Goal: Information Seeking & Learning: Understand process/instructions

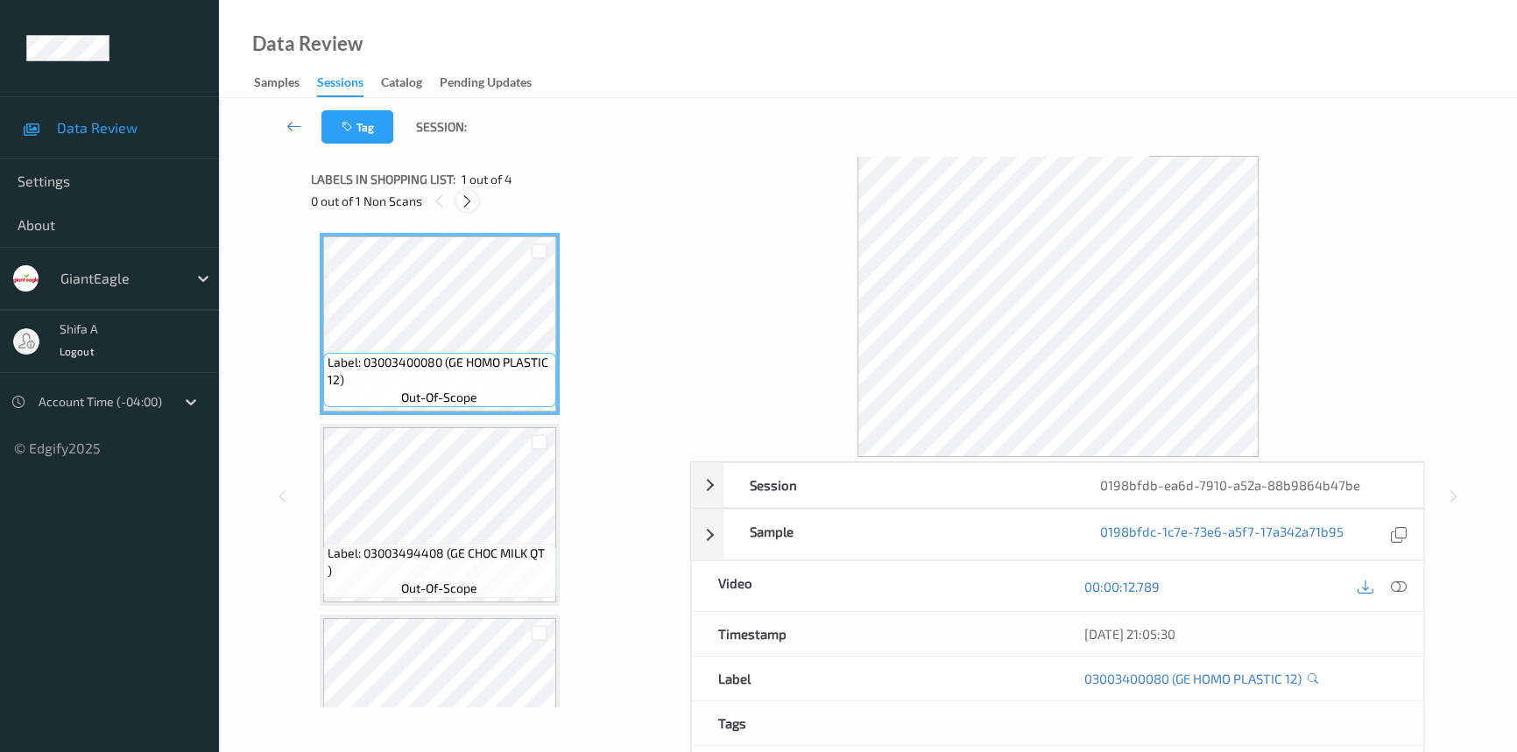
click at [463, 204] on icon at bounding box center [467, 202] width 15 height 16
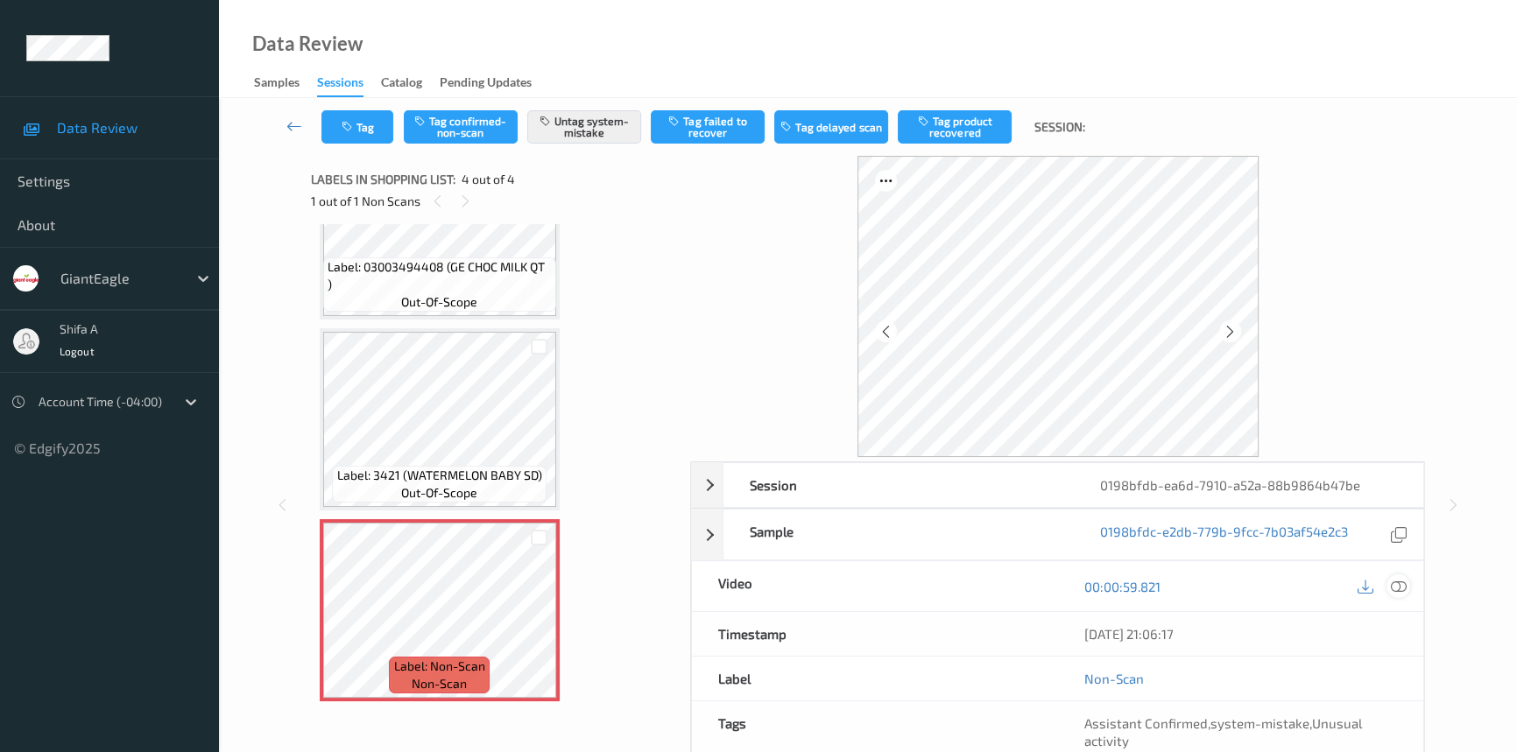
click at [1396, 587] on icon at bounding box center [1399, 587] width 16 height 16
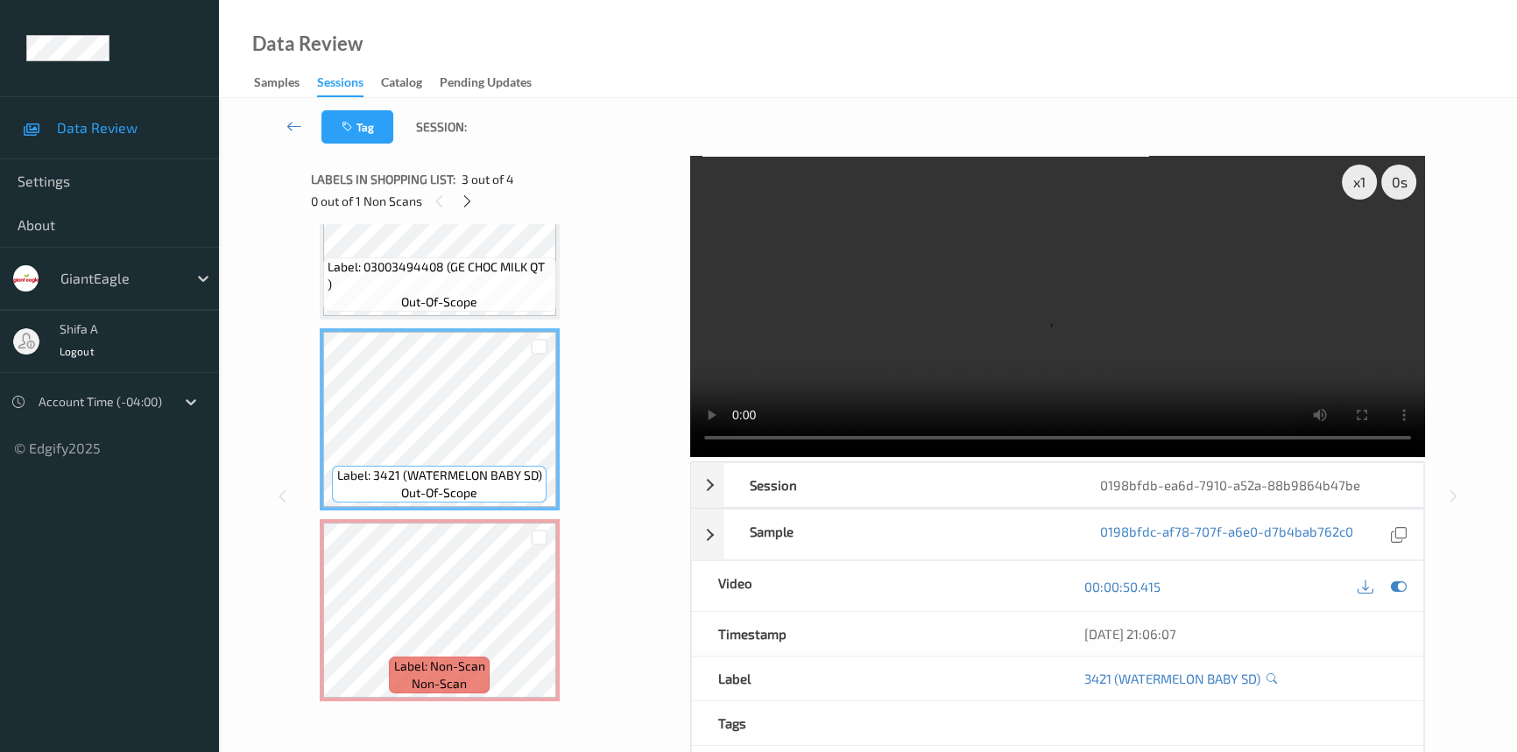
scroll to position [179, 0]
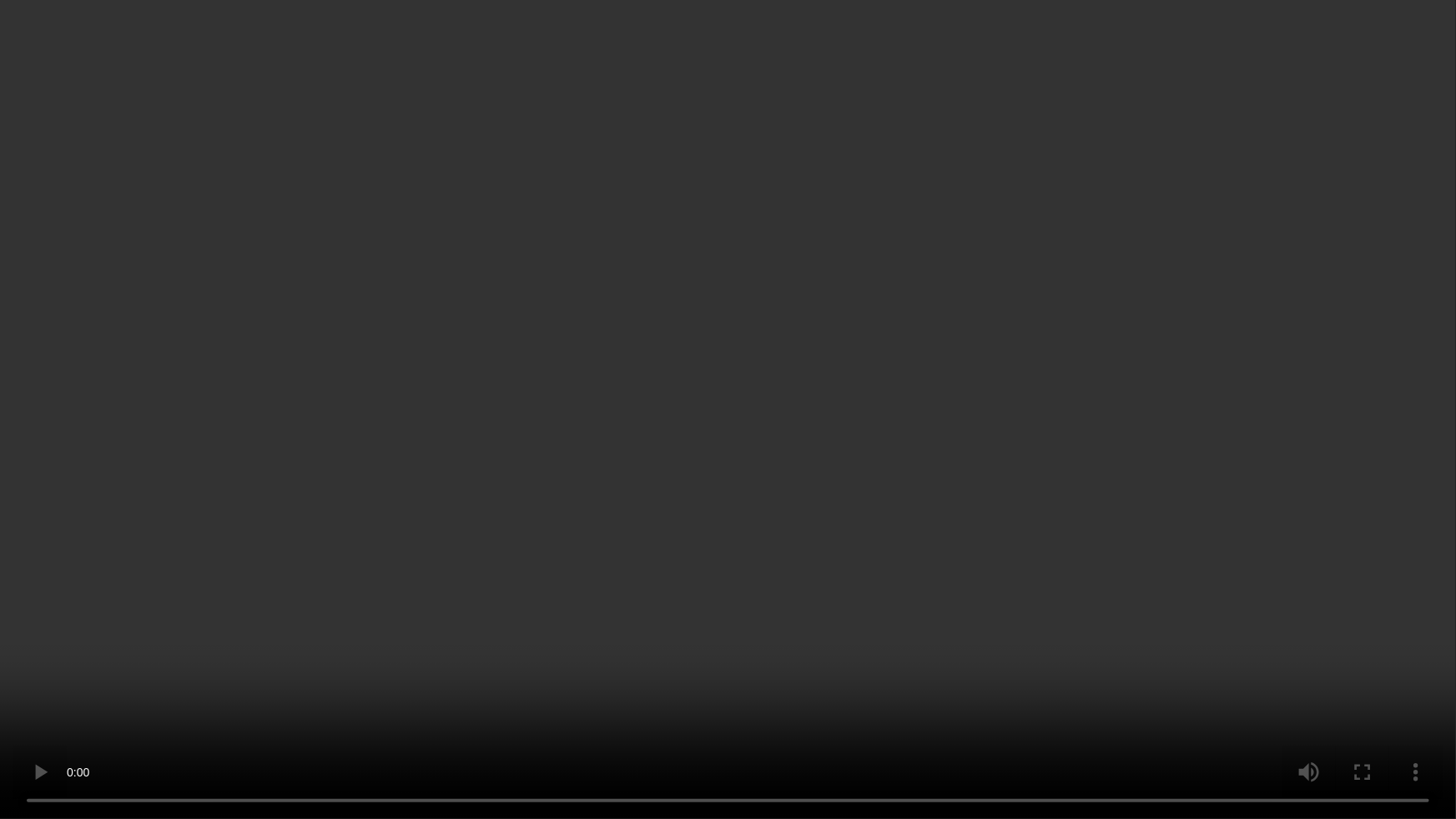
click at [749, 452] on video at bounding box center [728, 410] width 1456 height 819
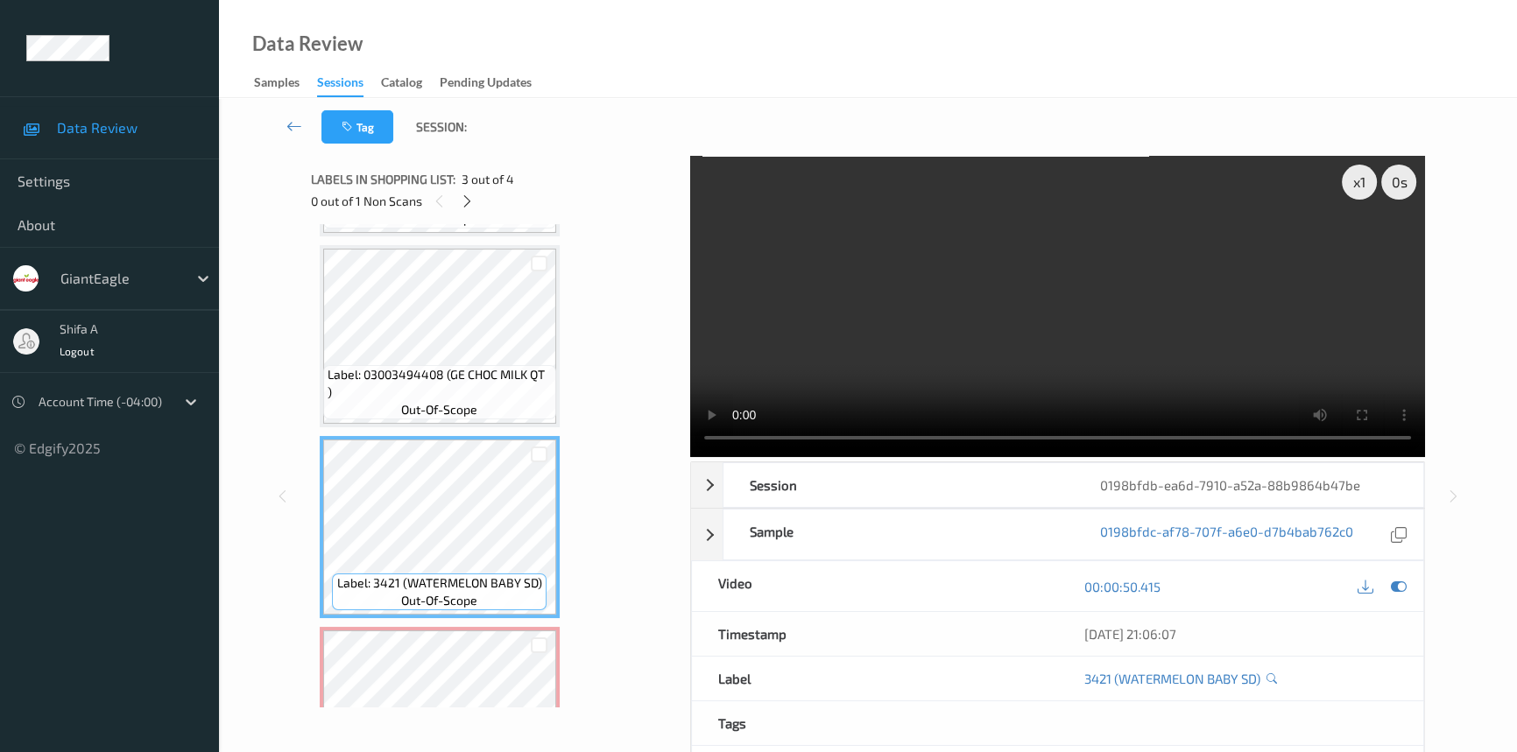
click at [990, 272] on video at bounding box center [1057, 306] width 735 height 301
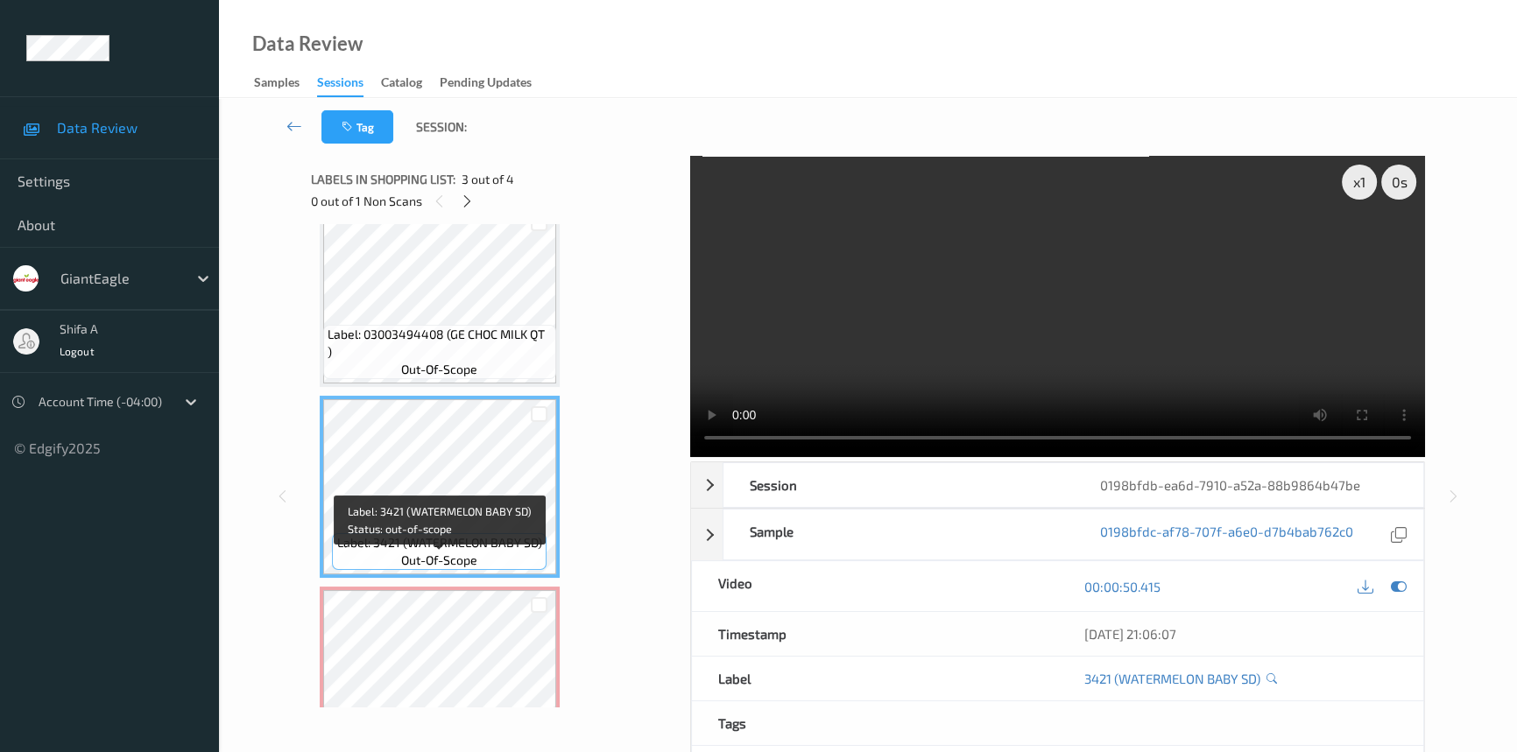
scroll to position [286, 0]
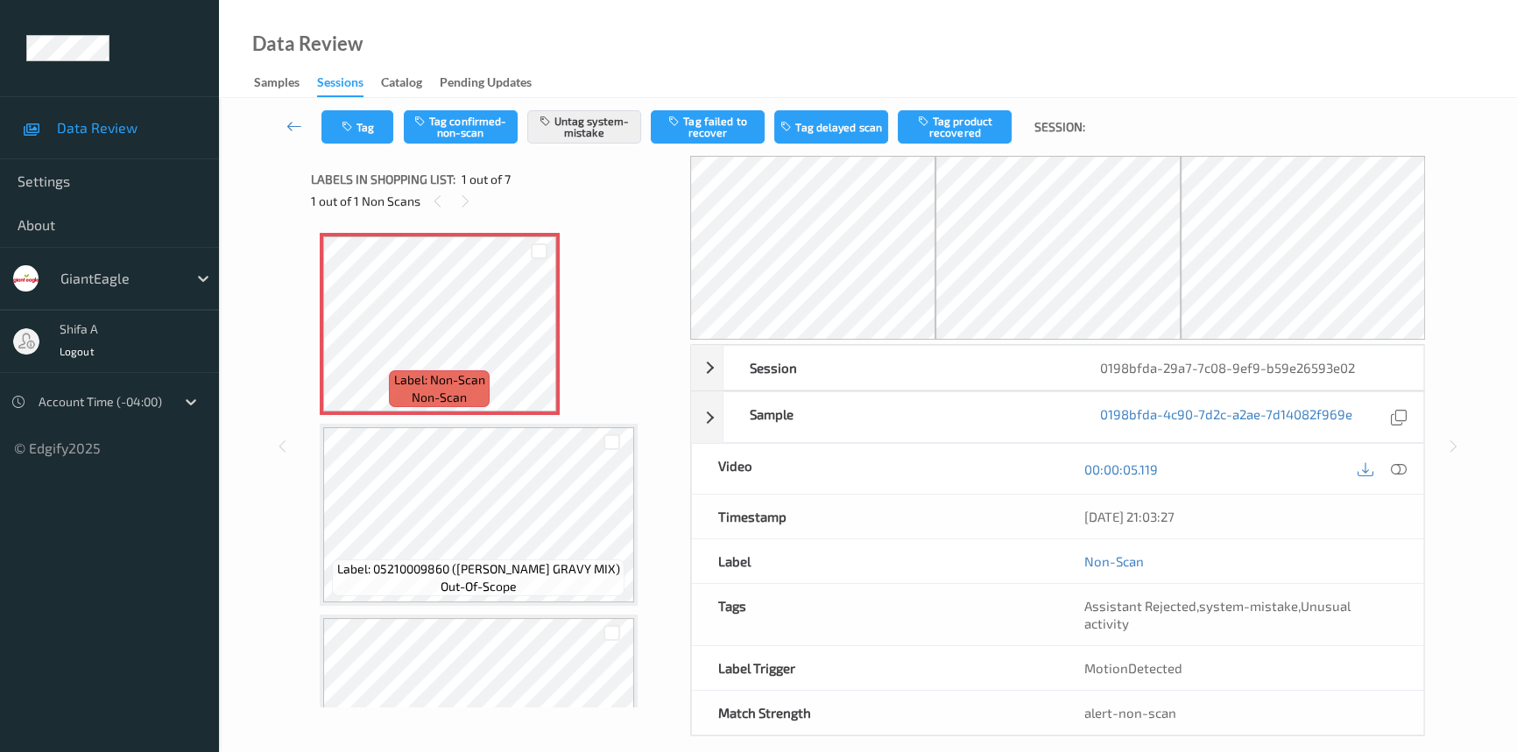
drag, startPoint x: 1401, startPoint y: 470, endPoint x: 1398, endPoint y: 461, distance: 9.4
click at [1401, 469] on icon at bounding box center [1399, 470] width 16 height 16
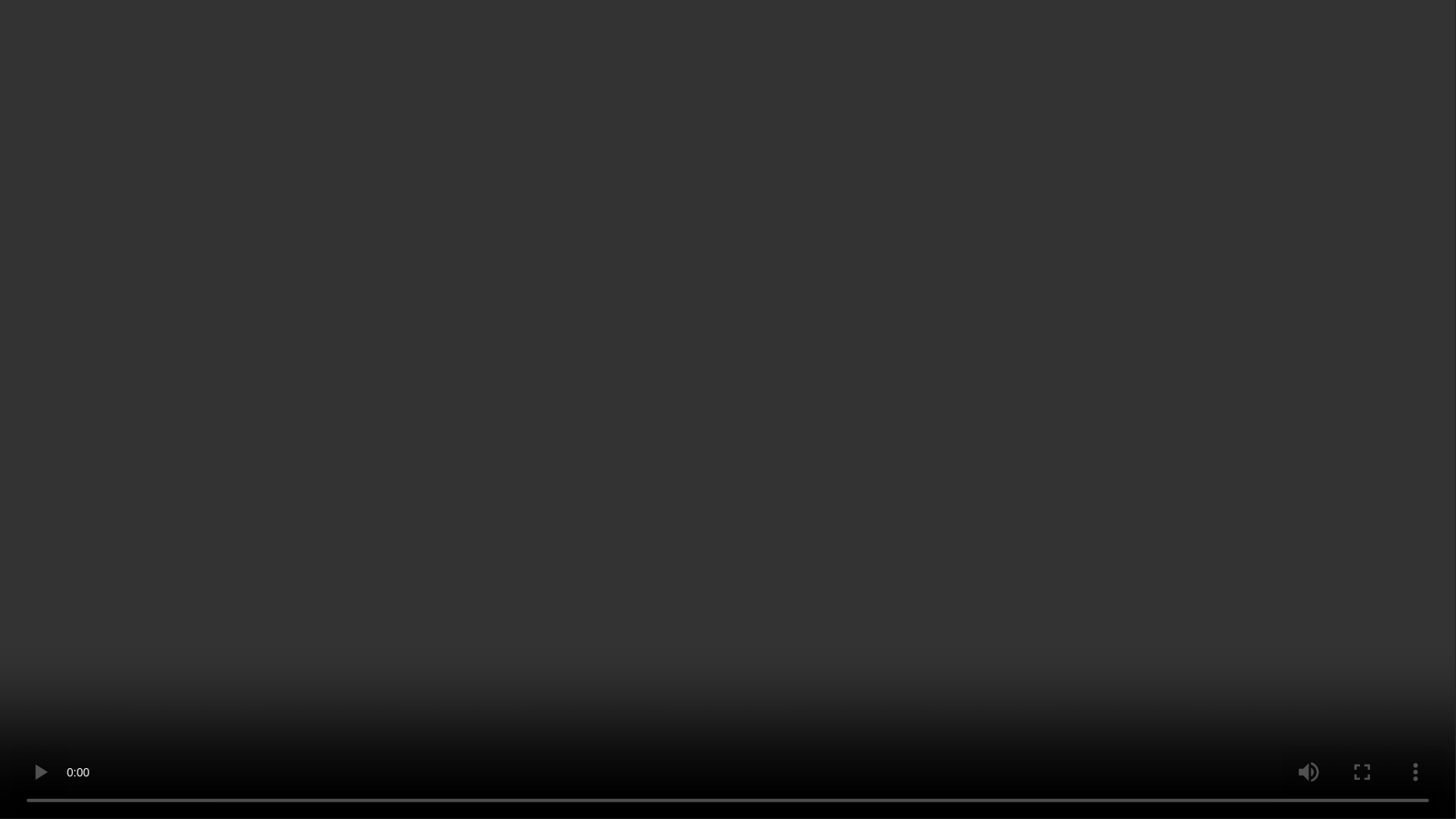
click at [743, 686] on video at bounding box center [728, 410] width 1456 height 819
click at [933, 591] on video at bounding box center [728, 410] width 1456 height 819
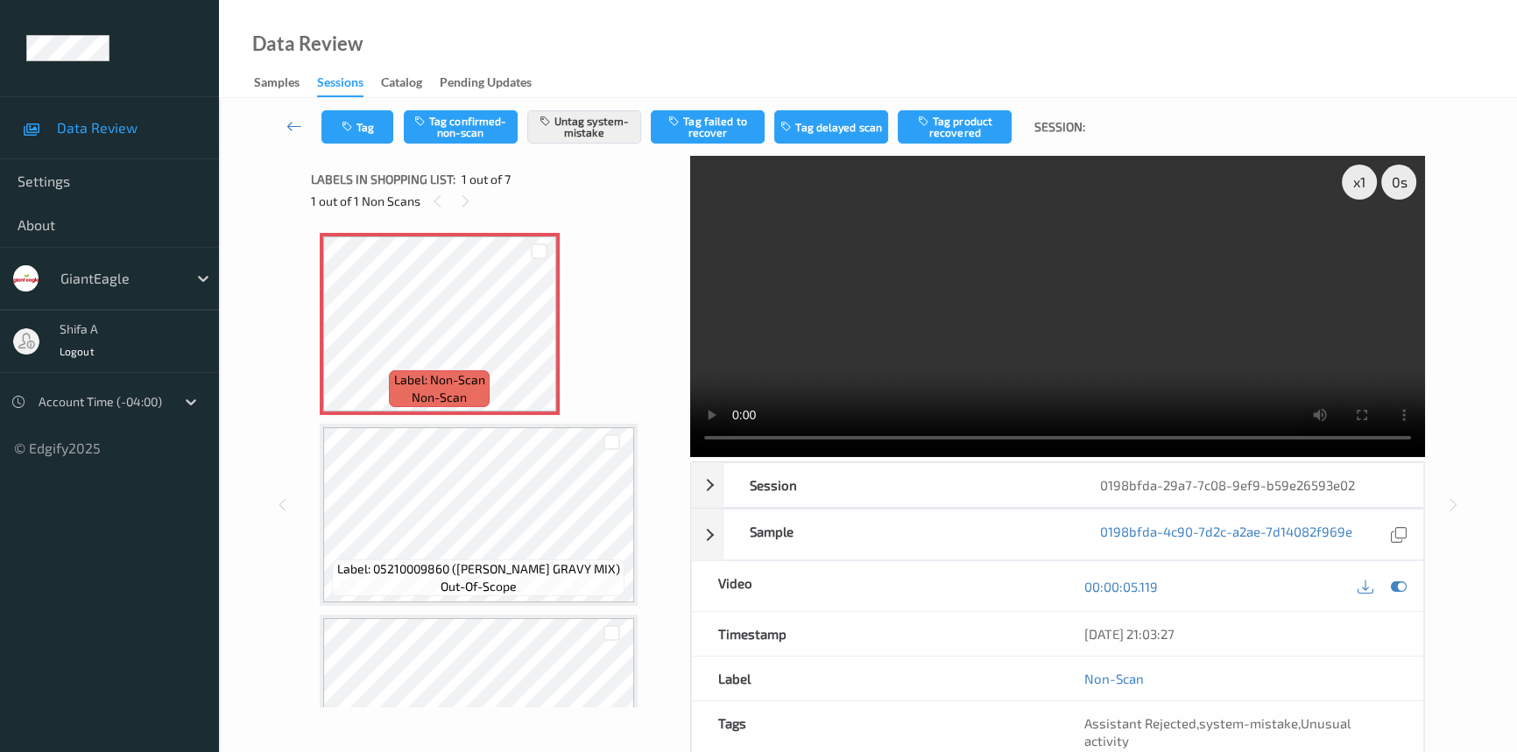
click at [1137, 332] on video at bounding box center [1057, 306] width 735 height 301
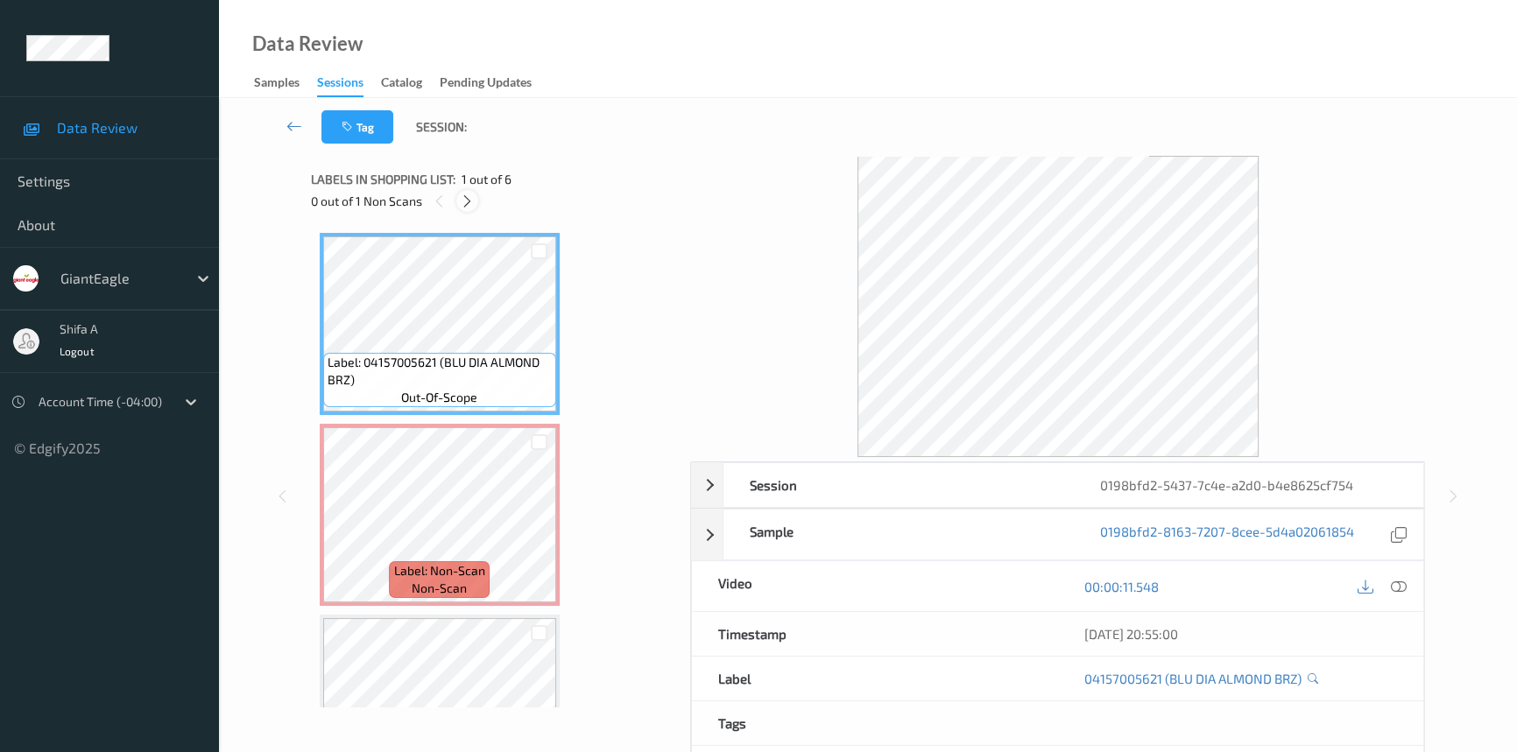
click at [467, 207] on icon at bounding box center [467, 202] width 15 height 16
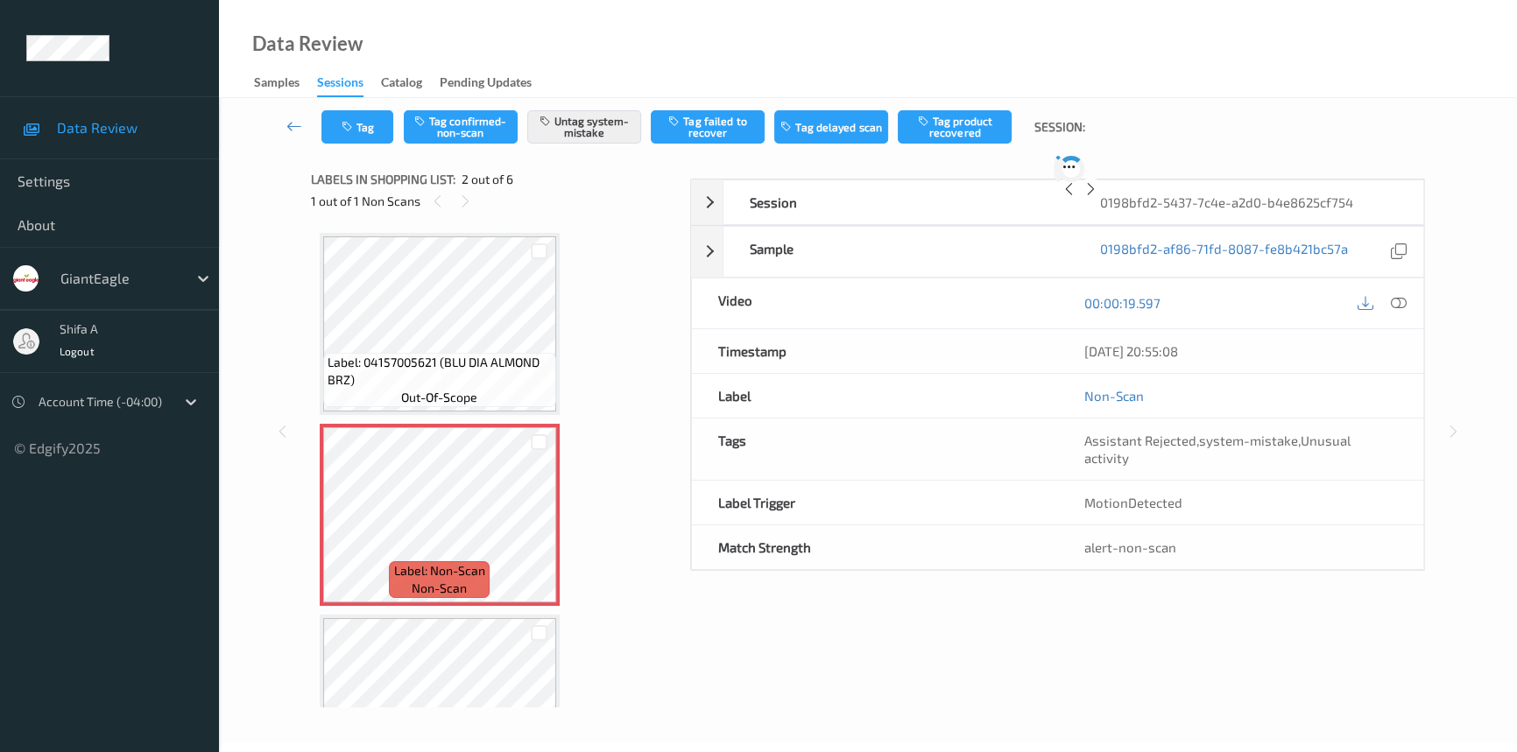
scroll to position [9, 0]
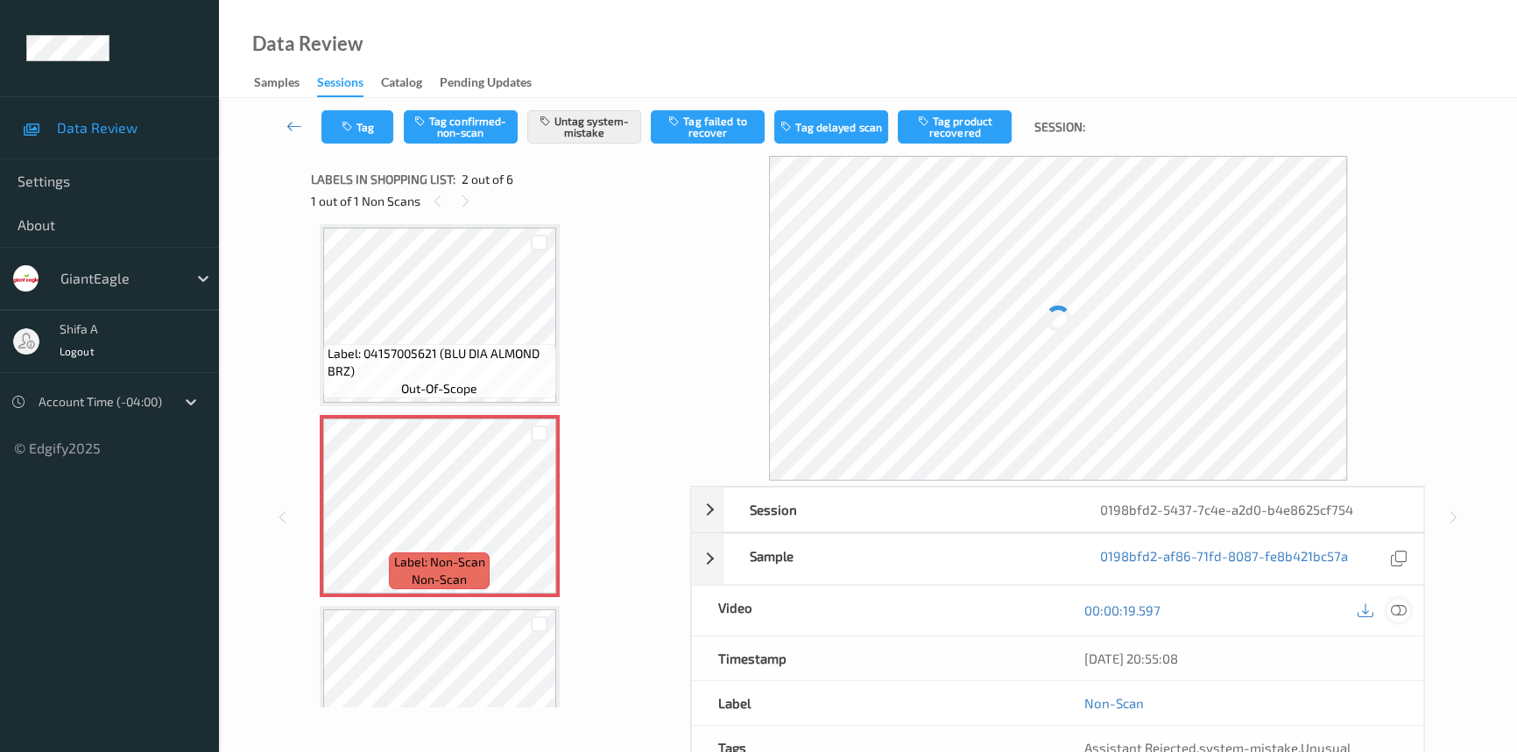
click at [1404, 608] on icon at bounding box center [1399, 611] width 16 height 16
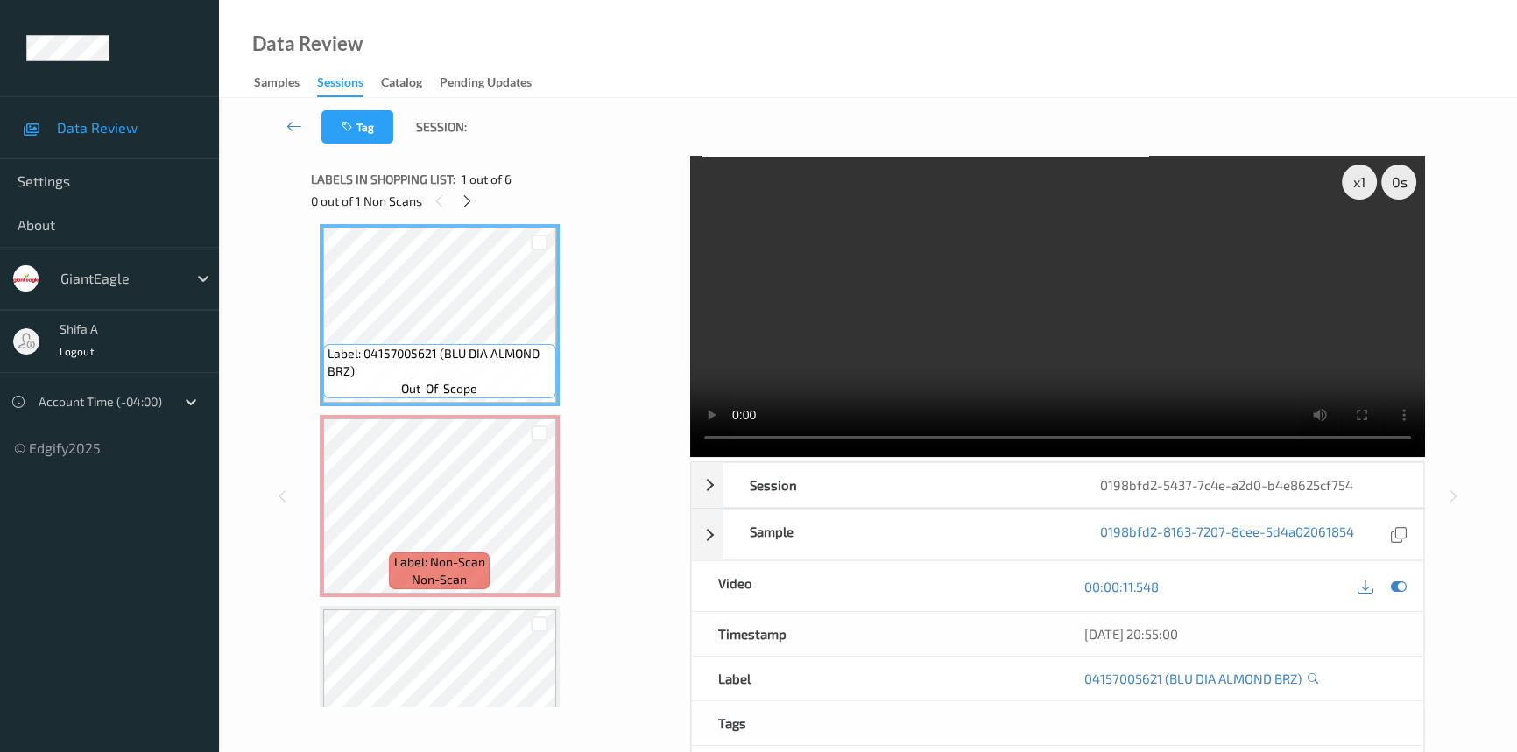
click at [924, 353] on video at bounding box center [1057, 306] width 735 height 301
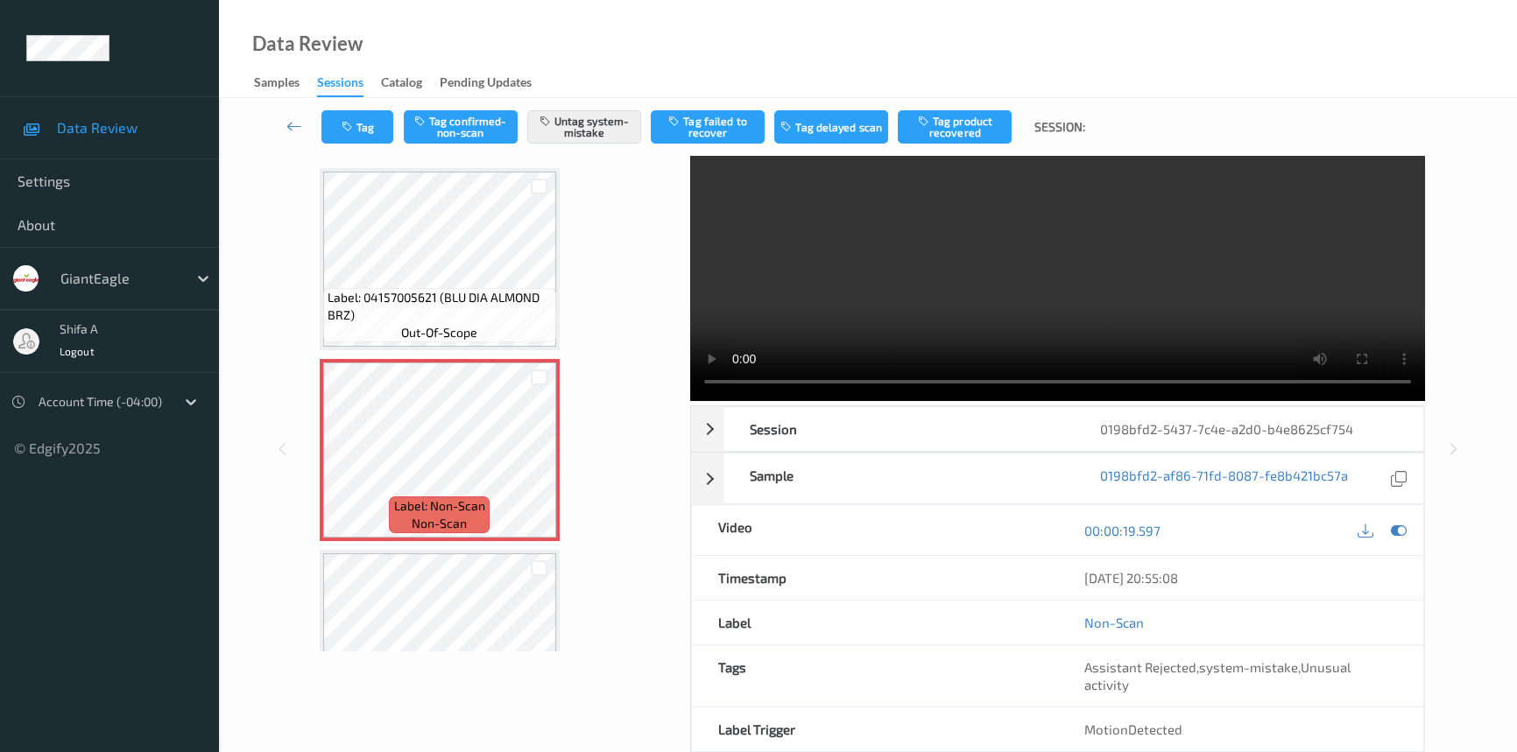
scroll to position [0, 0]
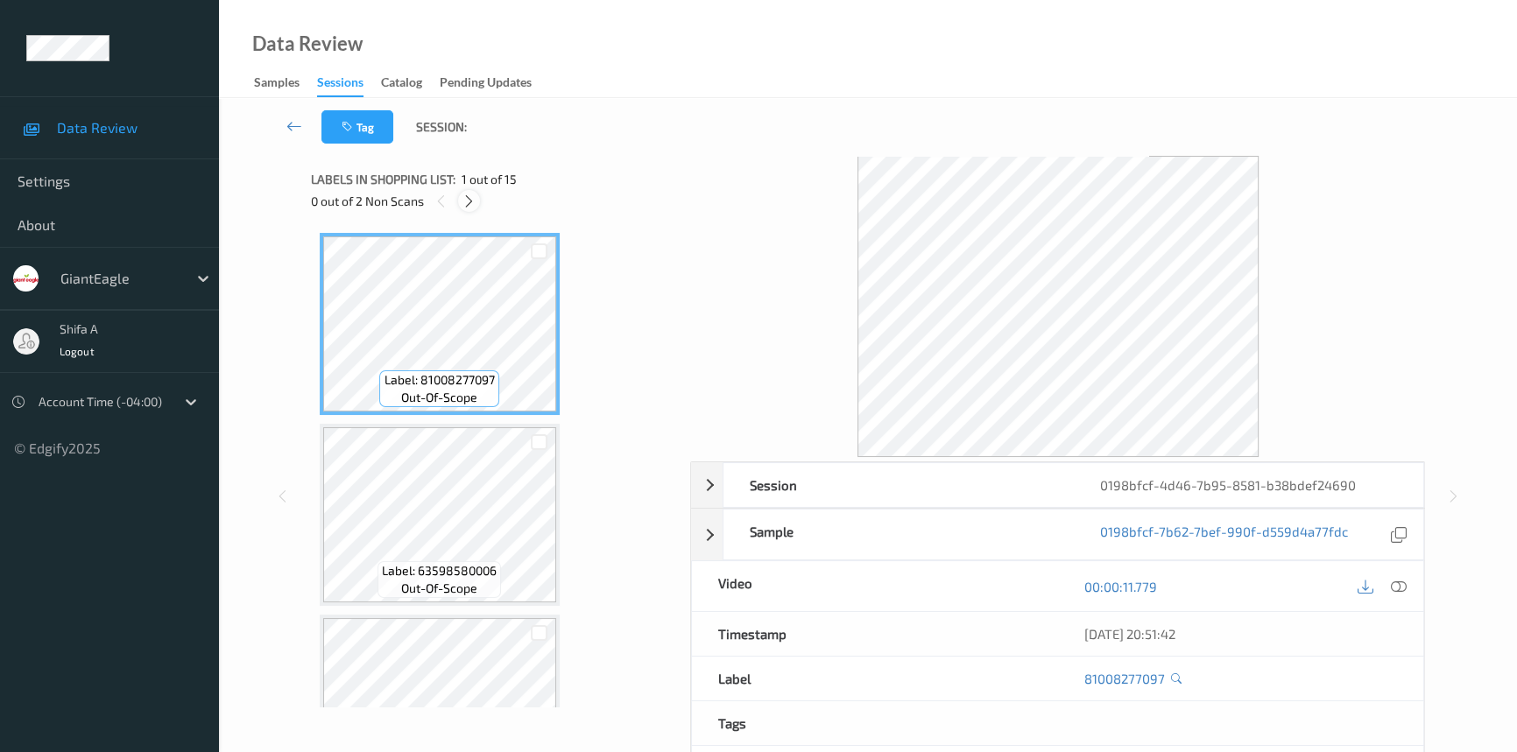
click at [470, 208] on icon at bounding box center [469, 202] width 15 height 16
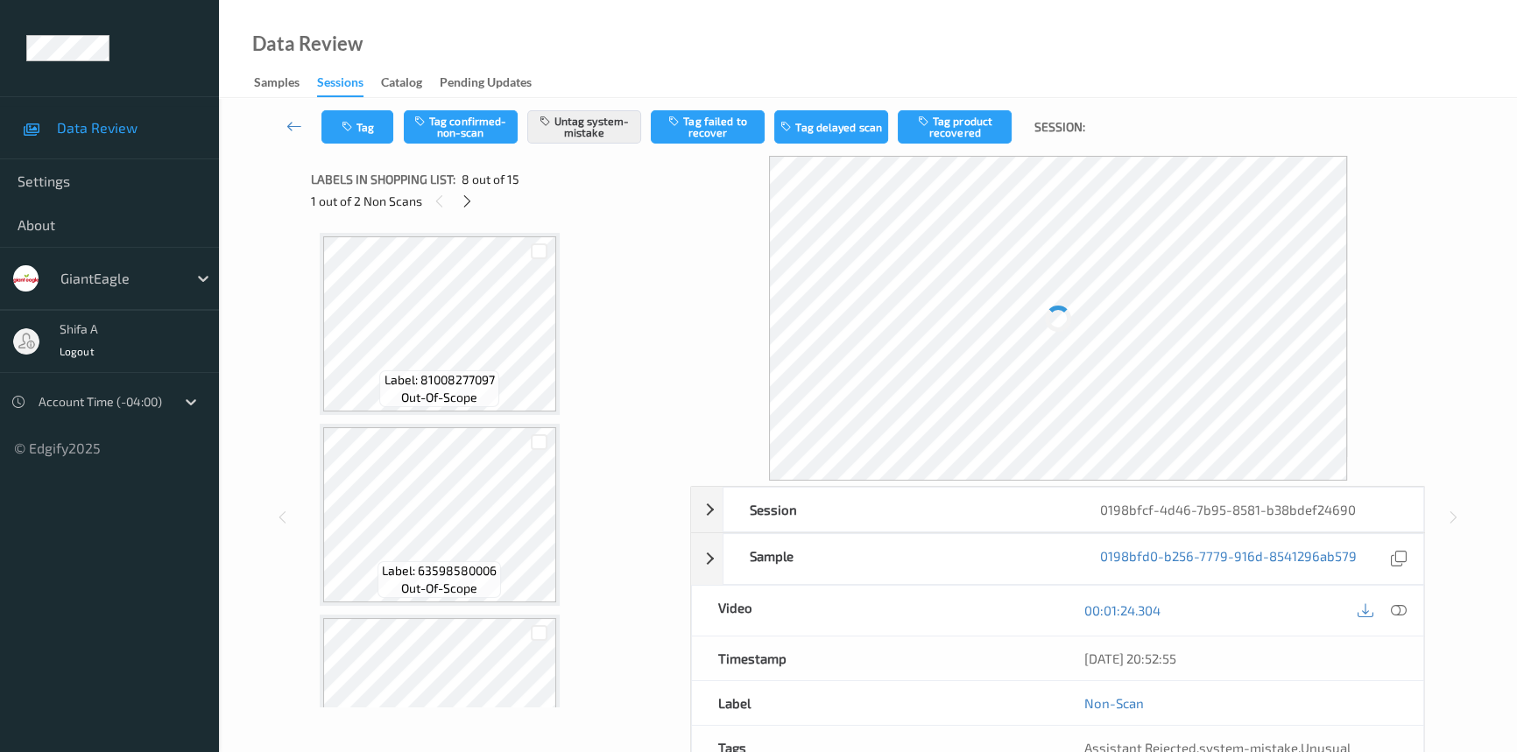
scroll to position [1150, 0]
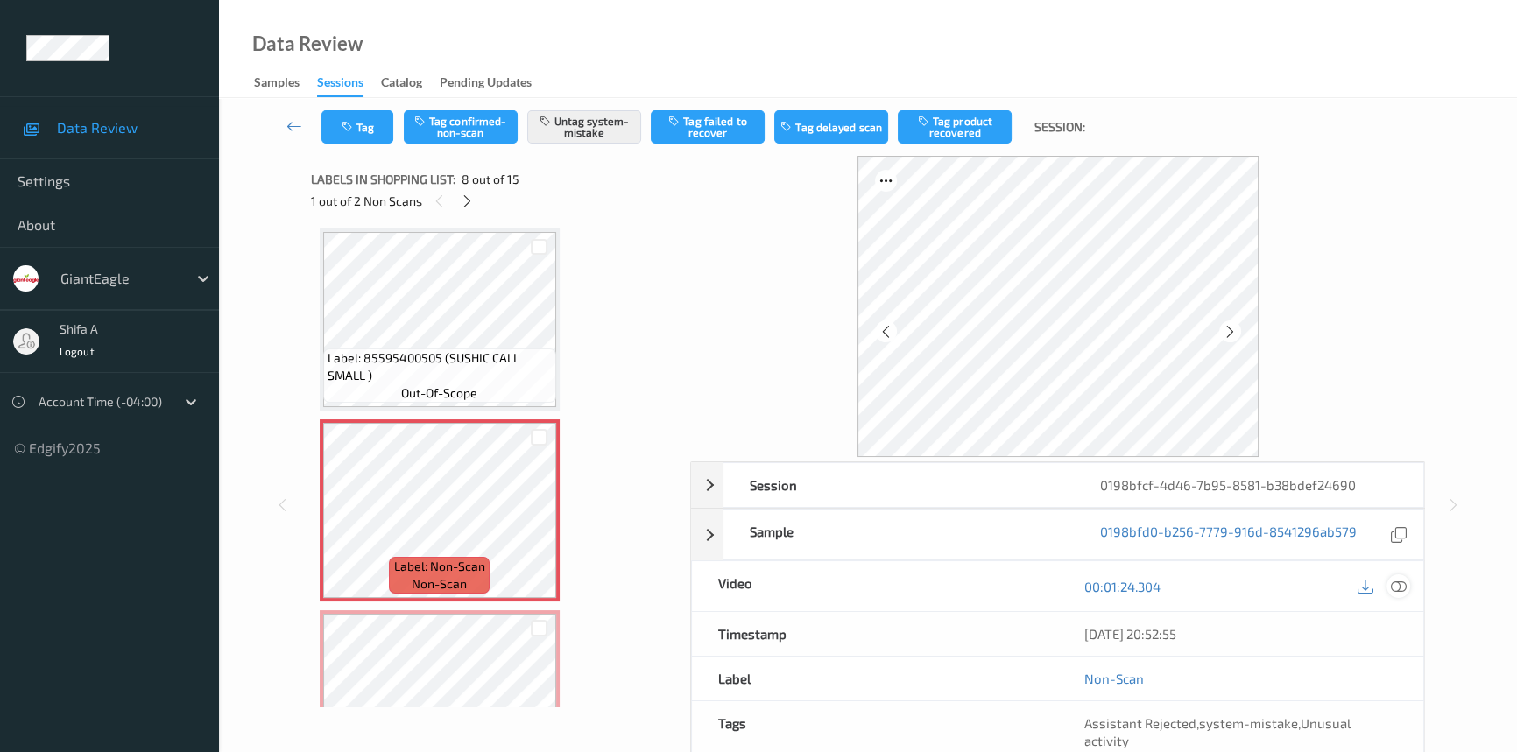
click at [1401, 582] on icon at bounding box center [1399, 587] width 16 height 16
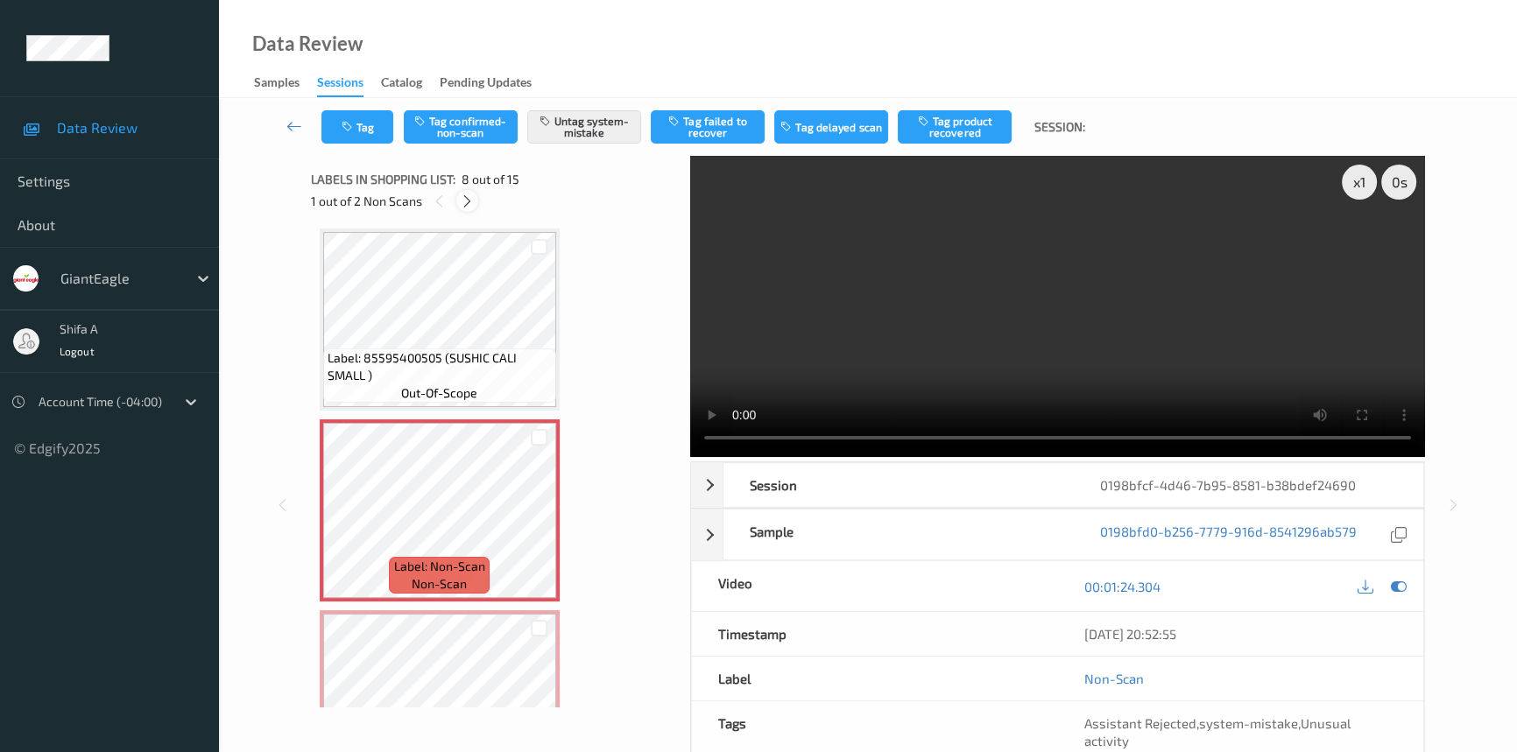
click at [465, 199] on icon at bounding box center [467, 202] width 15 height 16
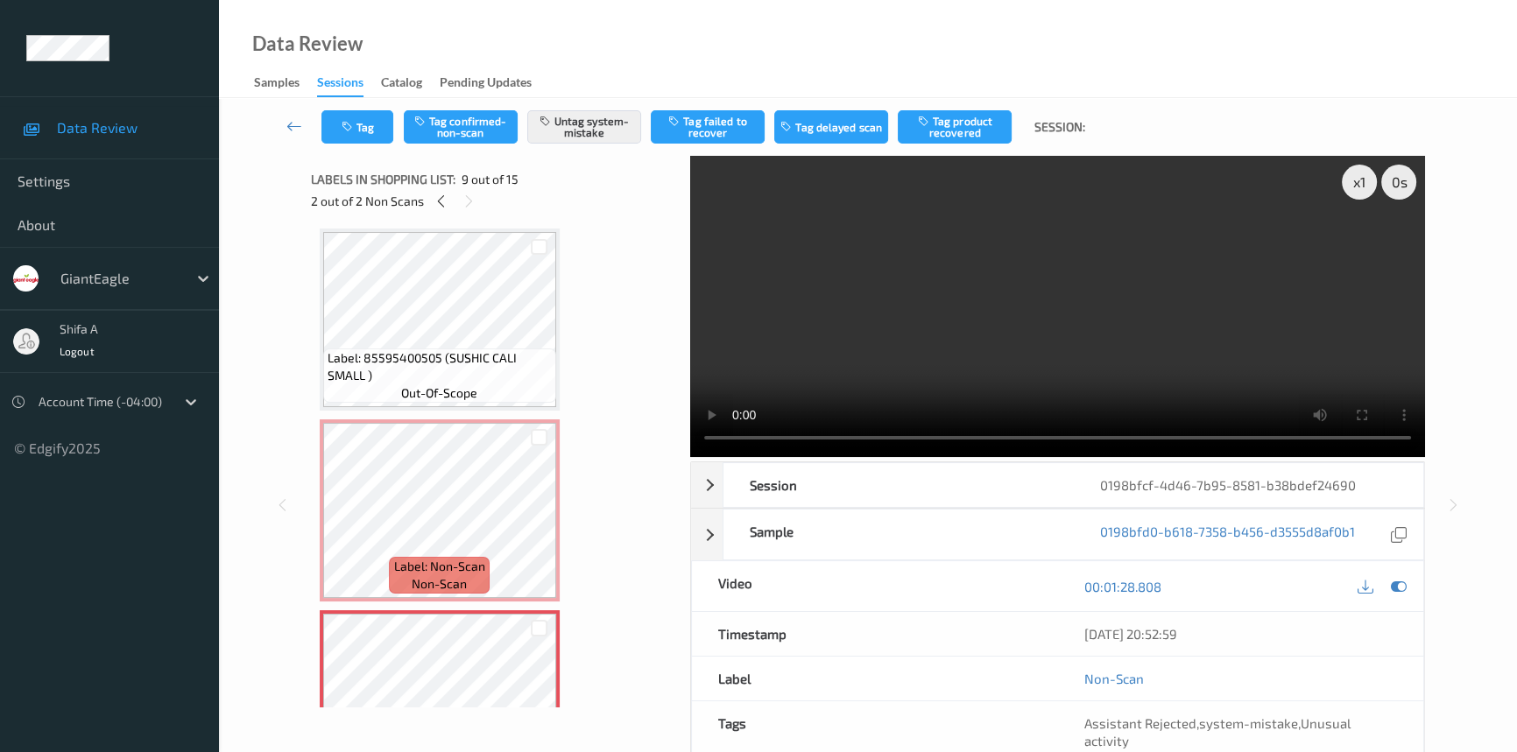
scroll to position [1340, 0]
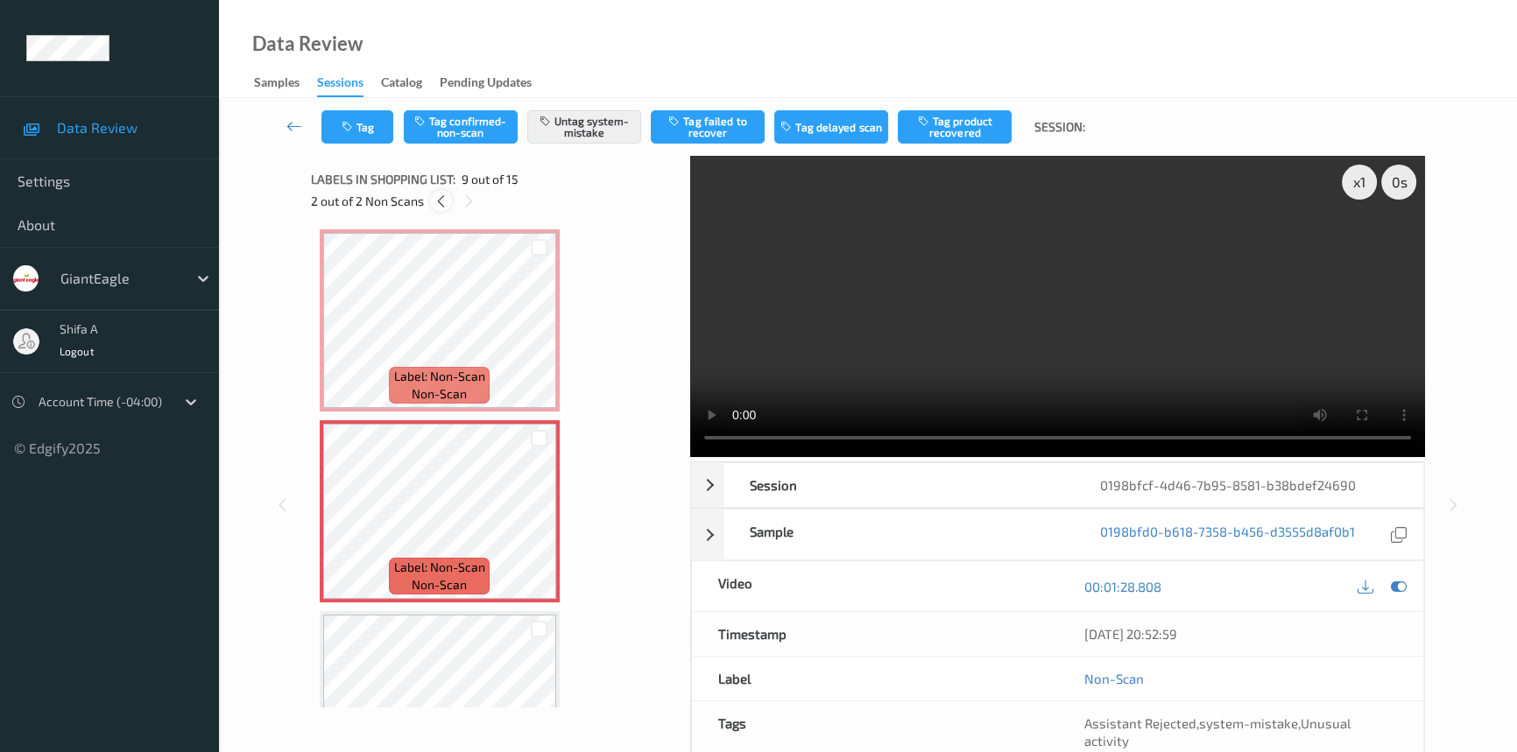
click at [436, 192] on div at bounding box center [441, 201] width 22 height 22
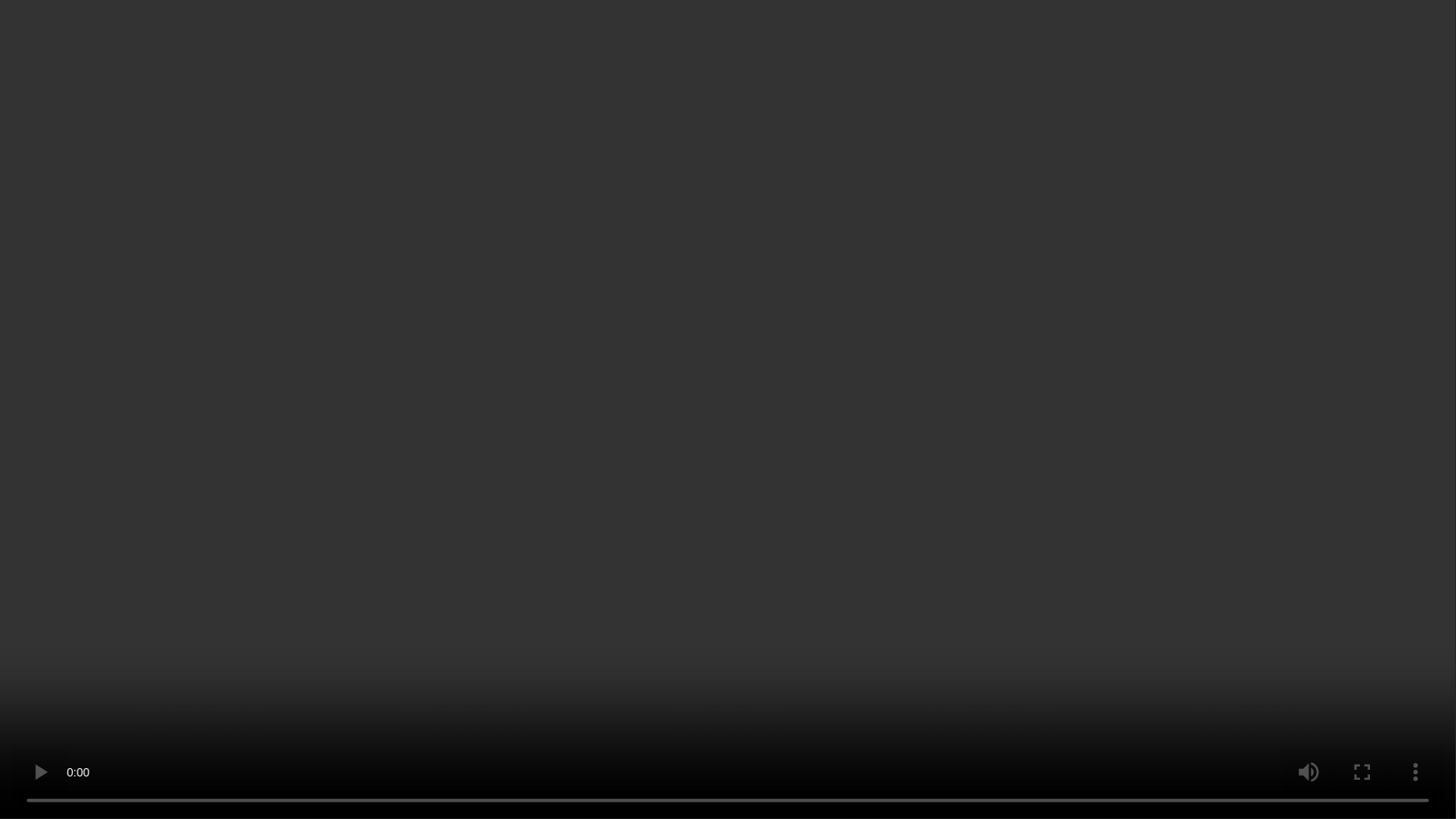
click at [703, 698] on video at bounding box center [728, 410] width 1456 height 819
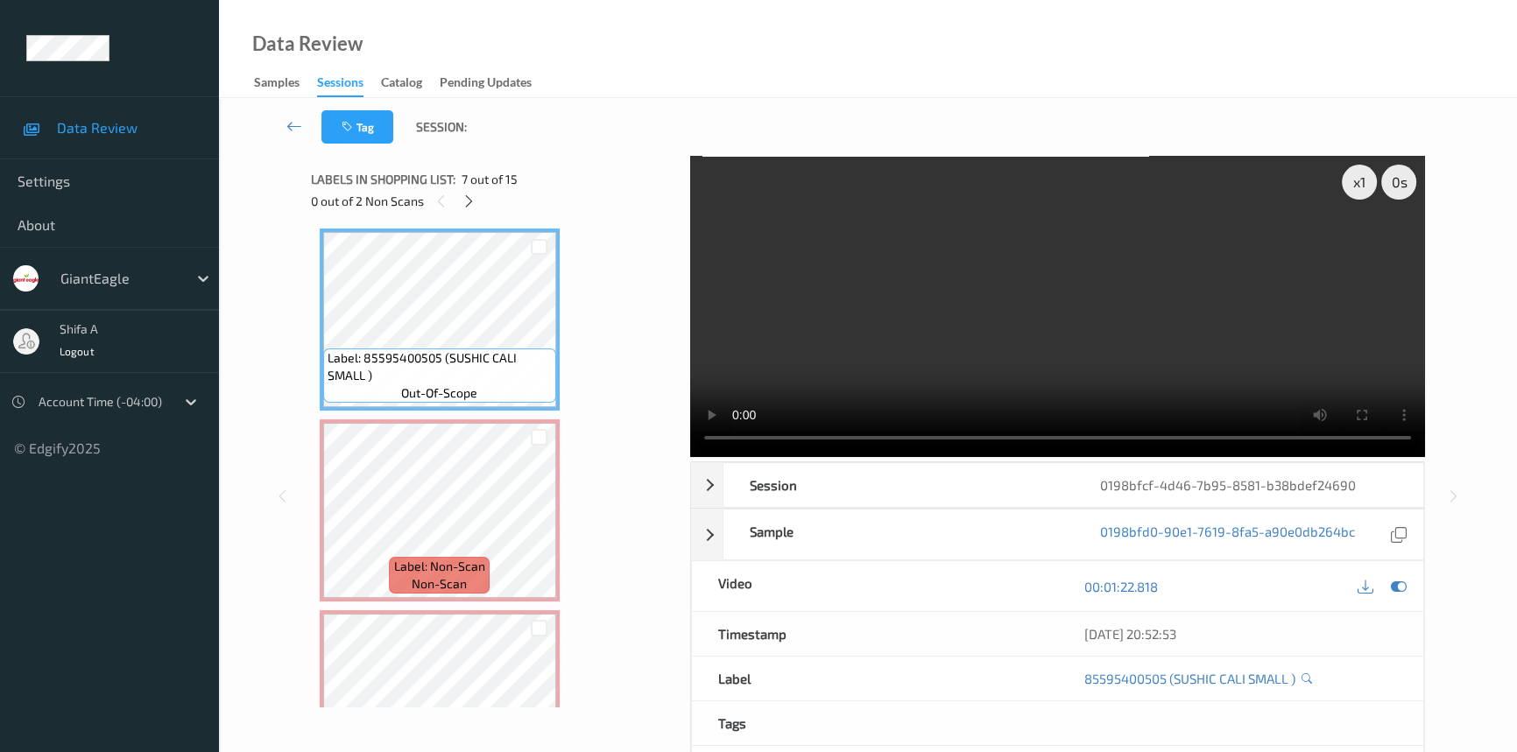
click at [1165, 298] on video at bounding box center [1057, 306] width 735 height 301
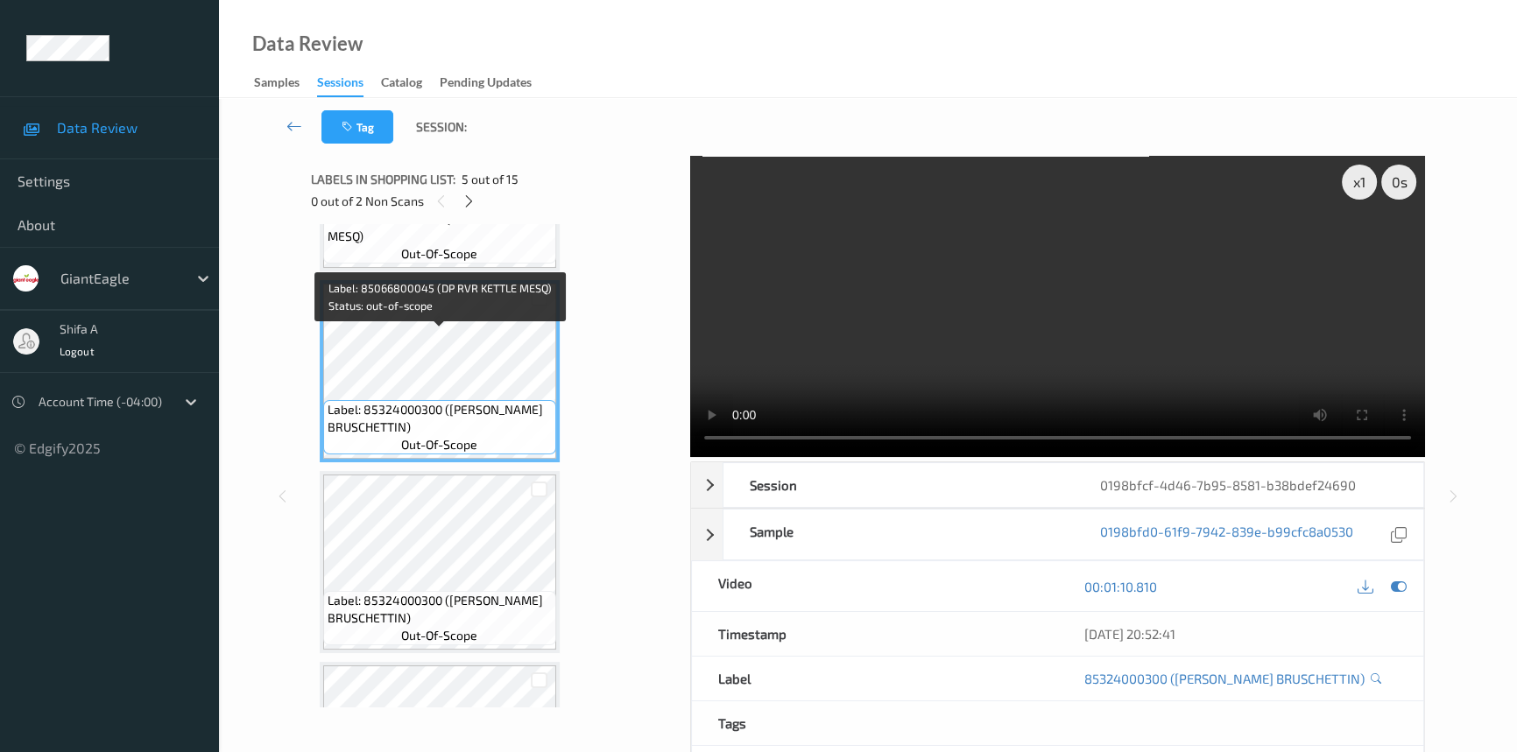
scroll to position [752, 0]
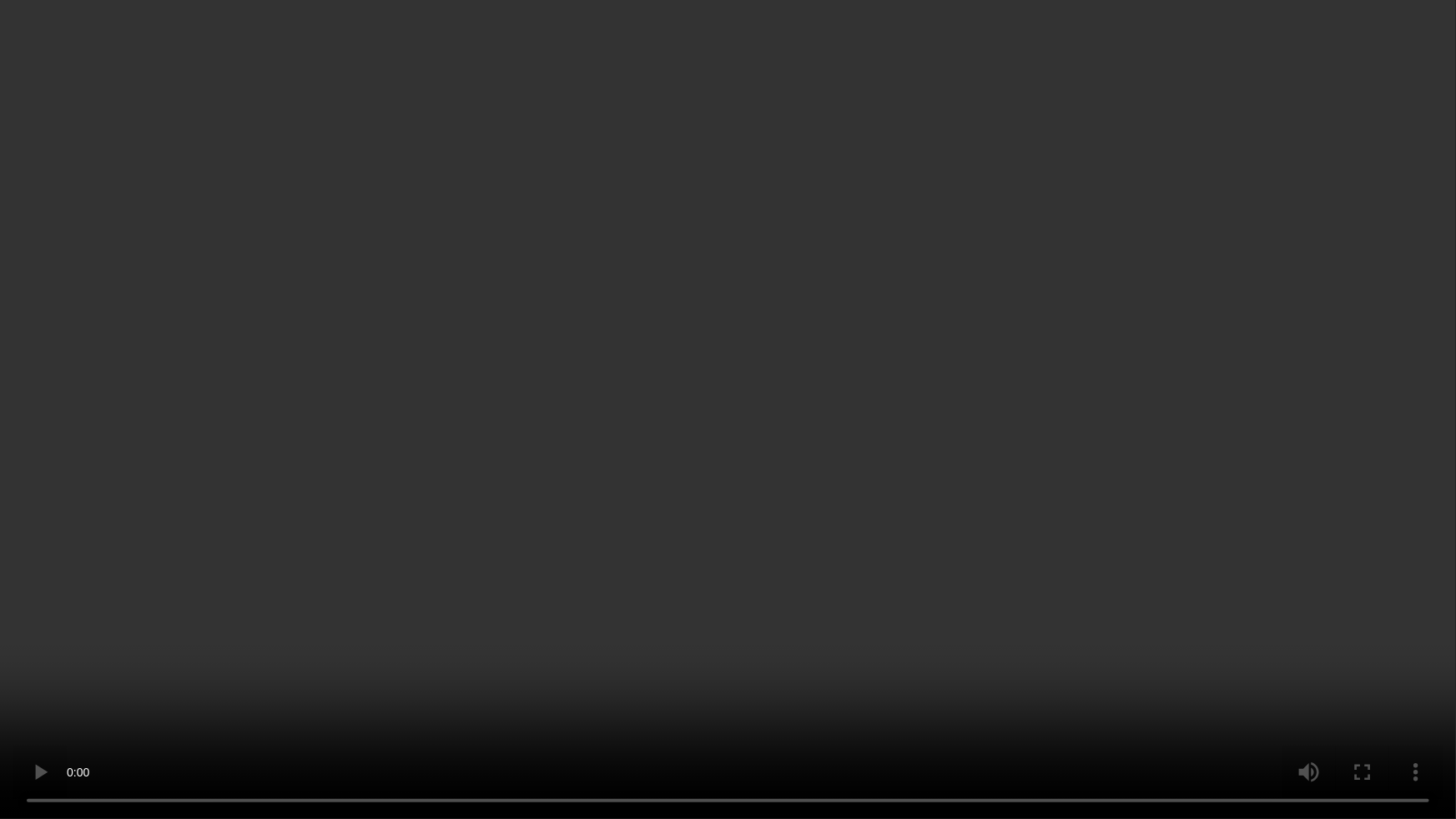
click at [1155, 621] on video at bounding box center [728, 410] width 1456 height 819
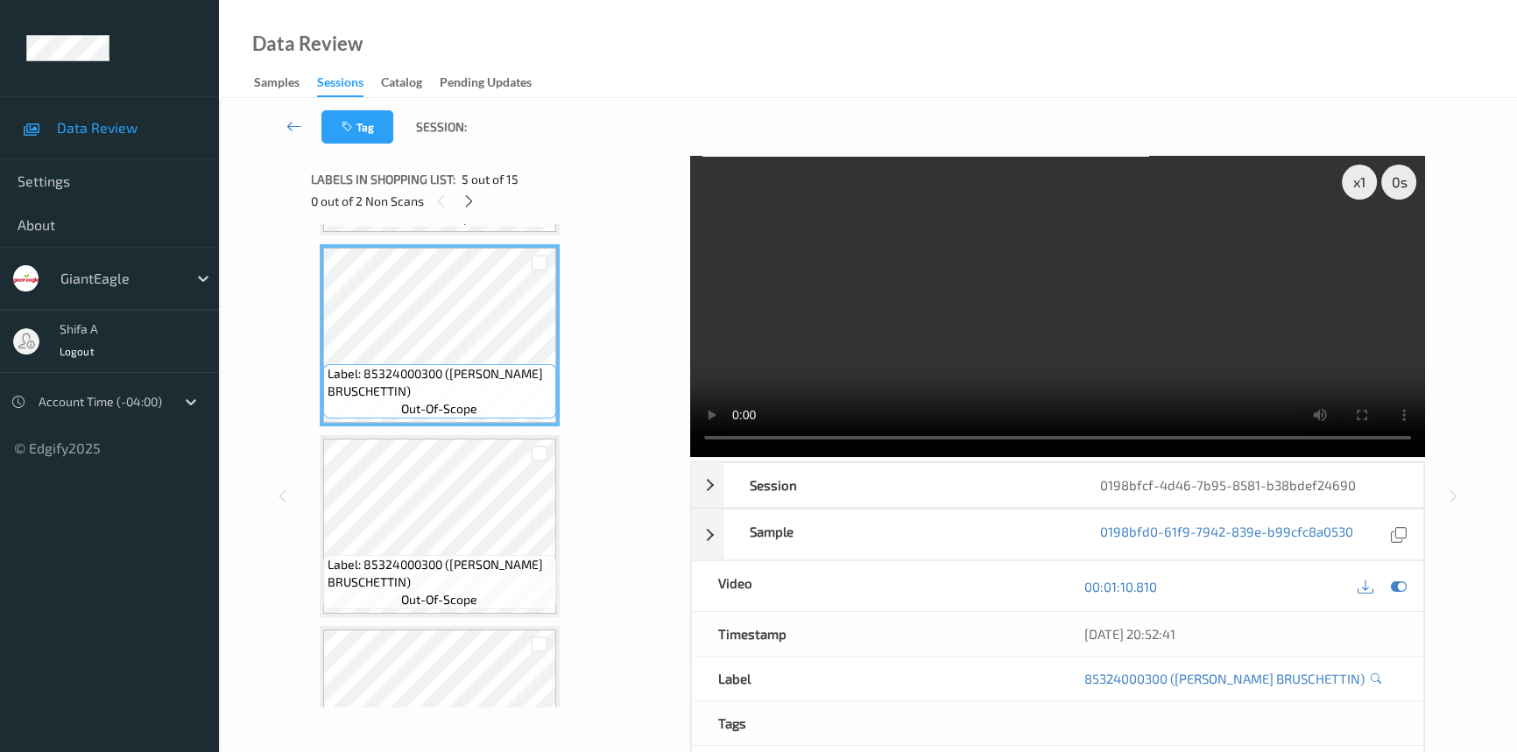
click at [1067, 323] on video at bounding box center [1057, 306] width 735 height 301
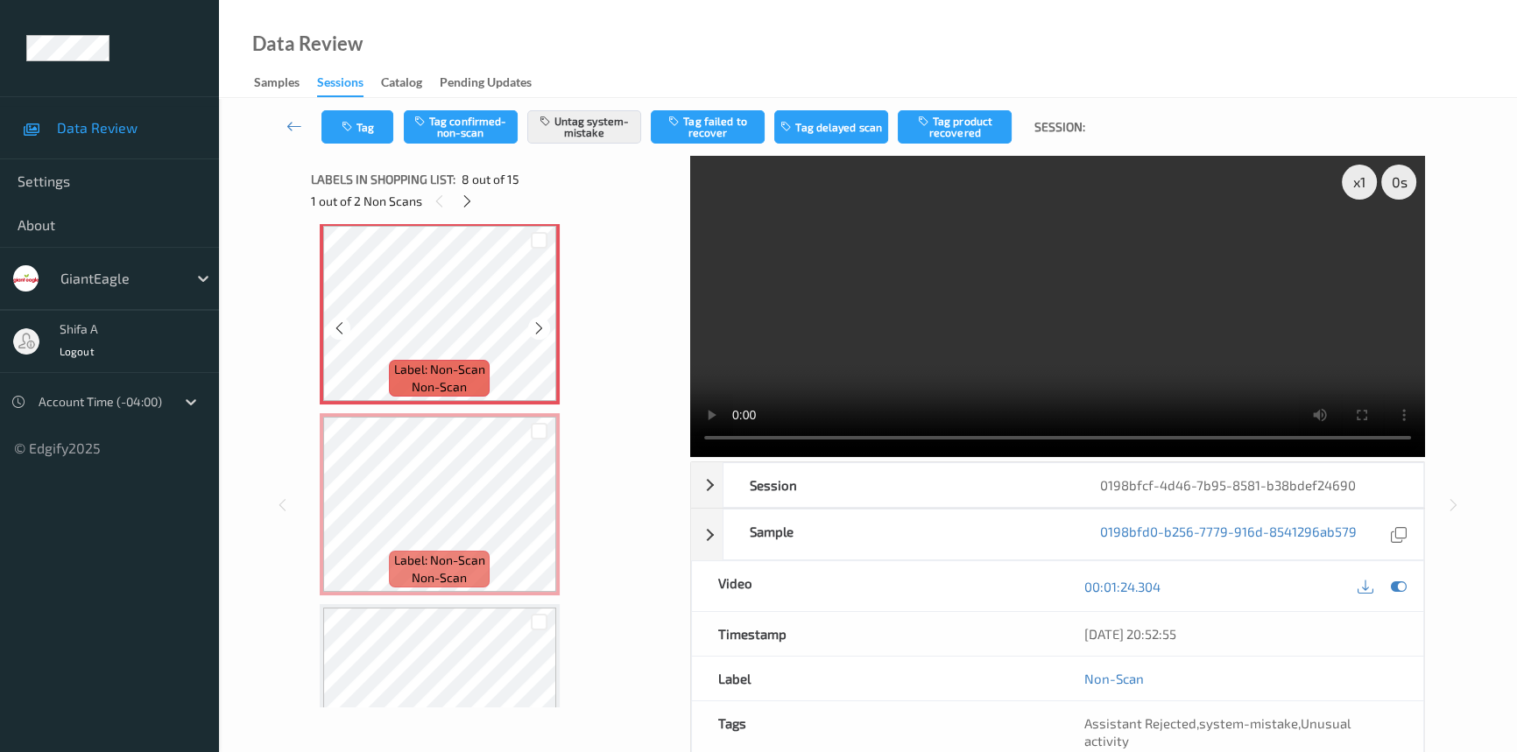
scroll to position [1389, 0]
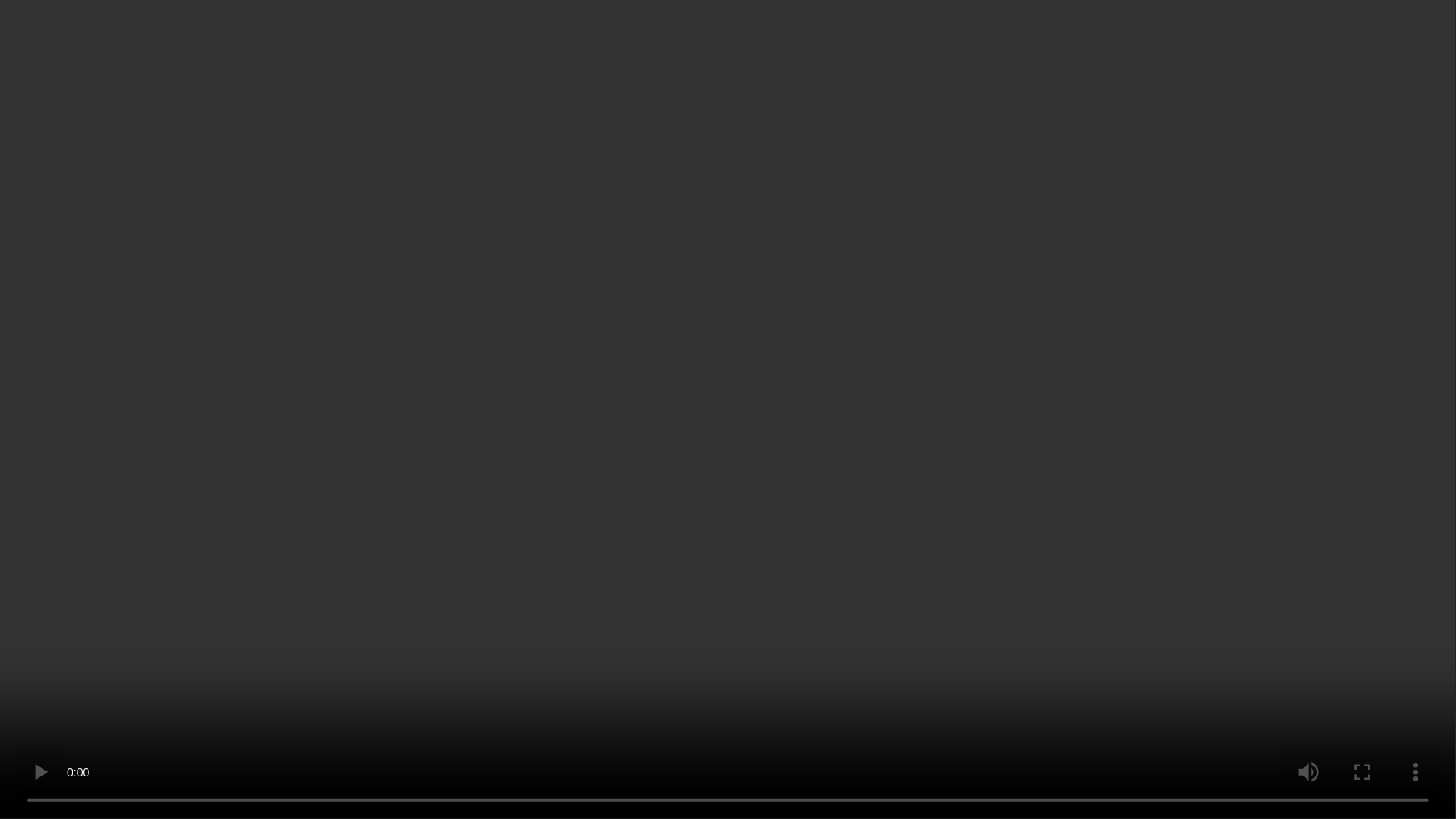
click at [1267, 439] on video at bounding box center [728, 410] width 1456 height 819
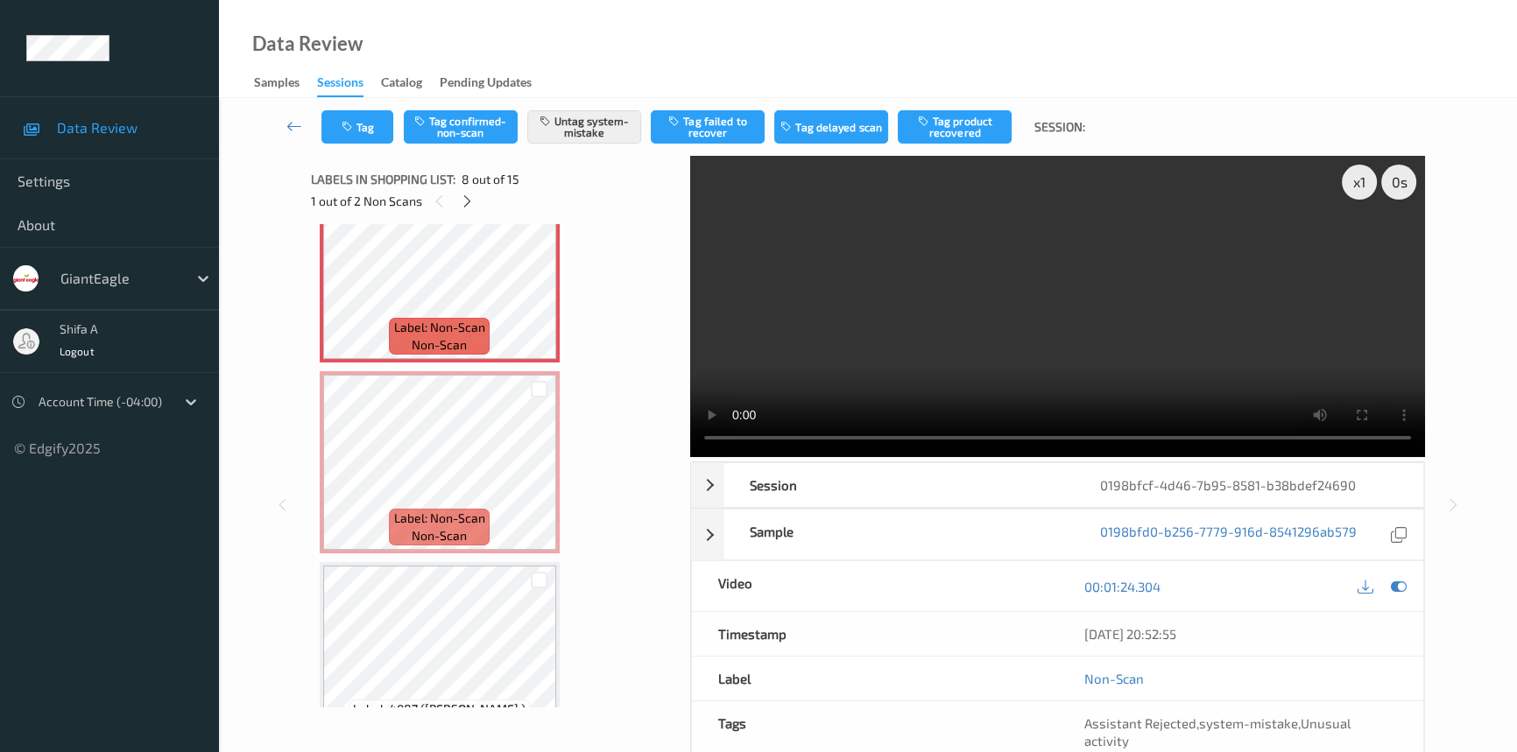
click at [1183, 322] on video at bounding box center [1057, 306] width 735 height 301
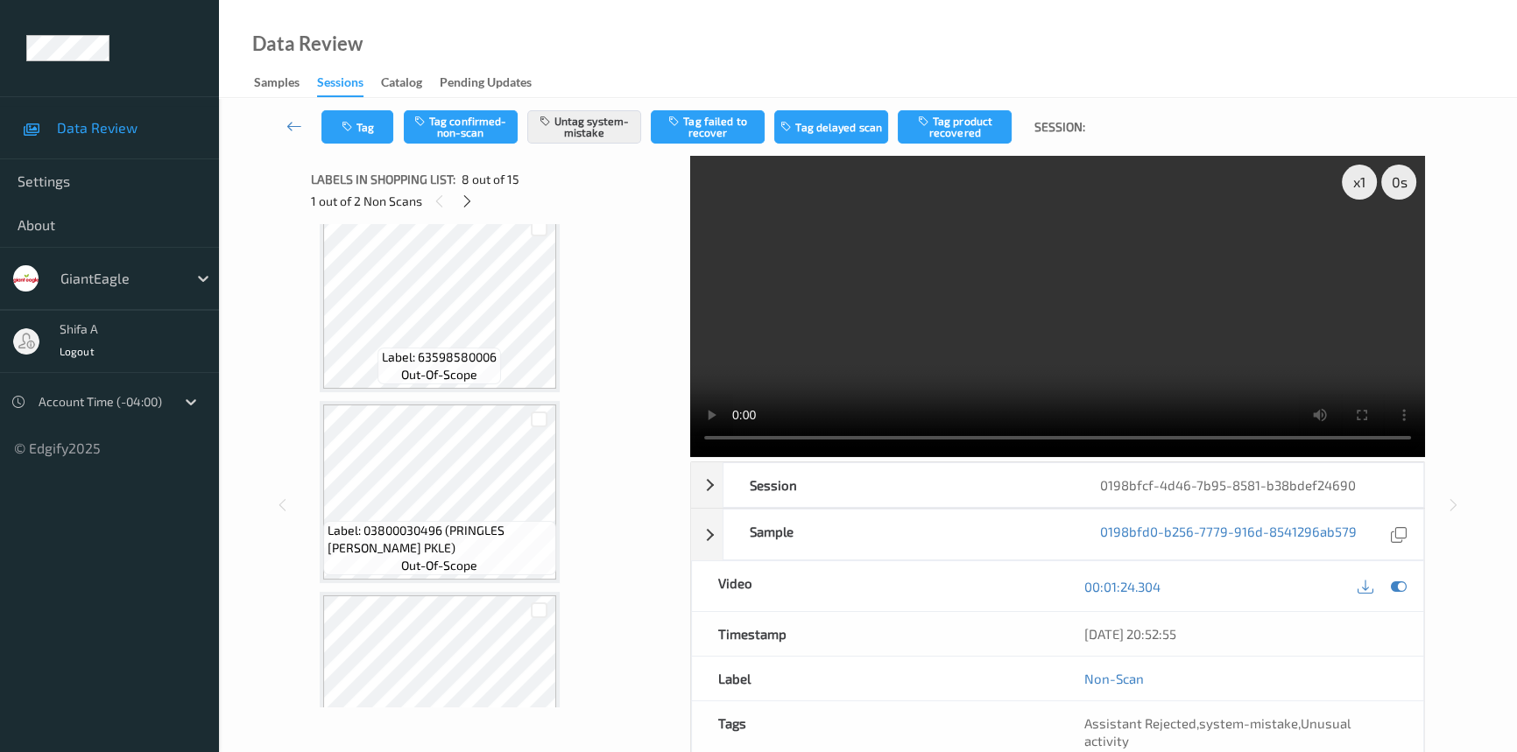
scroll to position [194, 0]
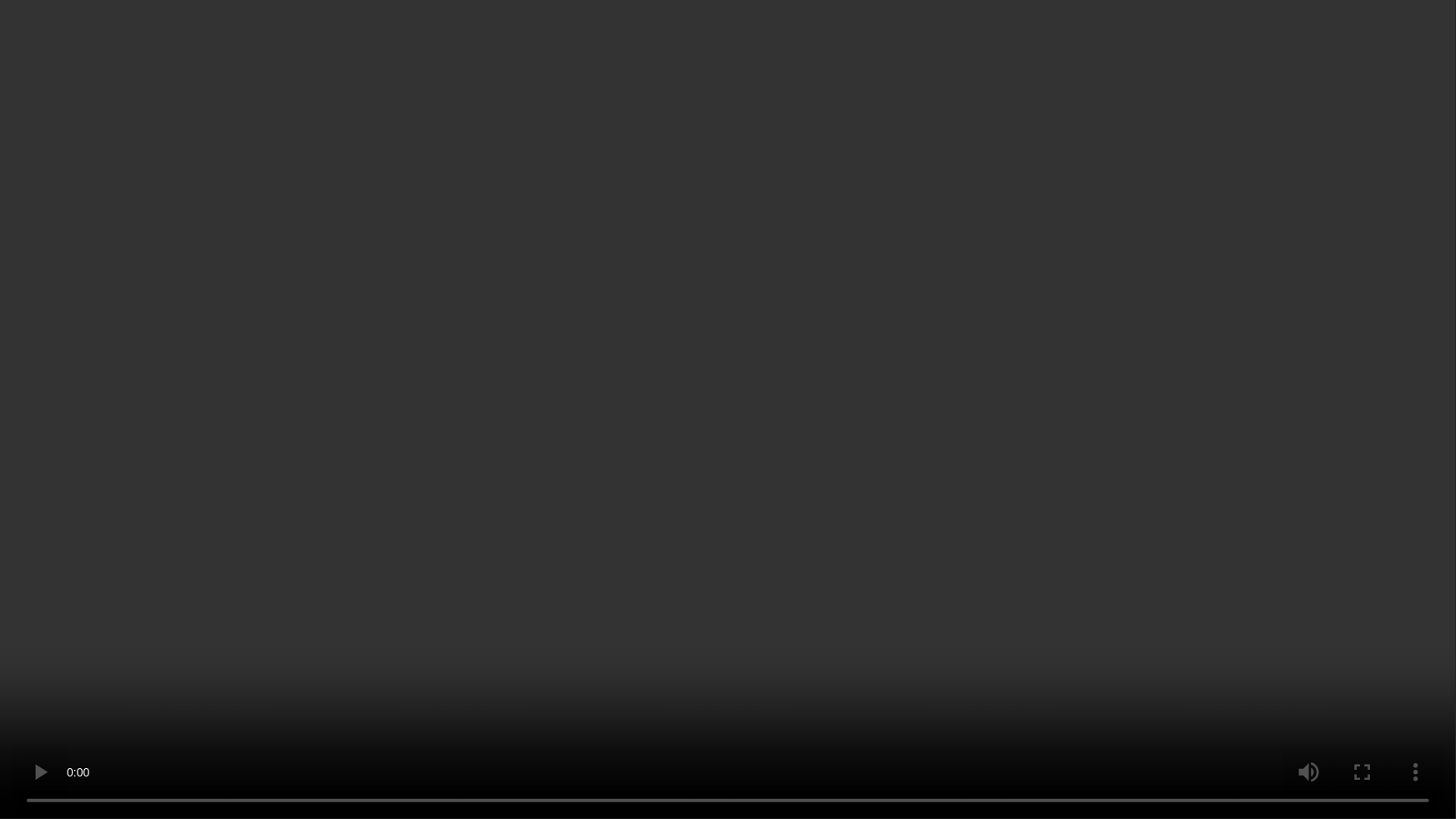
click at [1201, 453] on video at bounding box center [728, 410] width 1456 height 819
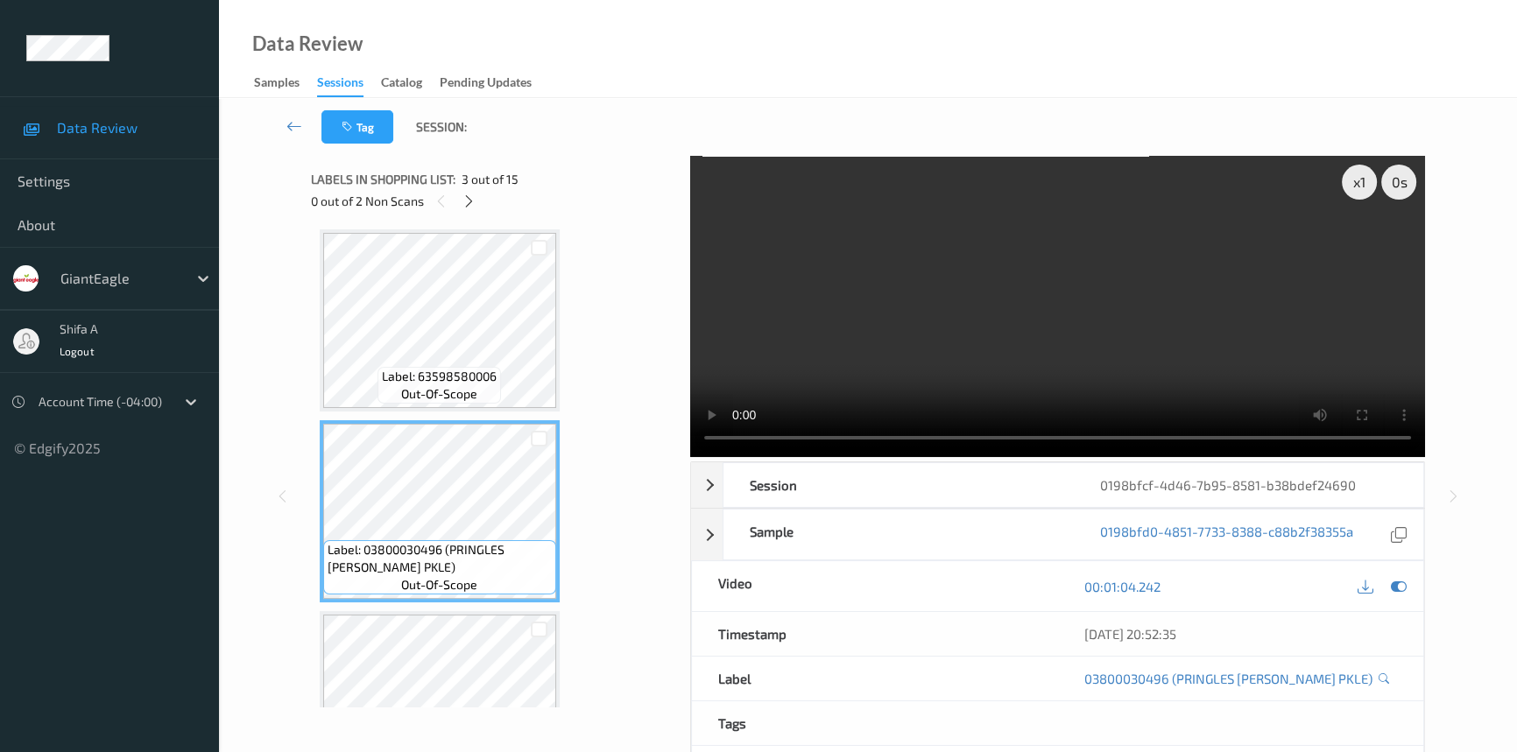
click at [1088, 300] on video at bounding box center [1057, 306] width 735 height 301
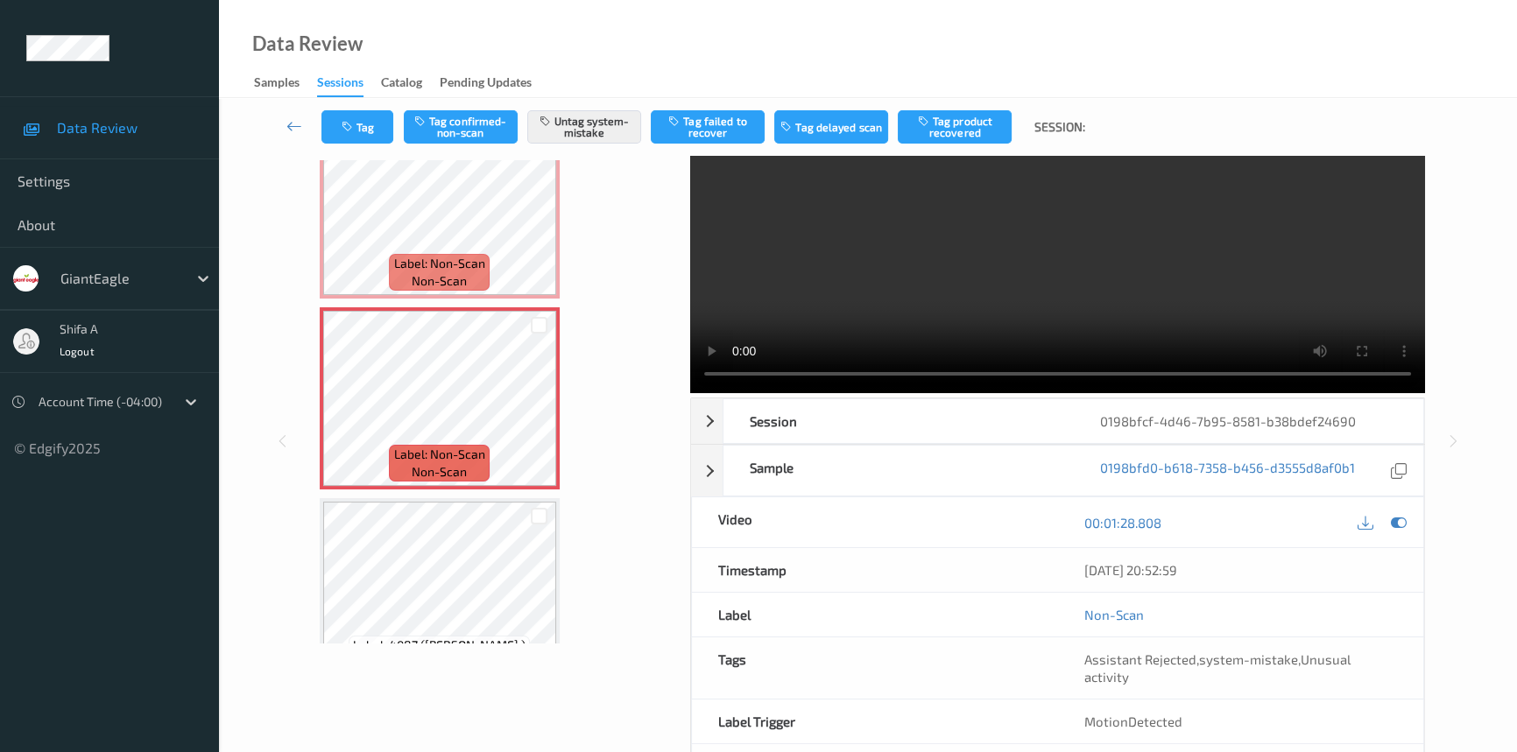
scroll to position [0, 0]
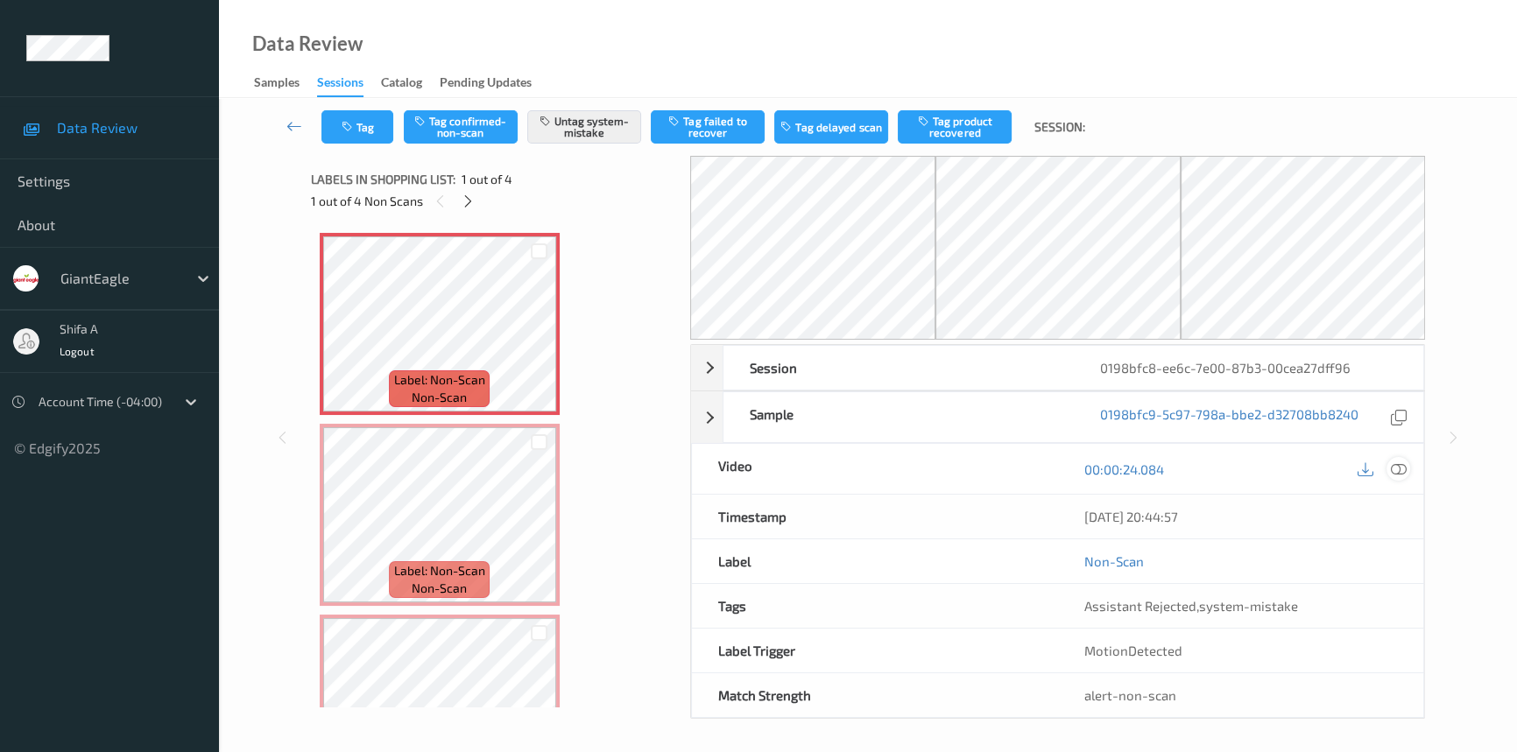
drag, startPoint x: 1408, startPoint y: 472, endPoint x: 1395, endPoint y: 473, distance: 12.3
click at [1408, 471] on div at bounding box center [1399, 469] width 24 height 24
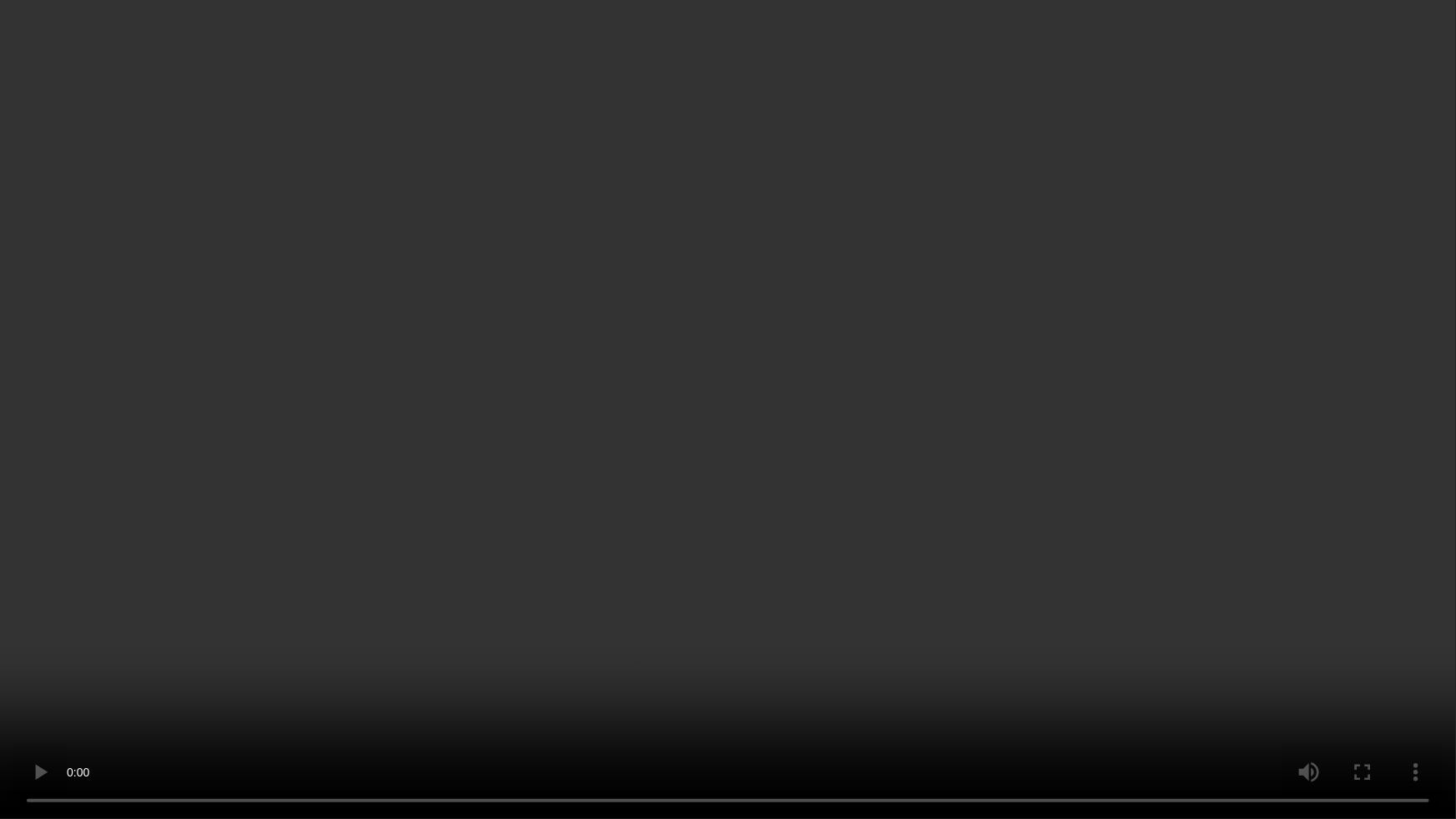
click at [521, 646] on video at bounding box center [728, 410] width 1456 height 819
click at [483, 683] on video at bounding box center [728, 410] width 1456 height 819
click at [695, 330] on video at bounding box center [728, 410] width 1456 height 819
click at [757, 716] on video at bounding box center [728, 410] width 1456 height 819
click at [711, 602] on video at bounding box center [728, 410] width 1456 height 819
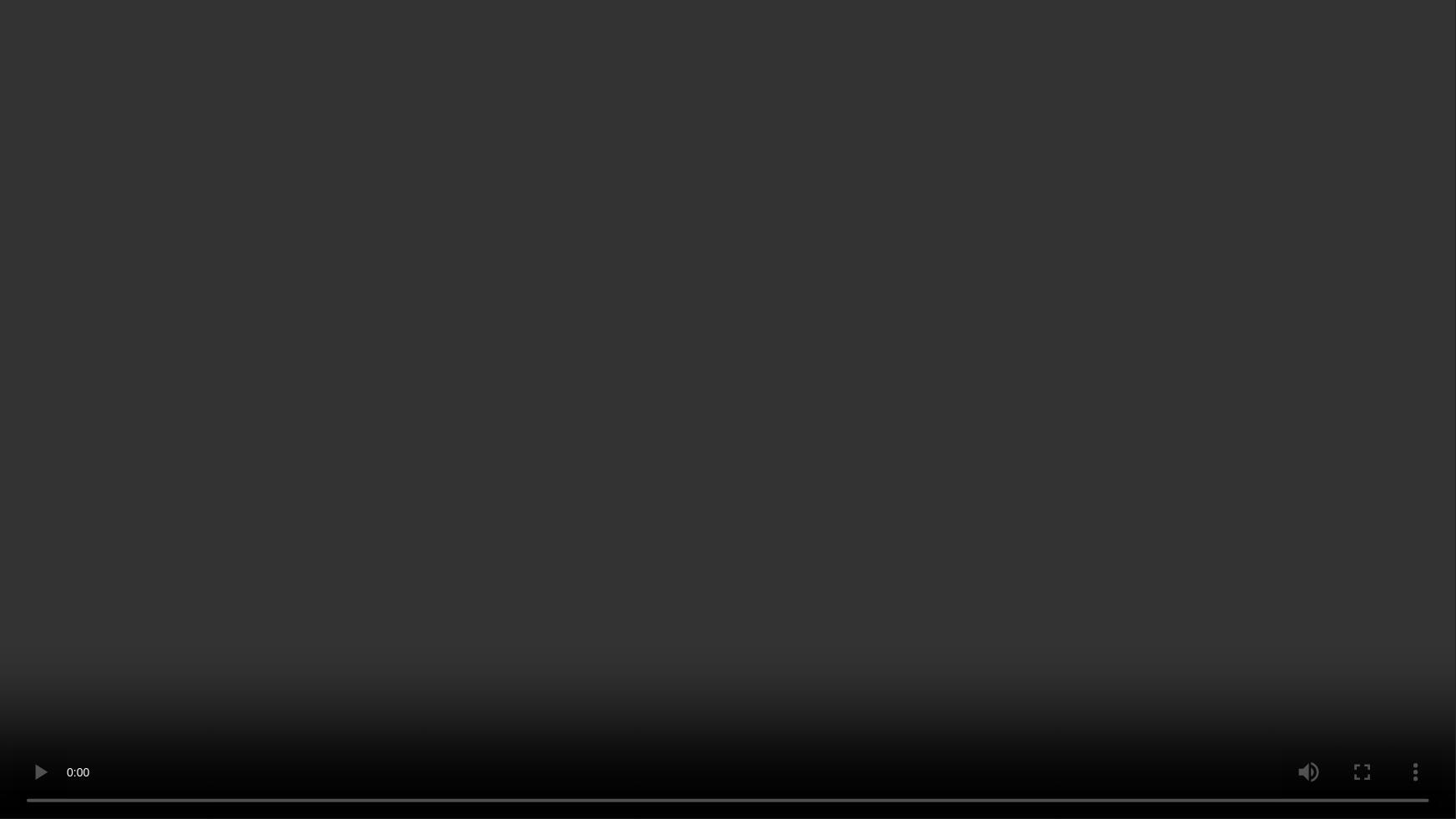
click at [1231, 480] on video at bounding box center [728, 410] width 1456 height 819
click at [1408, 617] on video at bounding box center [728, 410] width 1456 height 819
click at [1403, 617] on video at bounding box center [728, 410] width 1456 height 819
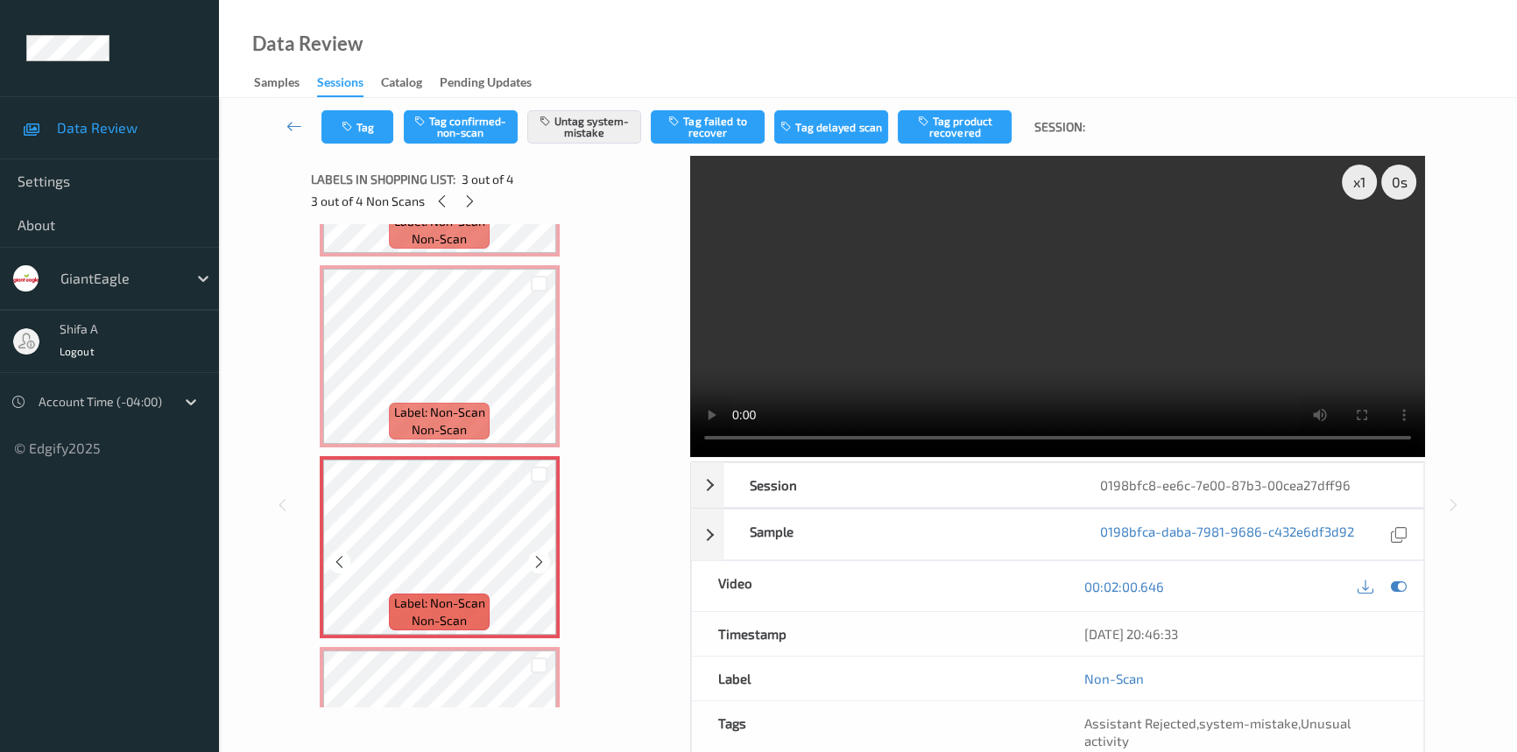
scroll to position [286, 0]
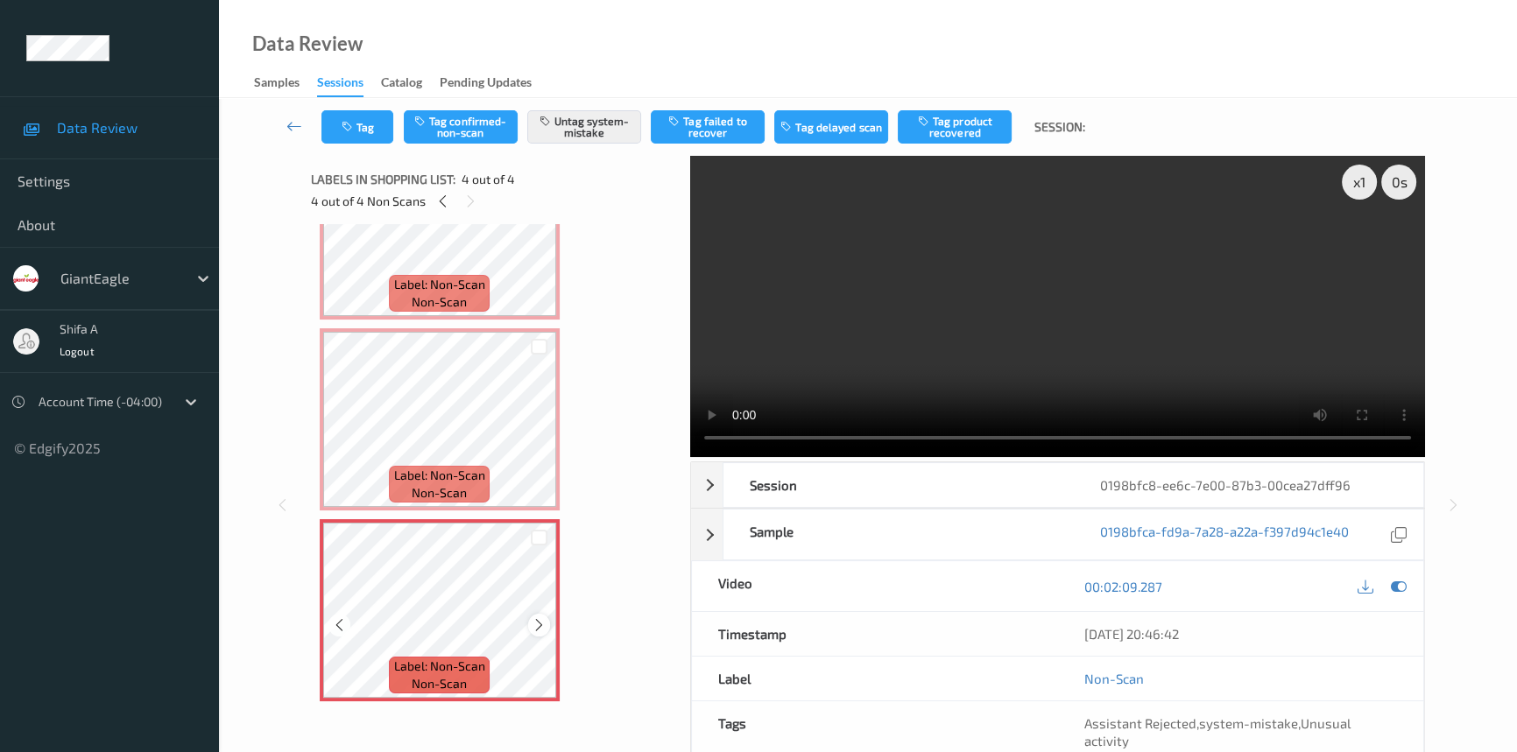
click at [538, 619] on icon at bounding box center [539, 626] width 15 height 16
click at [1401, 587] on icon at bounding box center [1399, 587] width 16 height 16
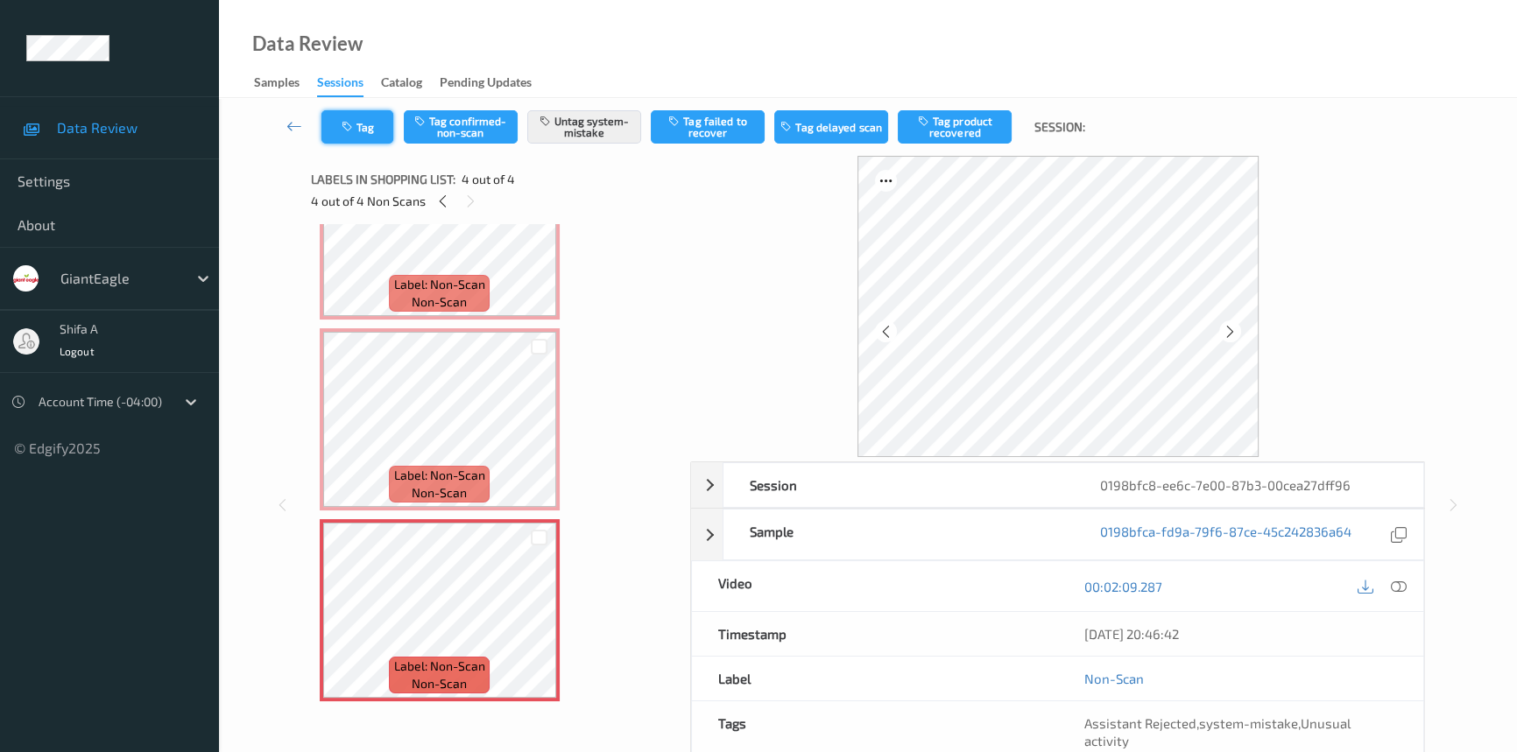
click at [343, 126] on icon "button" at bounding box center [349, 127] width 15 height 12
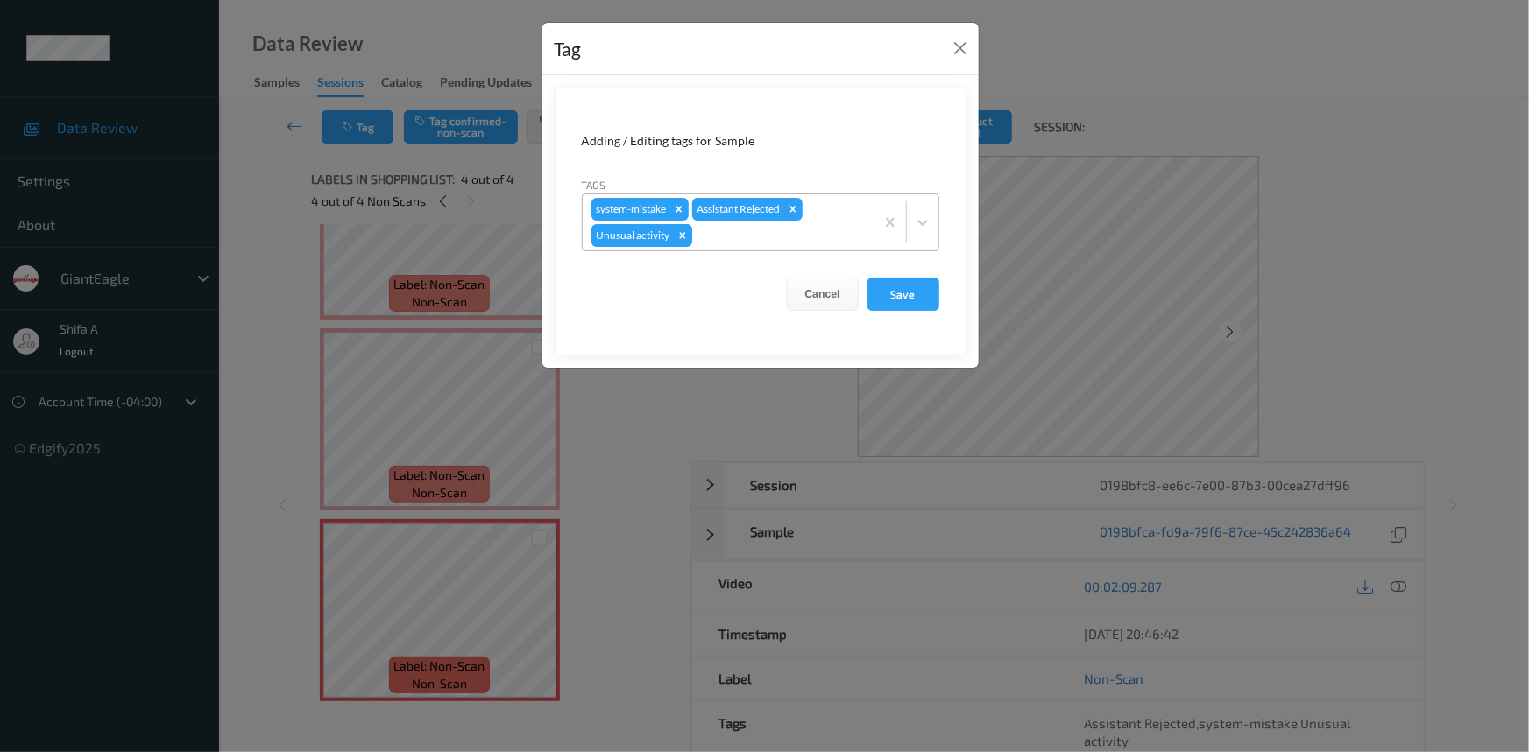
click at [677, 233] on icon "Remove Unusual activity" at bounding box center [682, 235] width 12 height 12
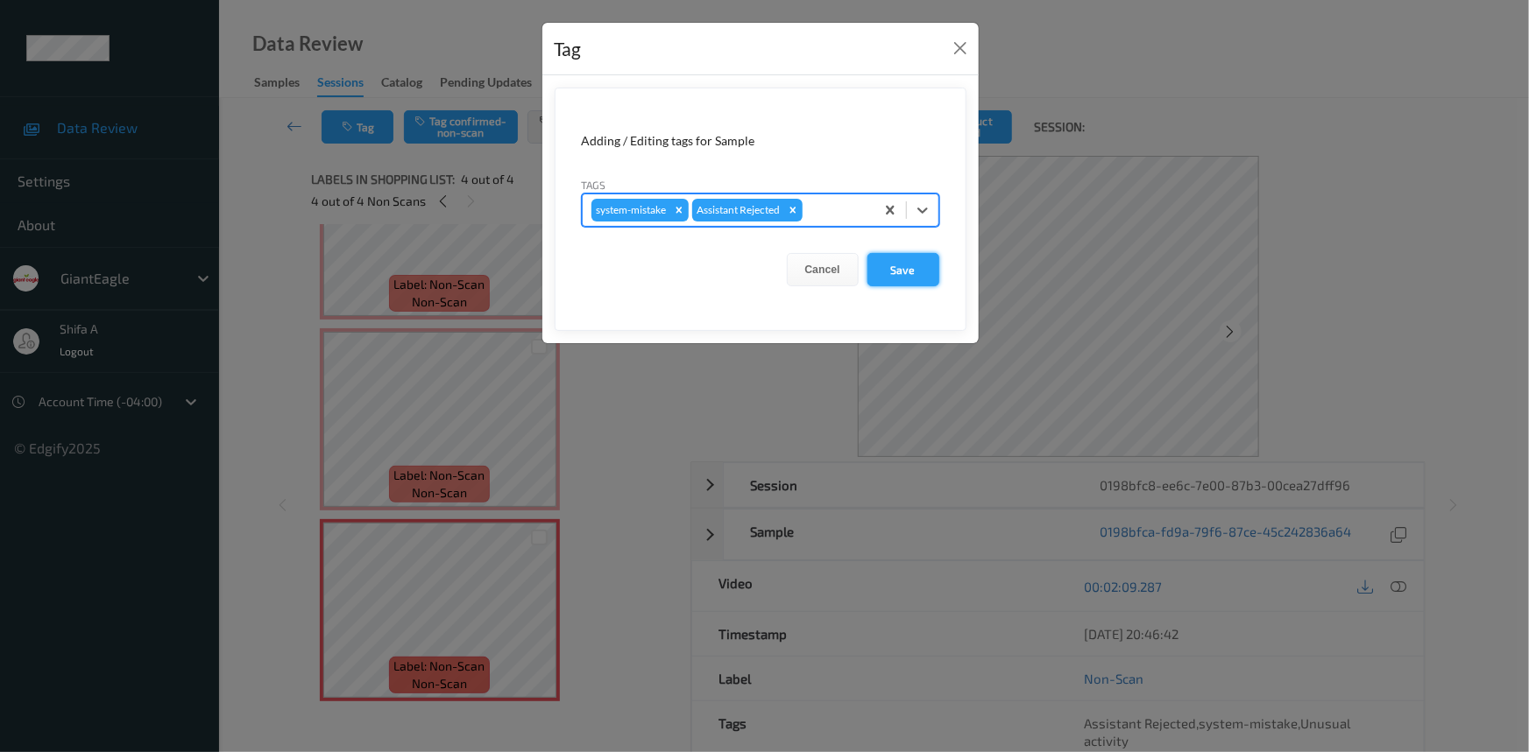
click at [899, 267] on button "Save" at bounding box center [903, 269] width 72 height 33
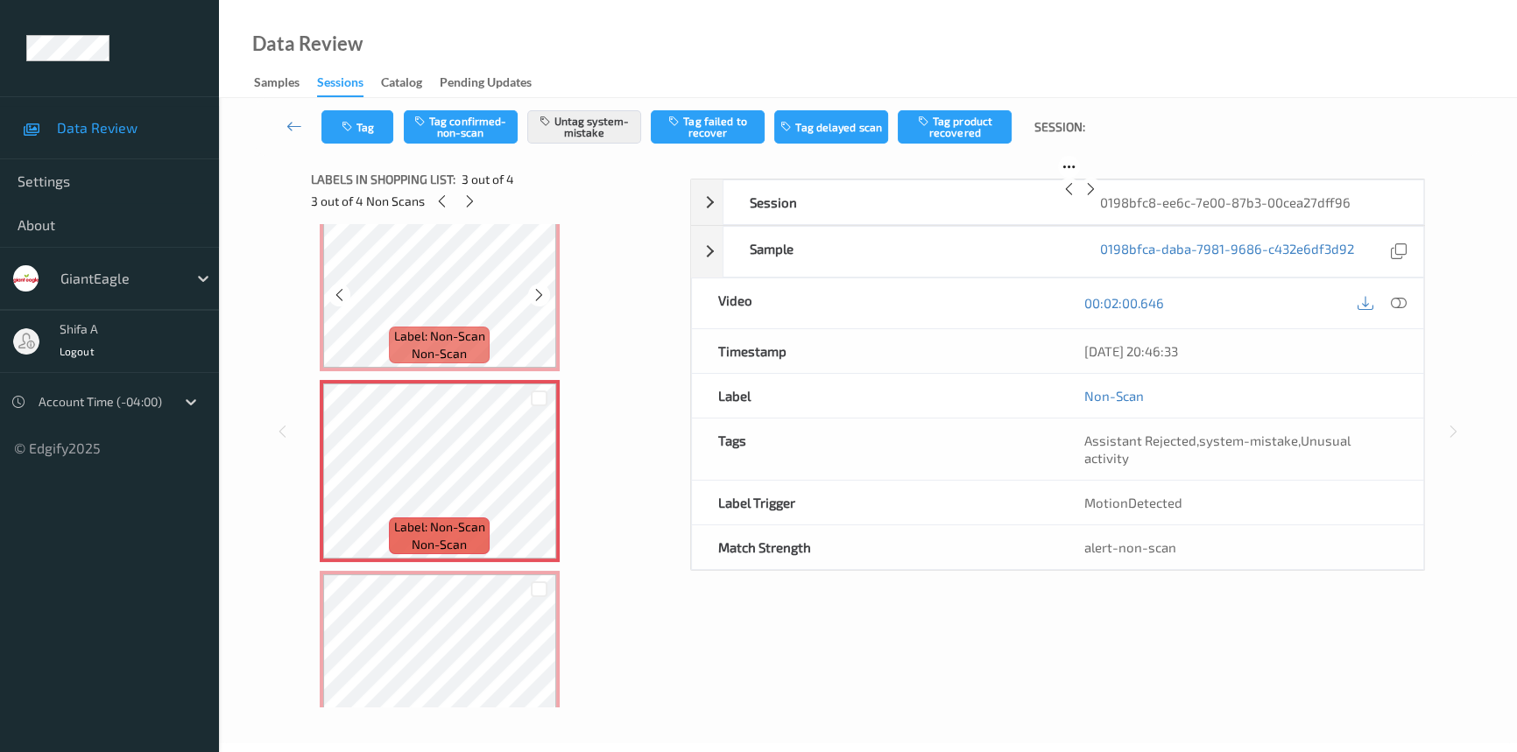
scroll to position [207, 0]
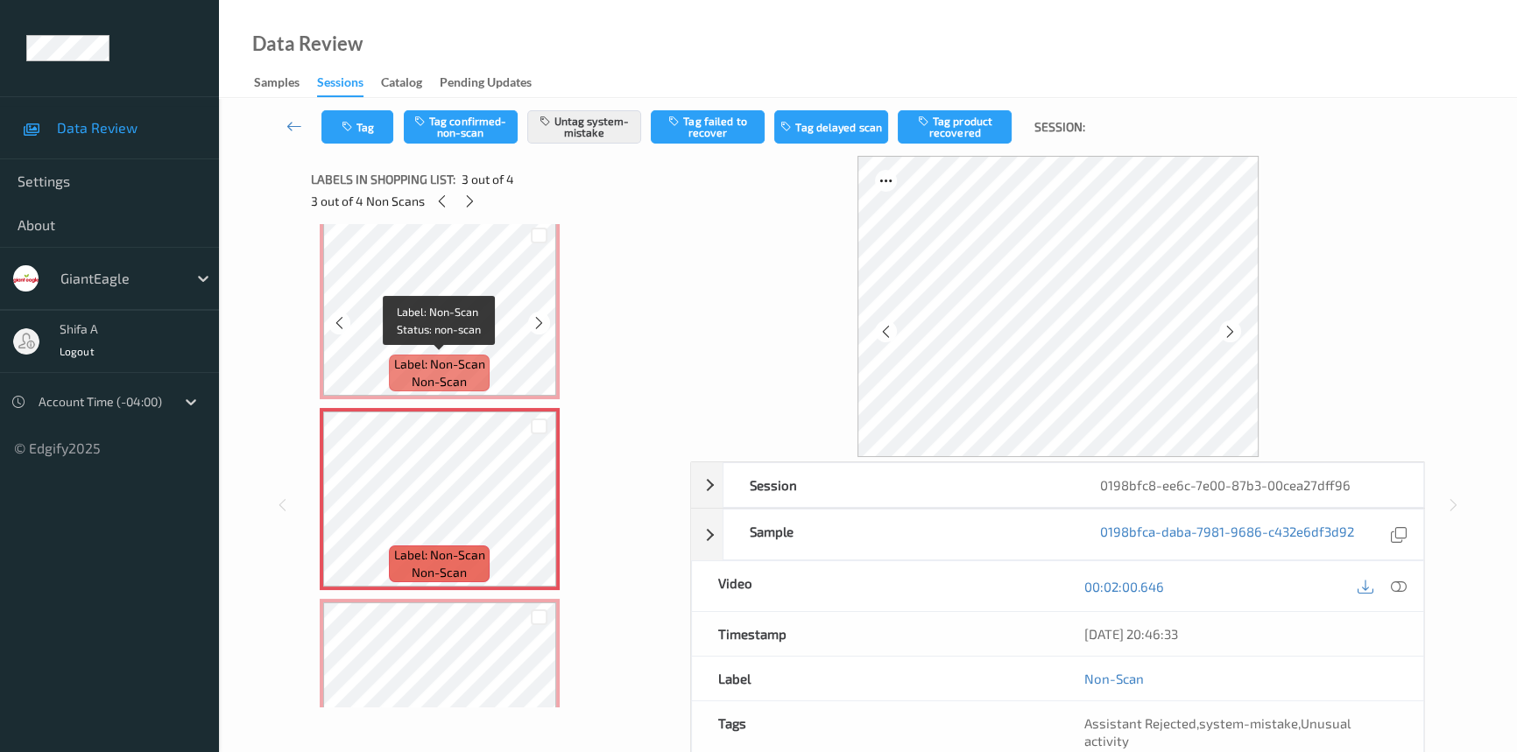
click at [484, 359] on div "Label: Non-Scan non-scan" at bounding box center [439, 373] width 100 height 37
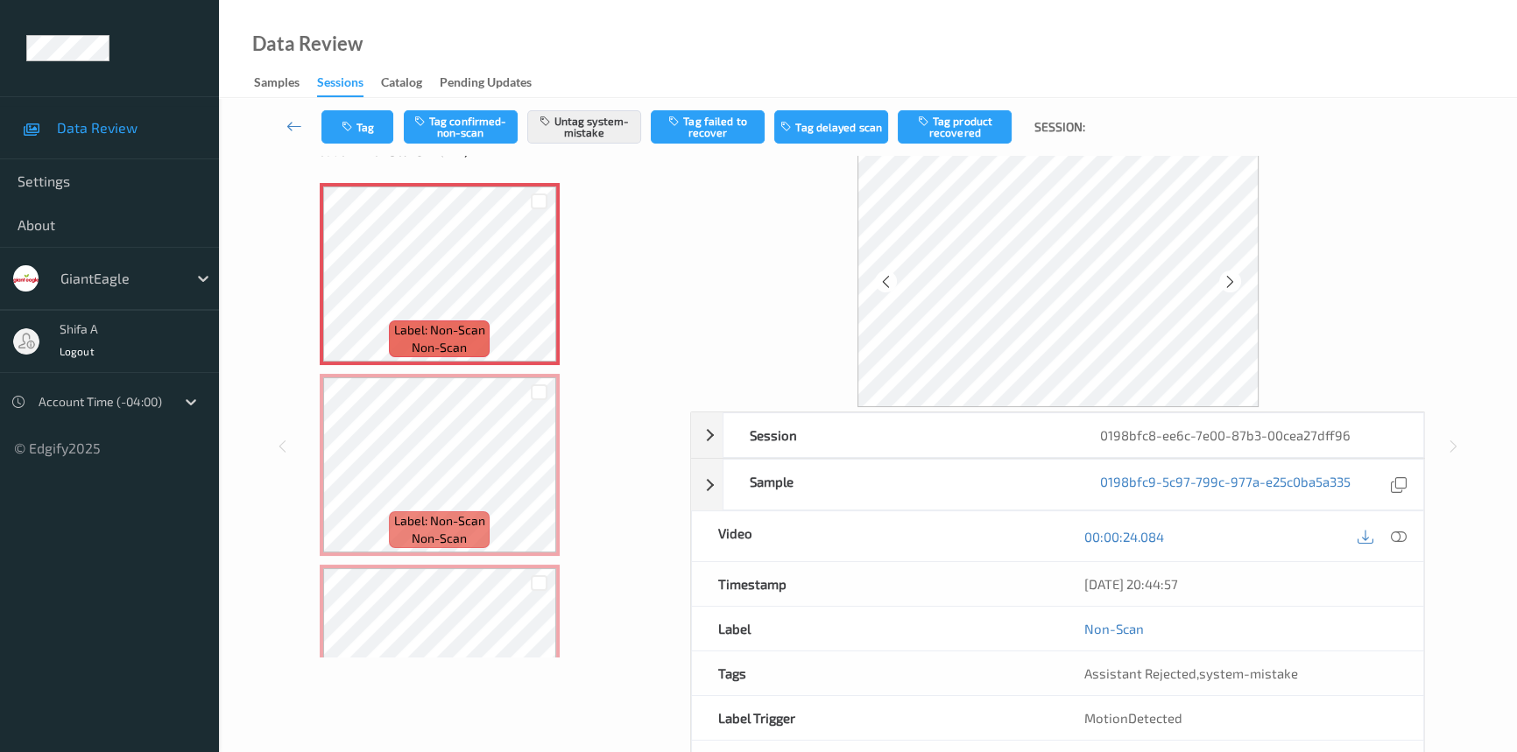
scroll to position [0, 0]
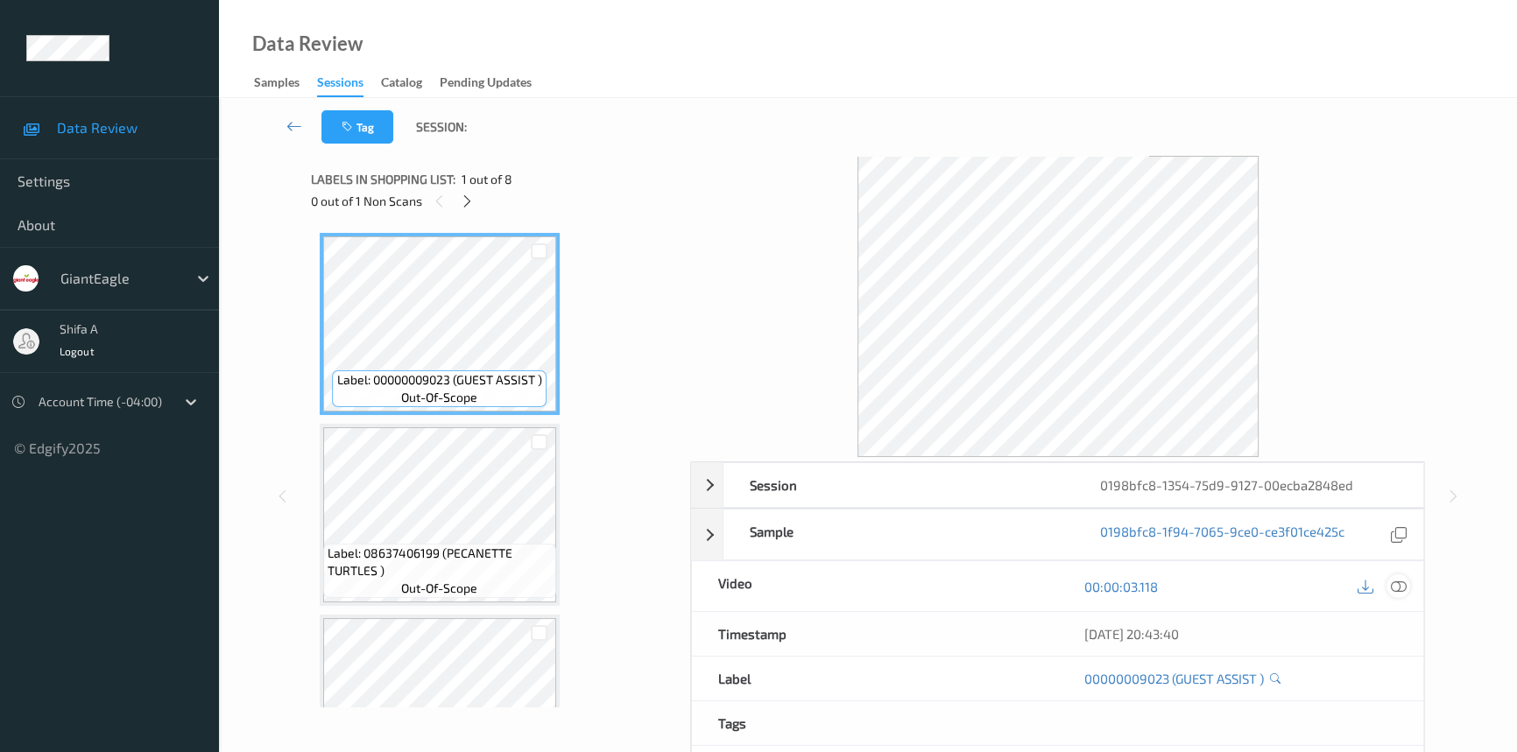
click at [1394, 594] on icon at bounding box center [1399, 587] width 16 height 16
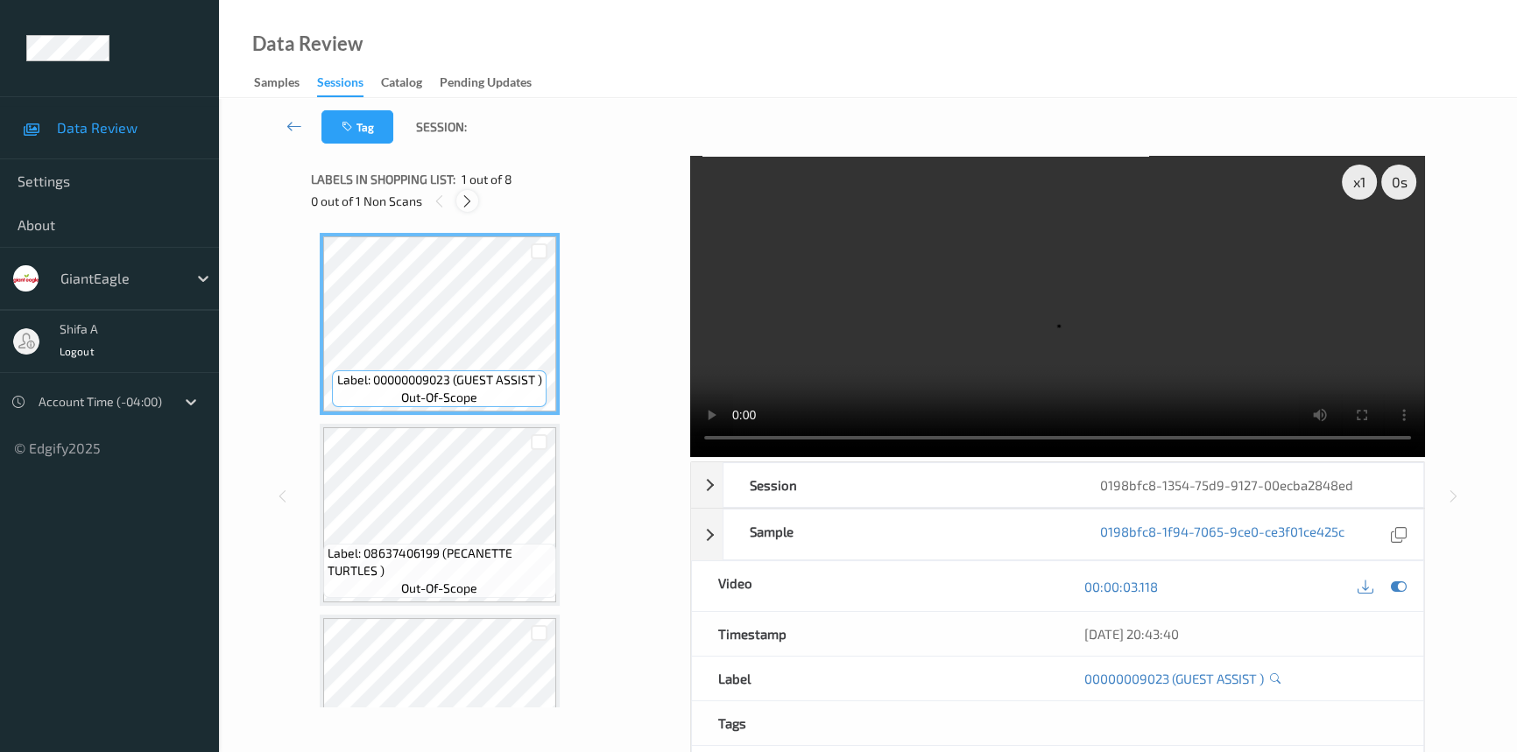
click at [474, 197] on icon at bounding box center [467, 202] width 15 height 16
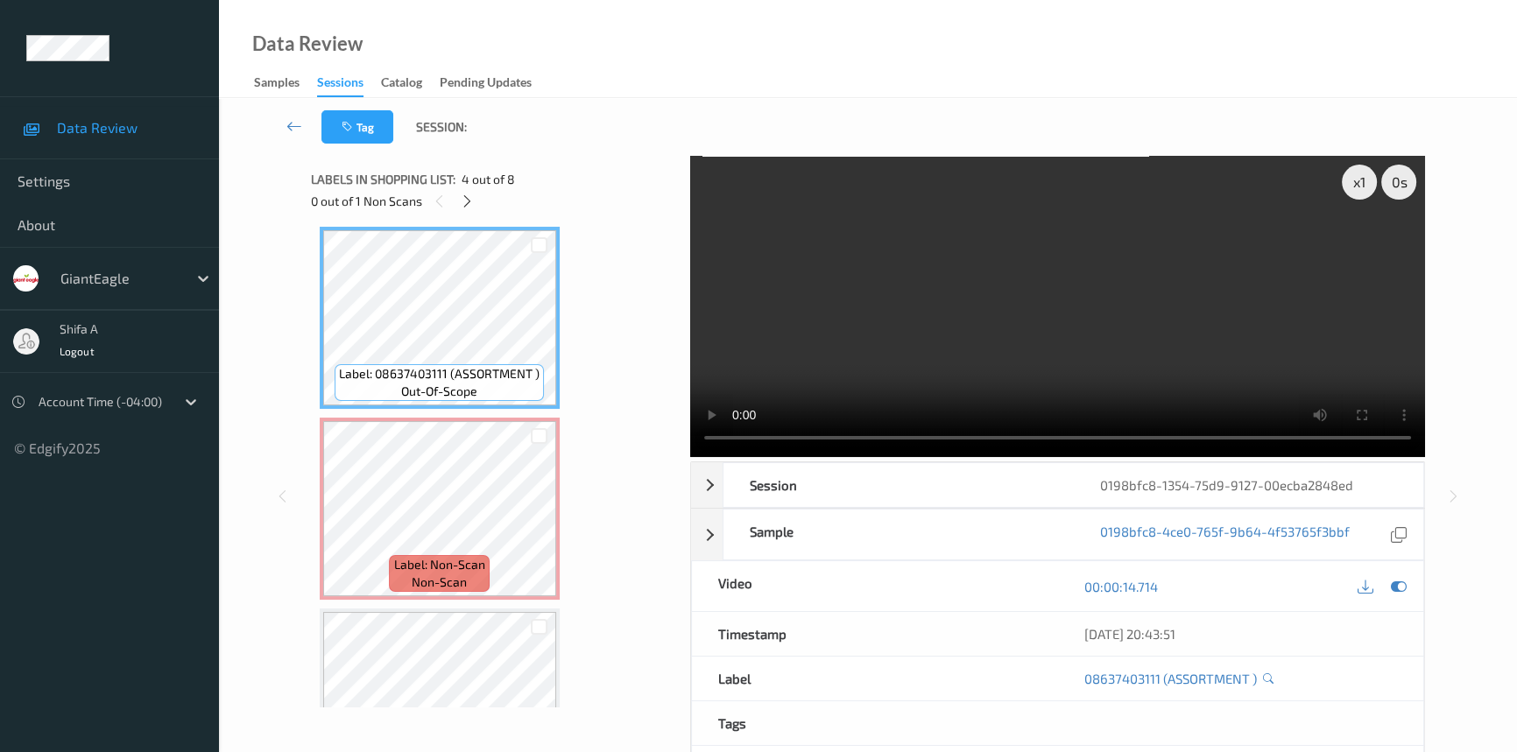
click at [1190, 292] on video at bounding box center [1057, 306] width 735 height 301
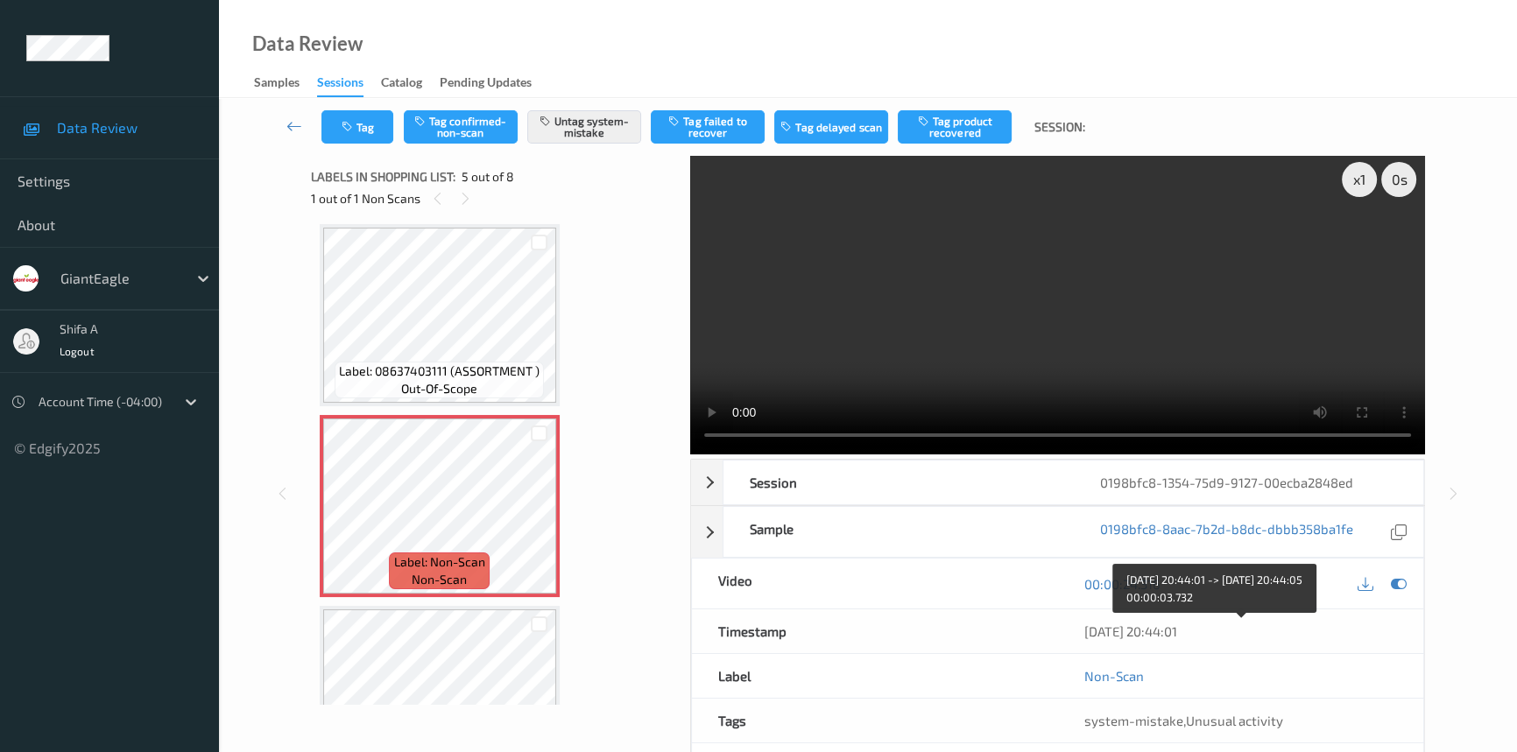
scroll to position [0, 0]
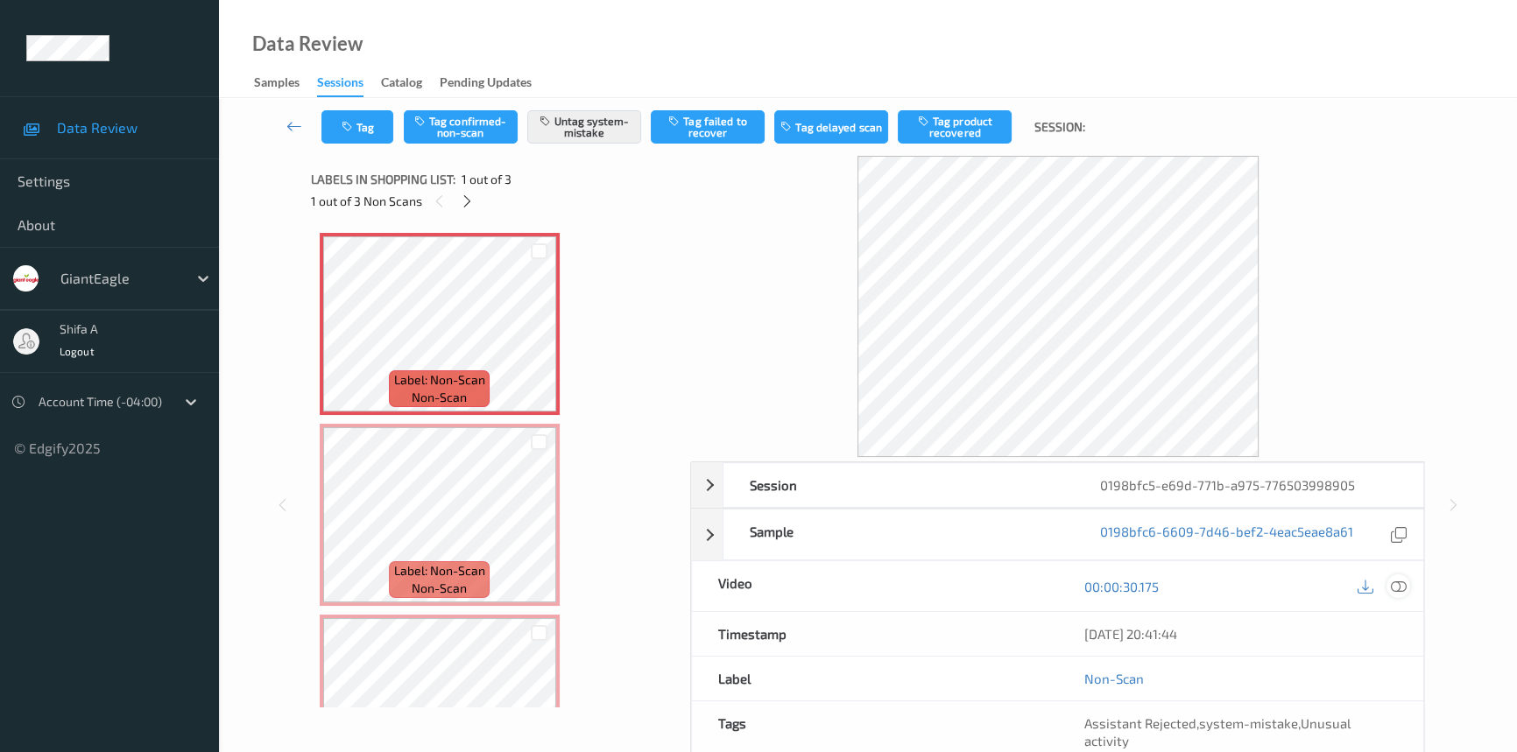
click at [1396, 595] on div at bounding box center [1399, 587] width 24 height 24
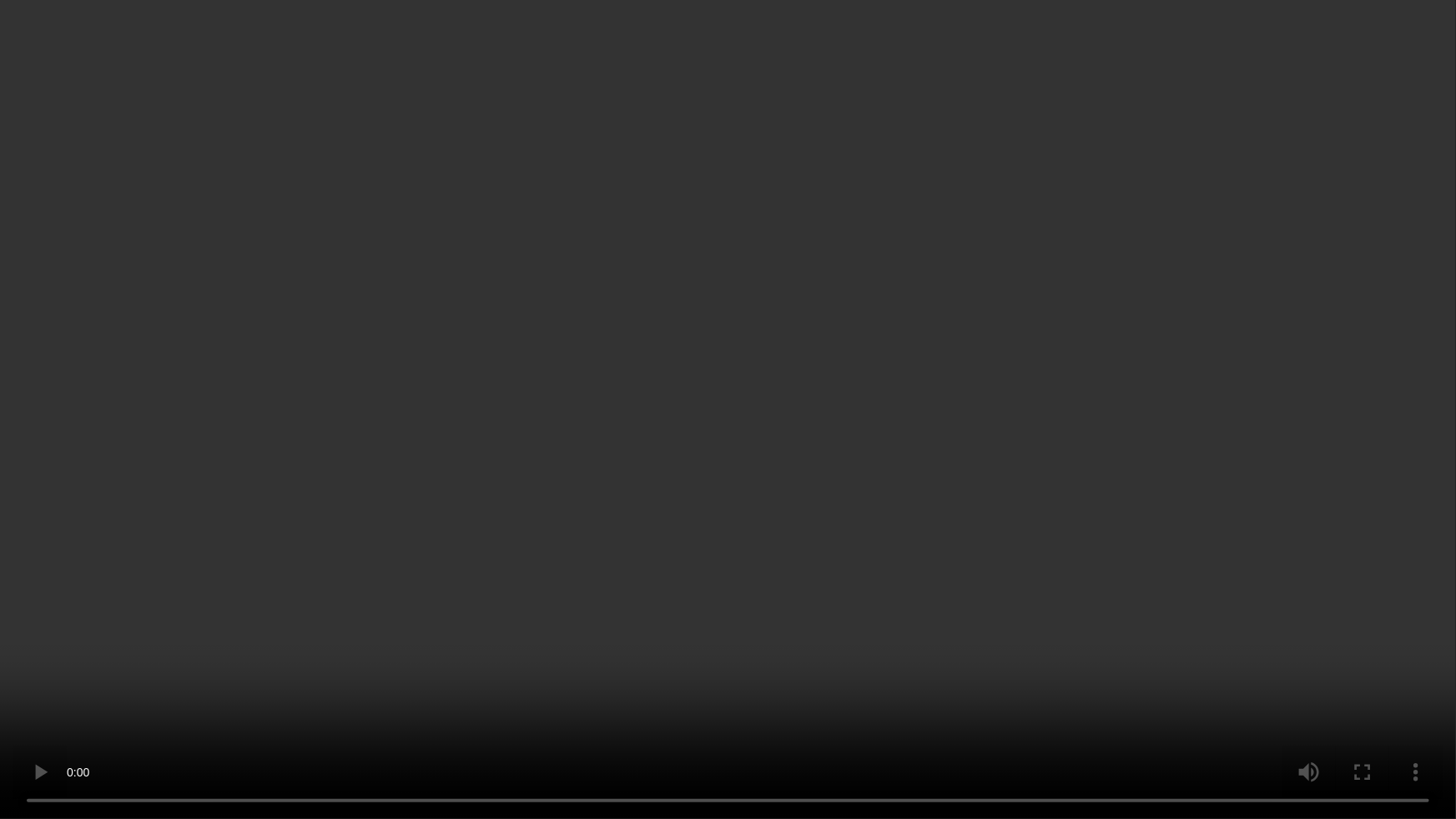
click at [911, 486] on video at bounding box center [728, 410] width 1456 height 819
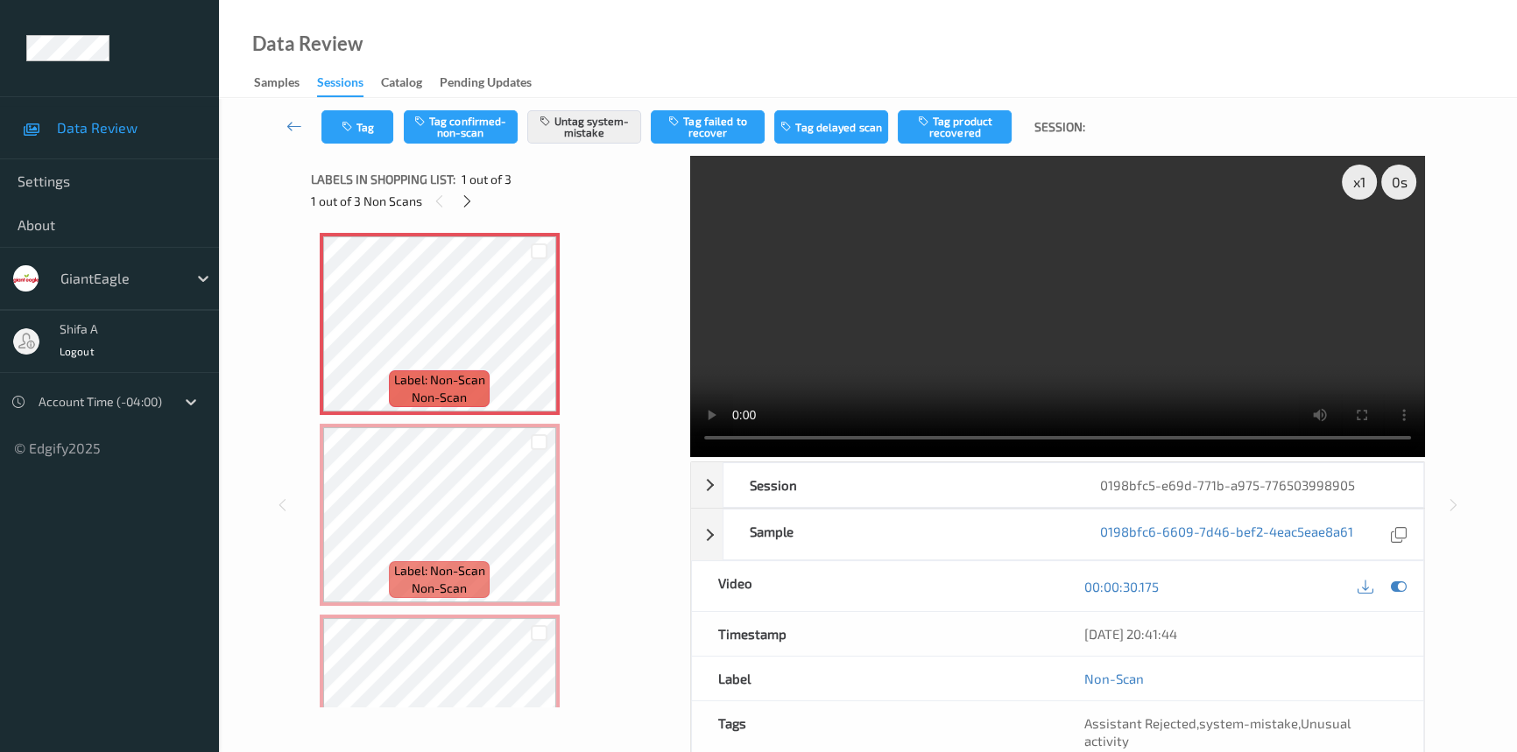
click at [1164, 304] on video at bounding box center [1057, 306] width 735 height 301
click at [365, 138] on button "Tag" at bounding box center [357, 126] width 72 height 33
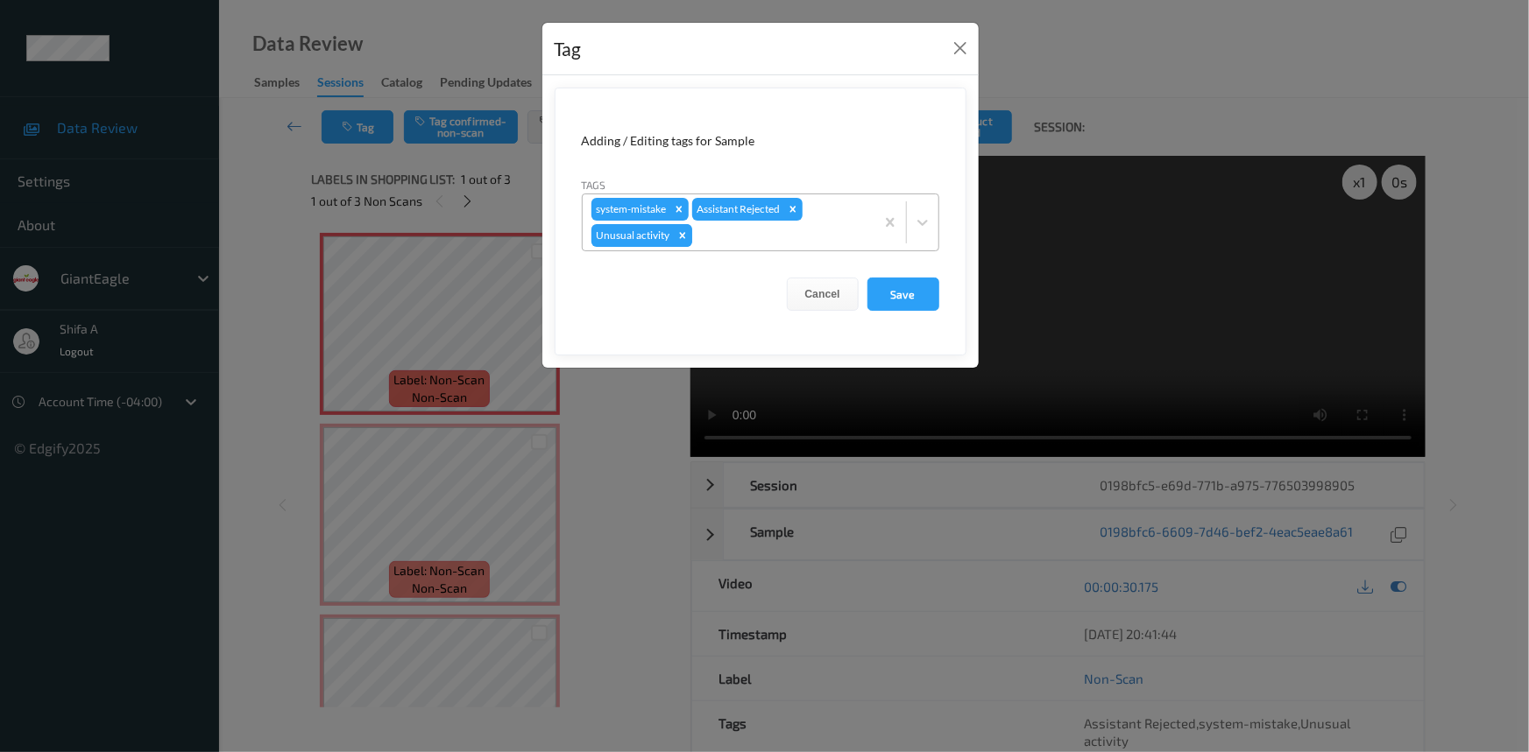
click at [681, 237] on icon "Remove Unusual activity" at bounding box center [682, 235] width 12 height 12
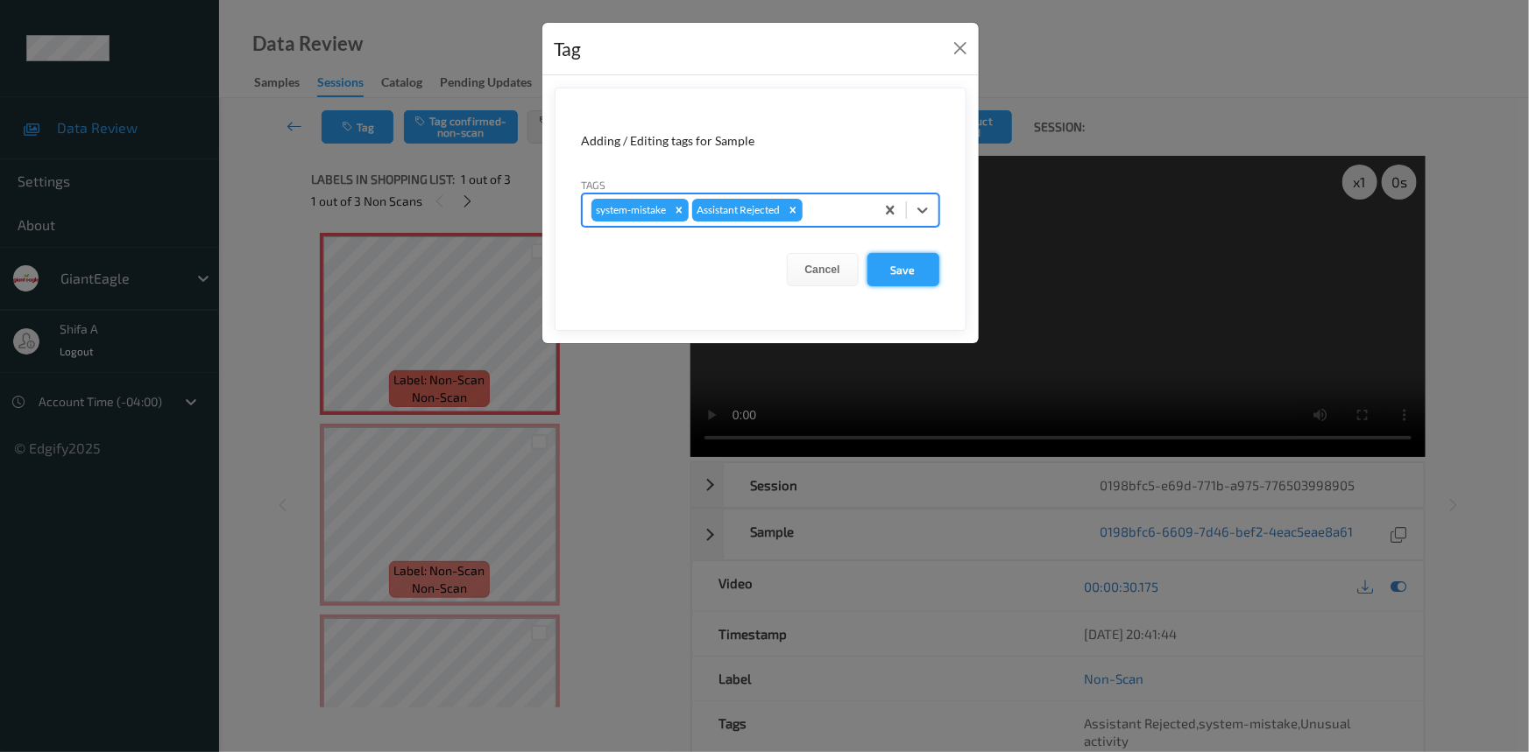
click at [883, 266] on button "Save" at bounding box center [903, 269] width 72 height 33
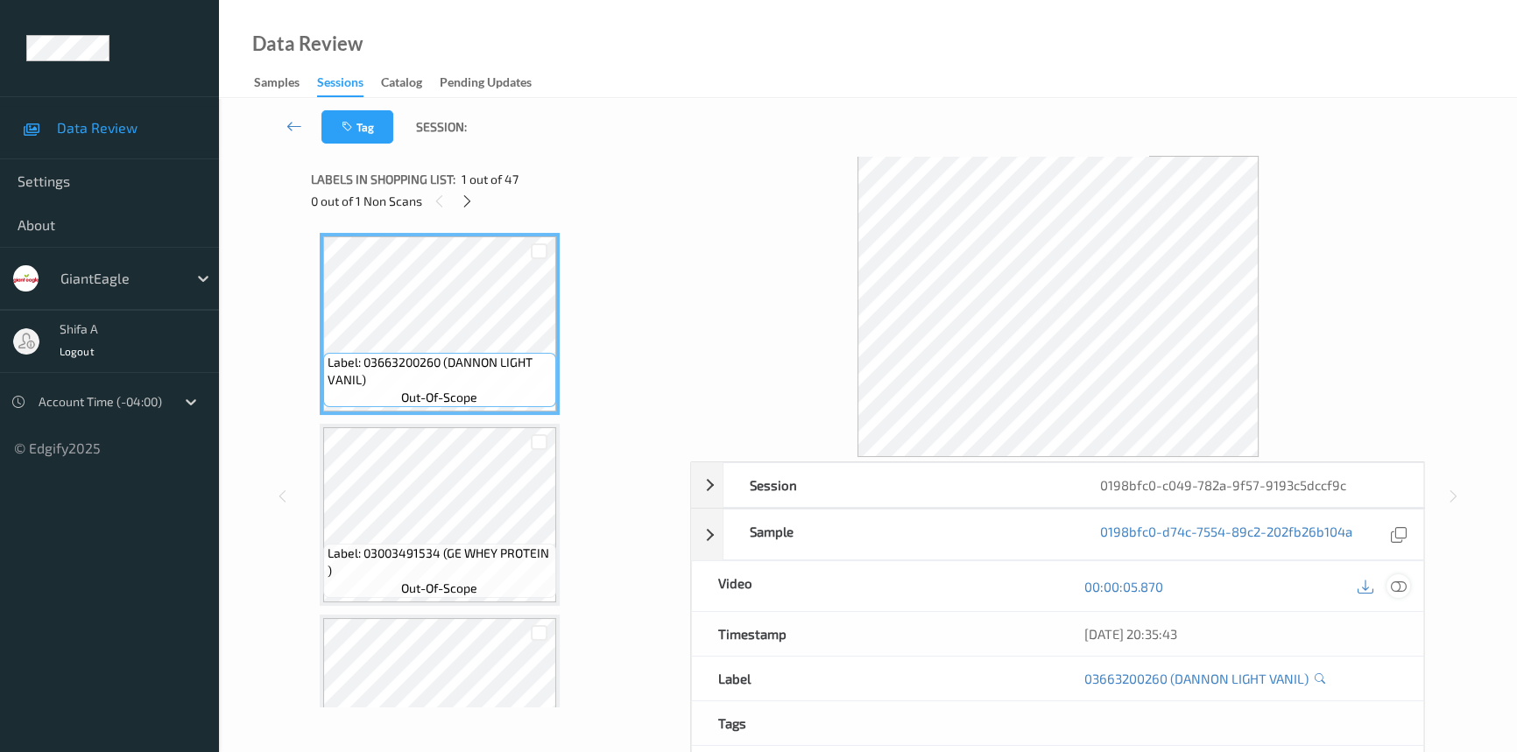
click at [1404, 588] on icon at bounding box center [1399, 587] width 16 height 16
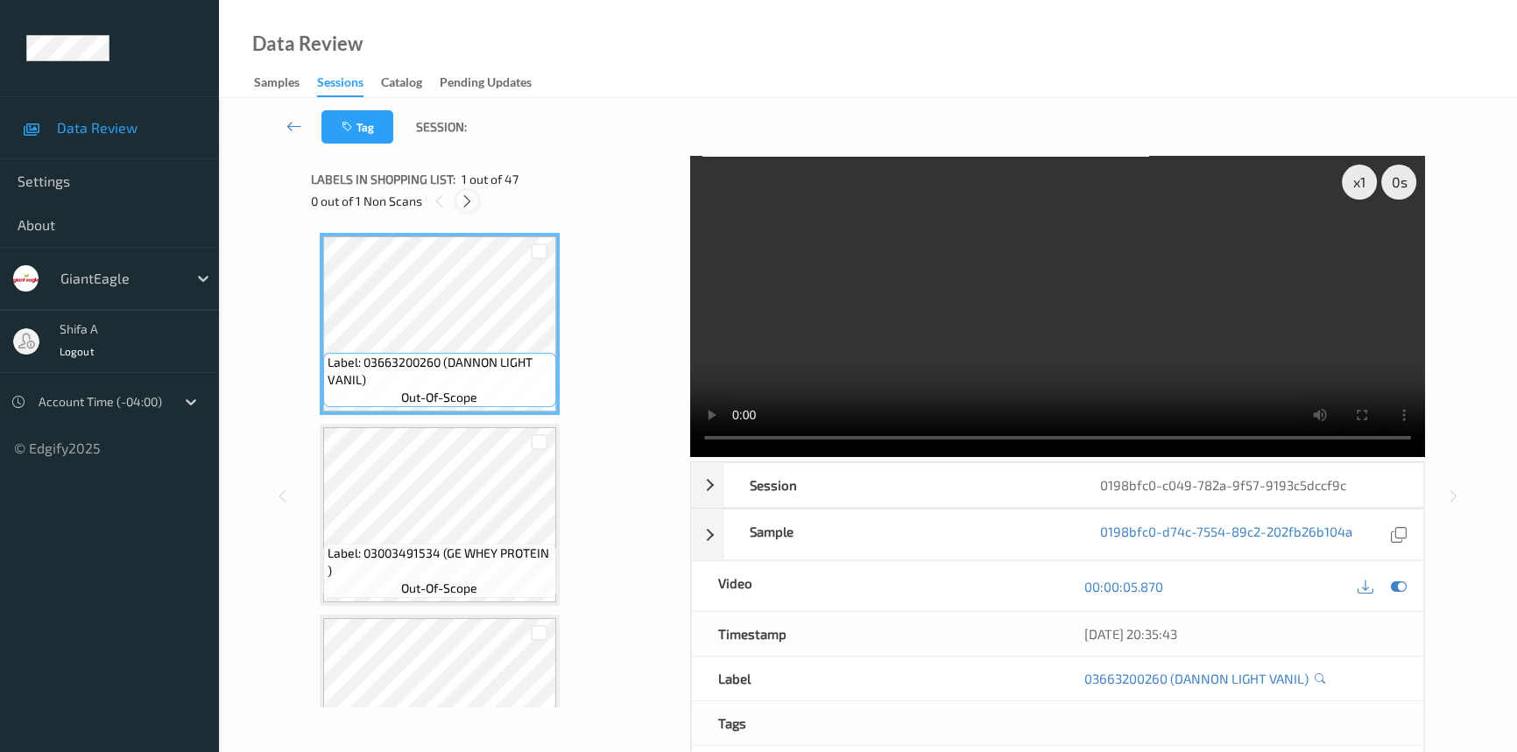
click at [460, 208] on icon at bounding box center [467, 202] width 15 height 16
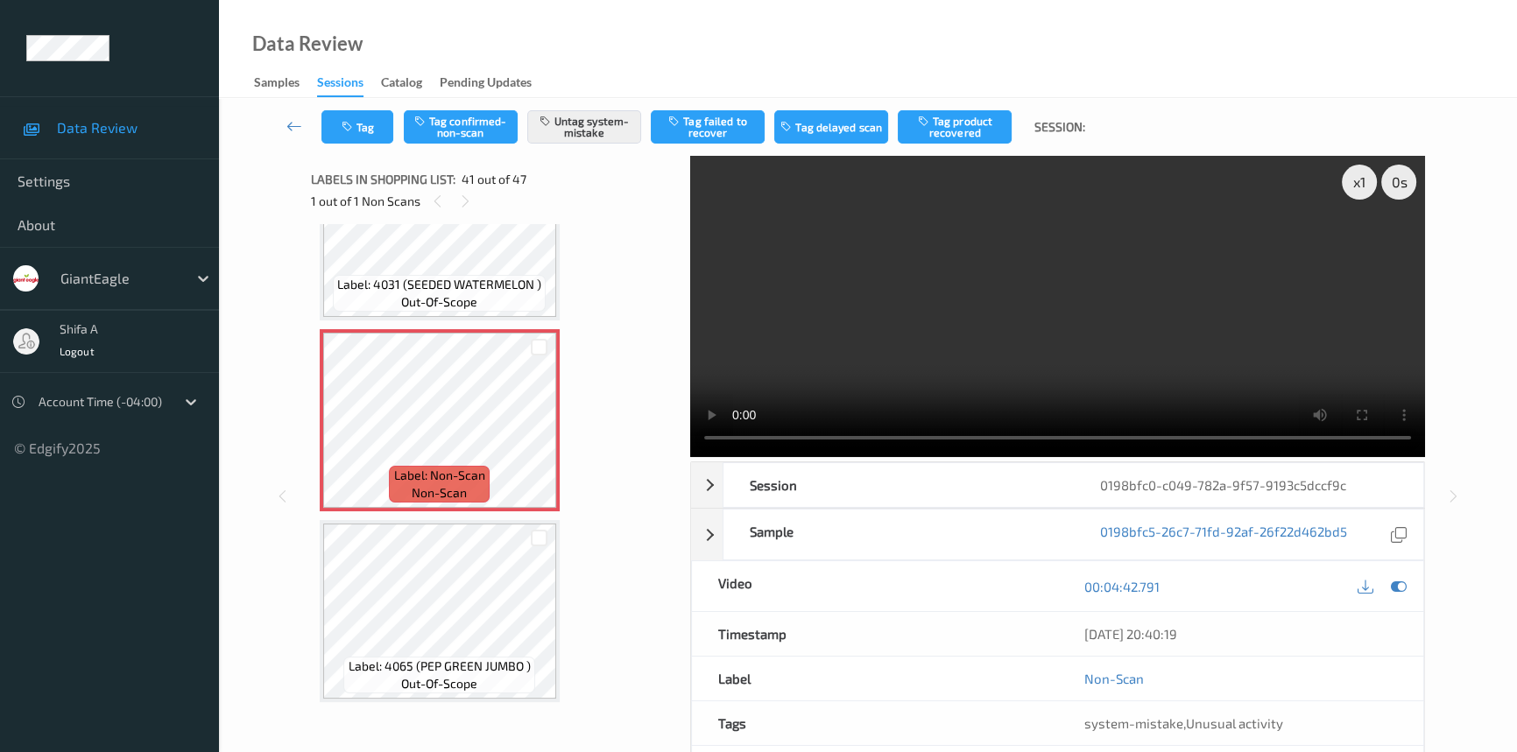
scroll to position [7509, 0]
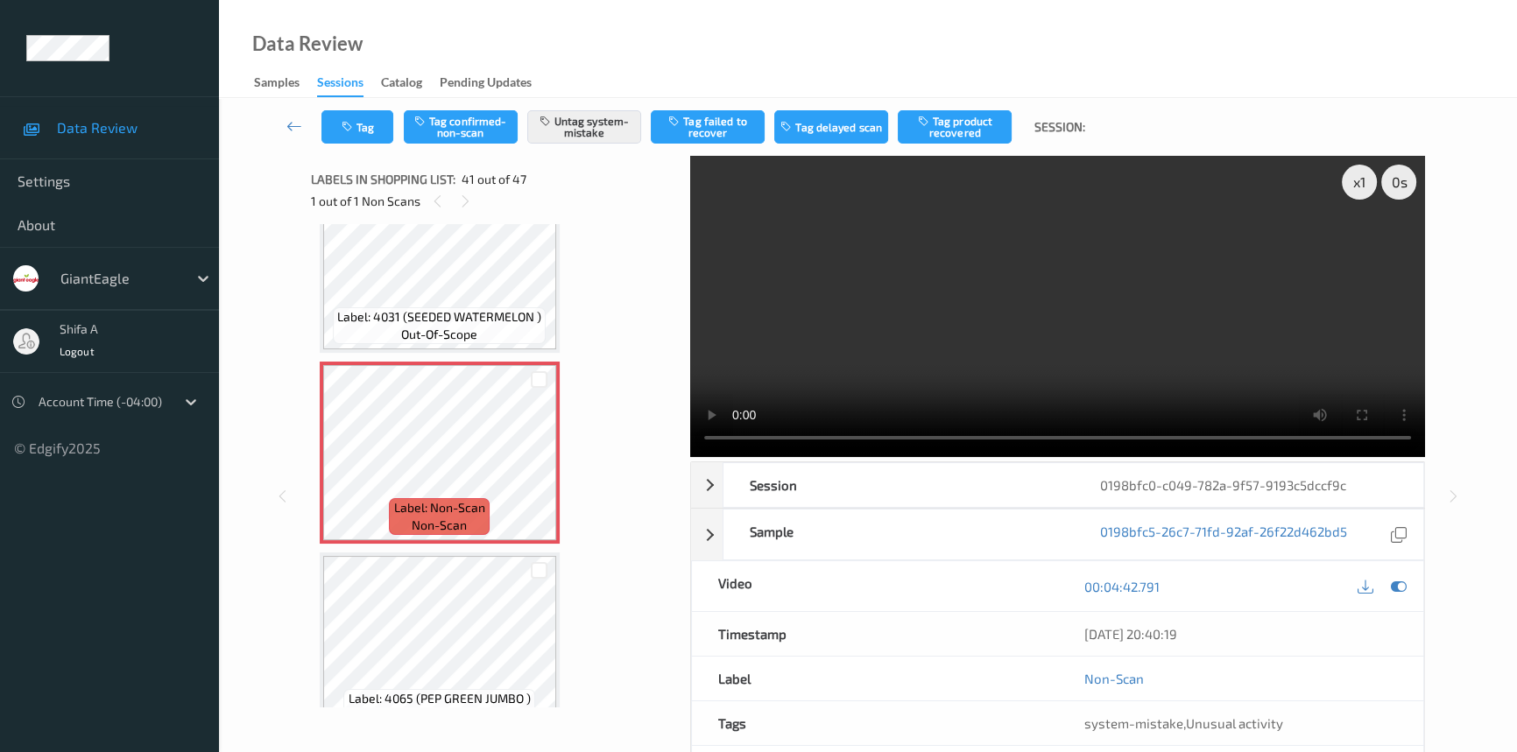
click at [1093, 273] on video at bounding box center [1057, 306] width 735 height 301
click at [371, 138] on button "Tag" at bounding box center [357, 126] width 72 height 33
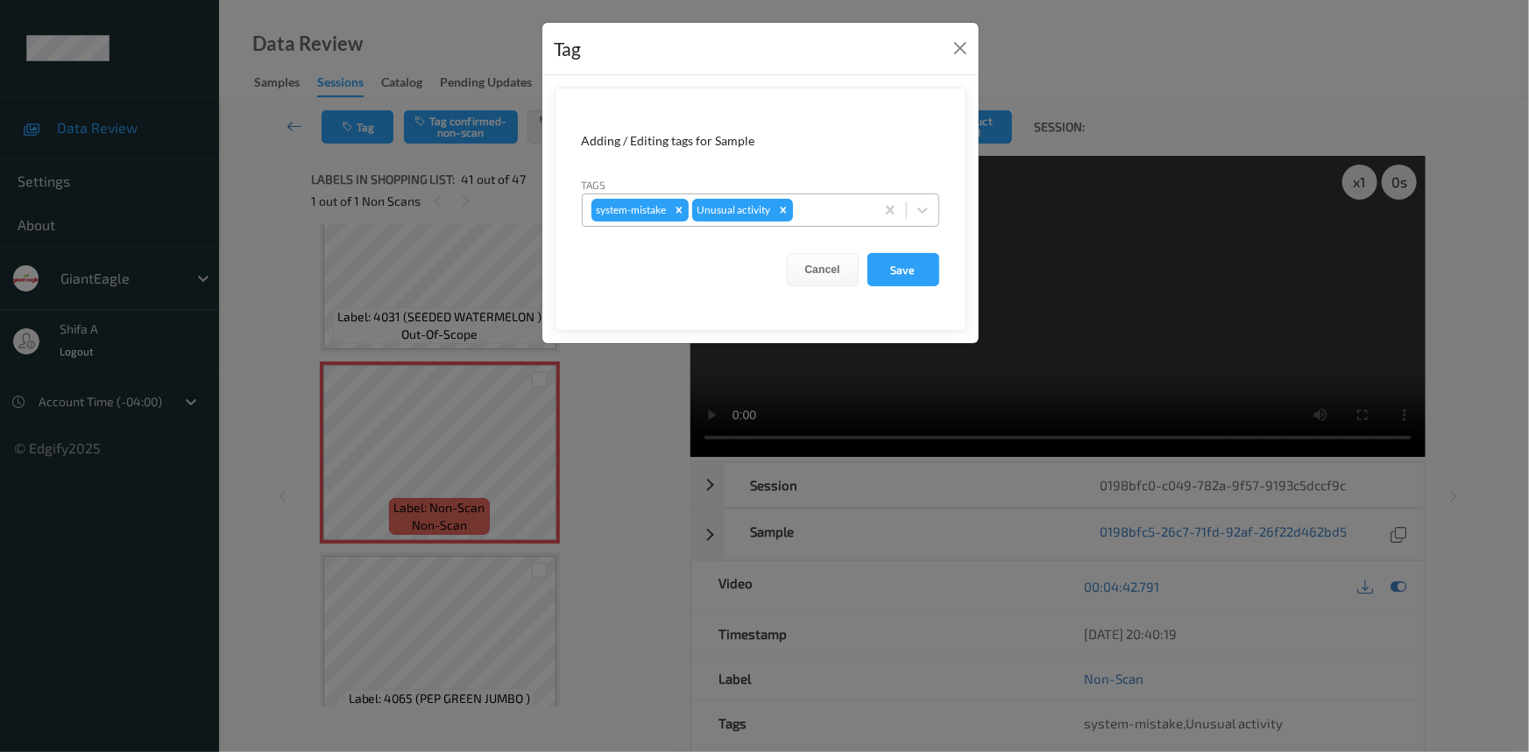
click at [779, 205] on icon "Remove Unusual activity" at bounding box center [783, 210] width 12 height 12
click at [893, 272] on button "Save" at bounding box center [903, 269] width 72 height 33
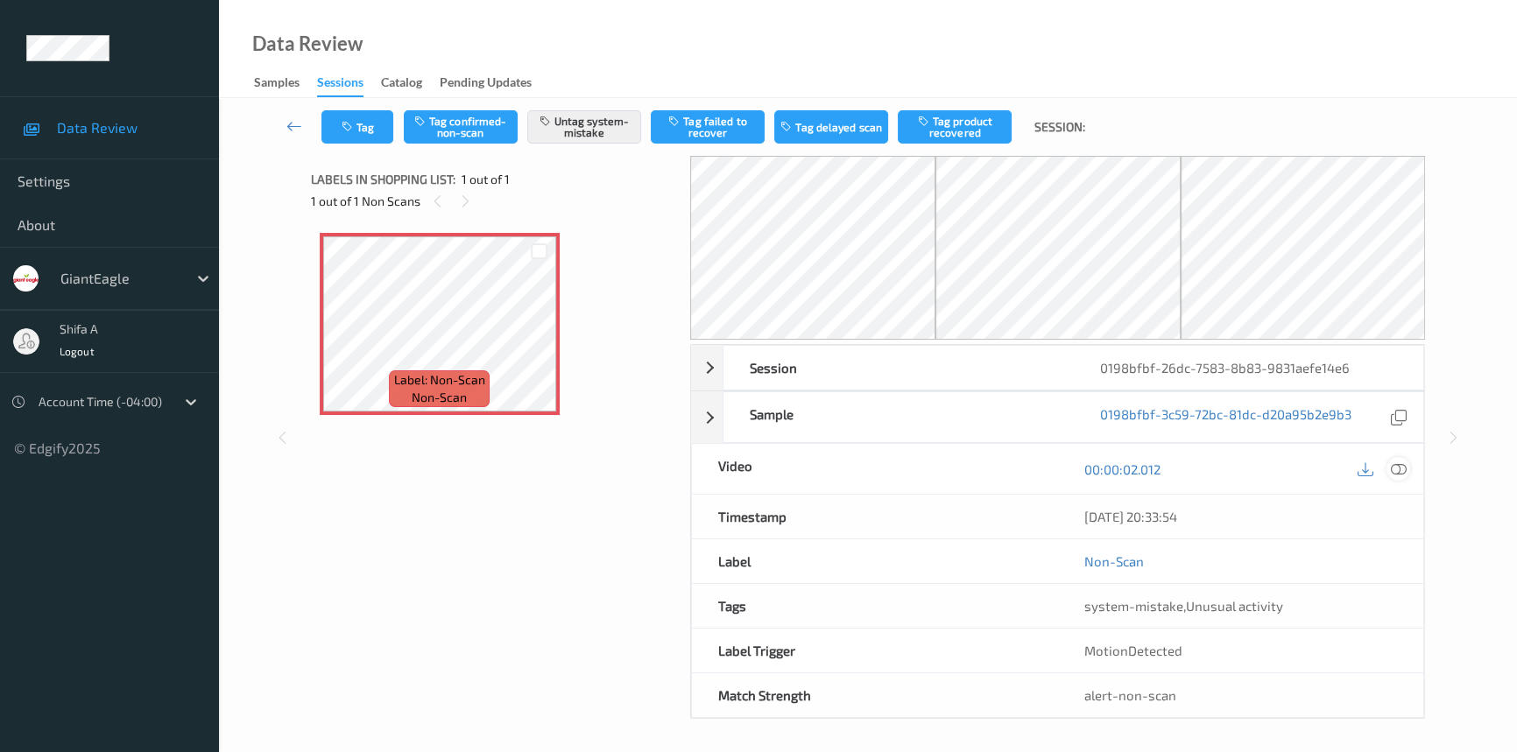
click at [1394, 471] on icon at bounding box center [1399, 470] width 16 height 16
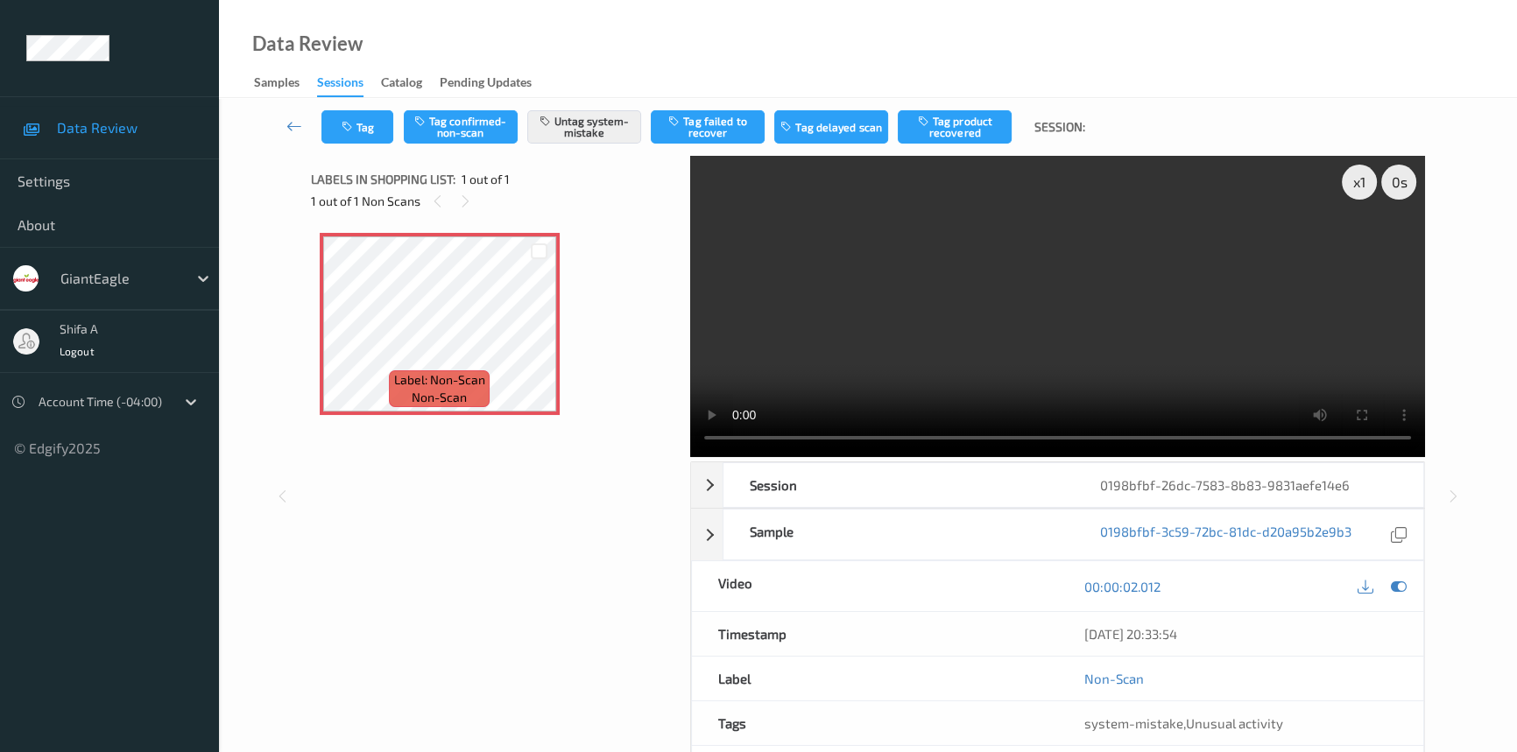
click at [1233, 315] on video at bounding box center [1057, 306] width 735 height 301
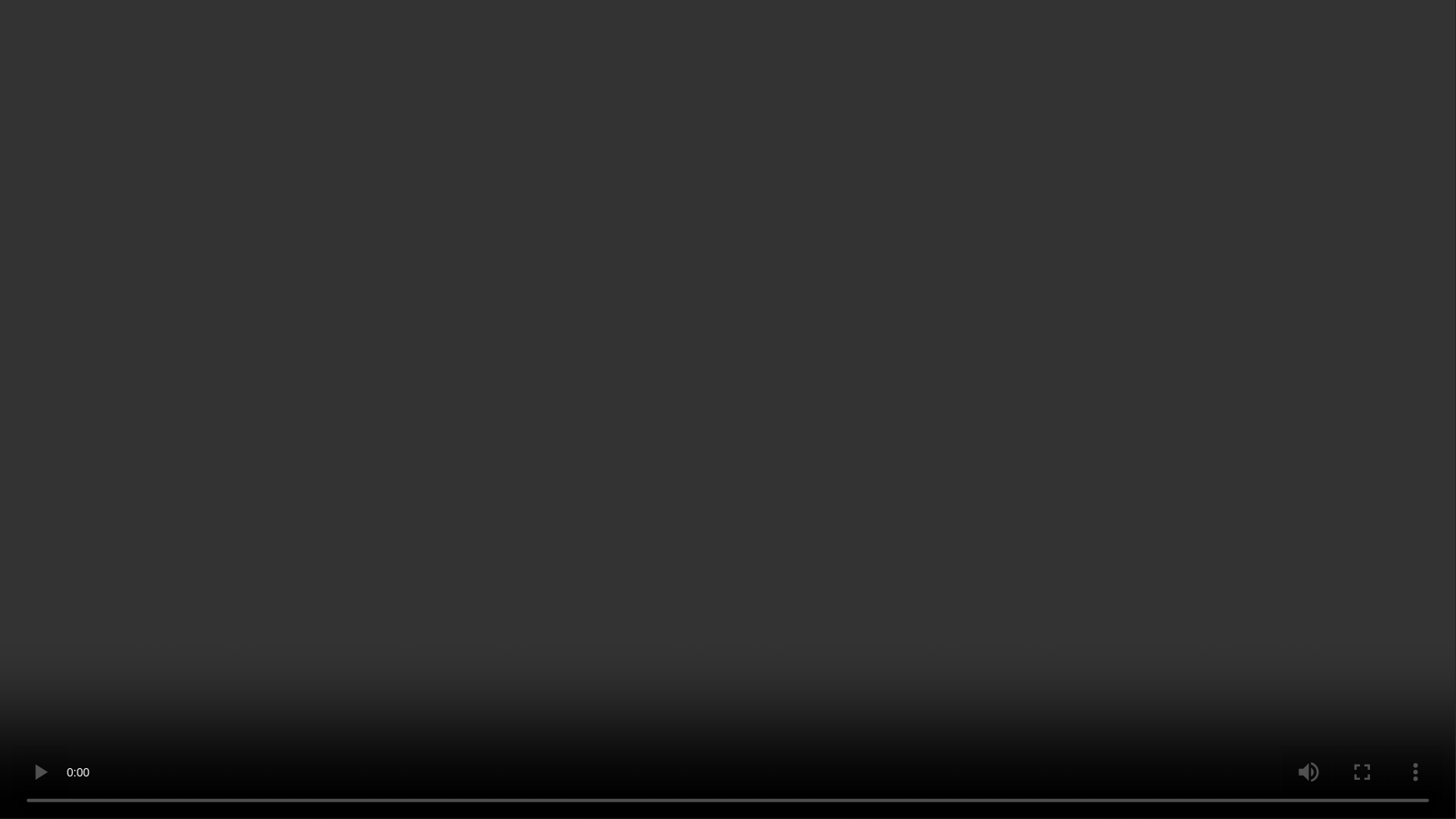
click at [1136, 716] on video at bounding box center [728, 410] width 1456 height 819
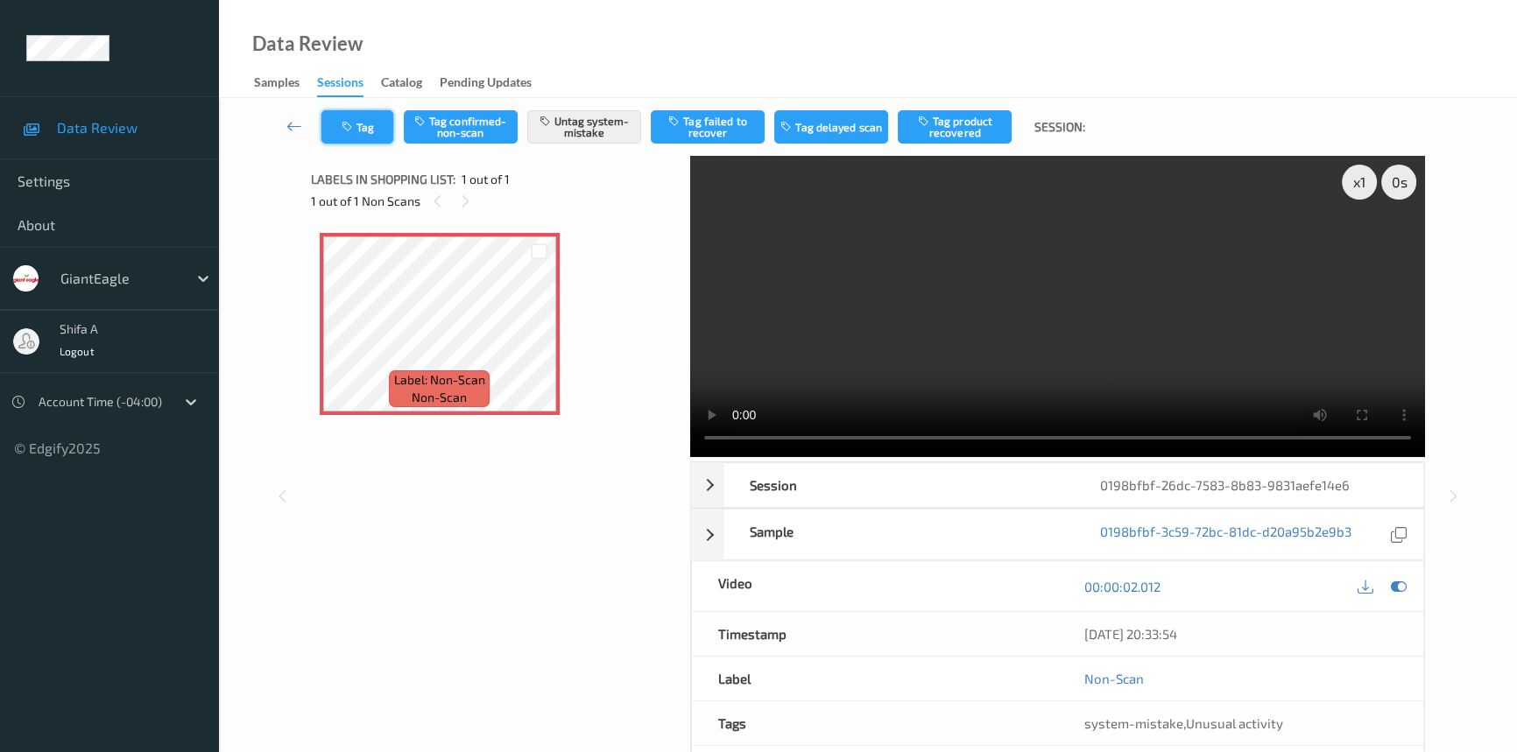
click at [344, 124] on icon "button" at bounding box center [349, 127] width 15 height 12
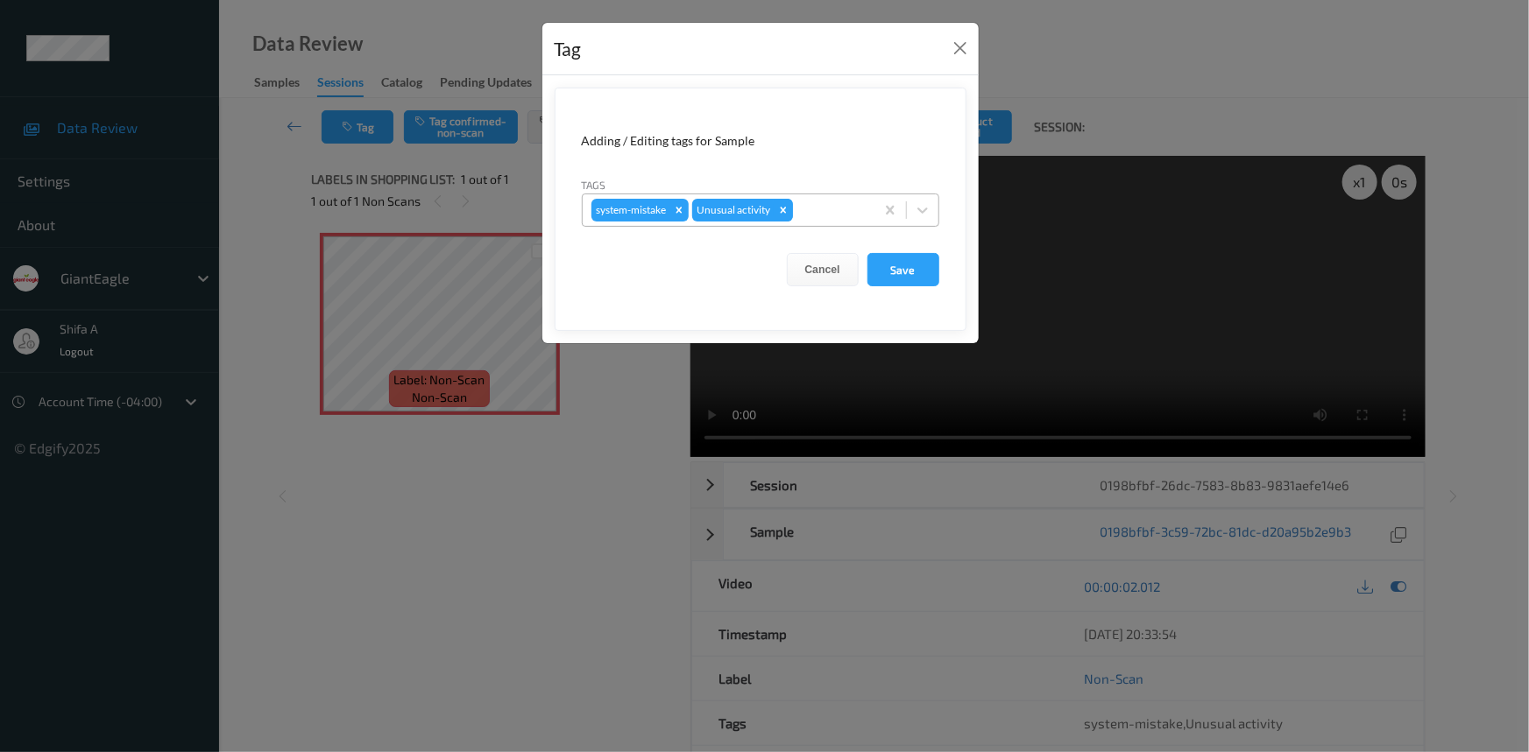
click at [778, 213] on icon "Remove Unusual activity" at bounding box center [783, 210] width 12 height 12
click at [683, 207] on icon "Remove system-mistake" at bounding box center [679, 210] width 12 height 12
click at [902, 258] on button "Save" at bounding box center [903, 269] width 72 height 33
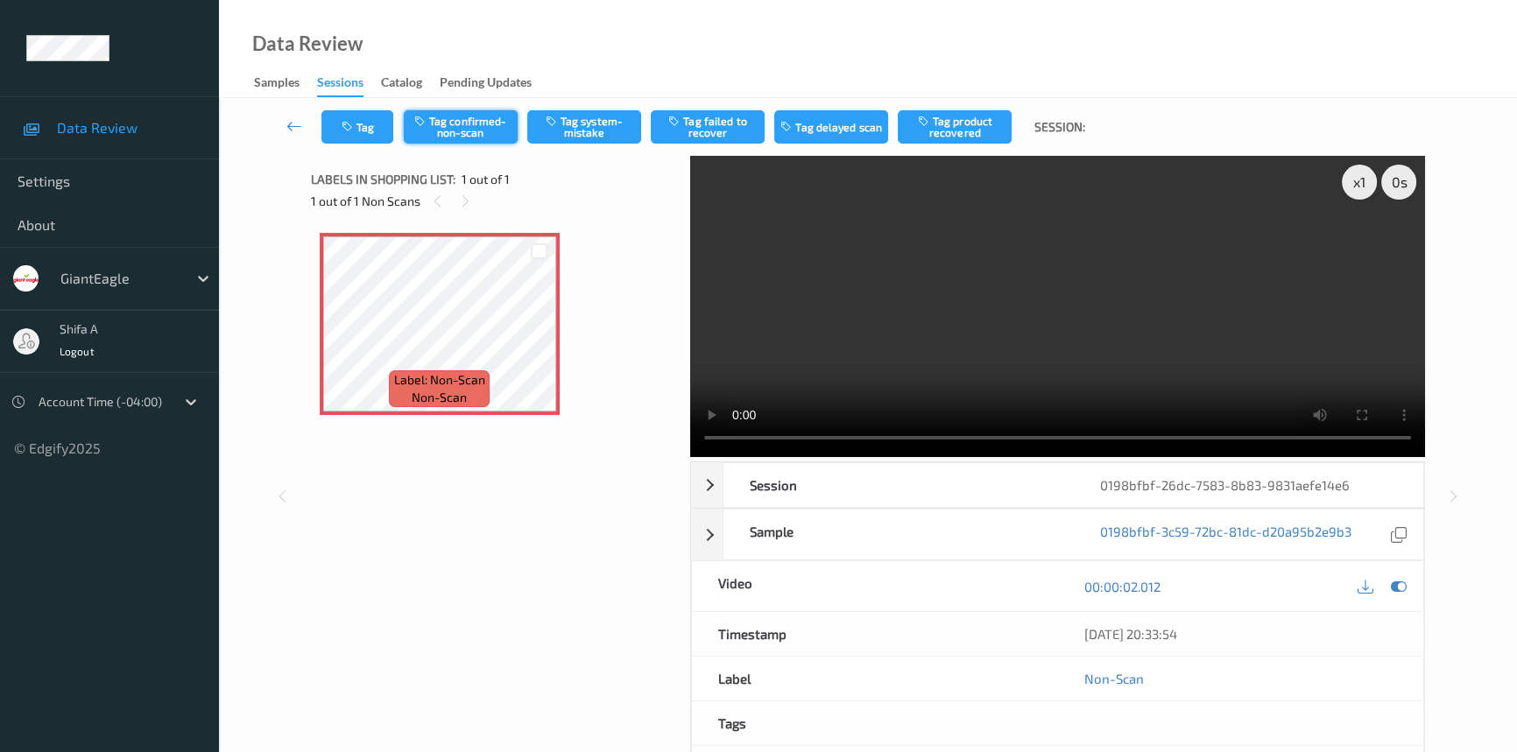
click at [473, 136] on button "Tag confirmed-non-scan" at bounding box center [461, 126] width 114 height 33
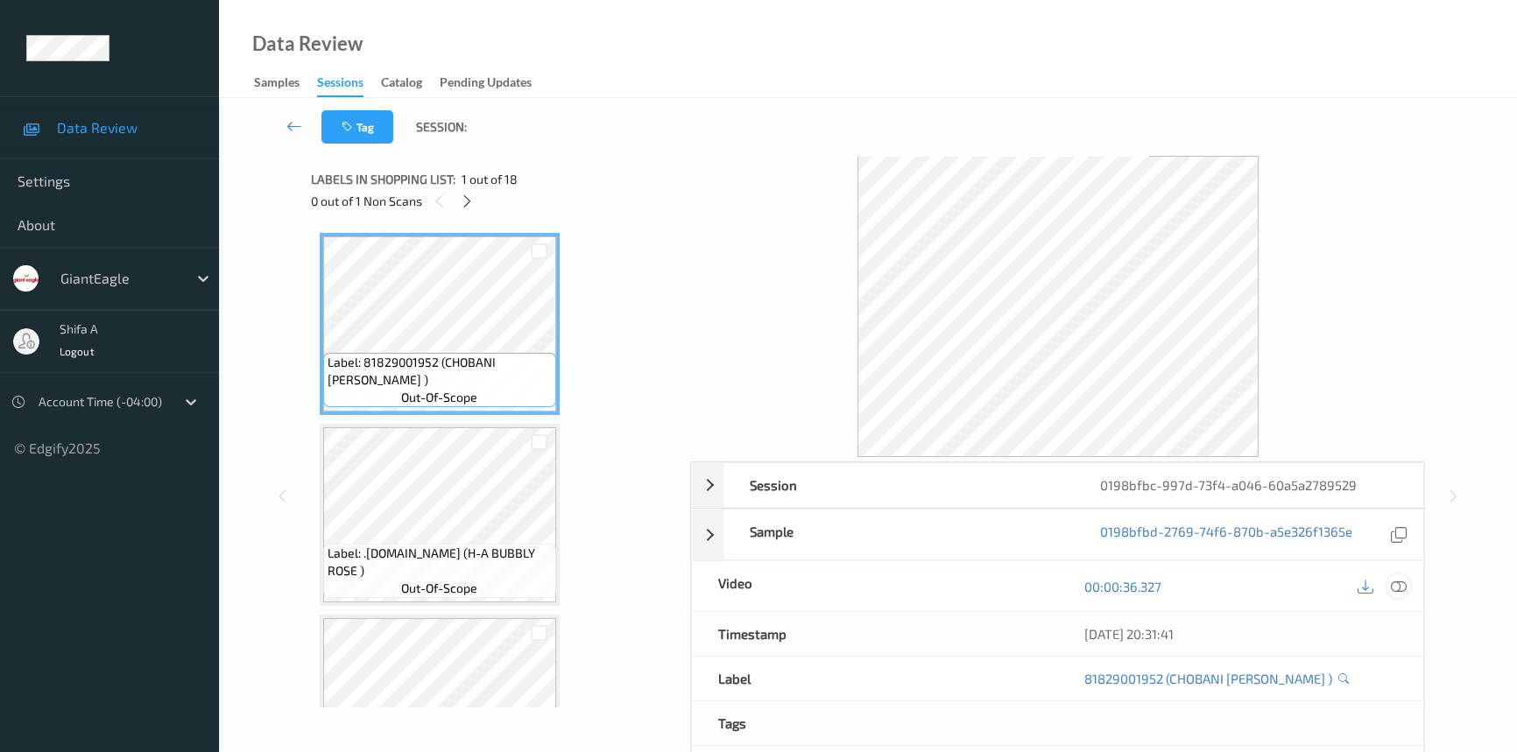
click at [1397, 584] on icon at bounding box center [1399, 587] width 16 height 16
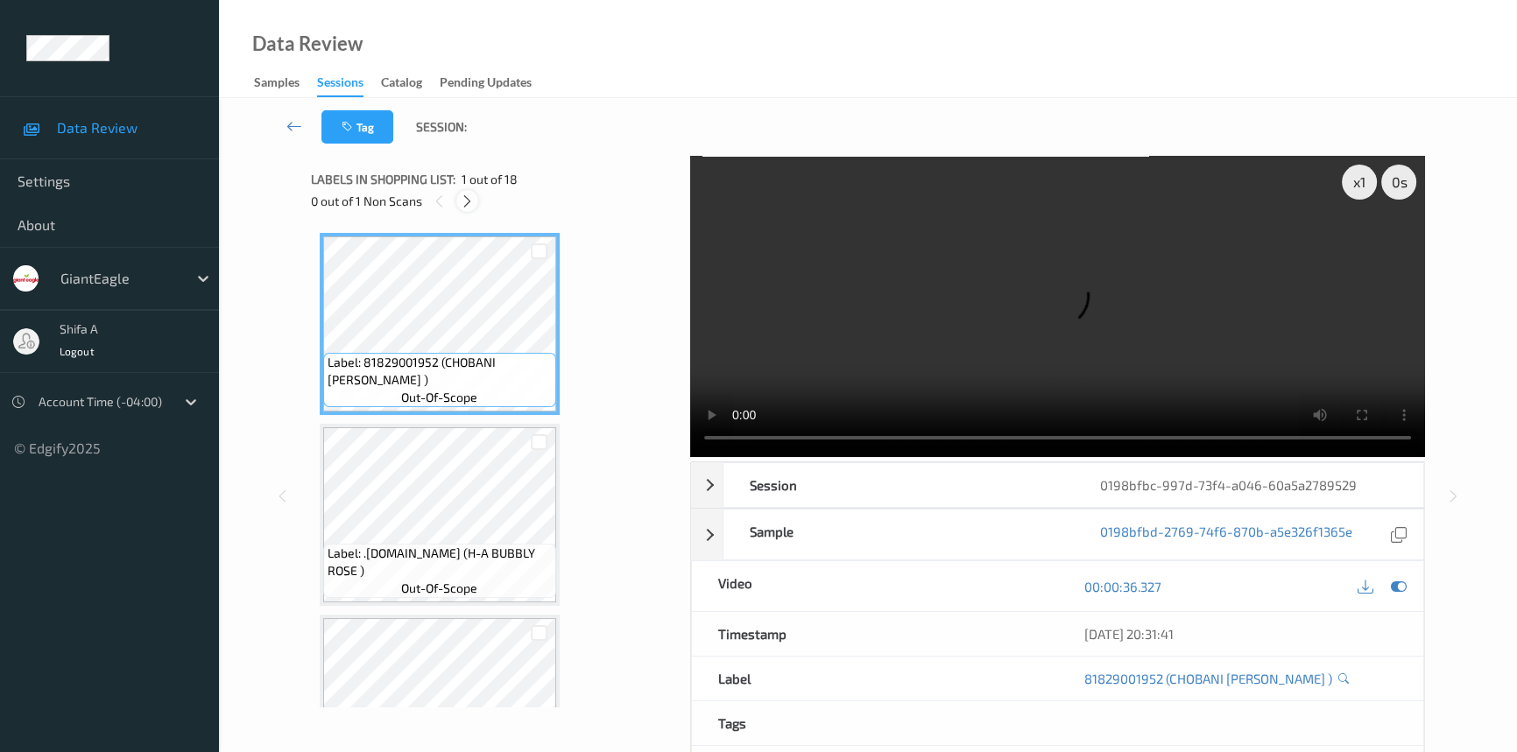
click at [470, 195] on icon at bounding box center [467, 202] width 15 height 16
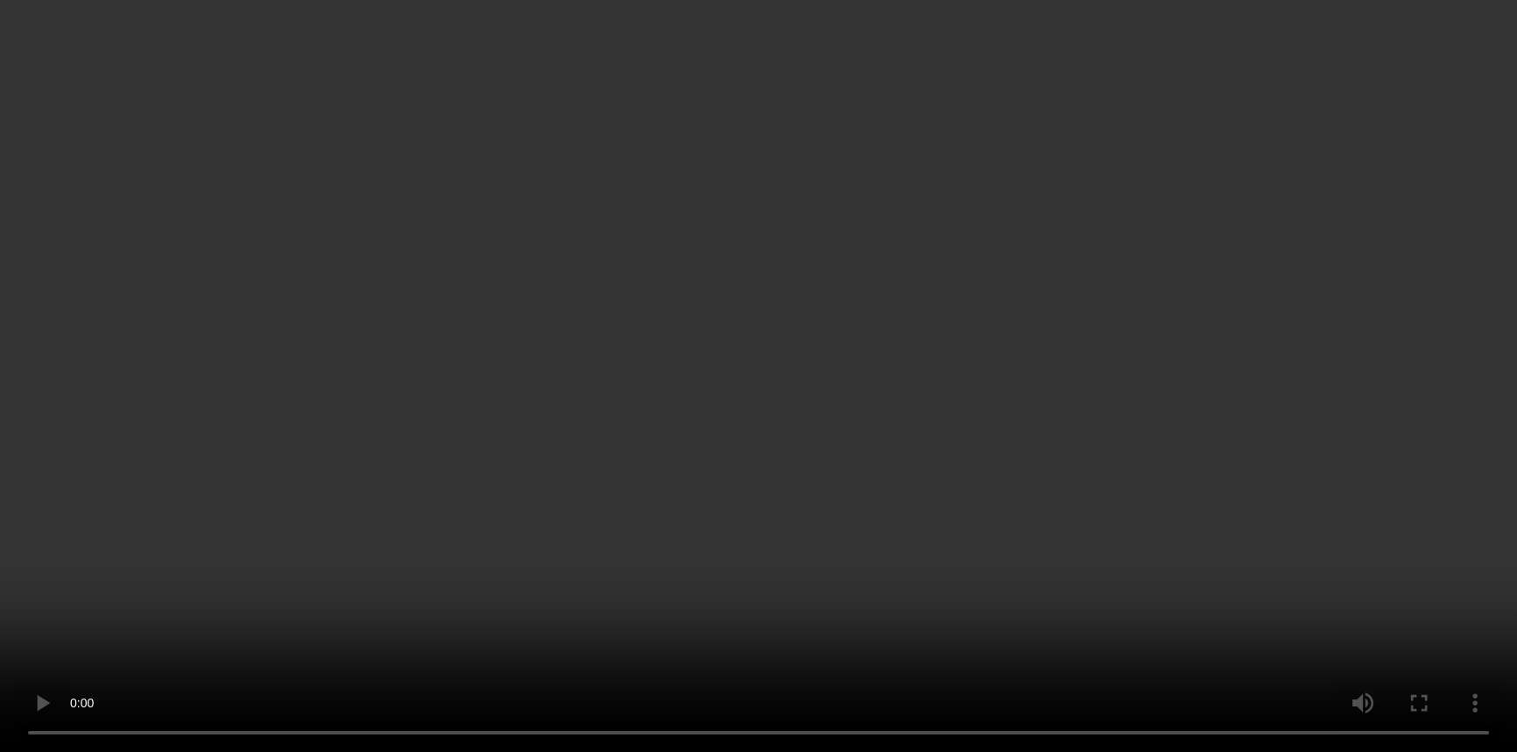
scroll to position [2843, 0]
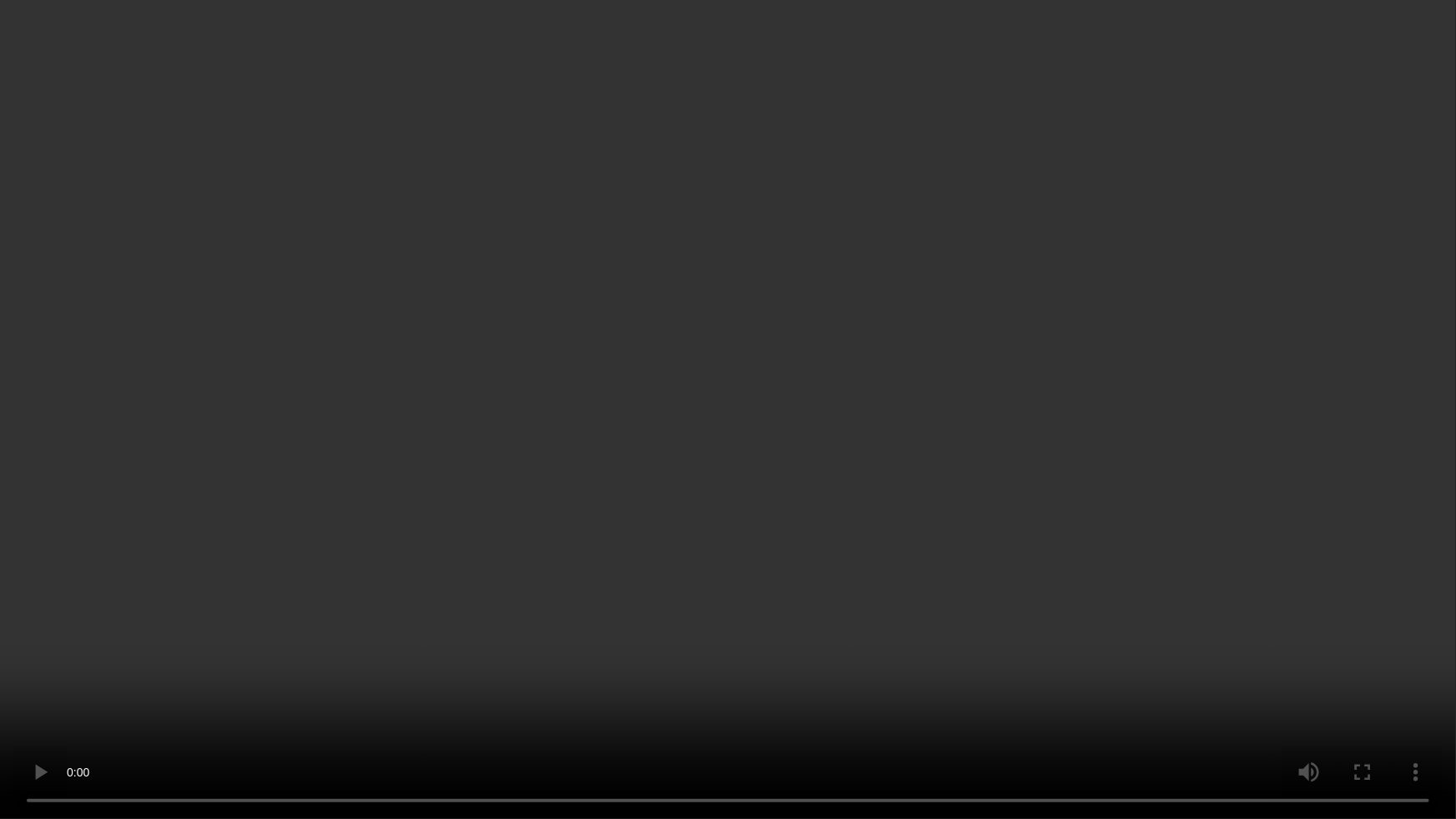
click at [976, 421] on video at bounding box center [728, 410] width 1456 height 819
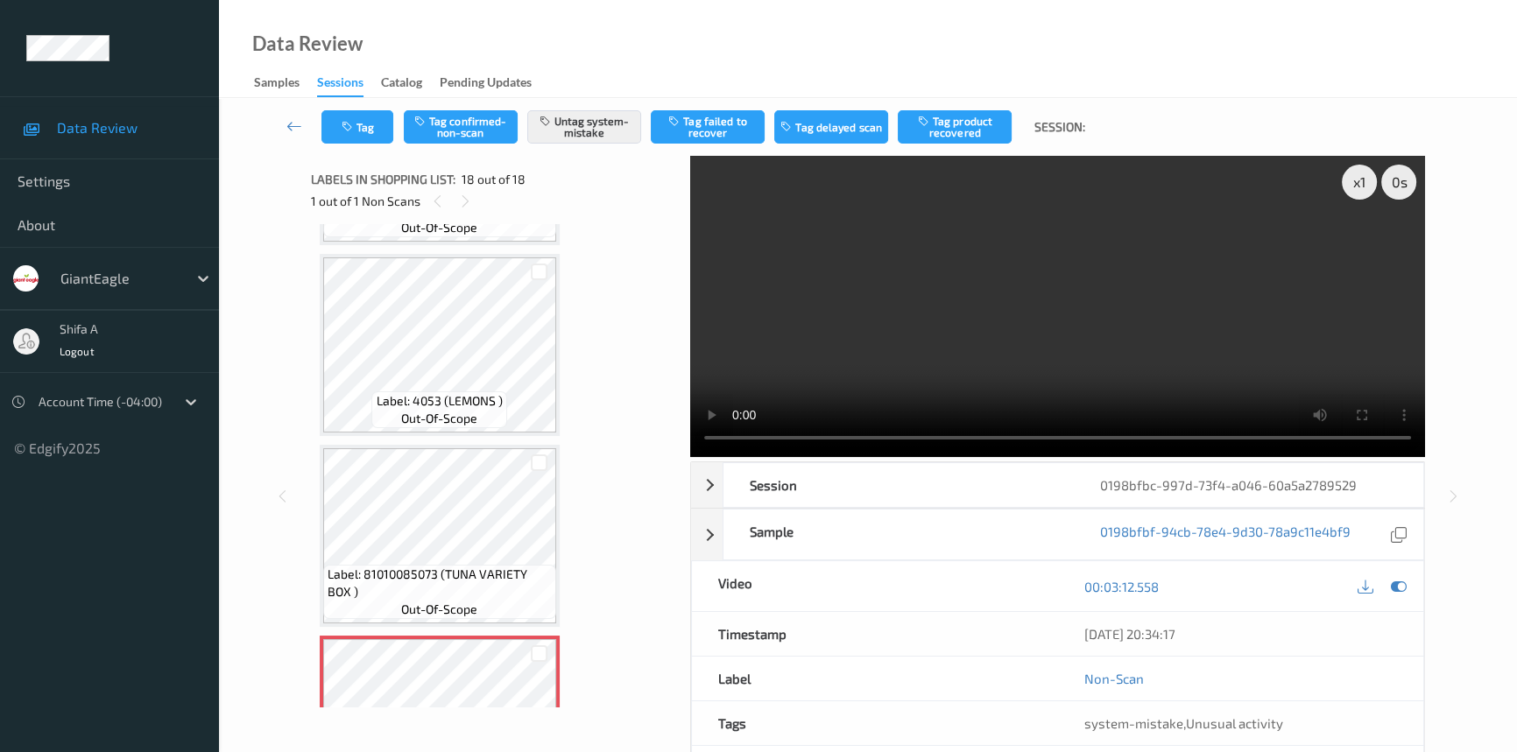
click at [1163, 372] on video at bounding box center [1057, 306] width 735 height 301
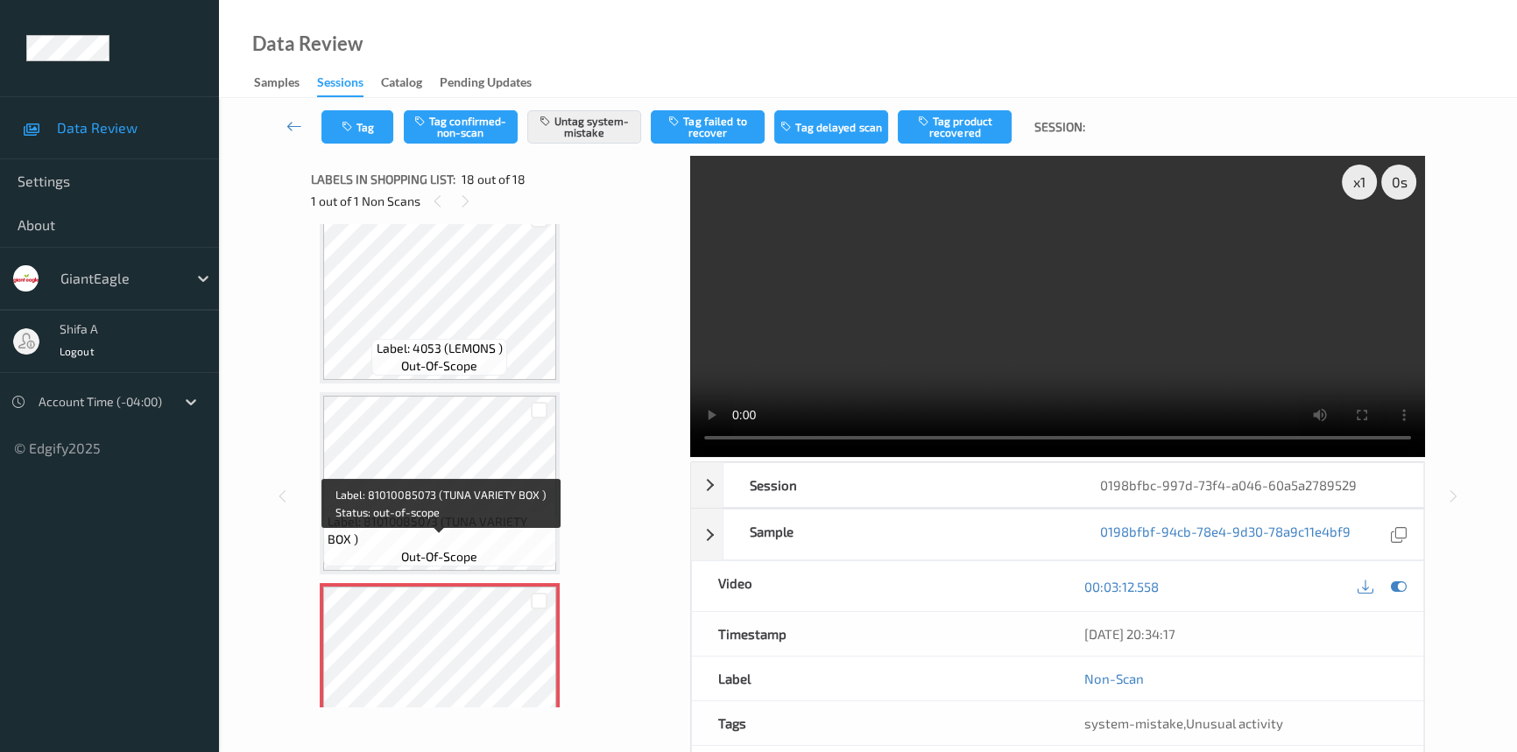
scroll to position [2951, 0]
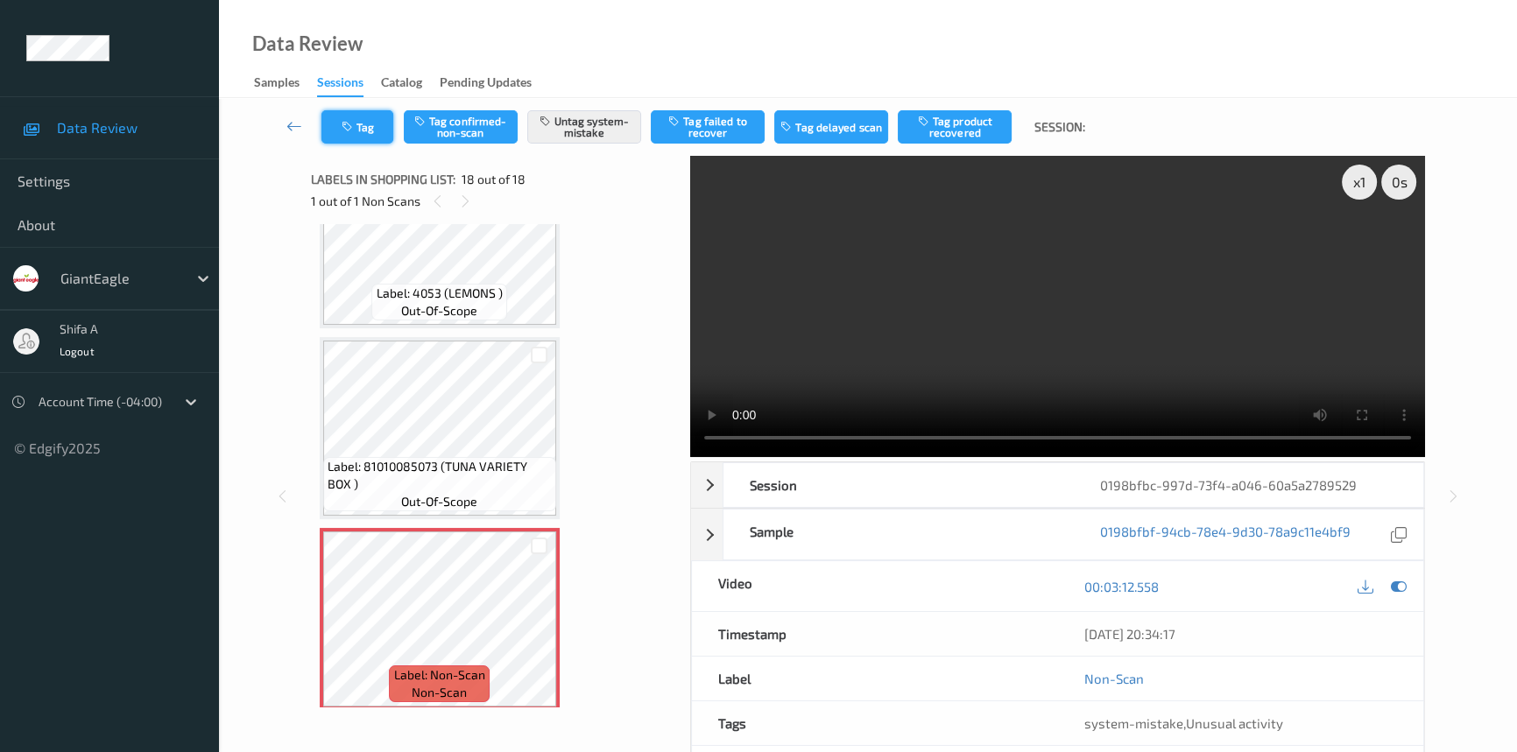
click at [364, 131] on button "Tag" at bounding box center [357, 126] width 72 height 33
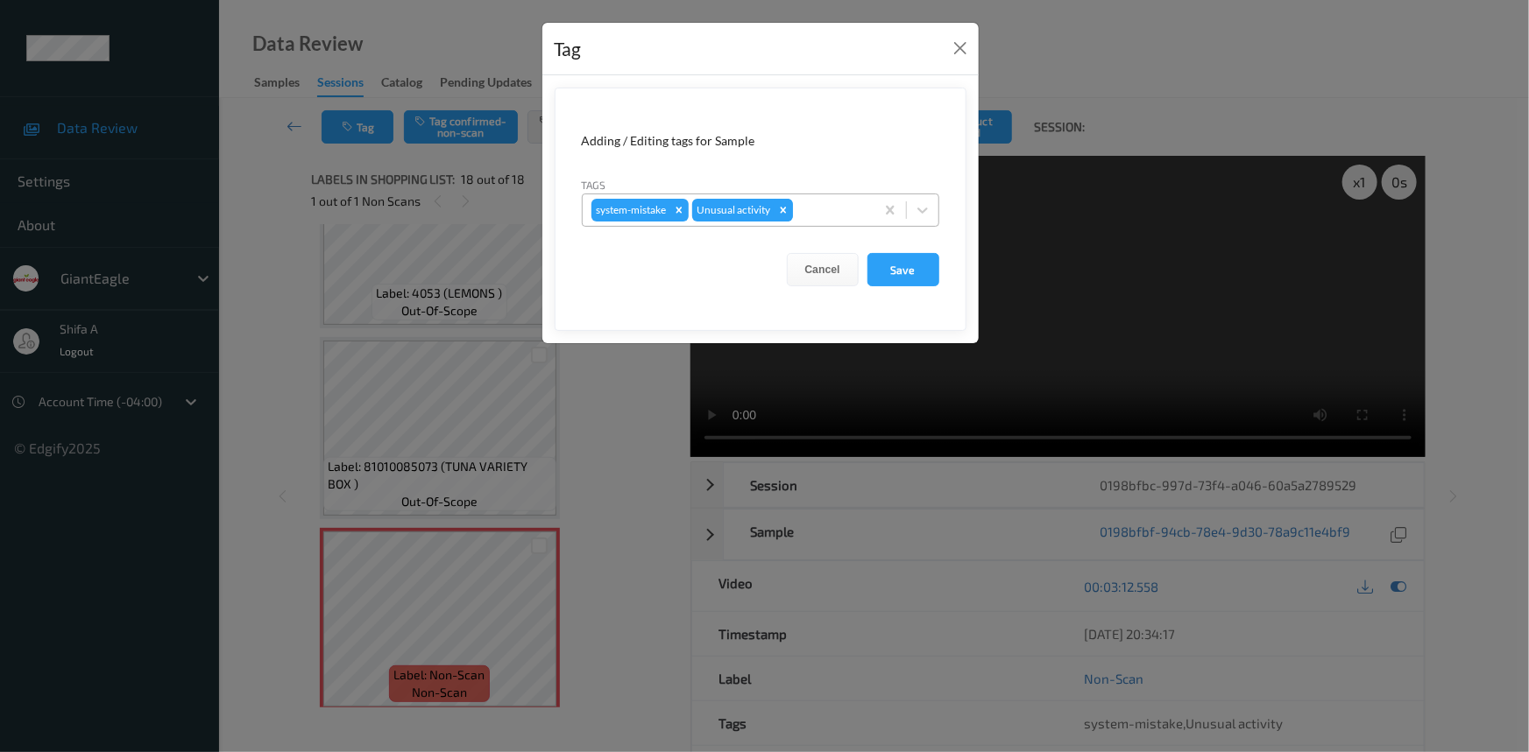
click at [787, 217] on div "Remove Unusual activity" at bounding box center [782, 210] width 19 height 23
click at [872, 272] on button "Save" at bounding box center [903, 269] width 72 height 33
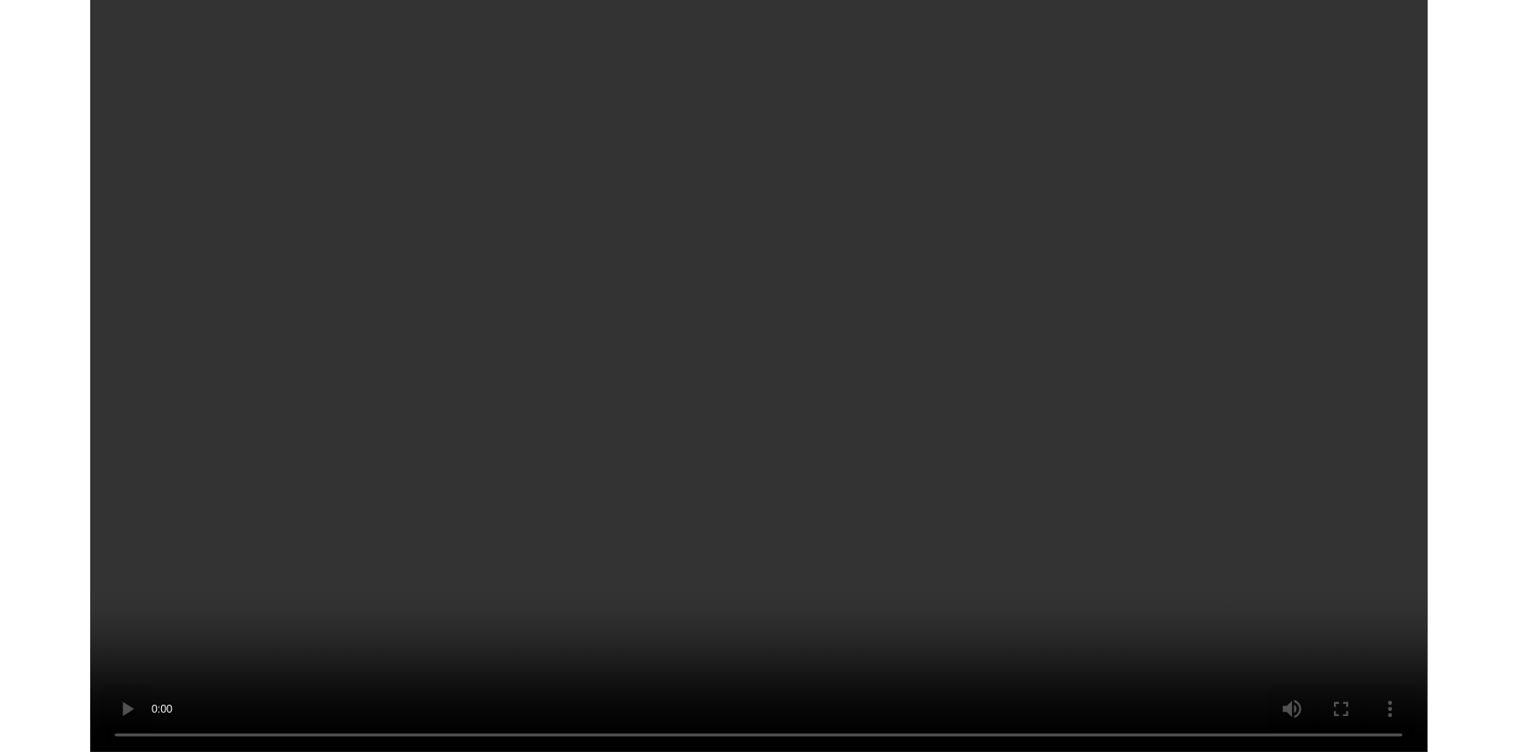
scroll to position [2843, 0]
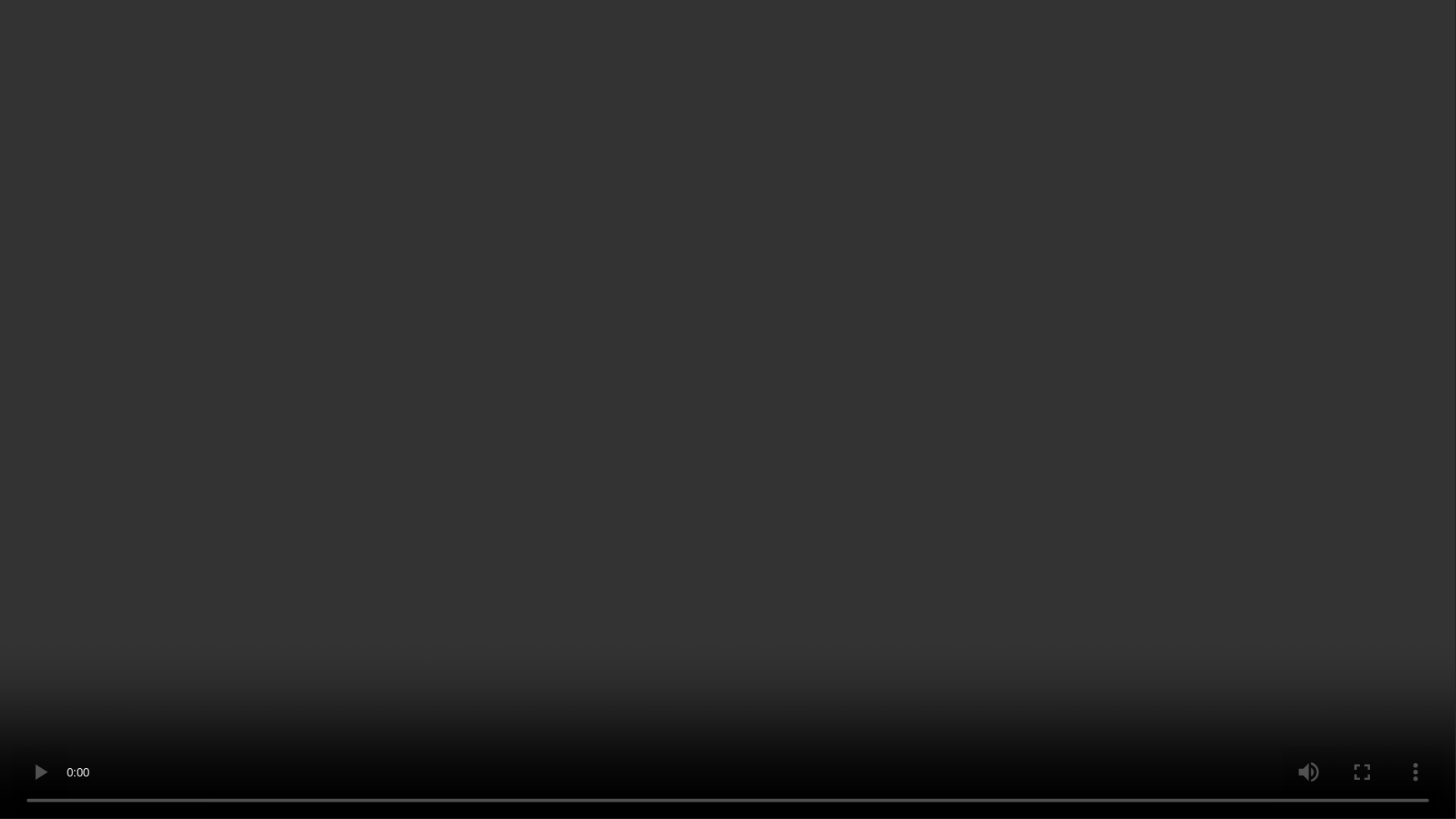
click at [1186, 400] on video at bounding box center [728, 410] width 1456 height 819
click at [1179, 391] on video at bounding box center [728, 410] width 1456 height 819
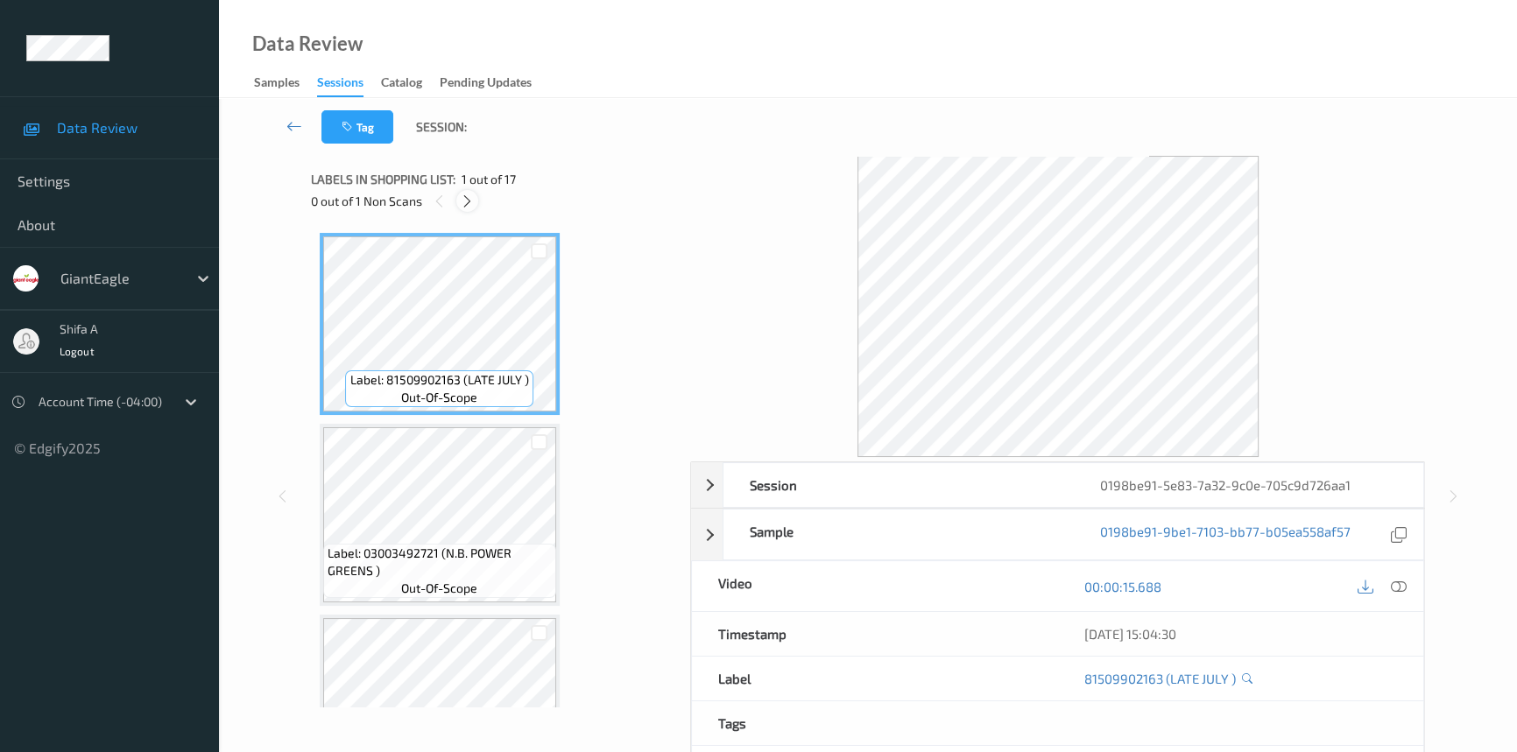
click at [469, 203] on icon at bounding box center [467, 202] width 15 height 16
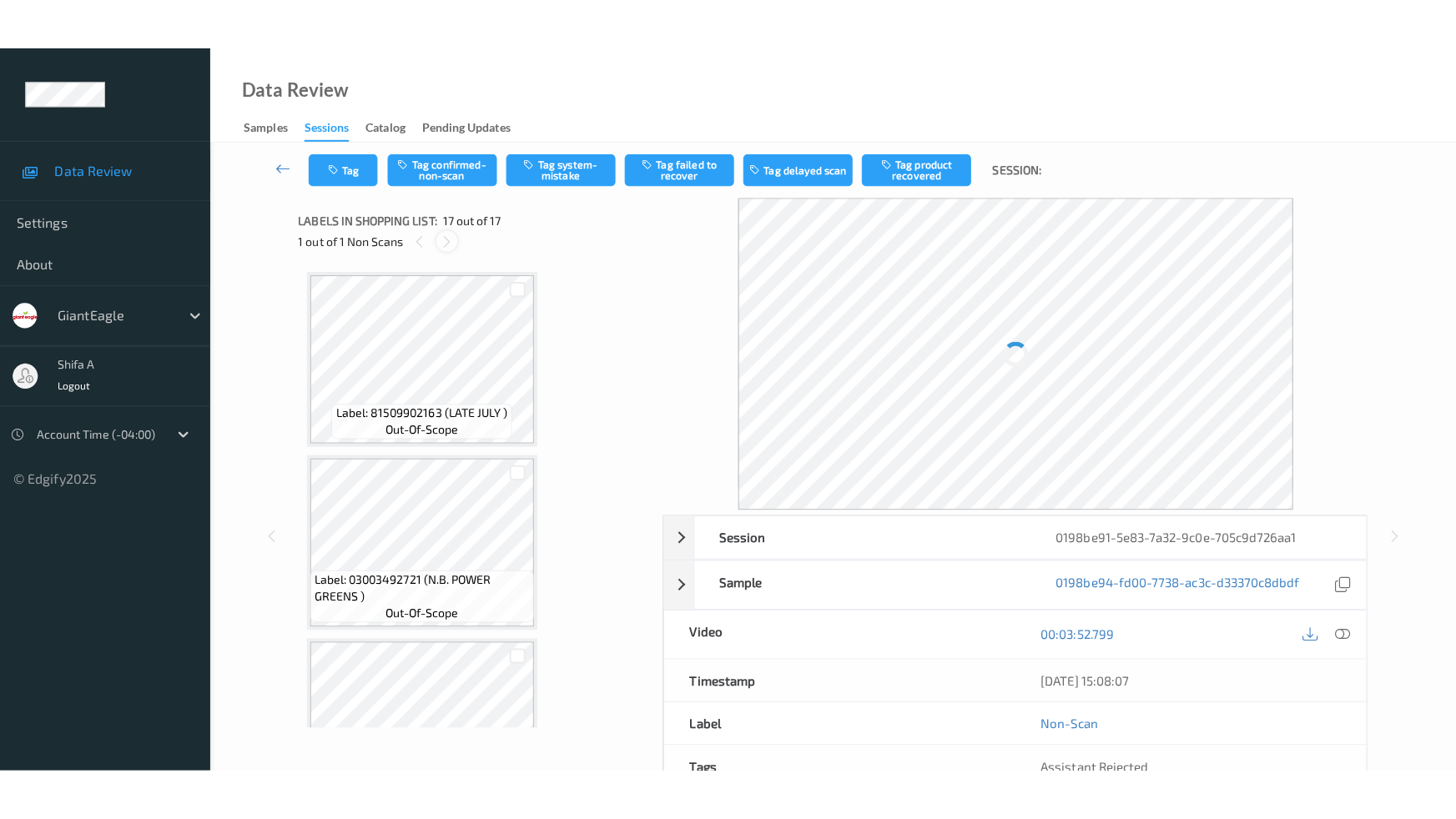
scroll to position [2628, 0]
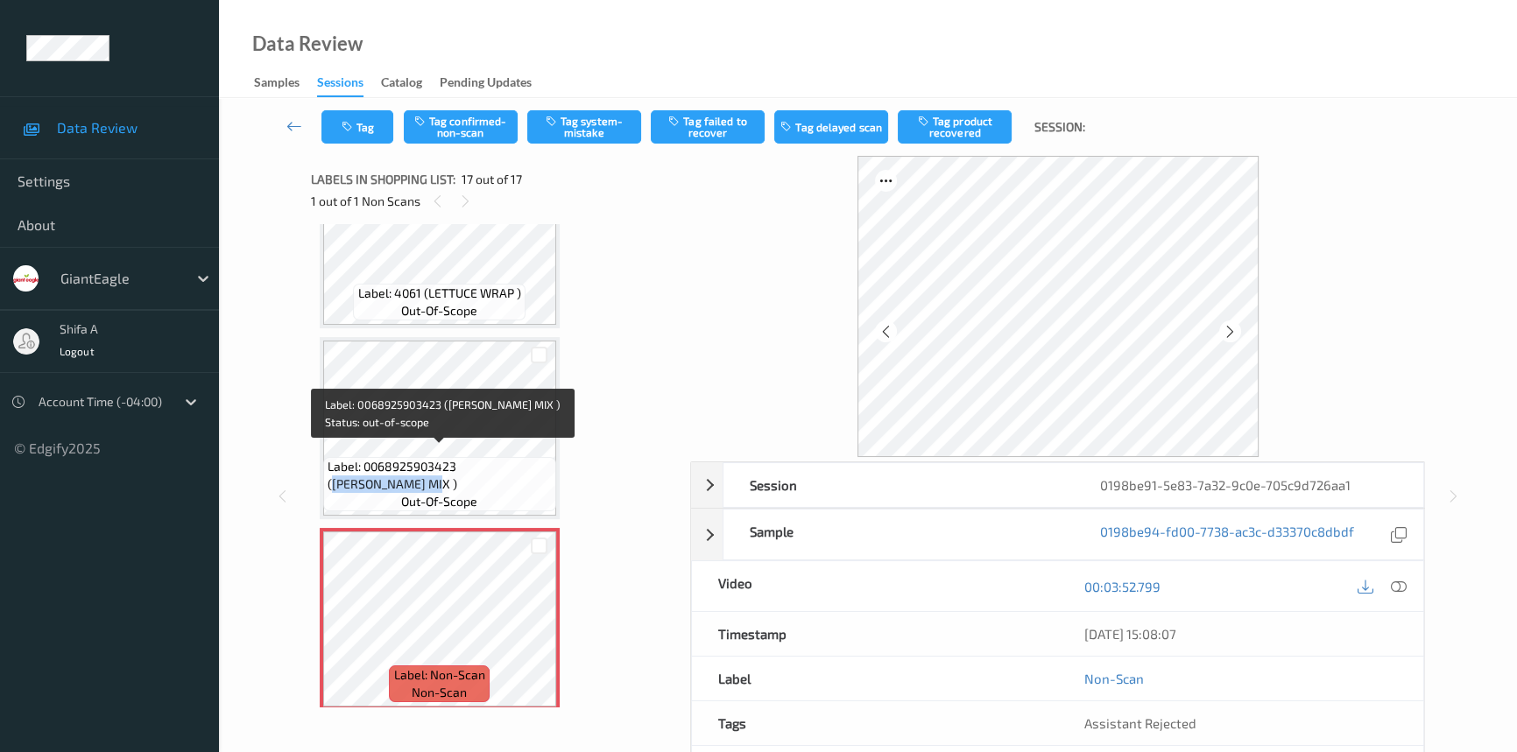
drag, startPoint x: 468, startPoint y: 458, endPoint x: 344, endPoint y: 473, distance: 124.4
click at [344, 473] on span "Label: 0068925903423 (TOM HEIRLOOM MIX )" at bounding box center [440, 475] width 224 height 35
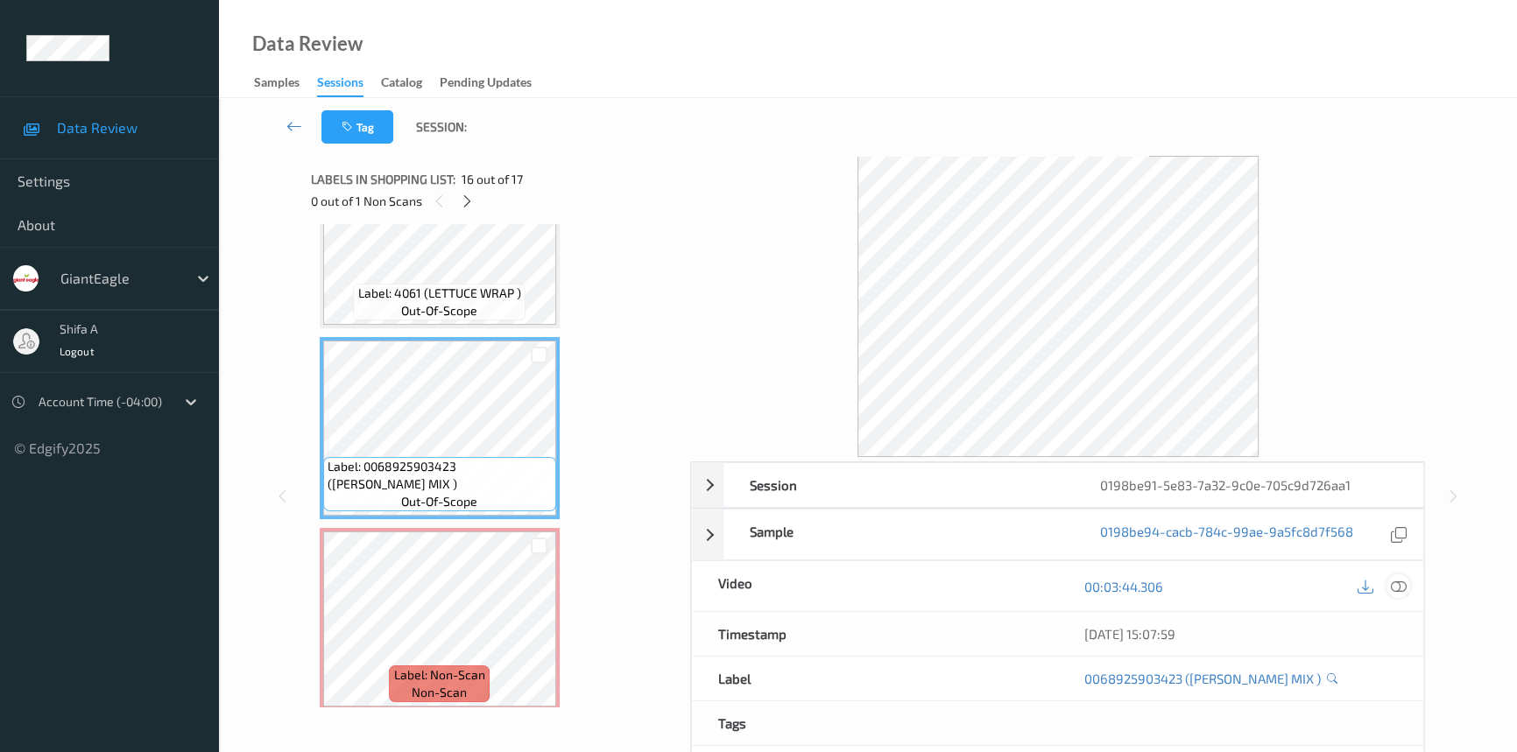
click at [1393, 583] on icon at bounding box center [1399, 587] width 16 height 16
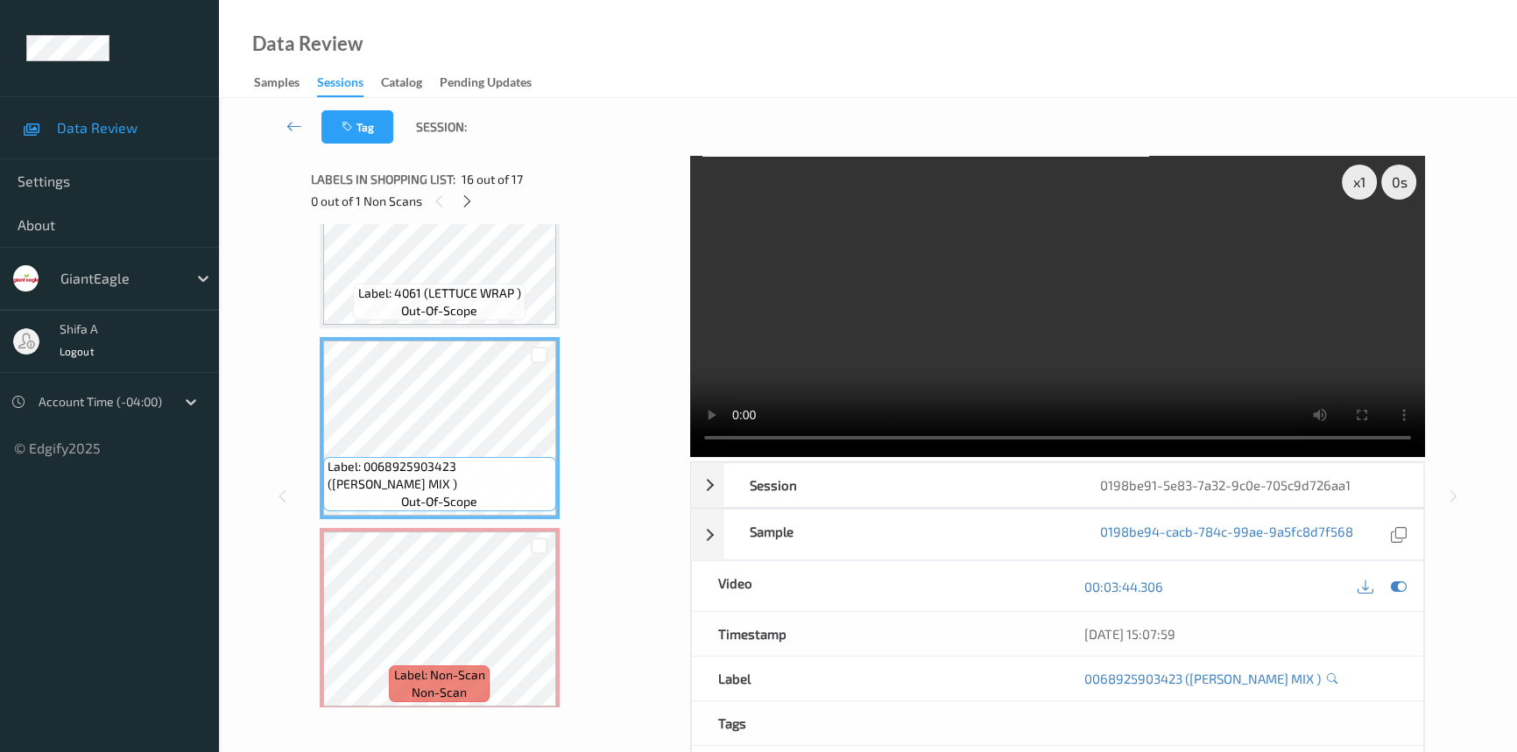
scroll to position [2653, 0]
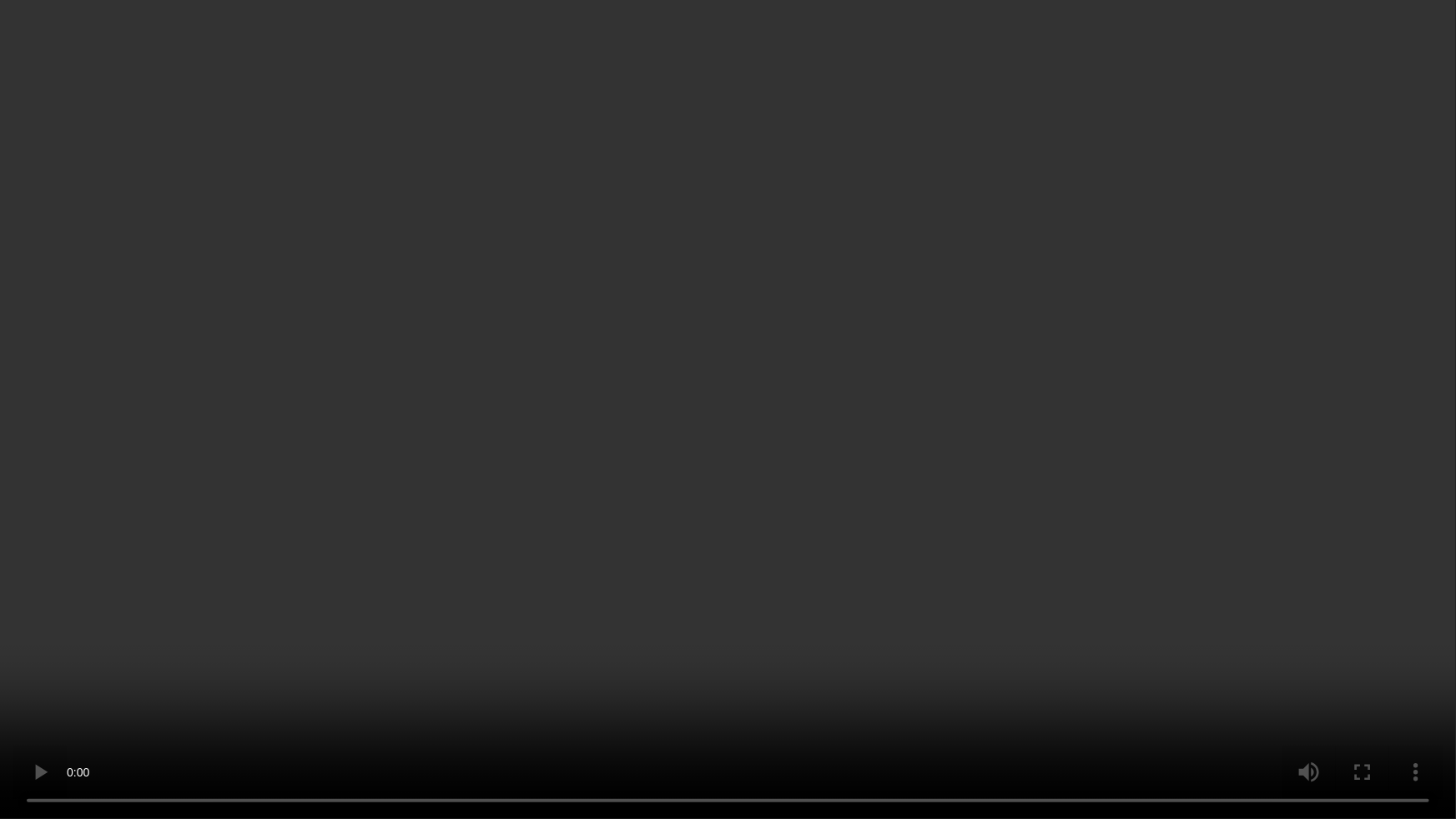
click at [1193, 487] on video at bounding box center [728, 410] width 1456 height 819
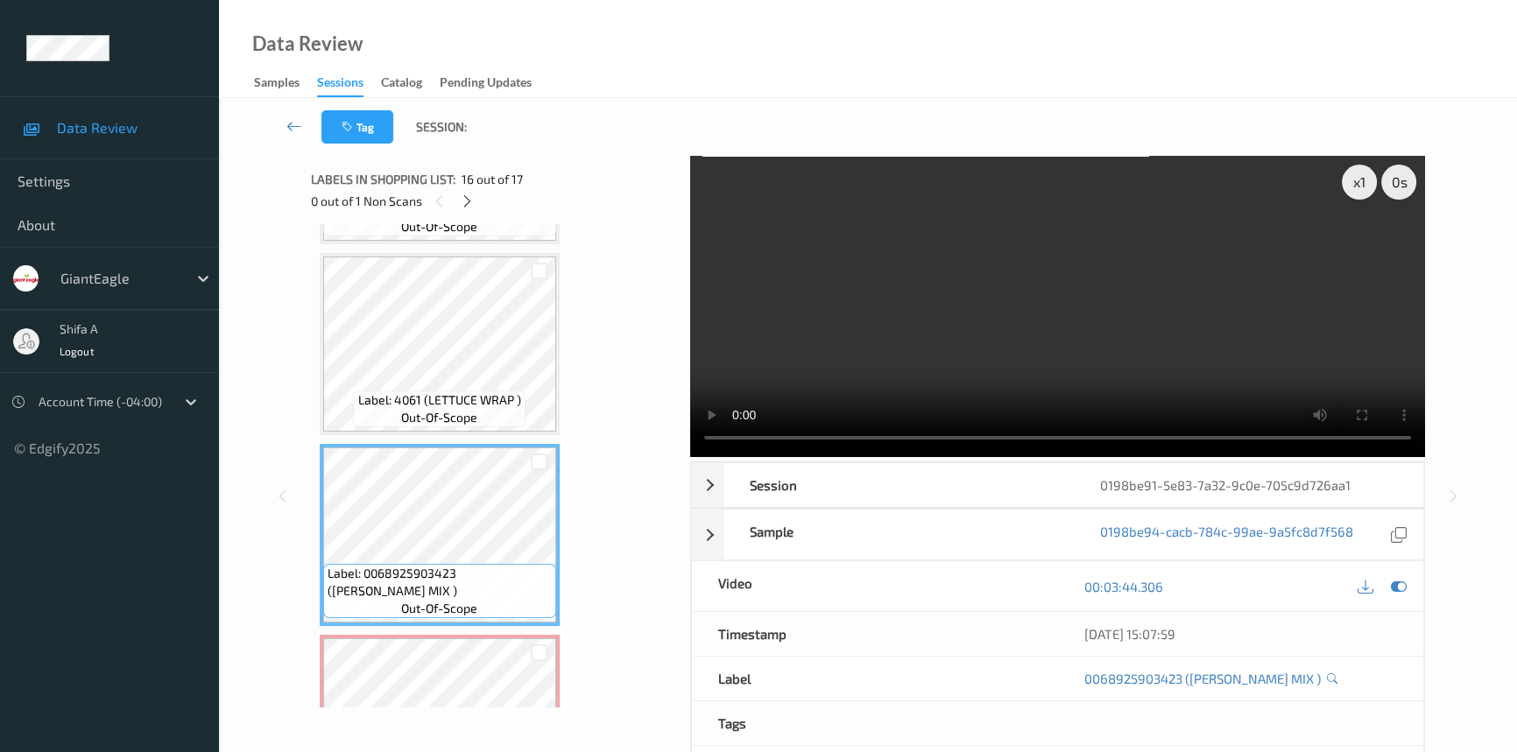
drag, startPoint x: 1162, startPoint y: 321, endPoint x: 1147, endPoint y: 321, distance: 14.9
click at [1147, 321] on video at bounding box center [1057, 306] width 735 height 301
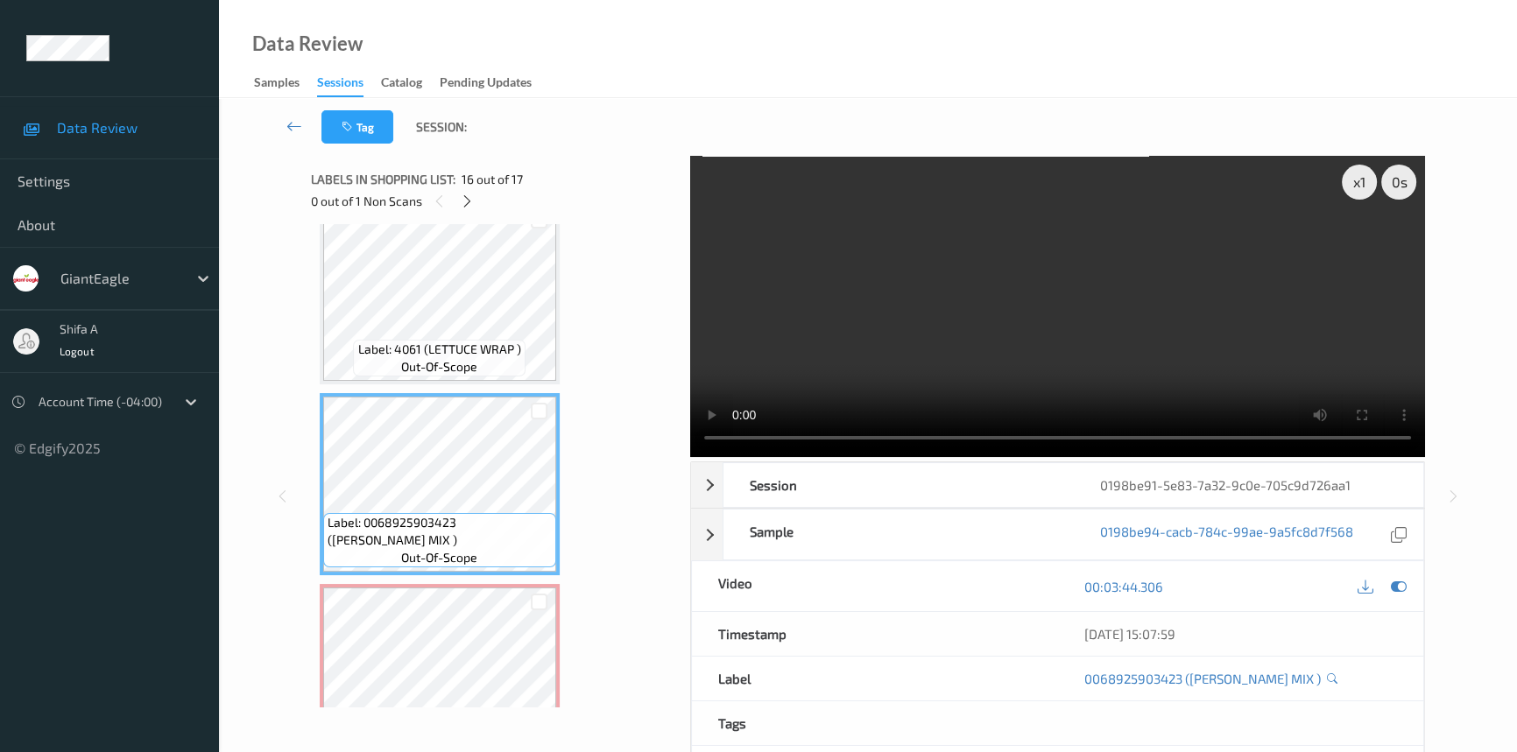
scroll to position [2760, 0]
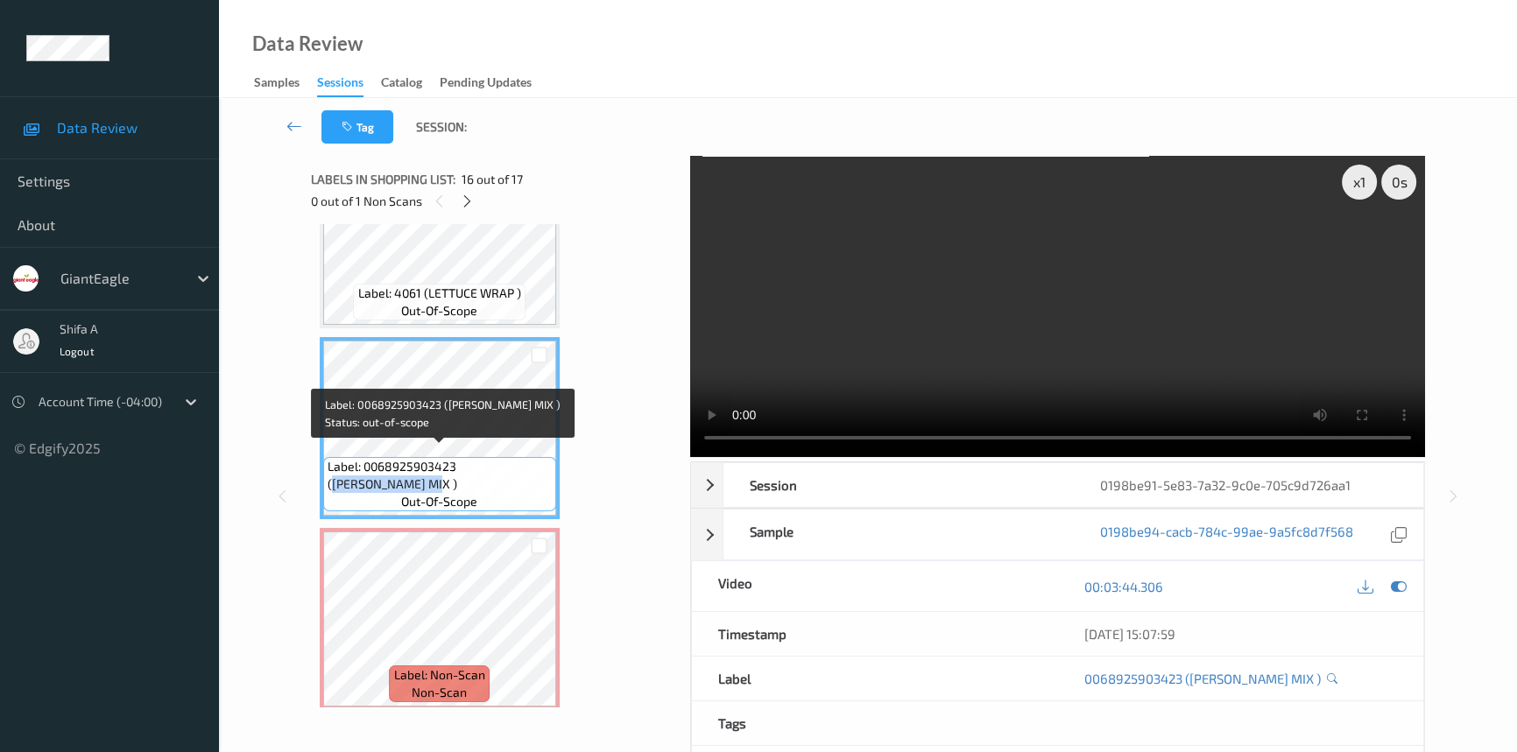
drag, startPoint x: 462, startPoint y: 452, endPoint x: 349, endPoint y: 473, distance: 115.8
click at [349, 473] on span "Label: 0068925903423 (TOM HEIRLOOM MIX )" at bounding box center [440, 475] width 224 height 35
copy span "TOM HEIRLOOM MIX"
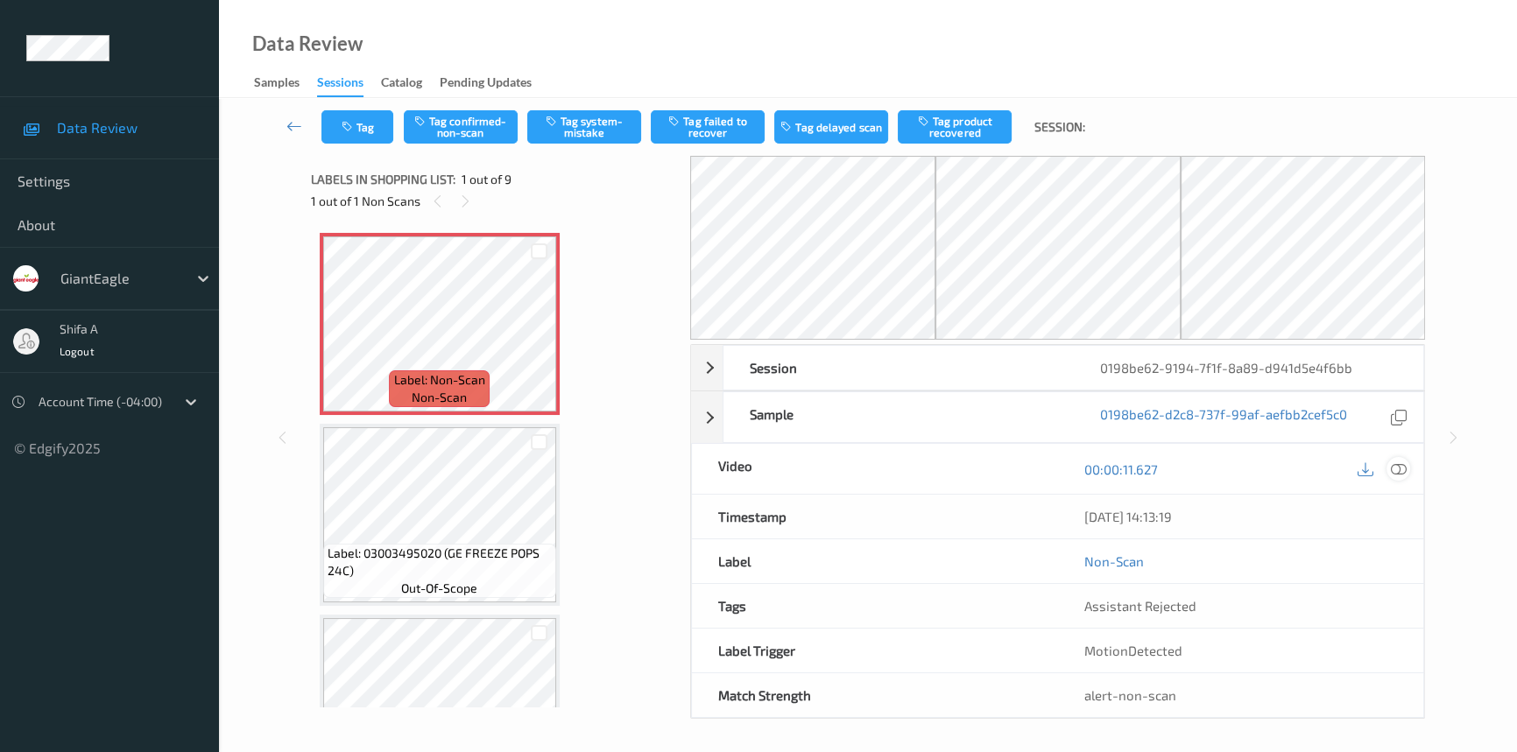
click at [1405, 473] on icon at bounding box center [1399, 470] width 16 height 16
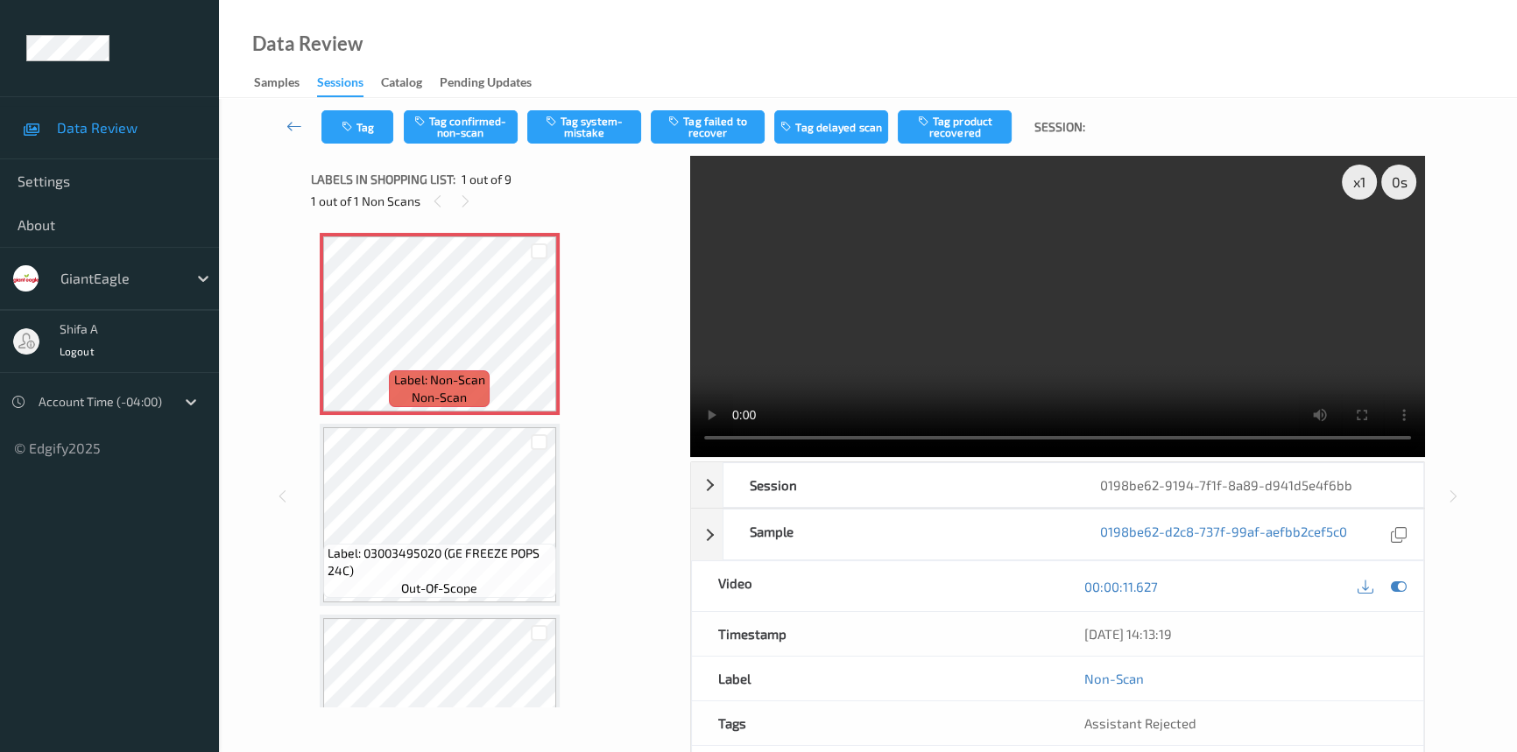
click at [1152, 251] on video at bounding box center [1057, 306] width 735 height 301
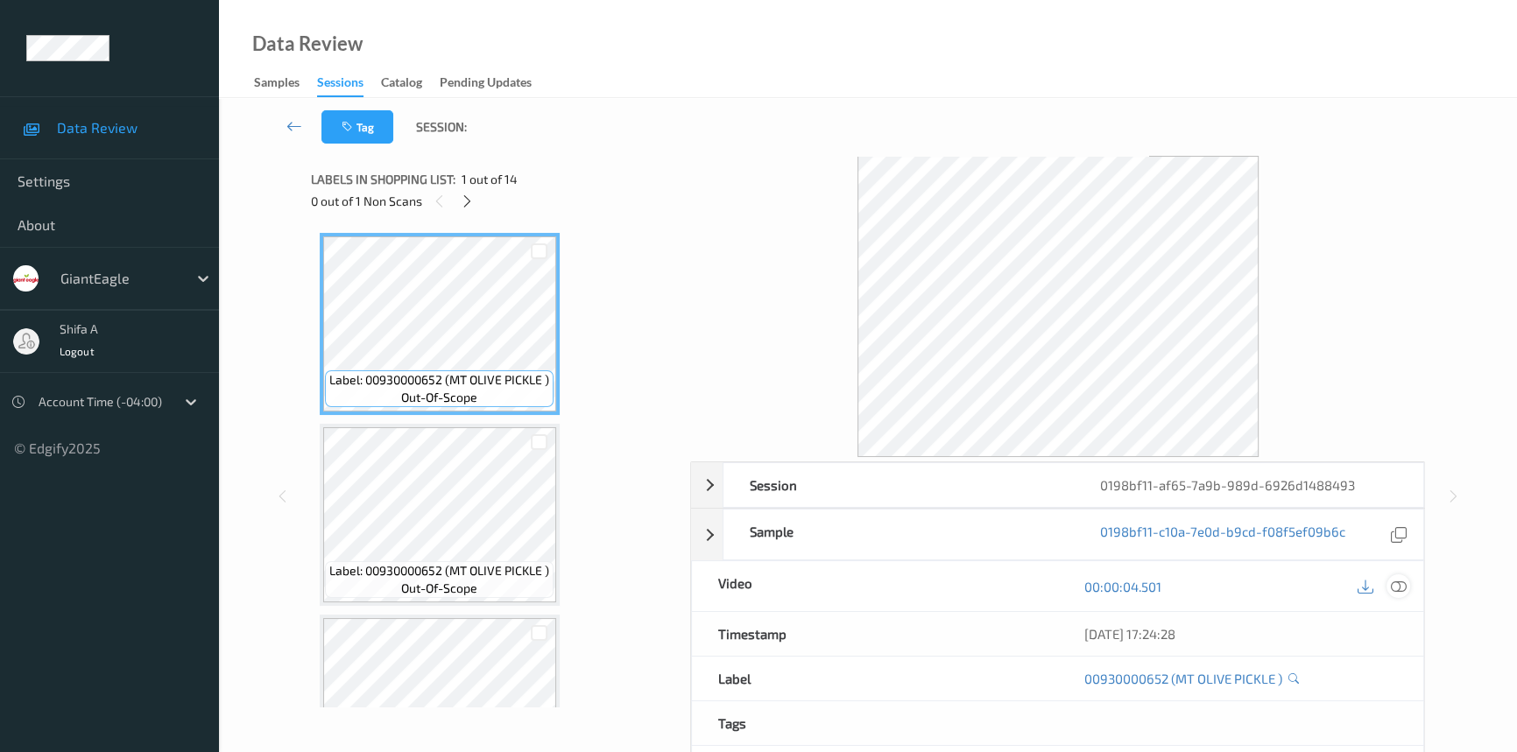
click at [1400, 589] on icon at bounding box center [1399, 587] width 16 height 16
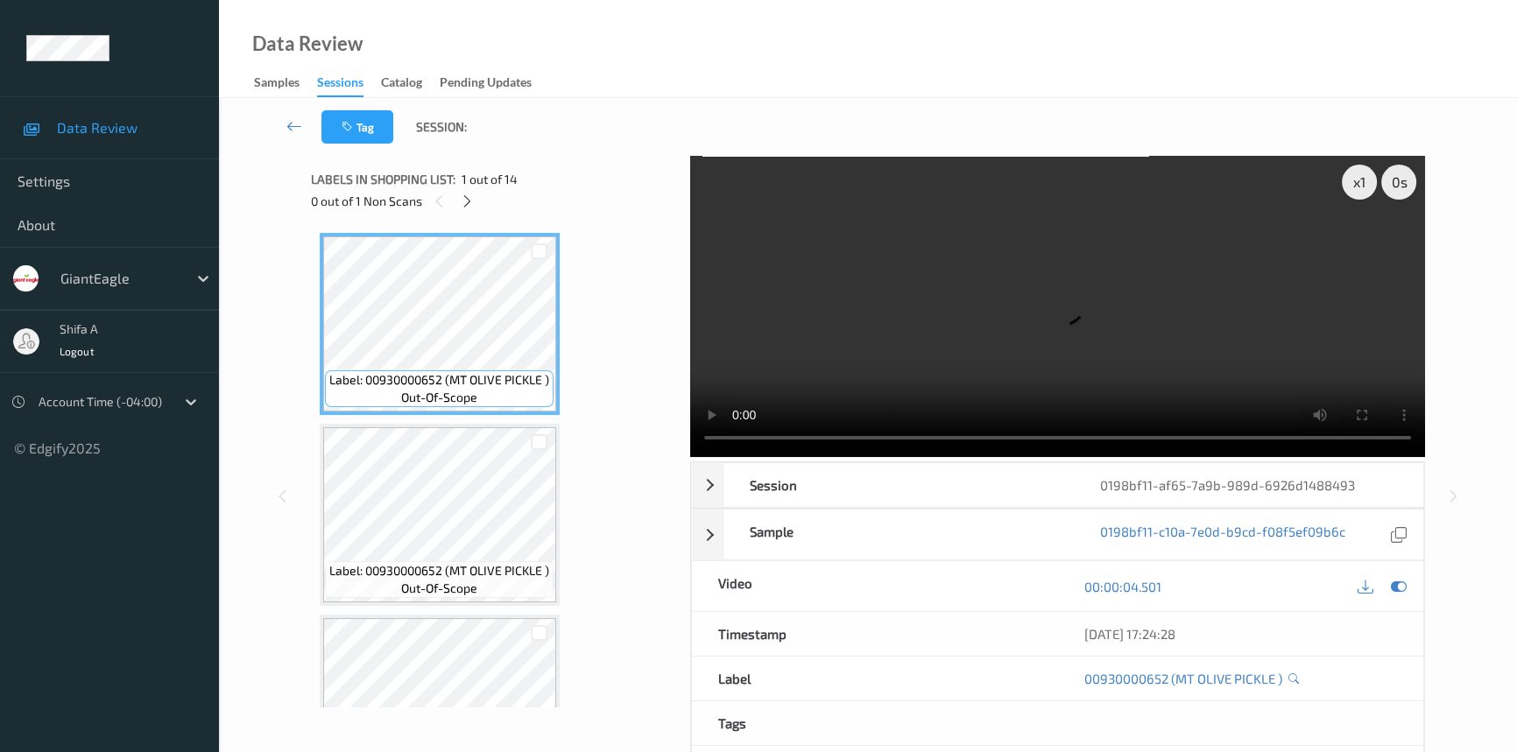
click at [469, 200] on icon at bounding box center [467, 202] width 15 height 16
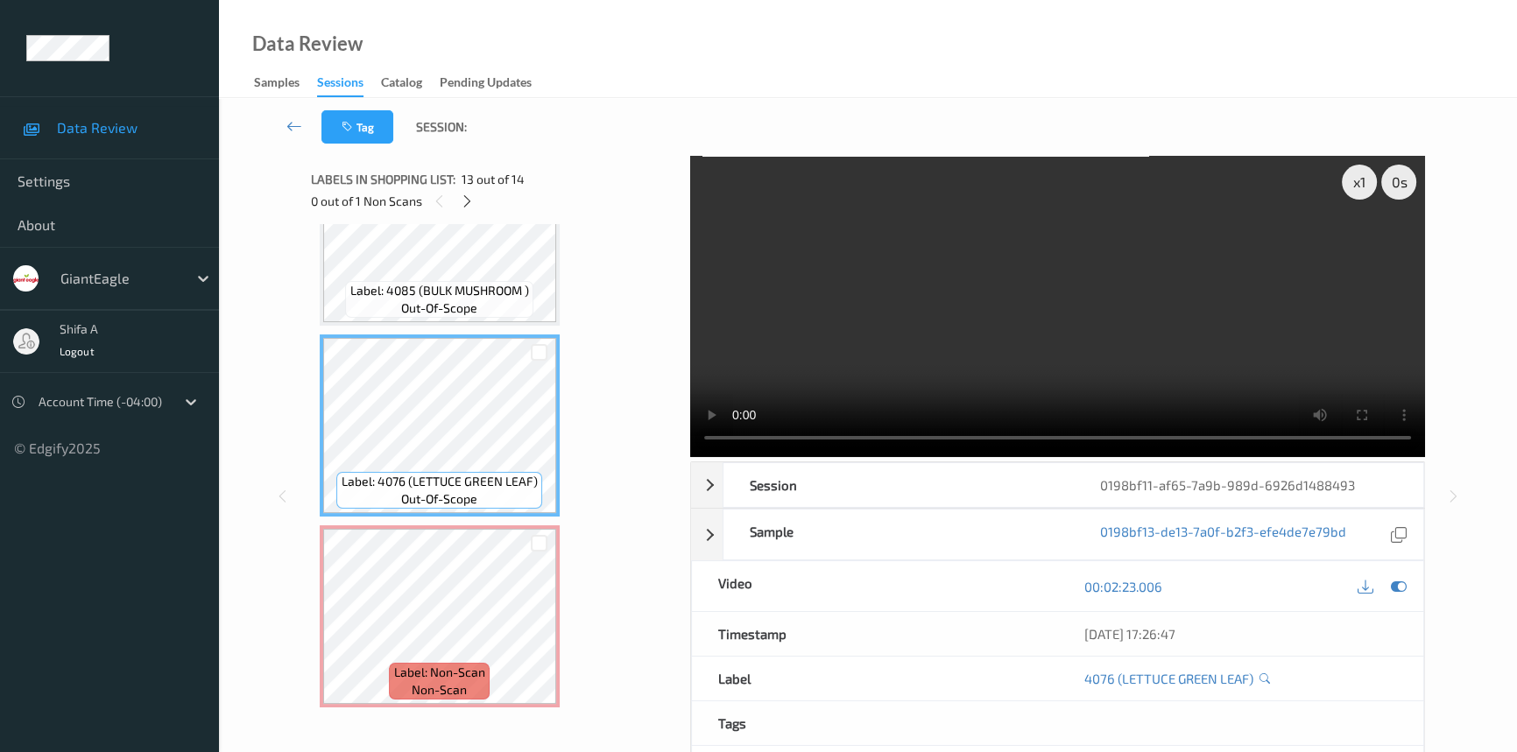
scroll to position [2082, 0]
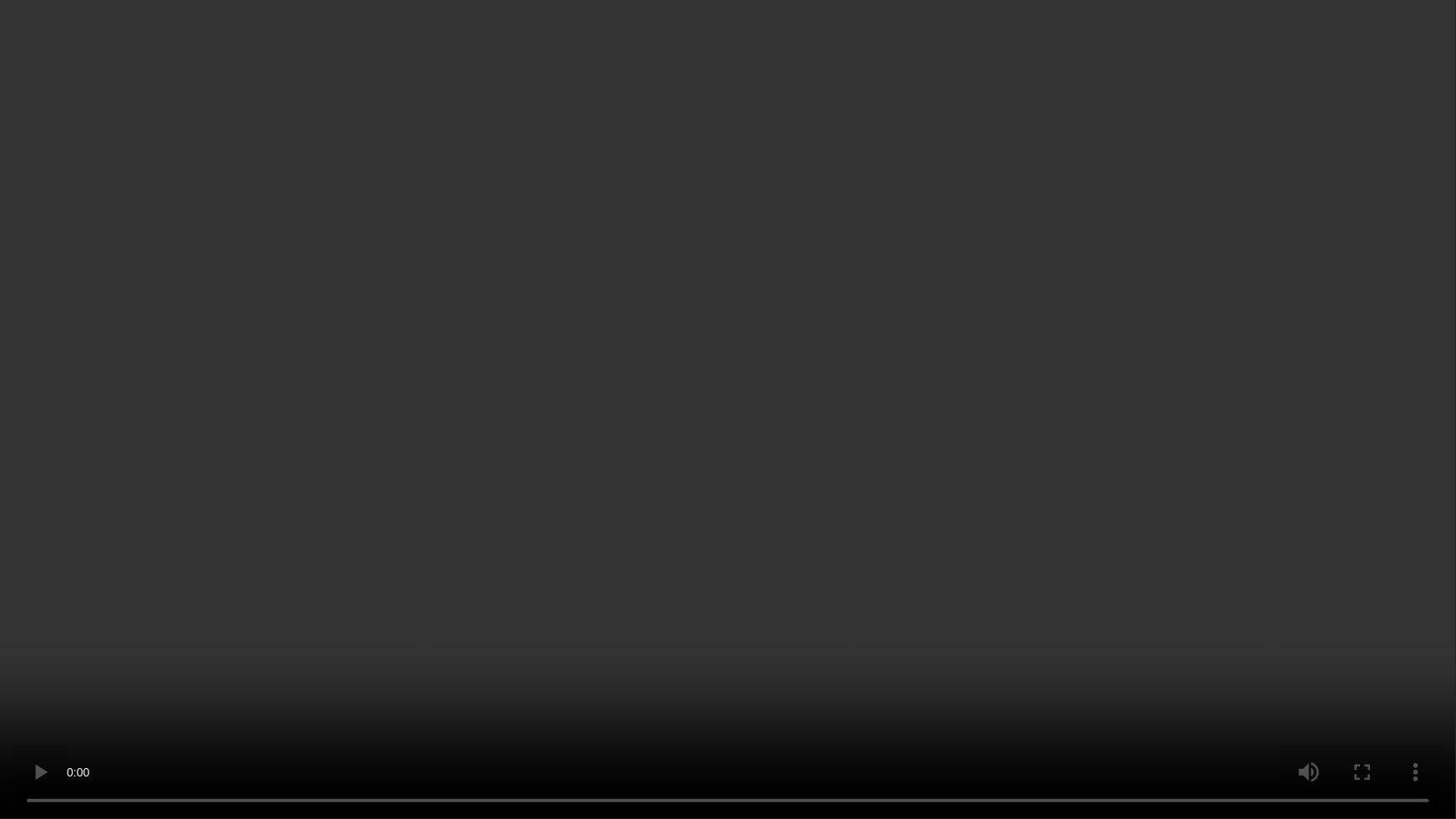
click at [974, 463] on video at bounding box center [728, 410] width 1456 height 819
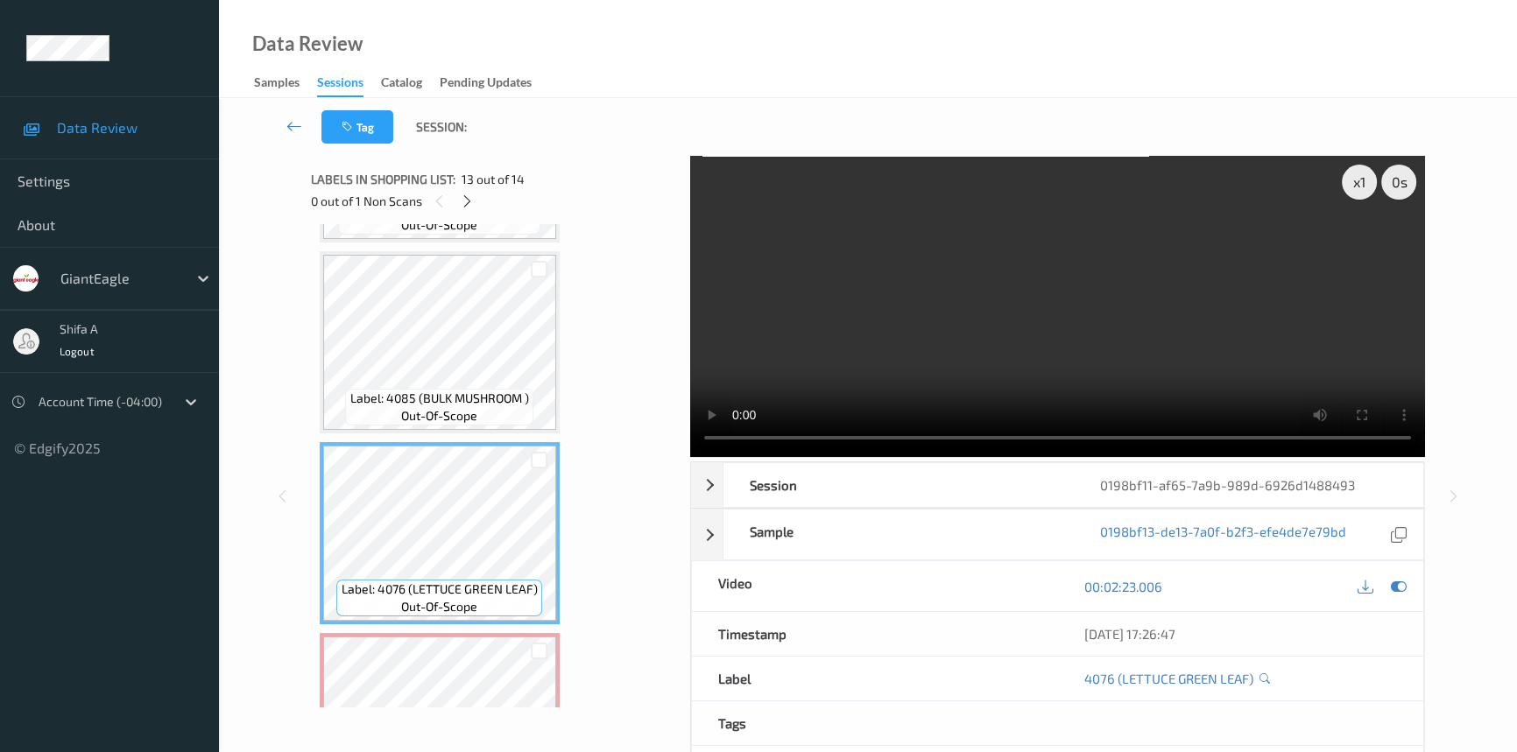
click at [1030, 307] on video at bounding box center [1057, 306] width 735 height 301
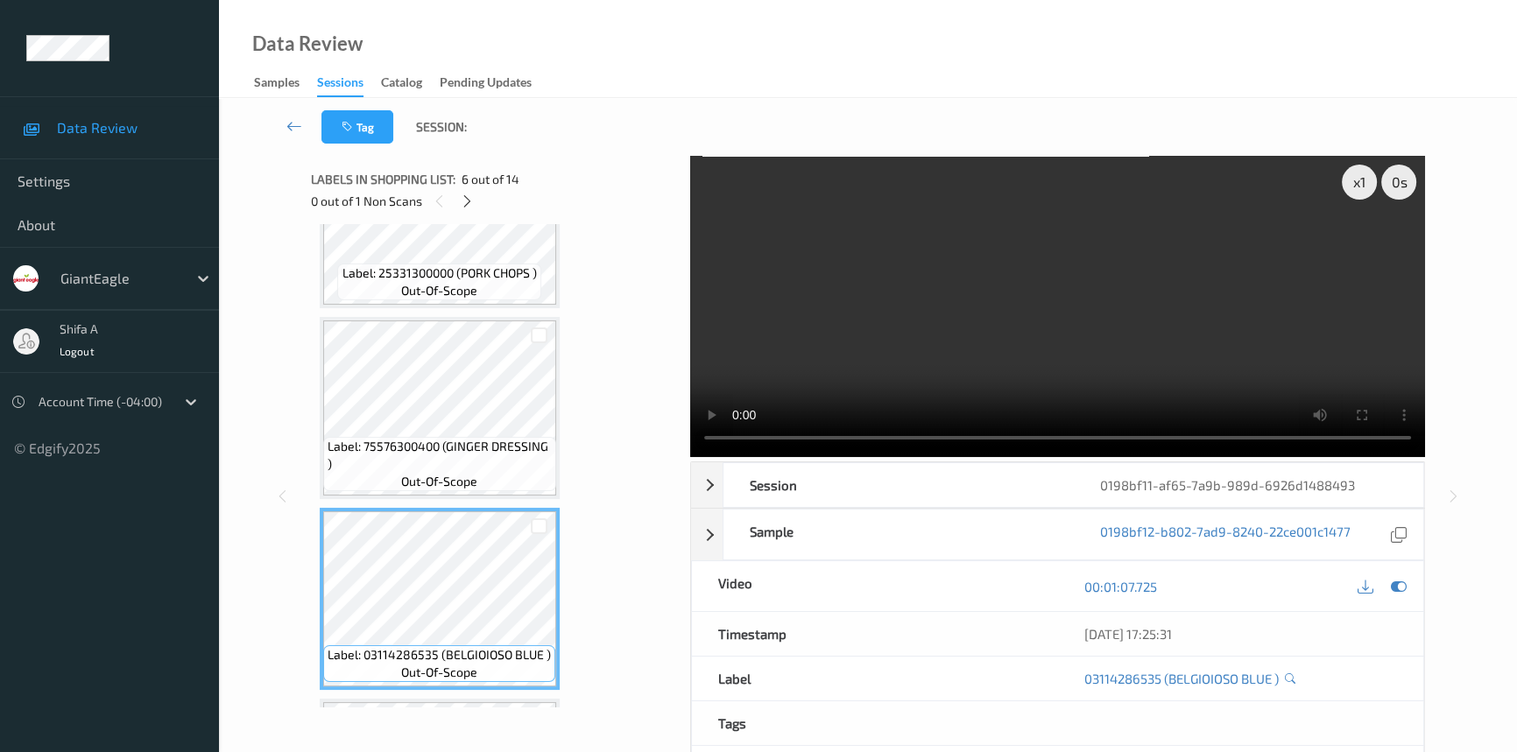
scroll to position [676, 0]
click at [871, 377] on video at bounding box center [1057, 306] width 735 height 301
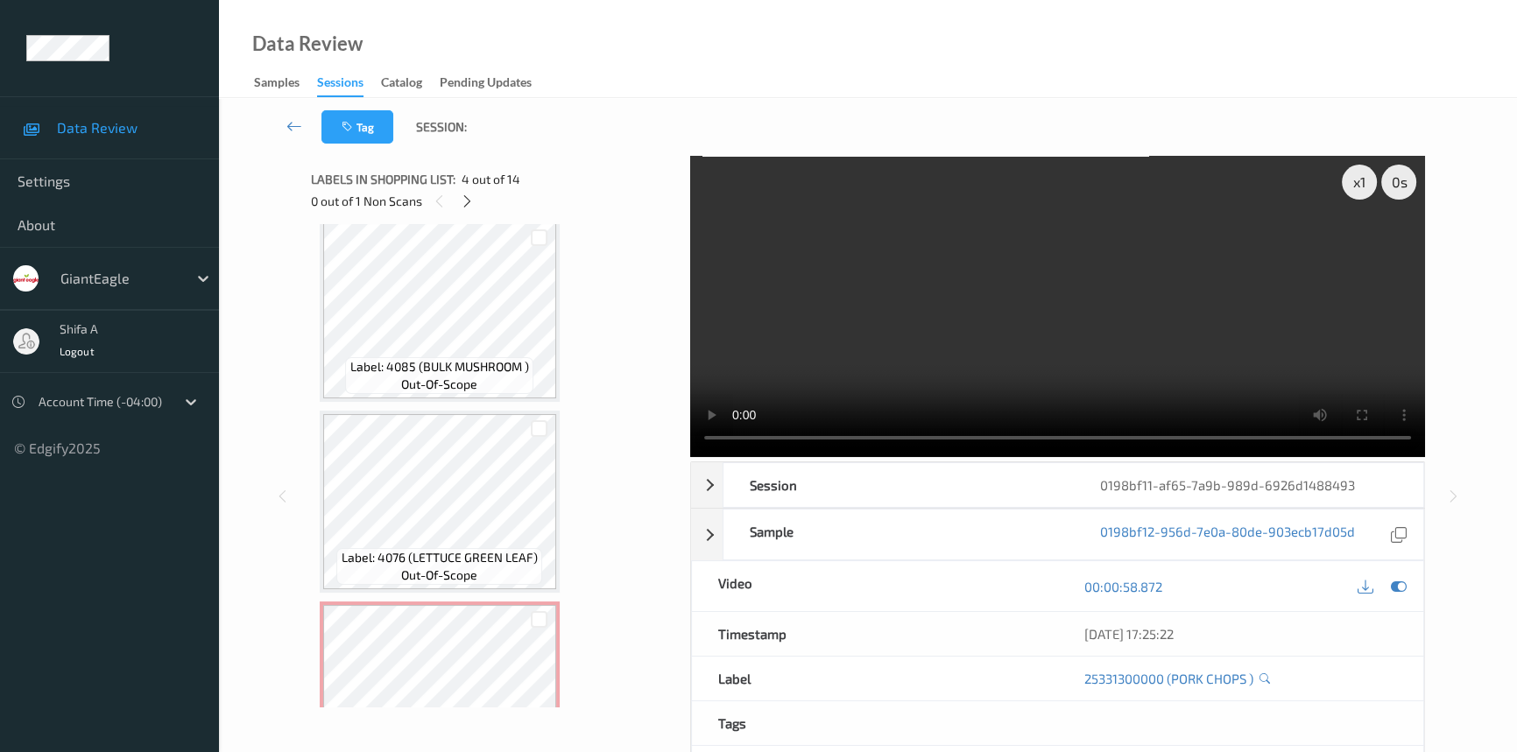
scroll to position [2190, 0]
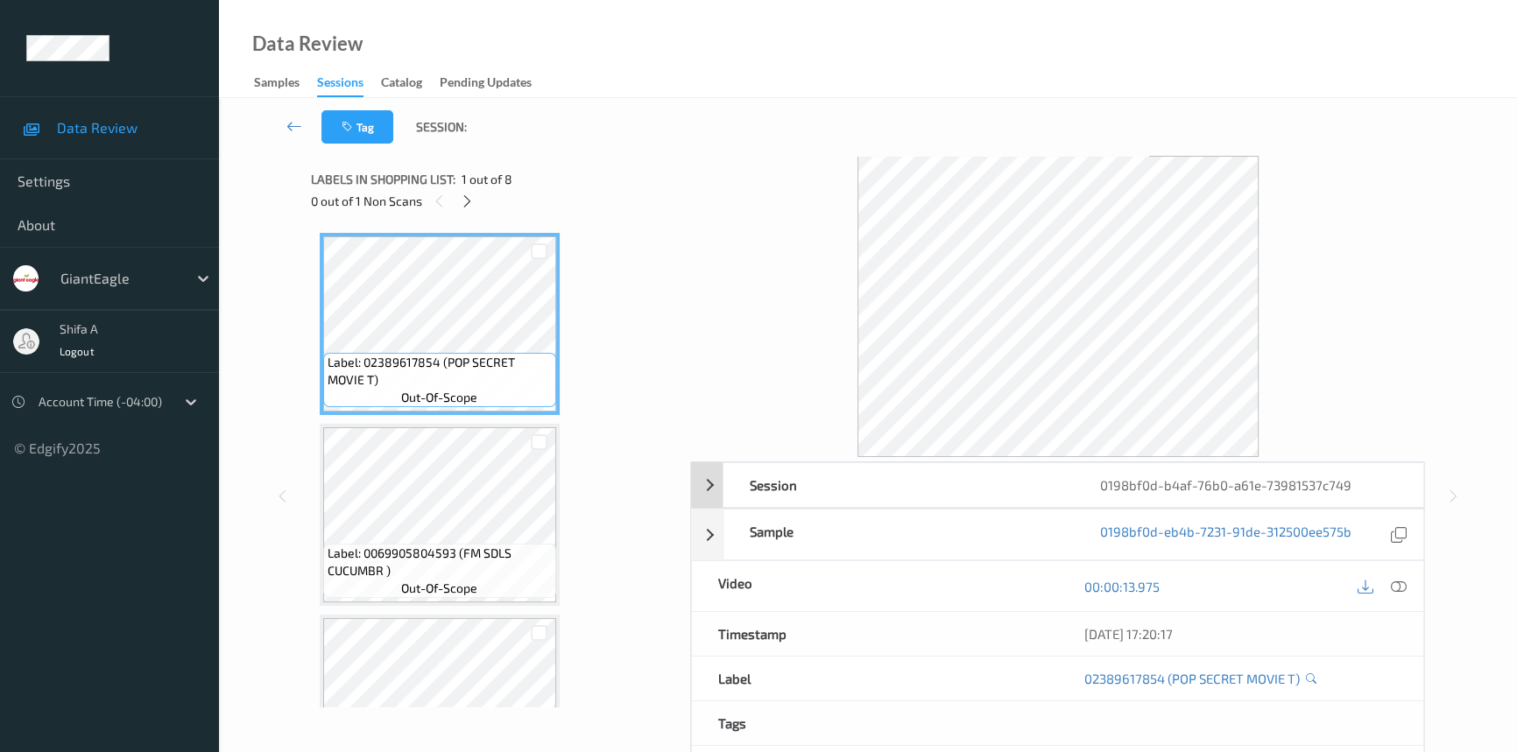
drag, startPoint x: 1401, startPoint y: 580, endPoint x: 1126, endPoint y: 484, distance: 291.1
click at [1400, 581] on icon at bounding box center [1399, 587] width 16 height 16
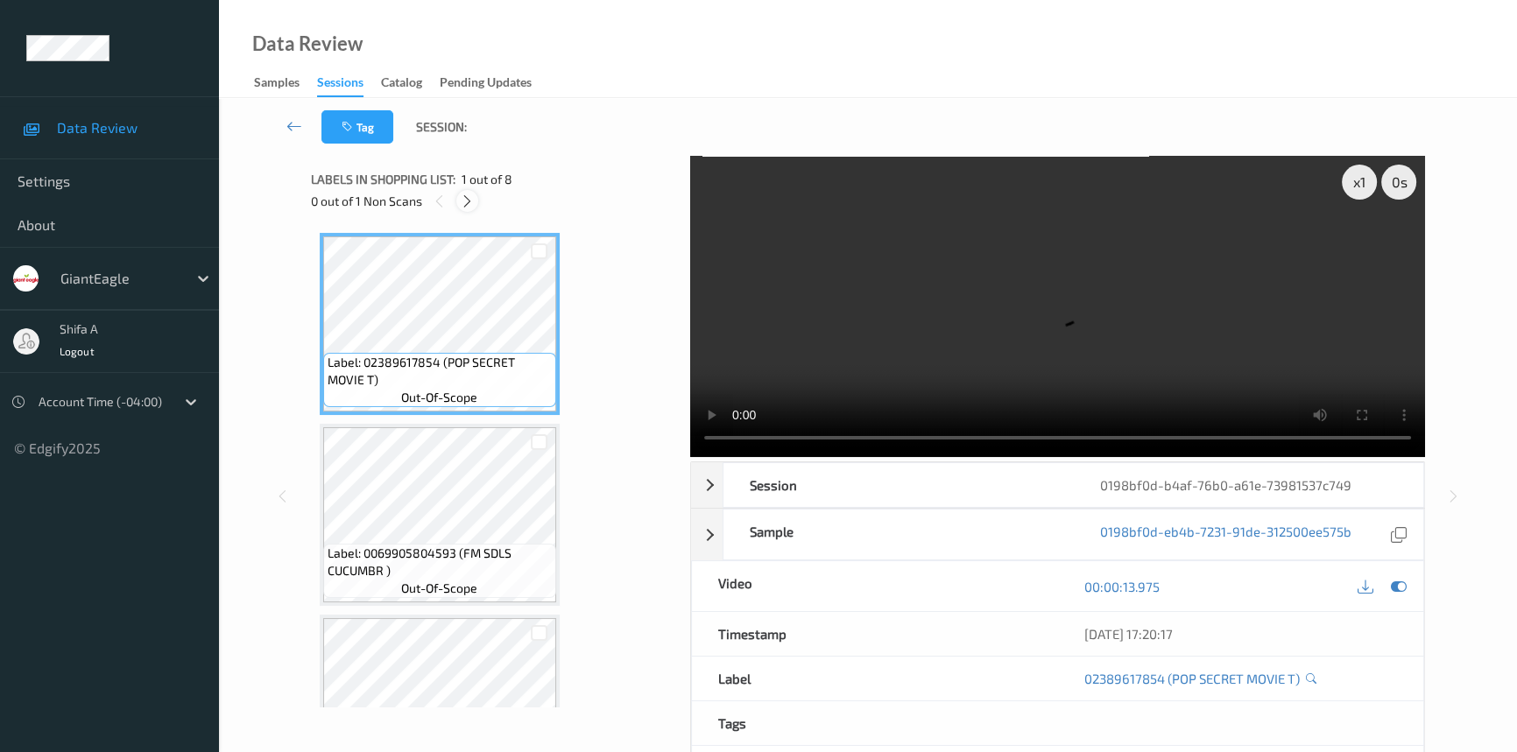
click at [470, 198] on icon at bounding box center [467, 202] width 15 height 16
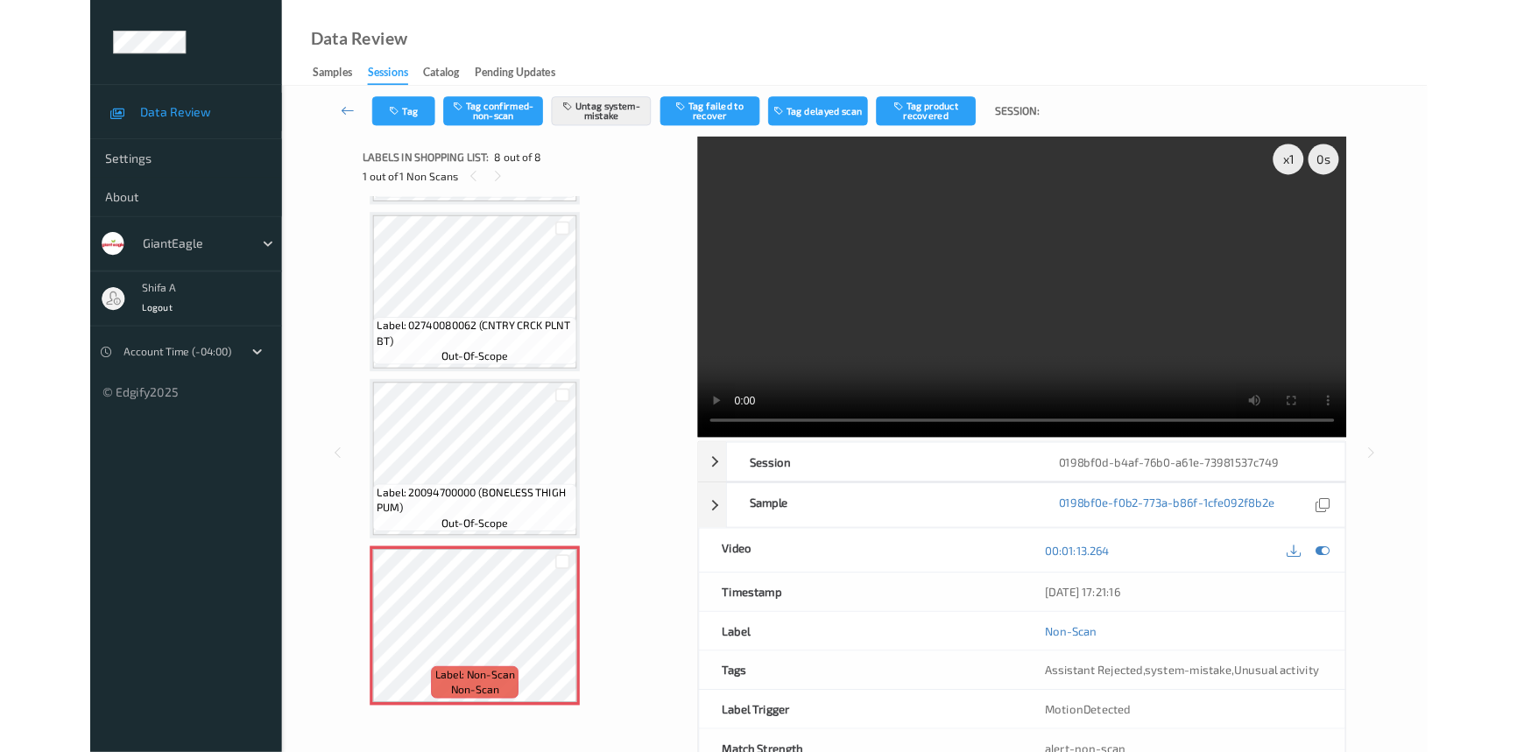
scroll to position [940, 0]
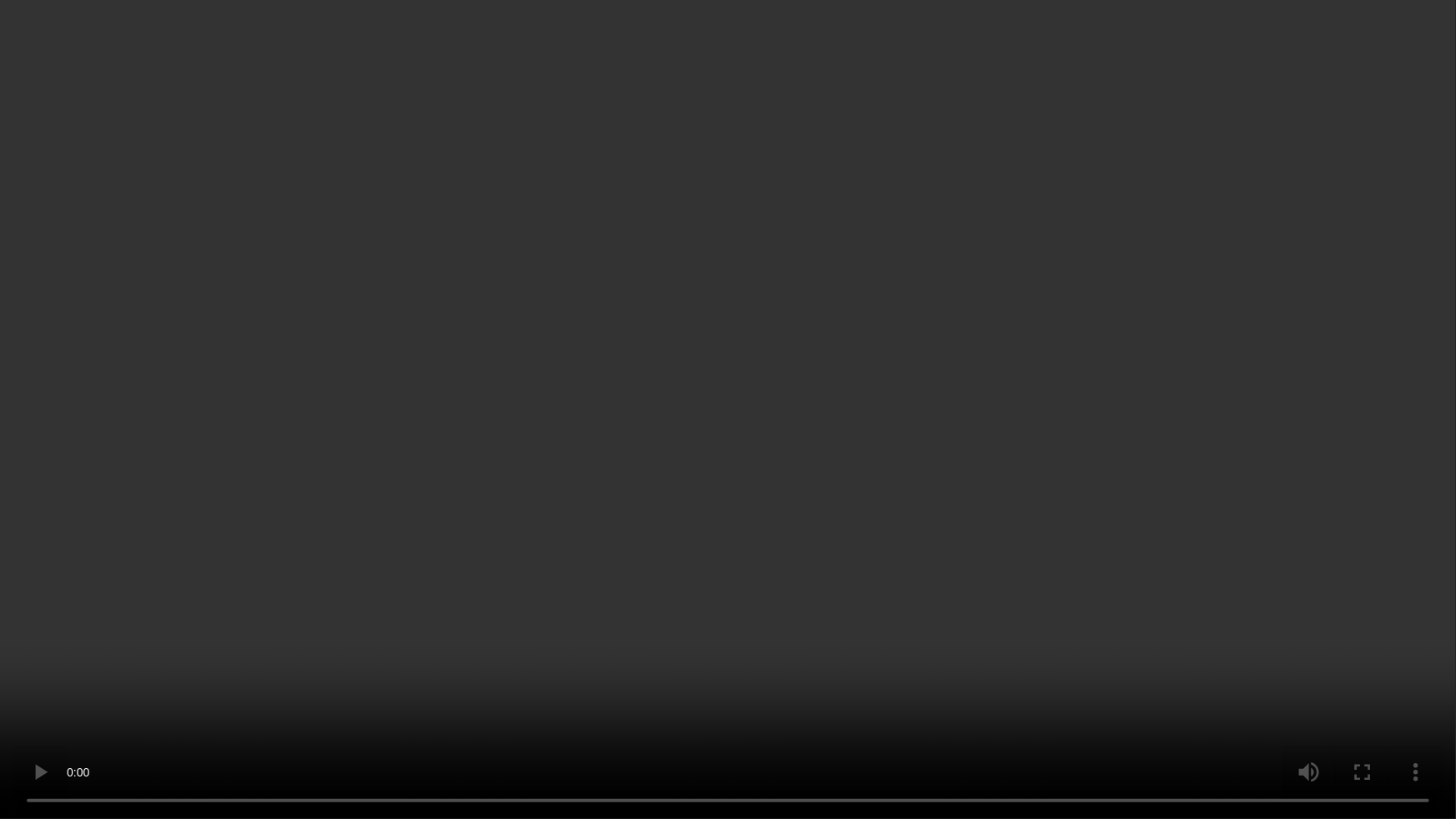
click at [1225, 454] on video at bounding box center [728, 410] width 1456 height 819
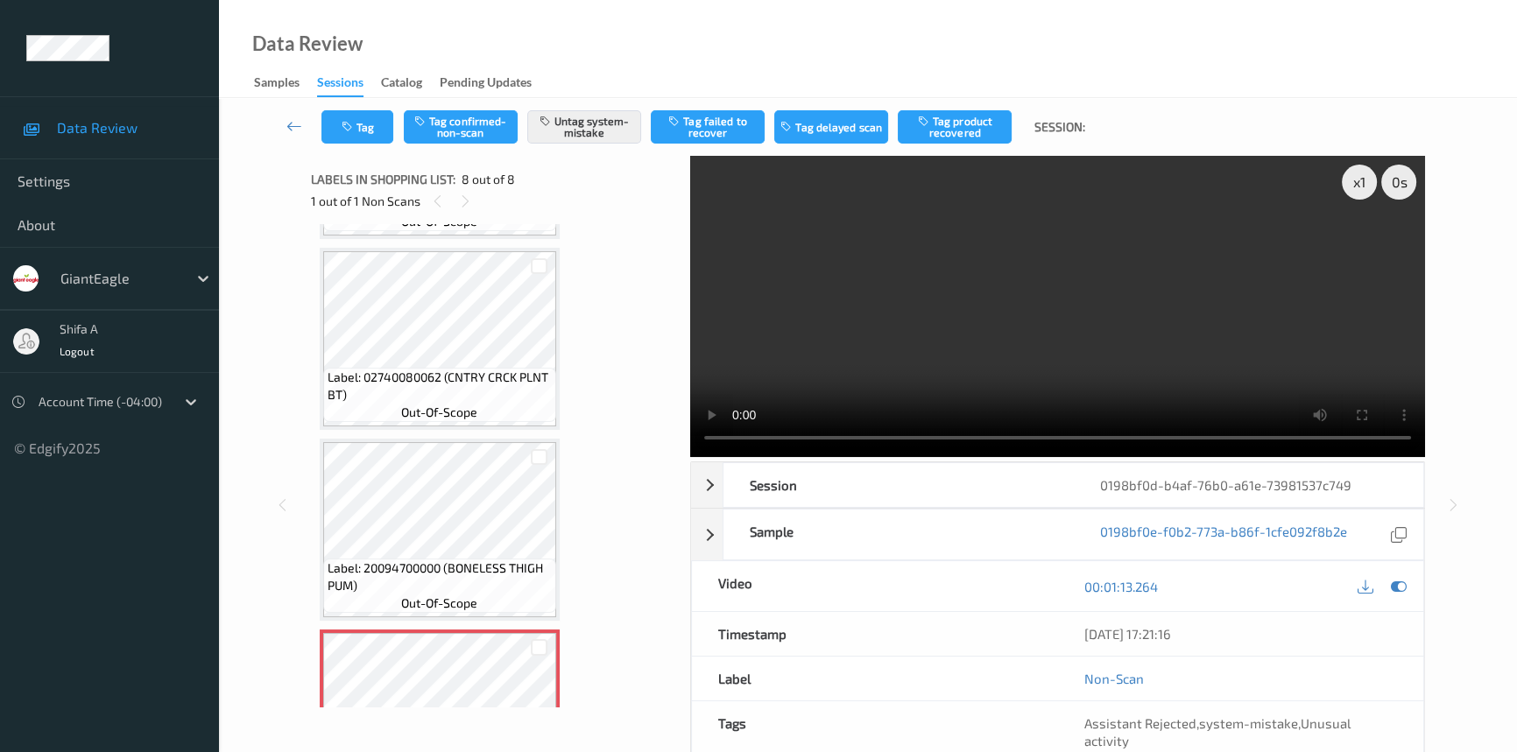
click at [1247, 282] on video at bounding box center [1057, 306] width 735 height 301
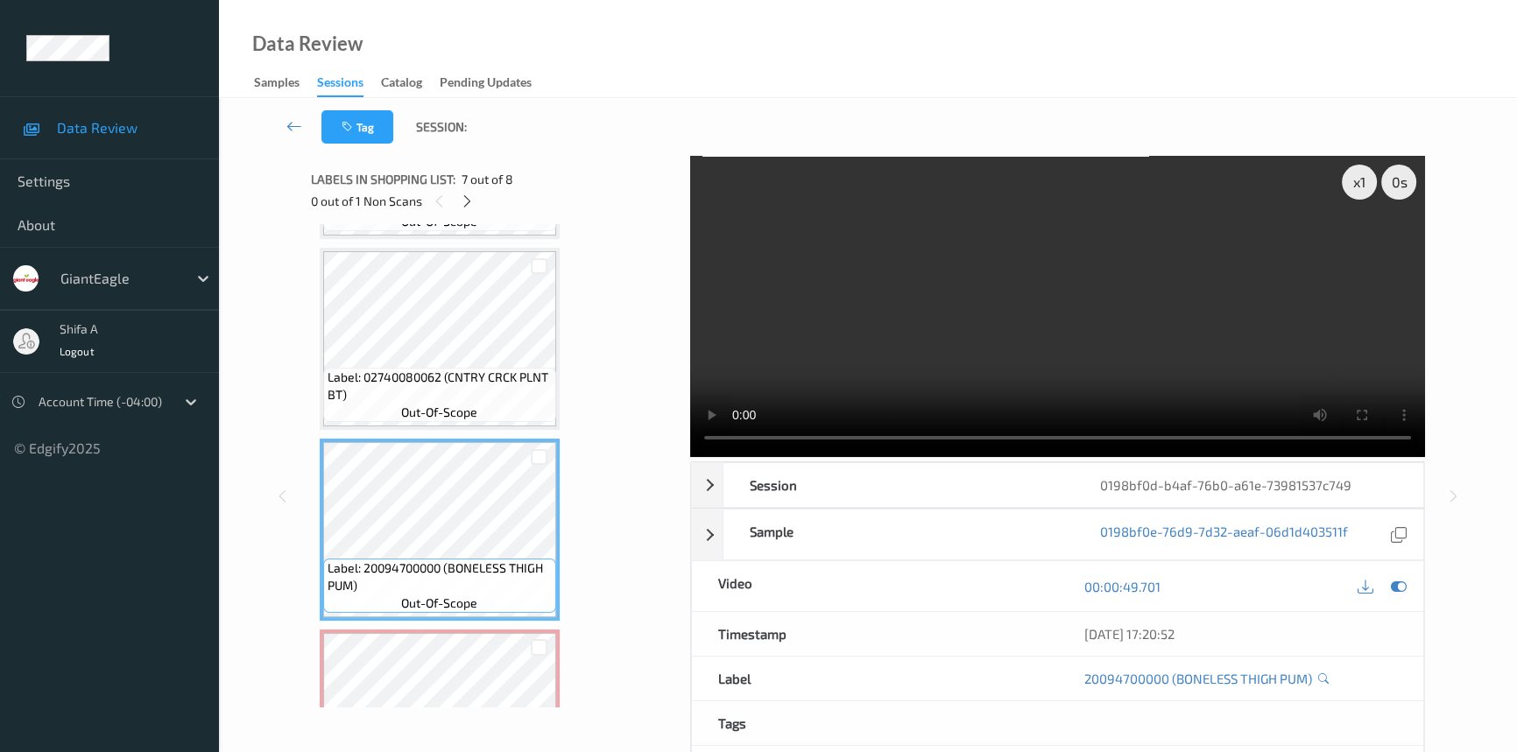
click at [1239, 359] on video at bounding box center [1057, 306] width 735 height 301
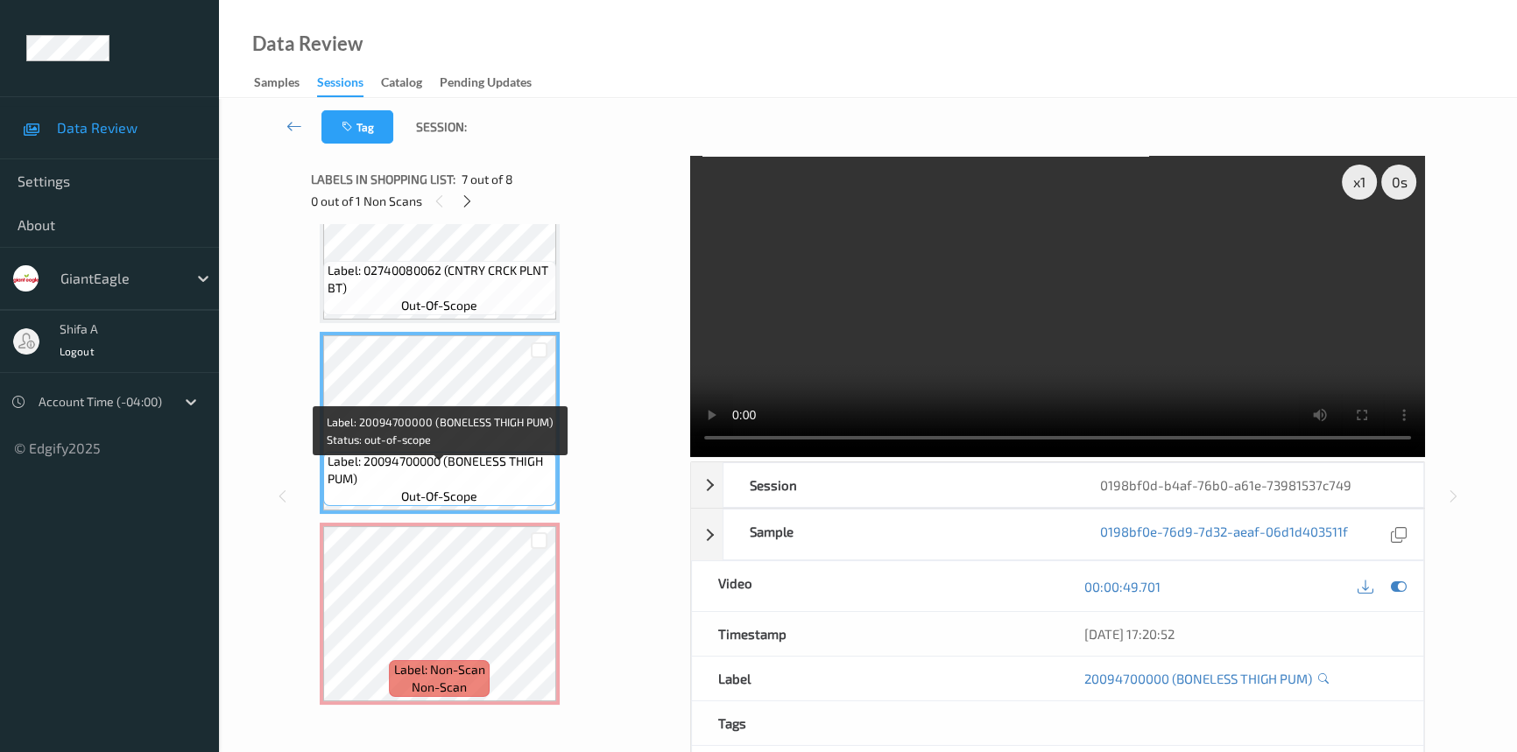
scroll to position [1048, 0]
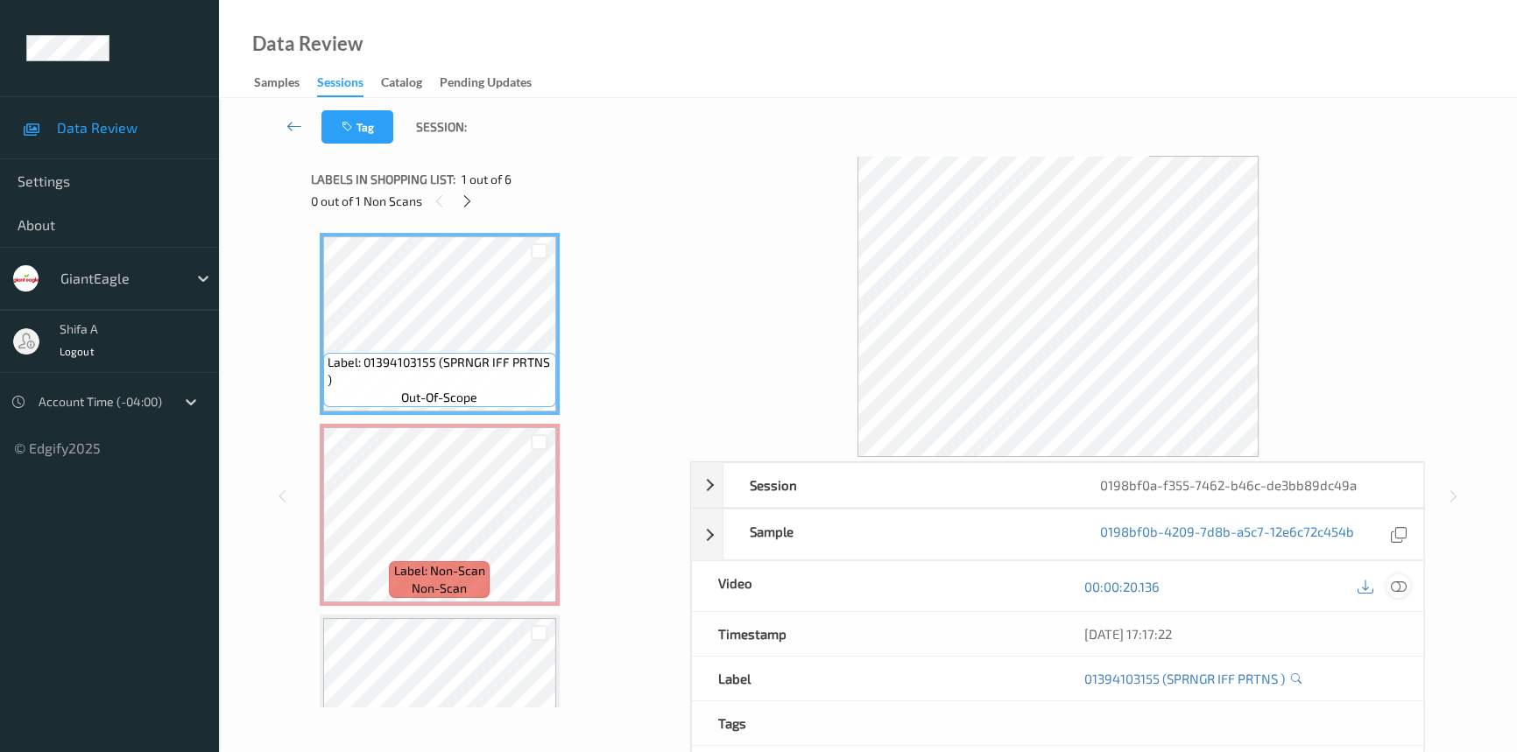
click at [1399, 582] on icon at bounding box center [1399, 587] width 16 height 16
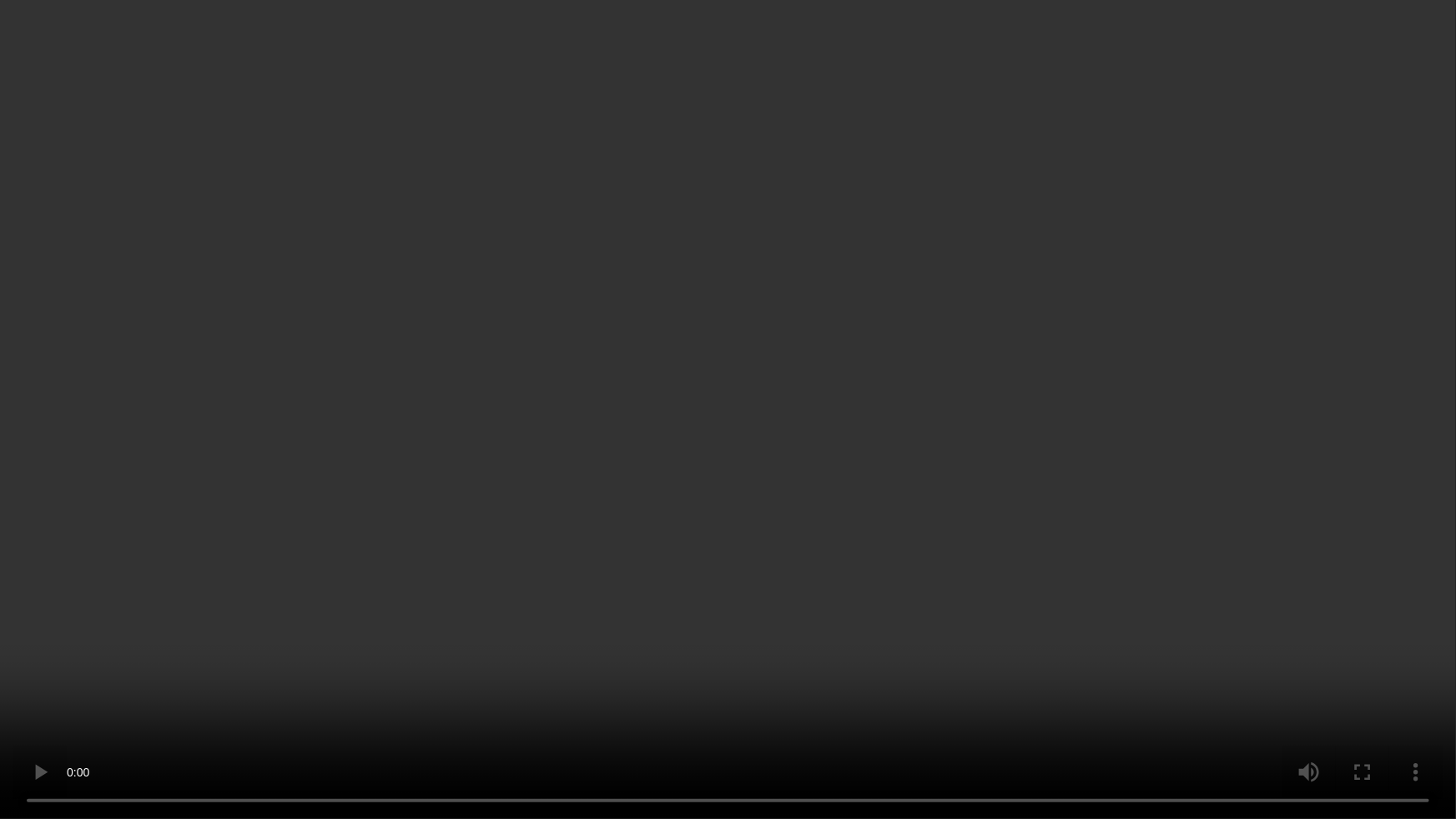
click at [1076, 425] on video at bounding box center [728, 410] width 1456 height 819
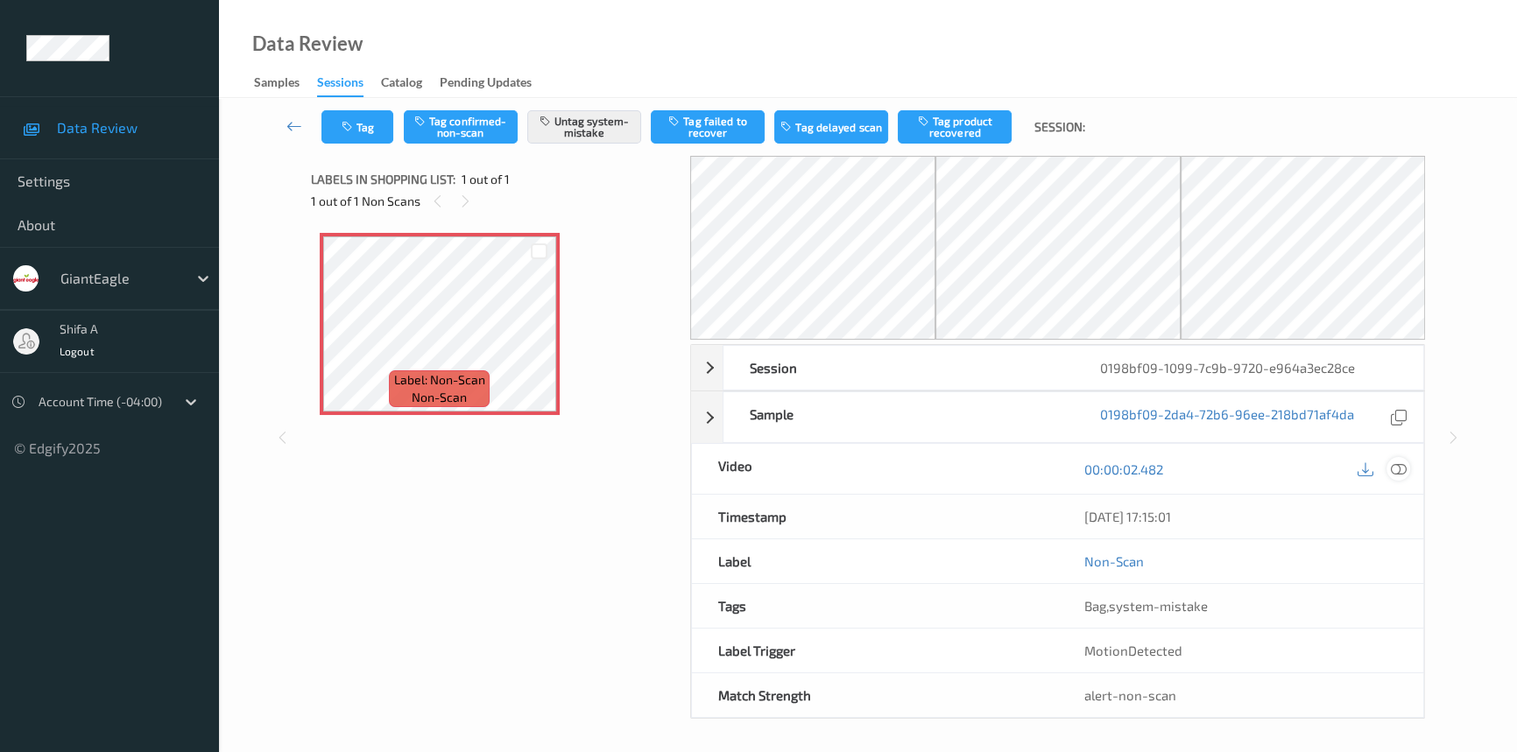
click at [1401, 464] on icon at bounding box center [1399, 470] width 16 height 16
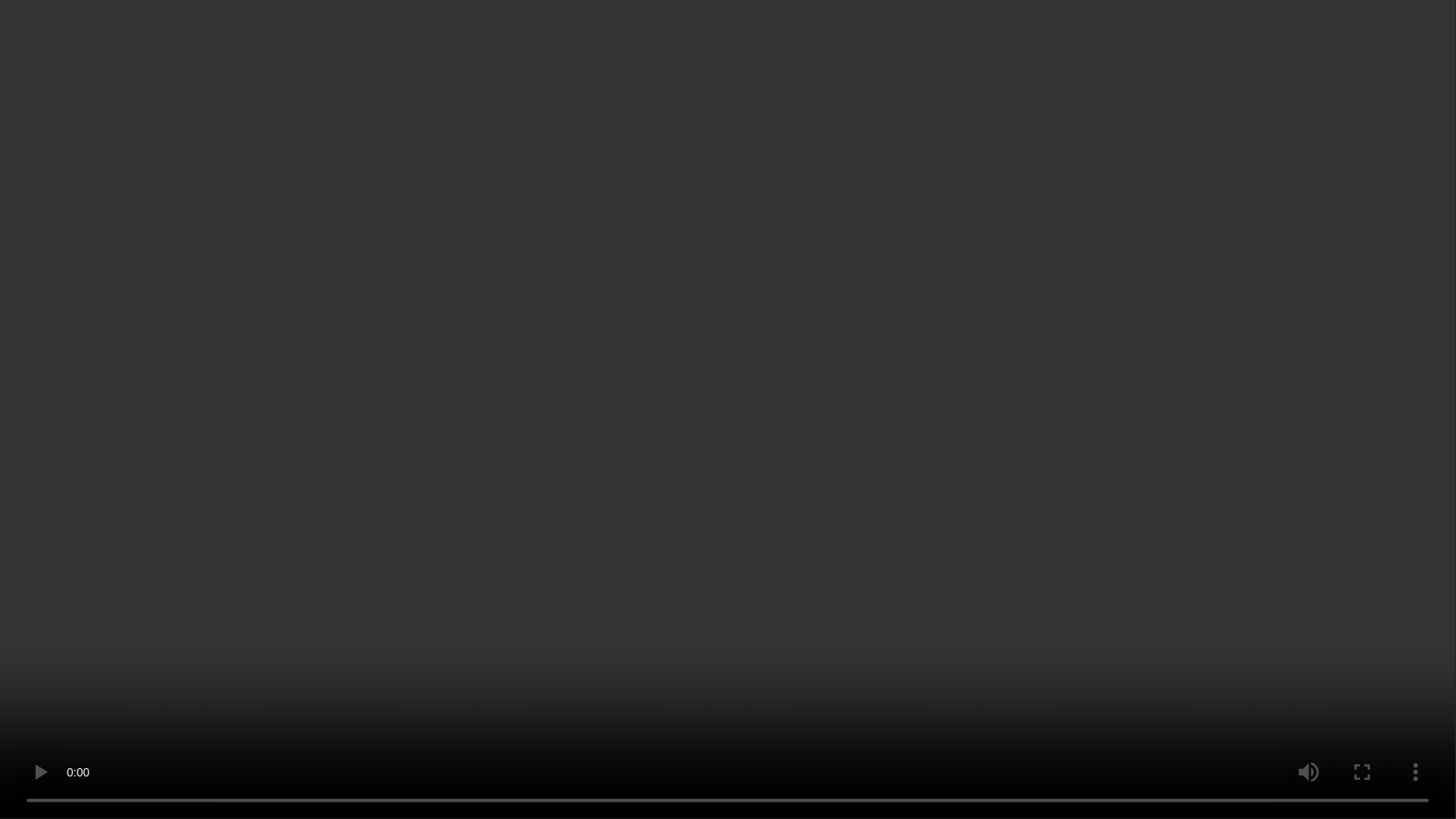
click at [1094, 429] on video at bounding box center [728, 410] width 1456 height 819
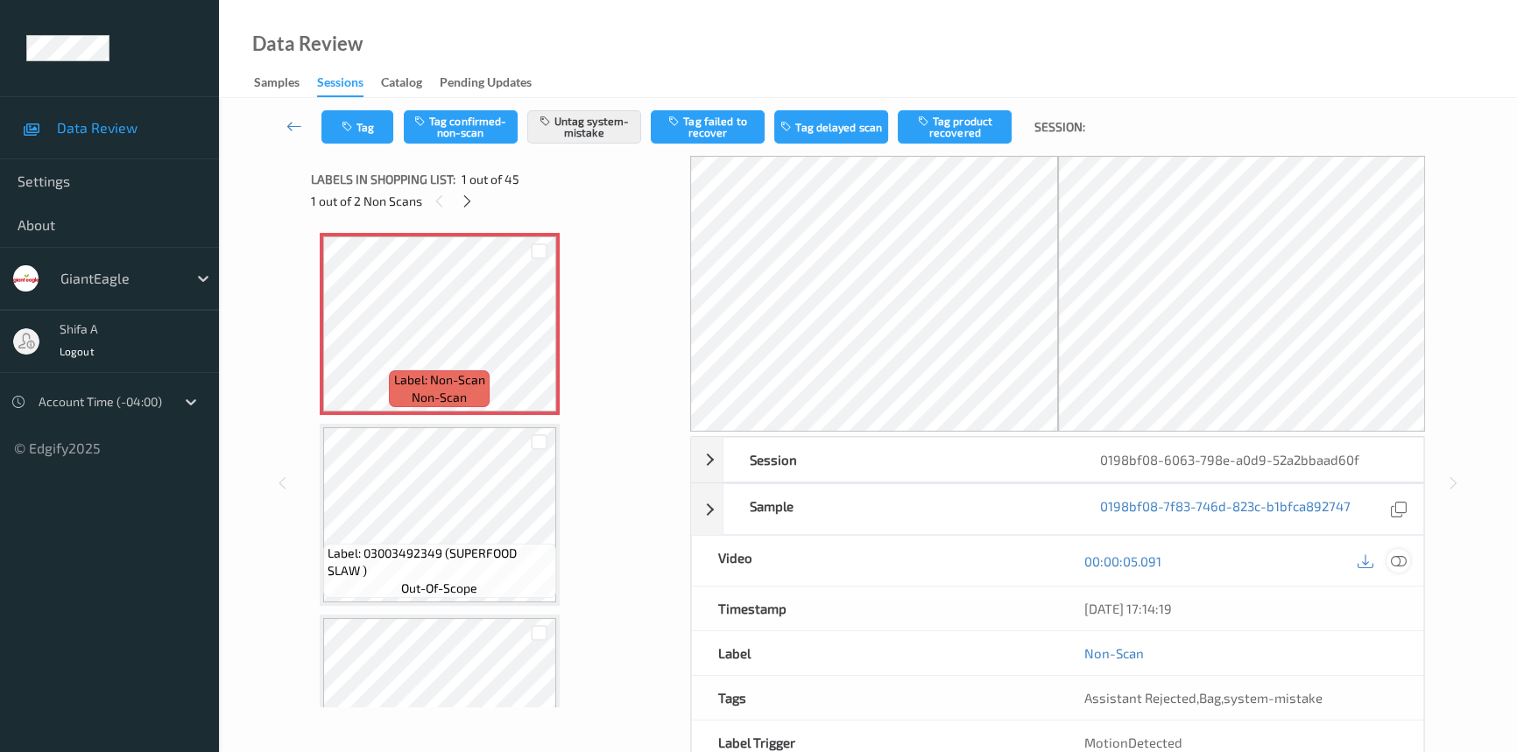
drag, startPoint x: 1399, startPoint y: 561, endPoint x: 1194, endPoint y: 468, distance: 225.4
click at [1399, 561] on icon at bounding box center [1399, 562] width 16 height 16
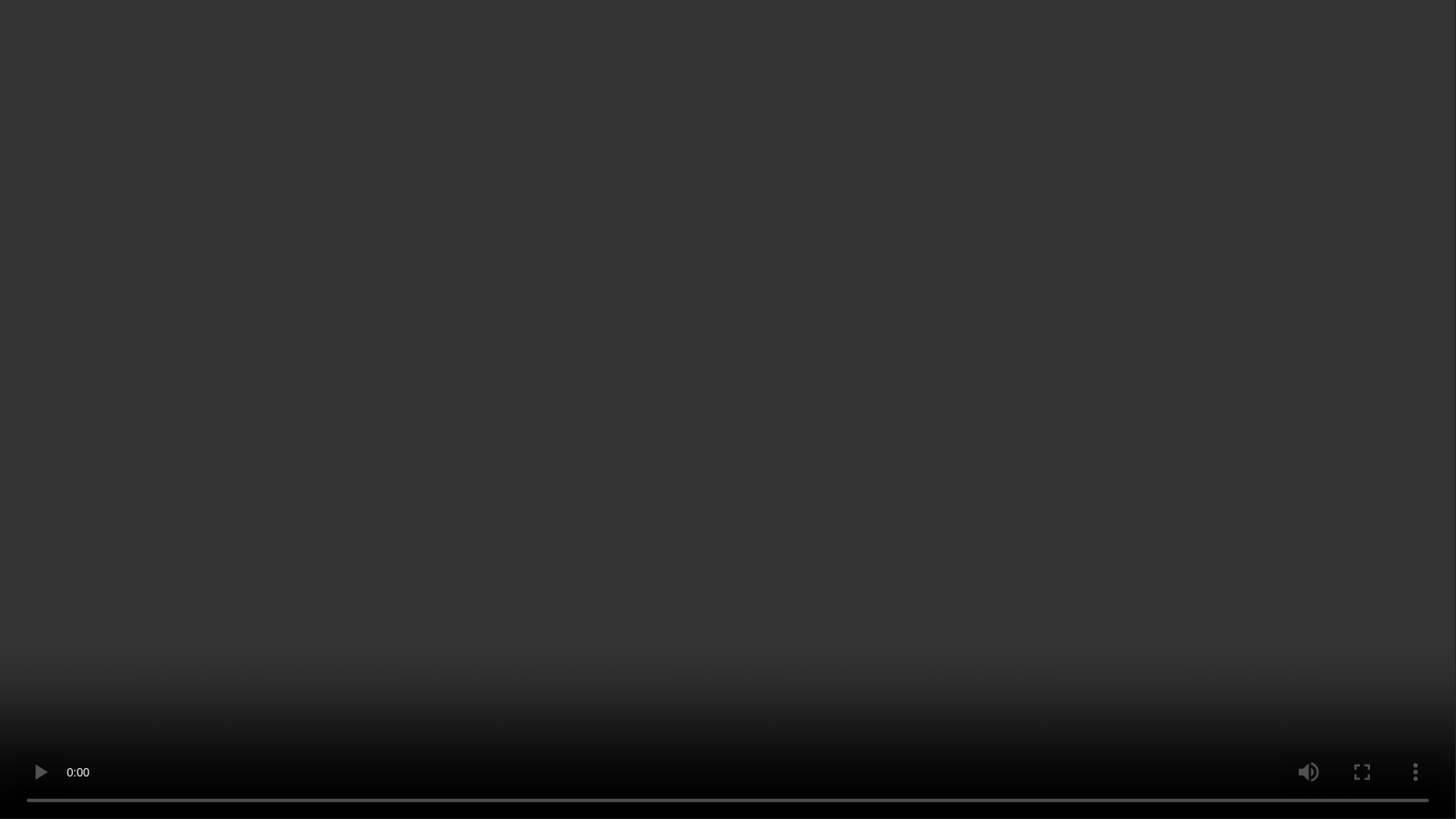
click at [1222, 454] on video at bounding box center [728, 410] width 1456 height 819
click at [697, 541] on video at bounding box center [728, 410] width 1456 height 819
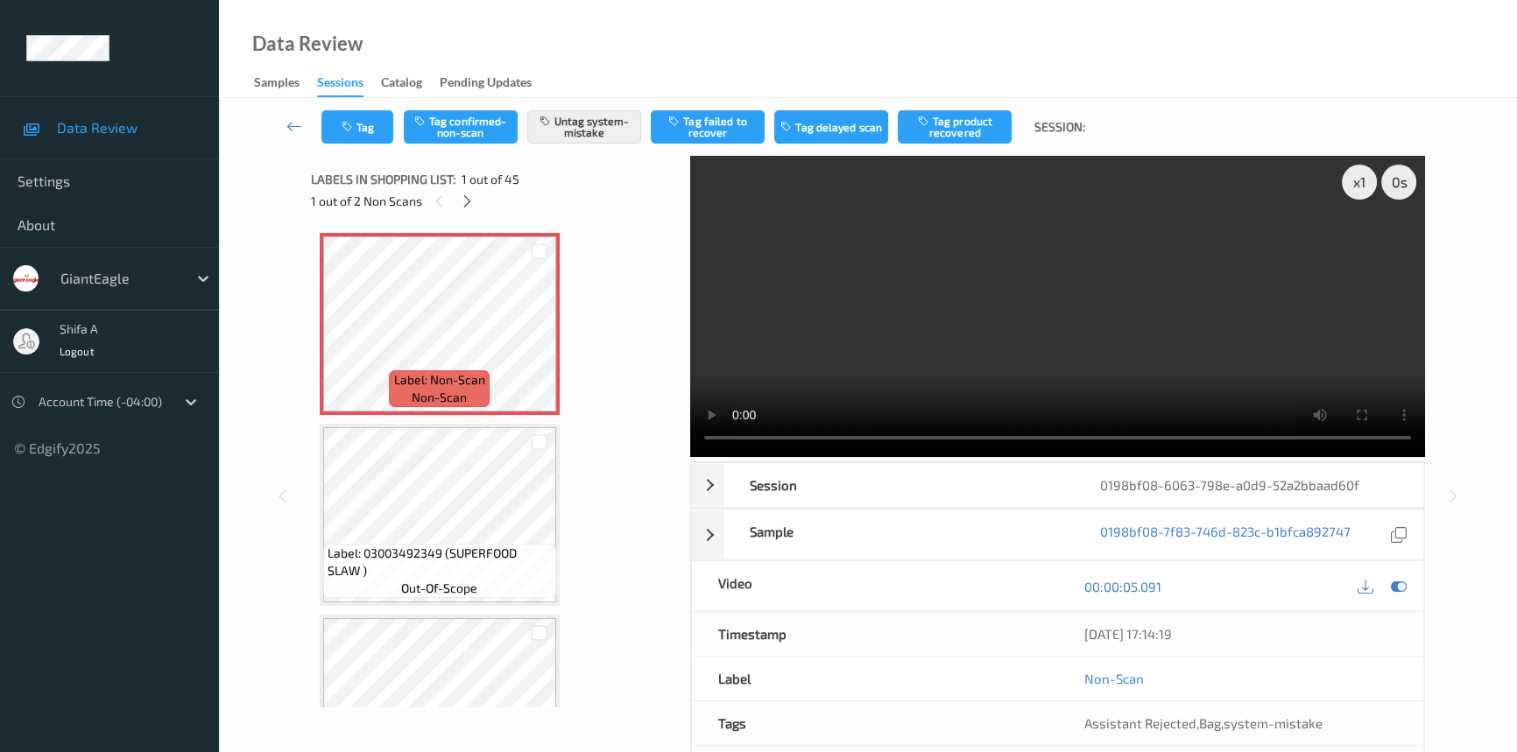
click at [1118, 183] on video at bounding box center [1057, 306] width 735 height 301
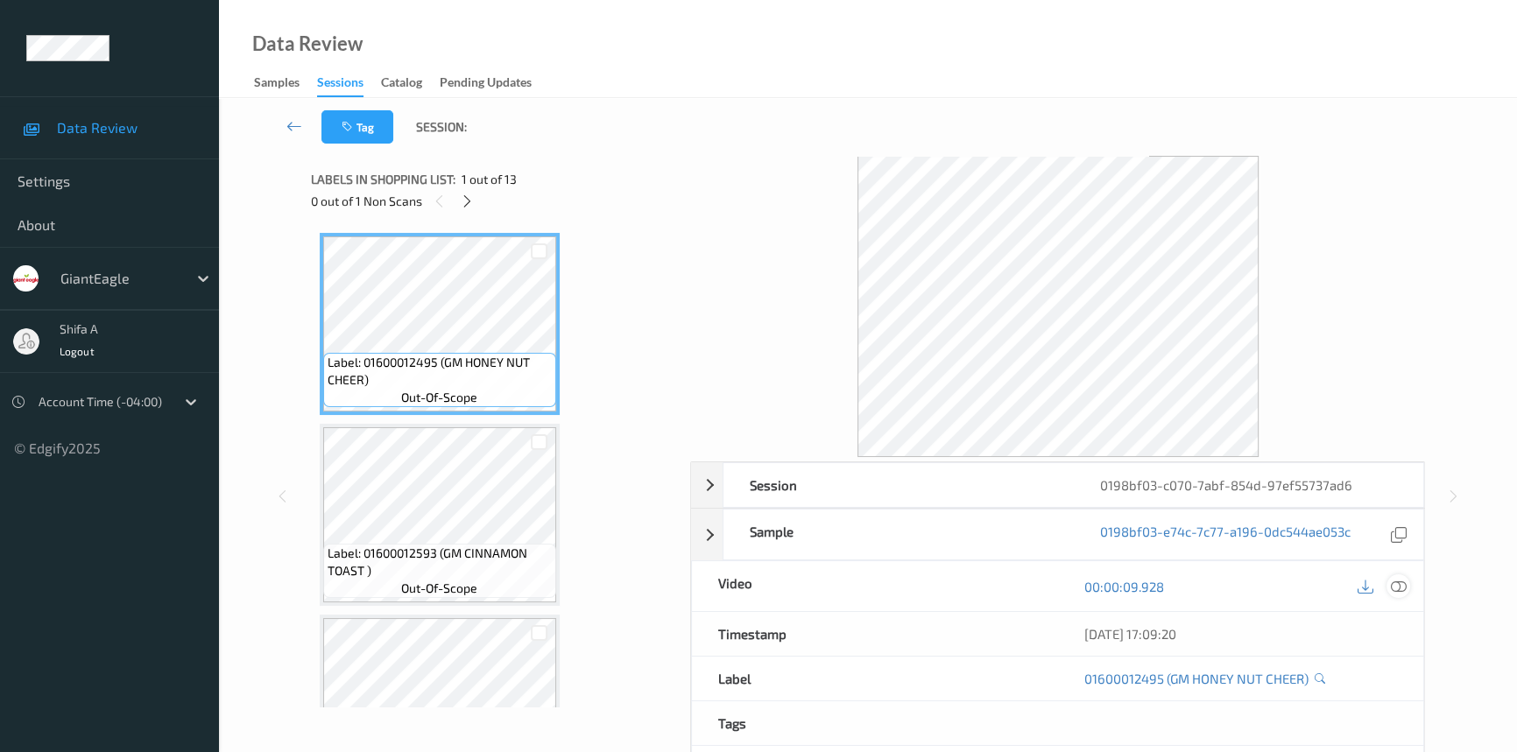
click at [1402, 585] on icon at bounding box center [1399, 587] width 16 height 16
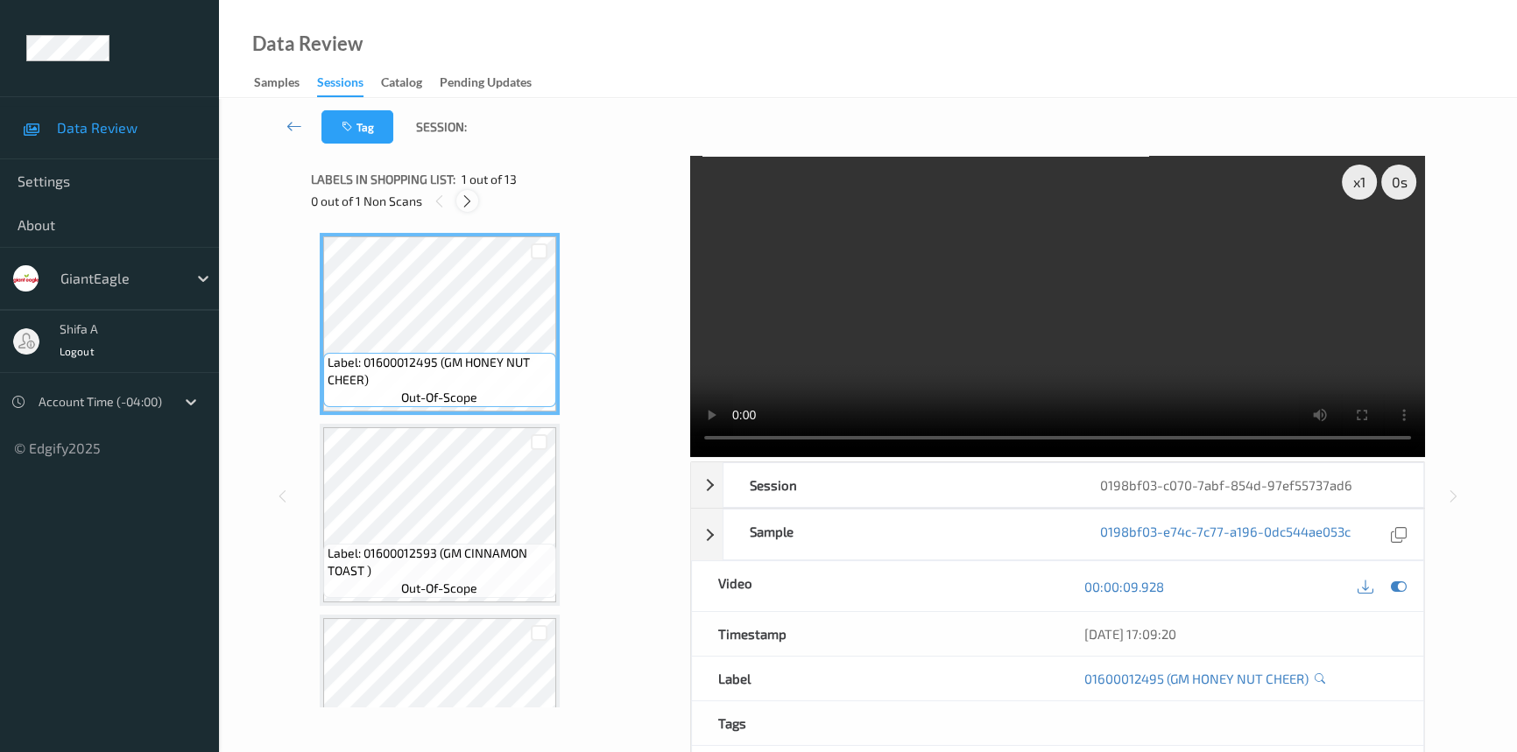
click at [473, 207] on icon at bounding box center [467, 202] width 15 height 16
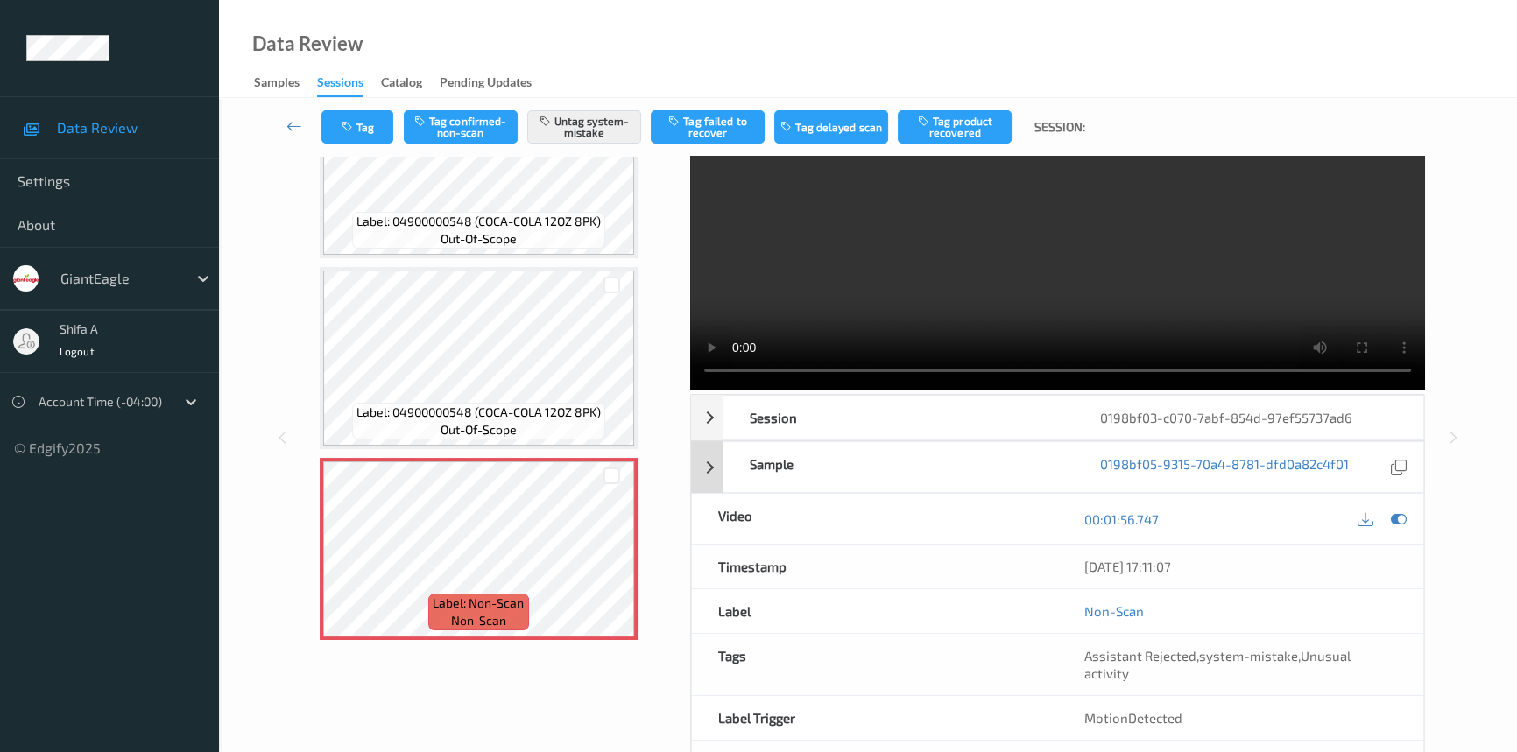
scroll to position [39, 0]
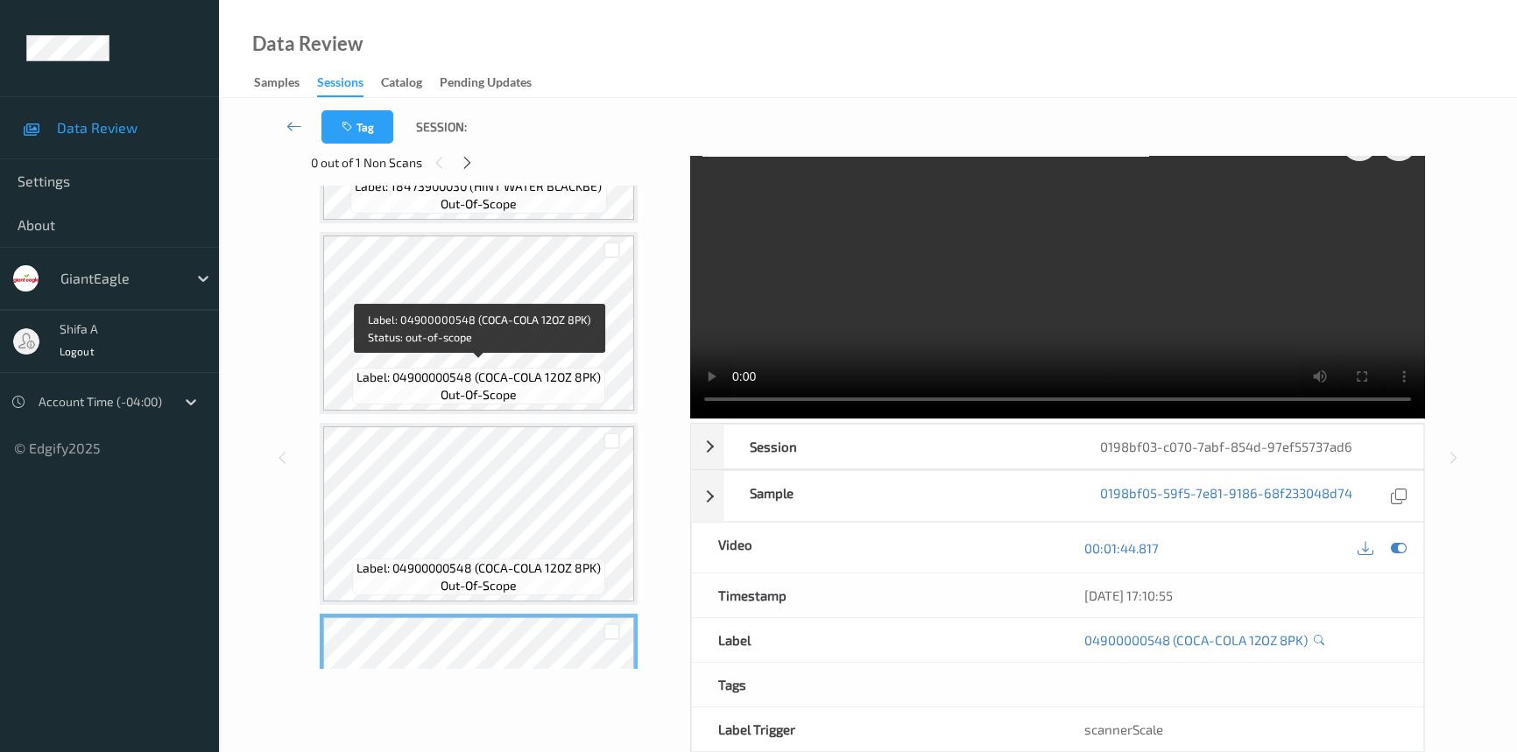
click at [554, 369] on span "Label: 04900000548 (COCA-COLA 12OZ 8PK)" at bounding box center [479, 378] width 244 height 18
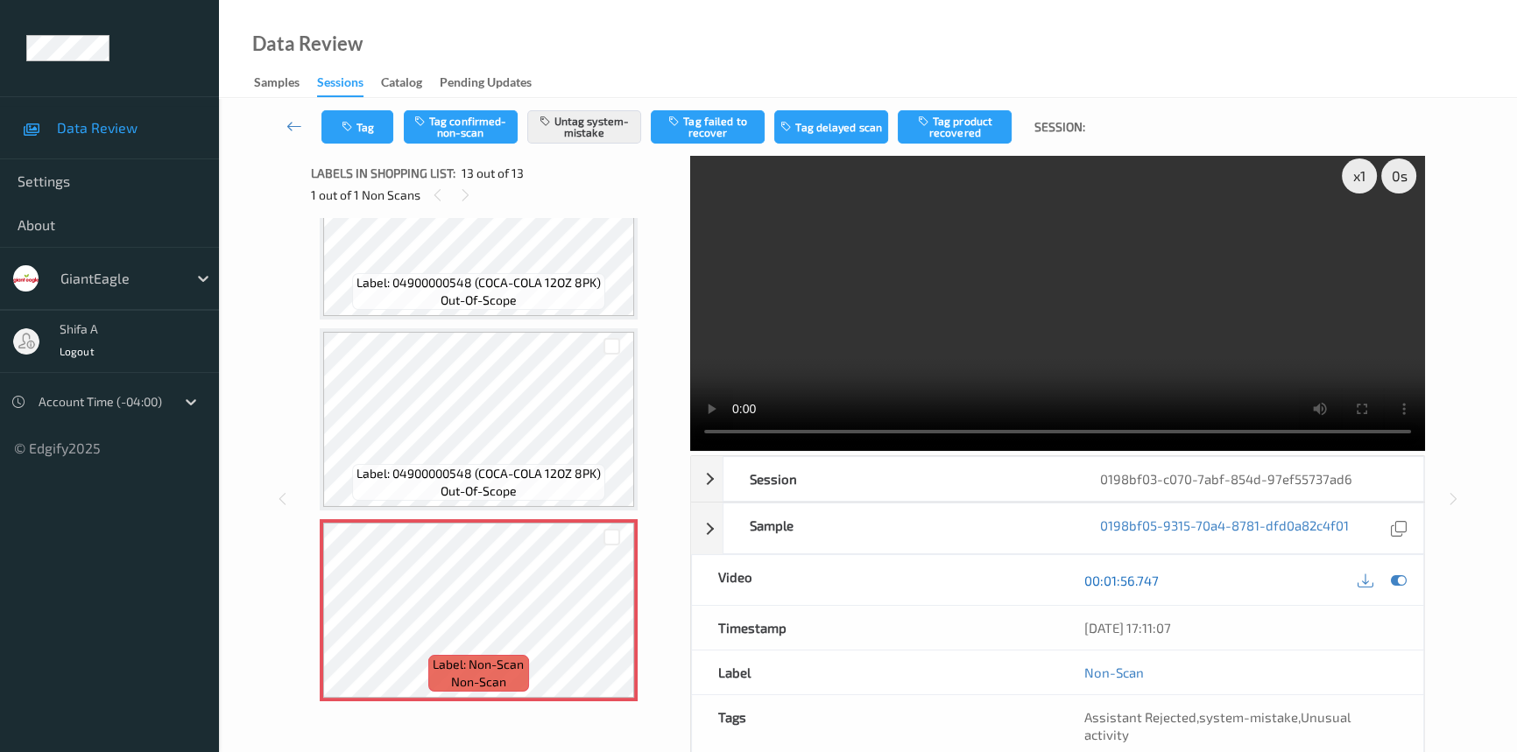
scroll to position [0, 0]
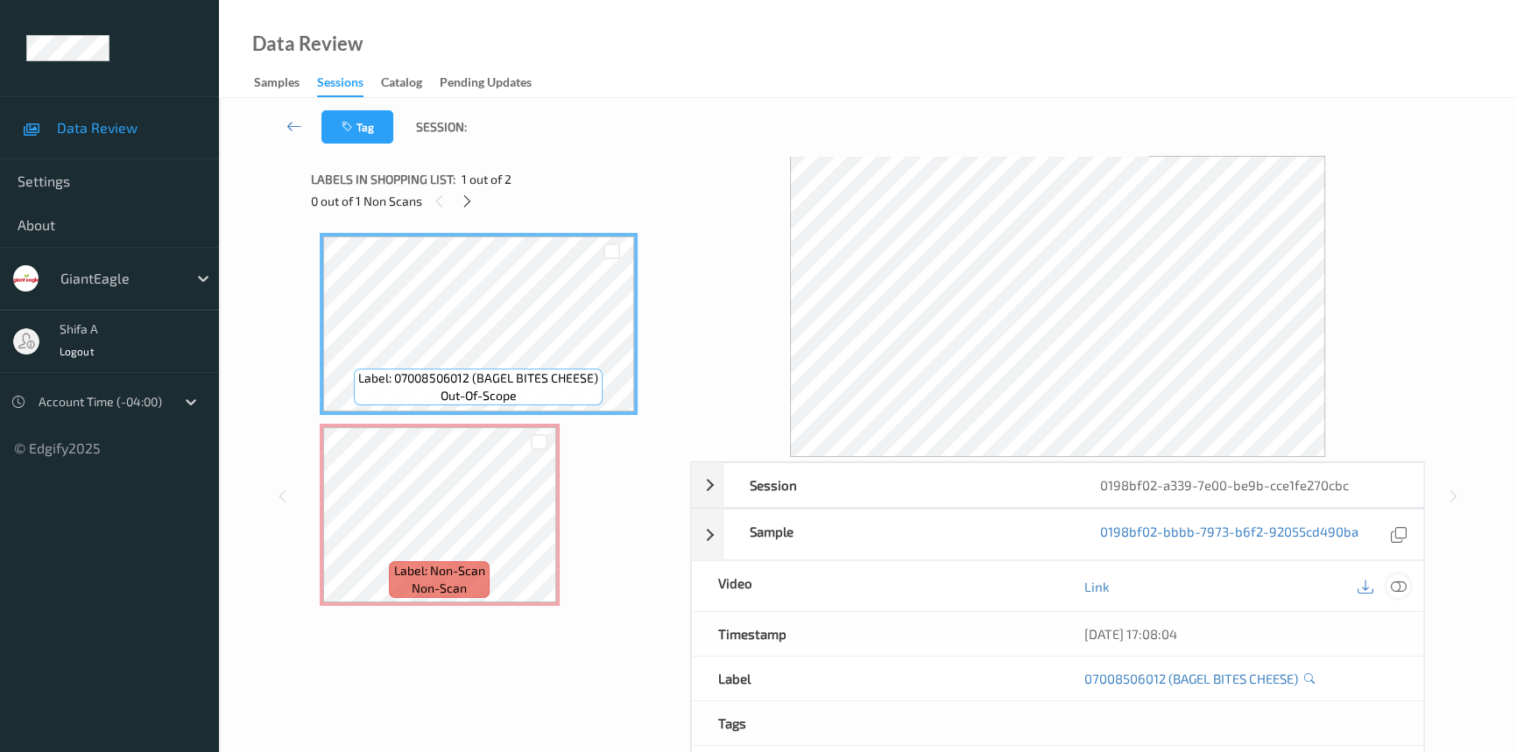
click at [1401, 586] on icon at bounding box center [1399, 587] width 16 height 16
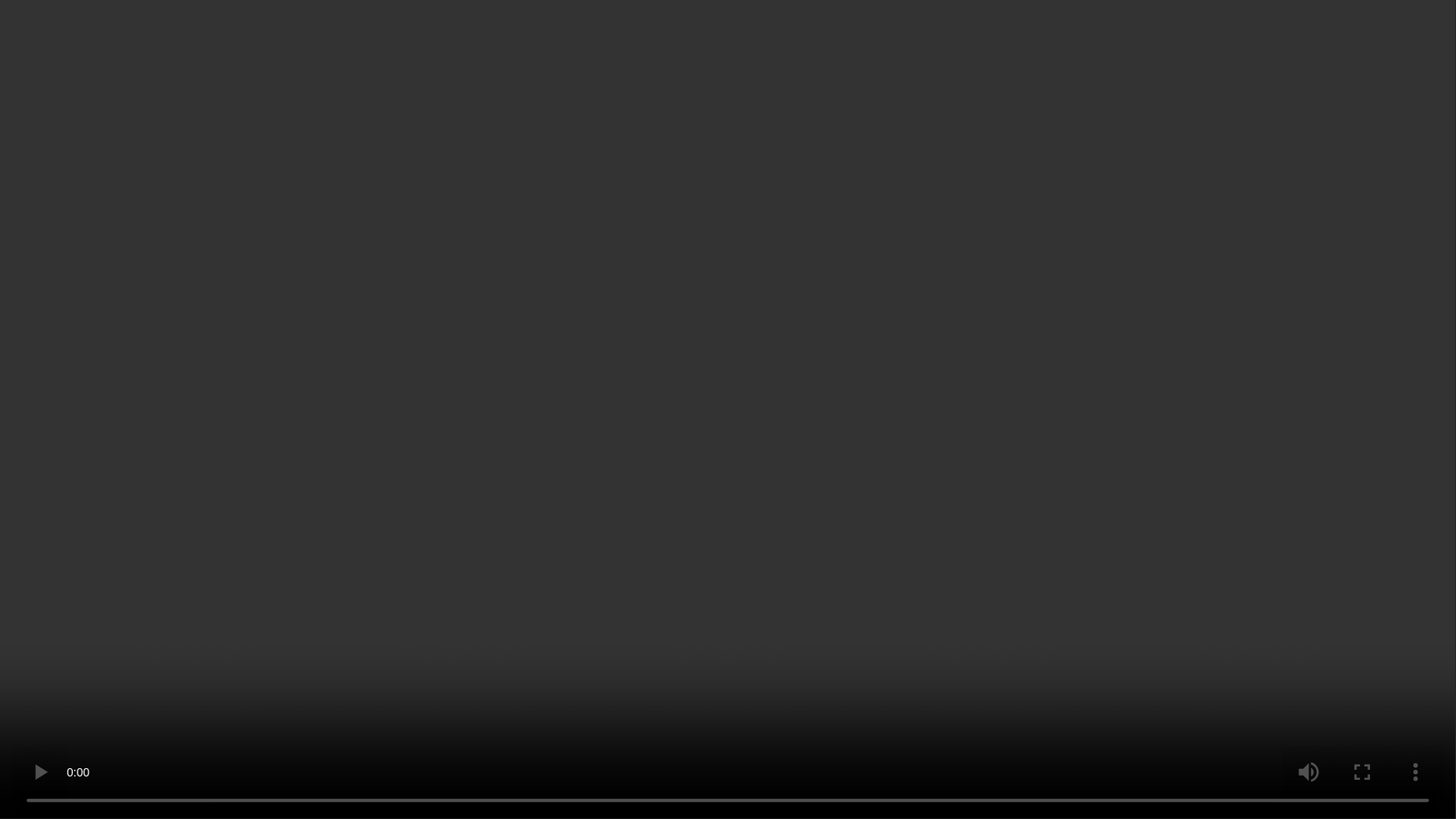
click at [1169, 469] on video at bounding box center [728, 410] width 1456 height 819
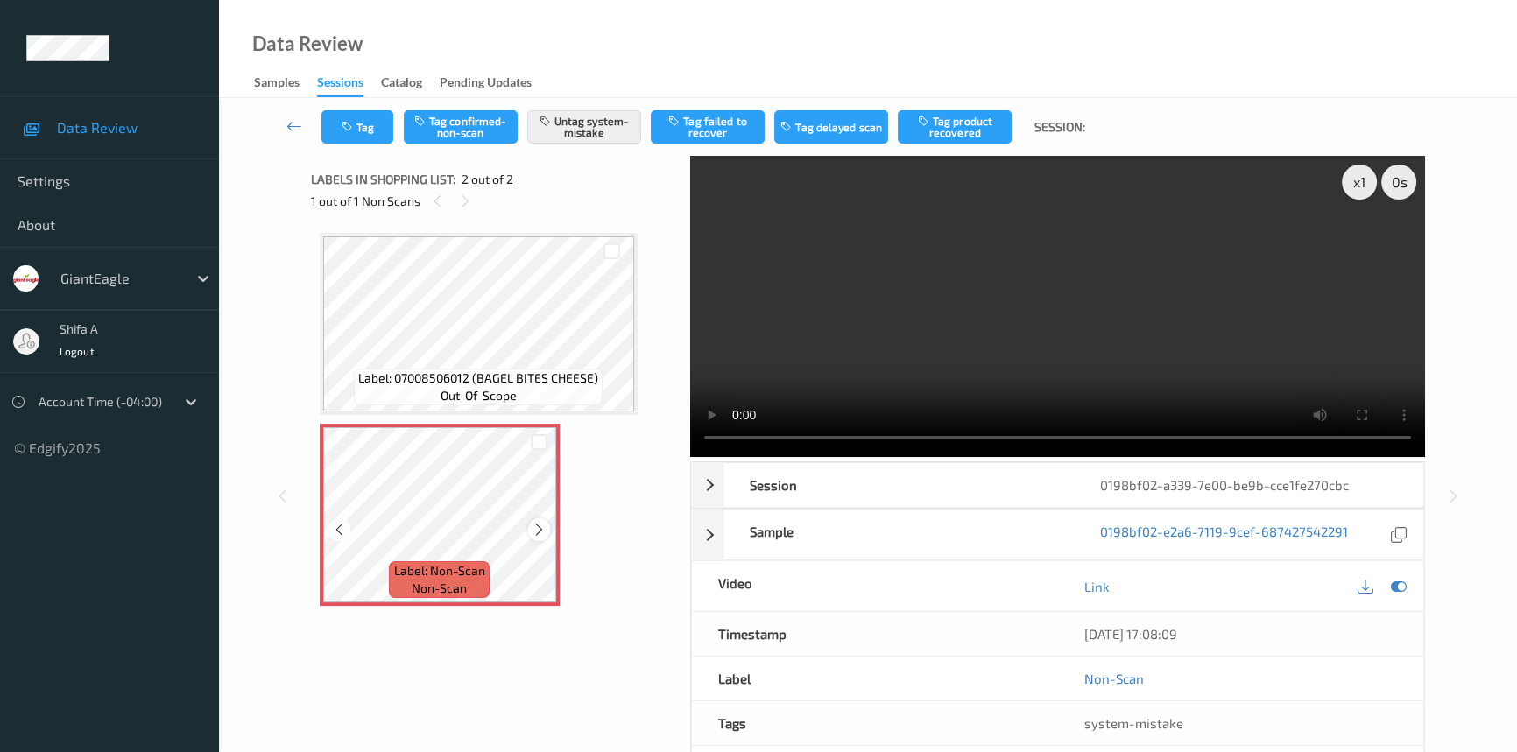
click at [546, 526] on div at bounding box center [539, 530] width 22 height 22
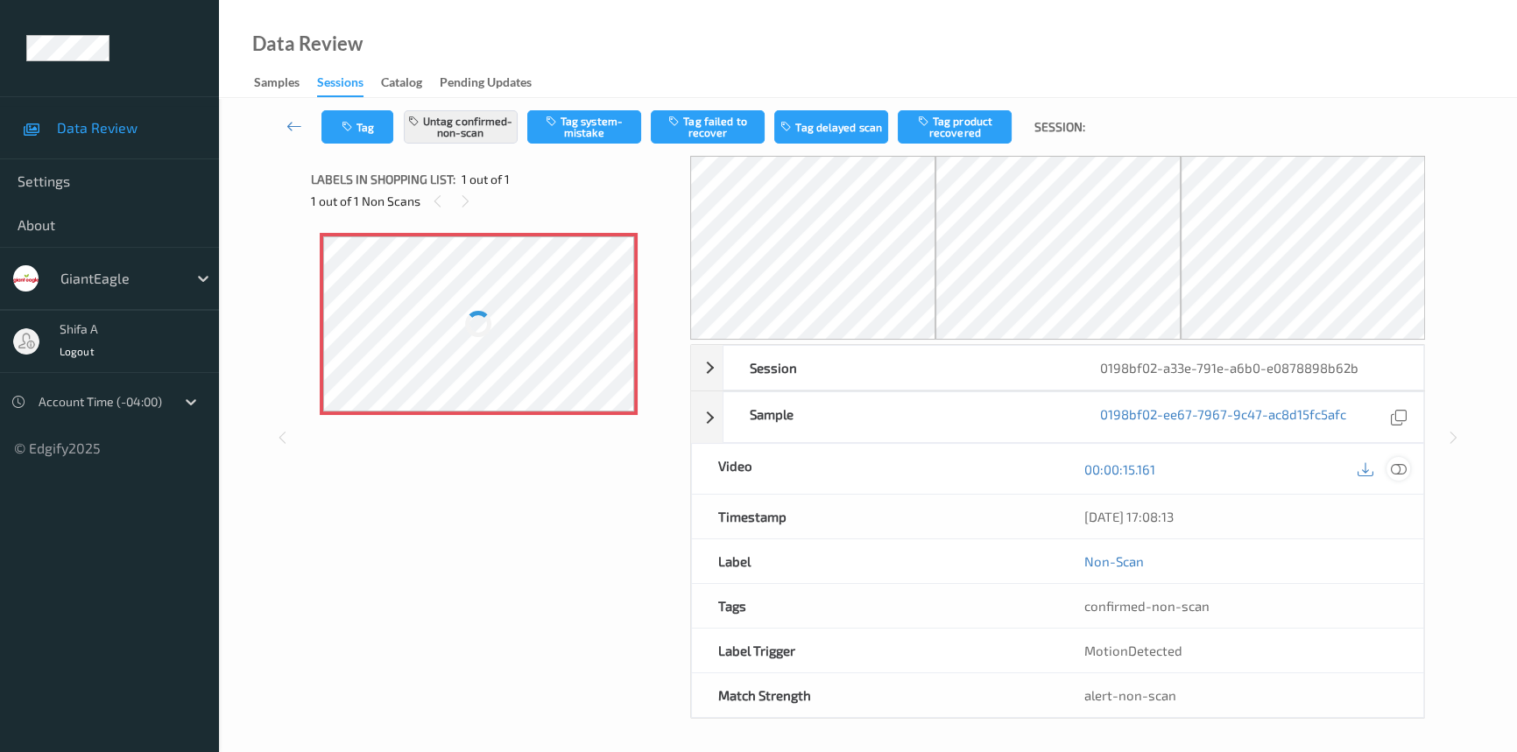
click at [1396, 470] on icon at bounding box center [1399, 470] width 16 height 16
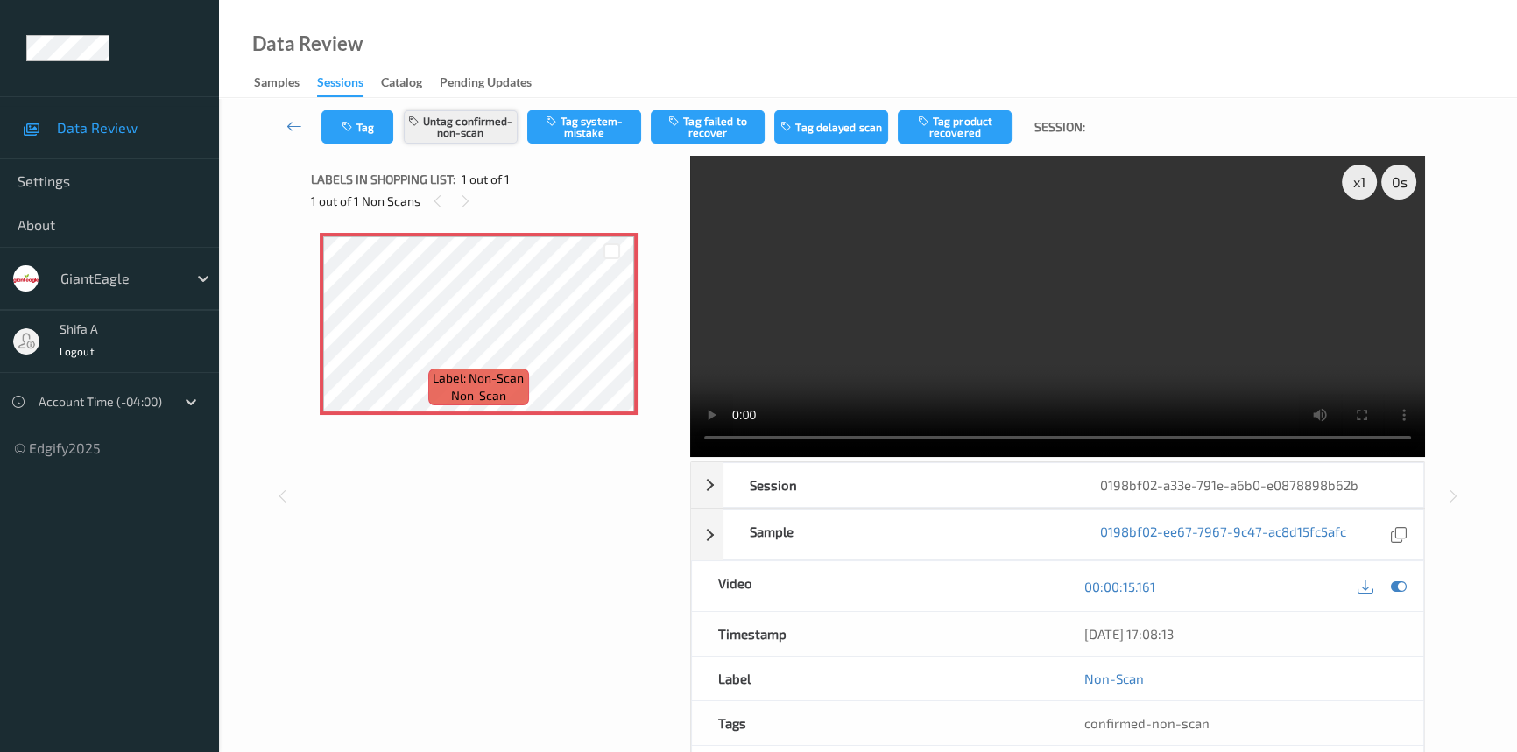
click at [462, 135] on button "Untag confirmed-non-scan" at bounding box center [461, 126] width 114 height 33
click at [600, 126] on button "Tag system-mistake" at bounding box center [584, 126] width 114 height 33
click at [363, 131] on button "Tag" at bounding box center [357, 126] width 72 height 33
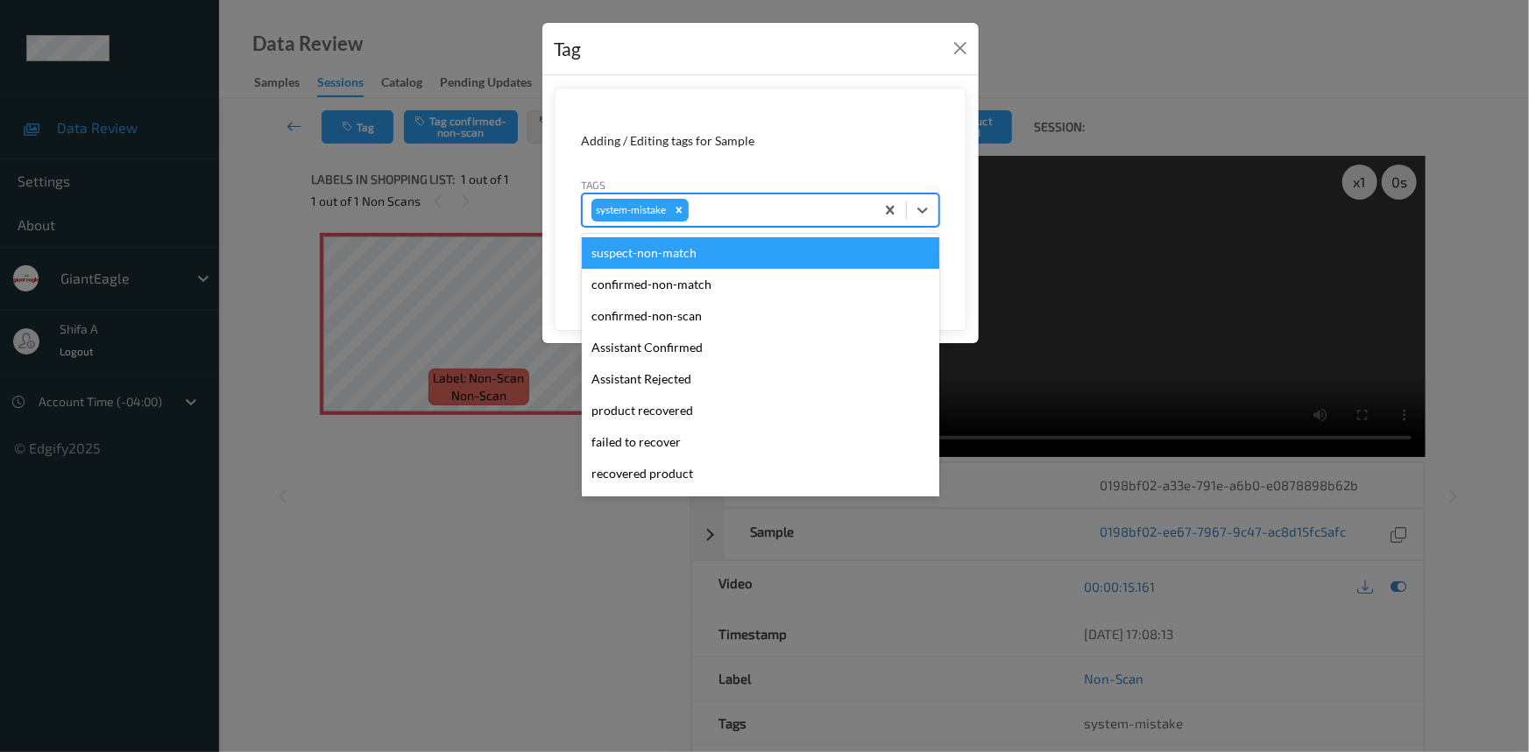
click at [752, 206] on div at bounding box center [778, 210] width 173 height 21
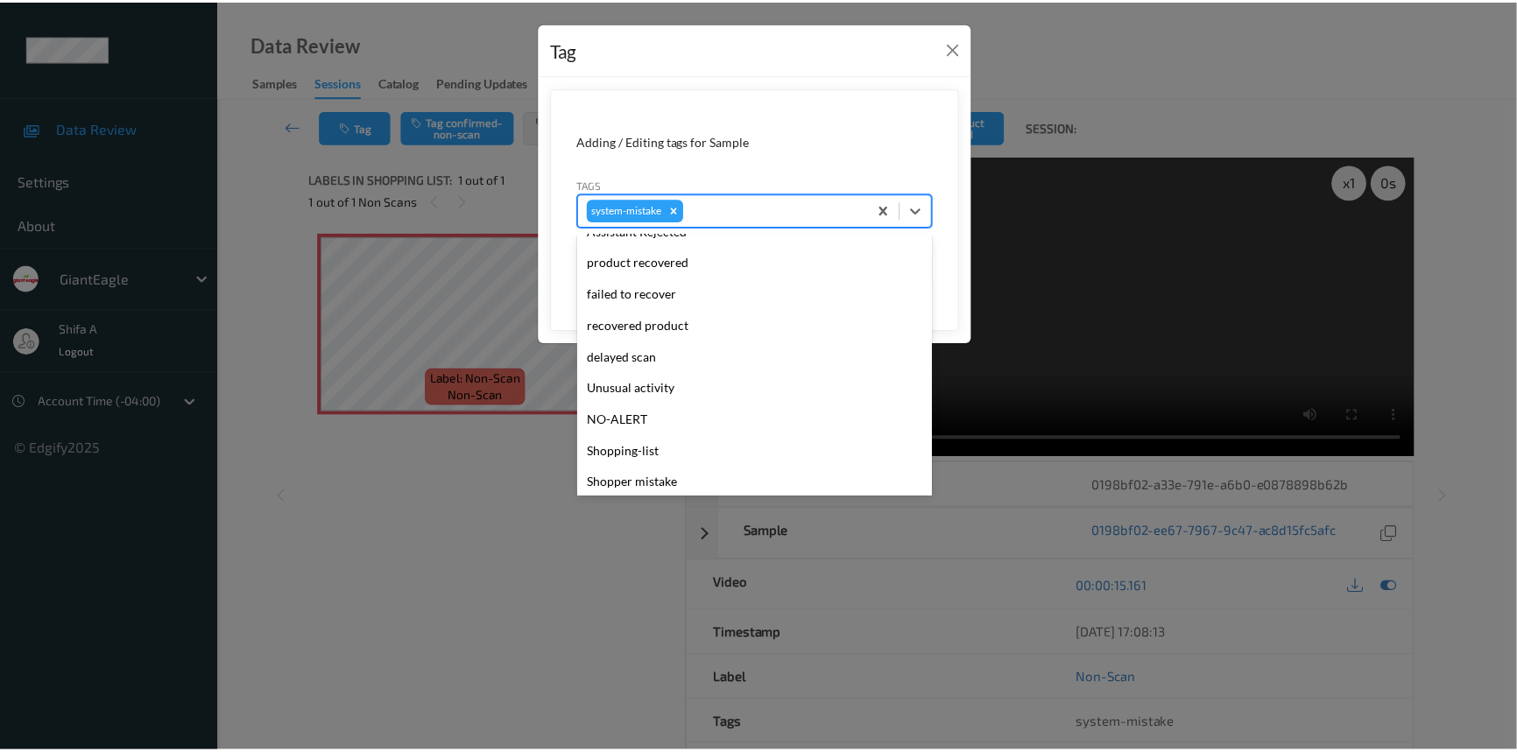
scroll to position [185, 0]
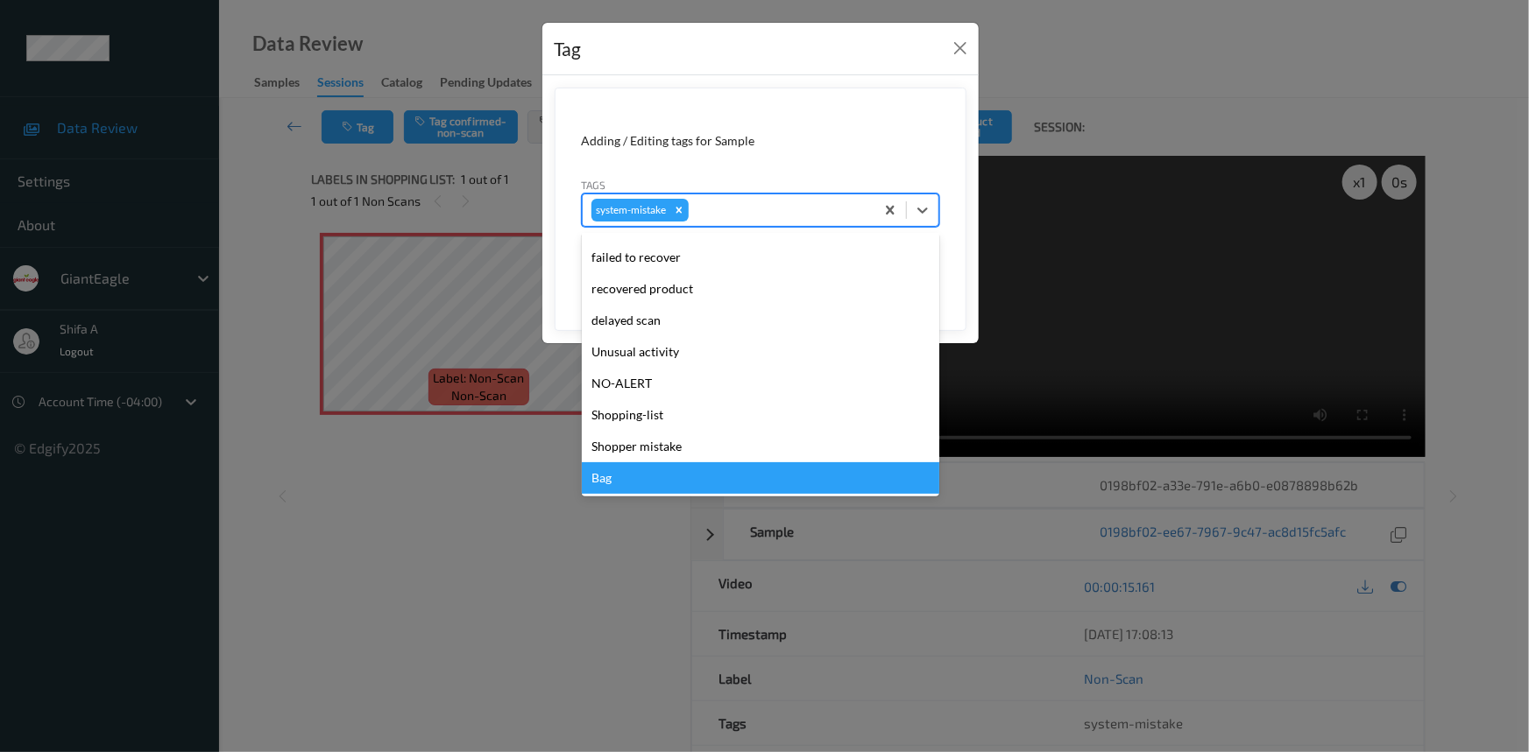
click at [618, 488] on div "Bag" at bounding box center [760, 478] width 357 height 32
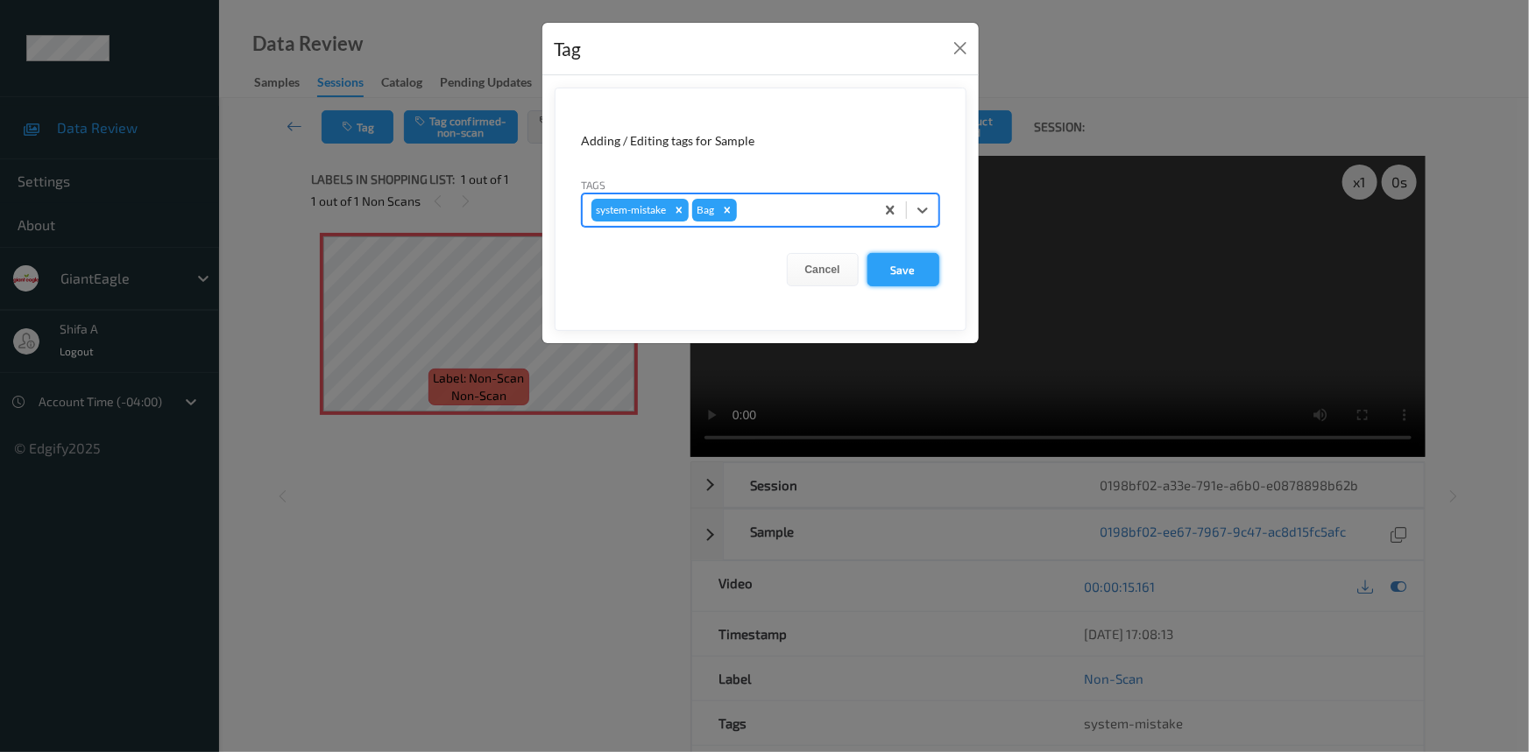
click at [907, 269] on button "Save" at bounding box center [903, 269] width 72 height 33
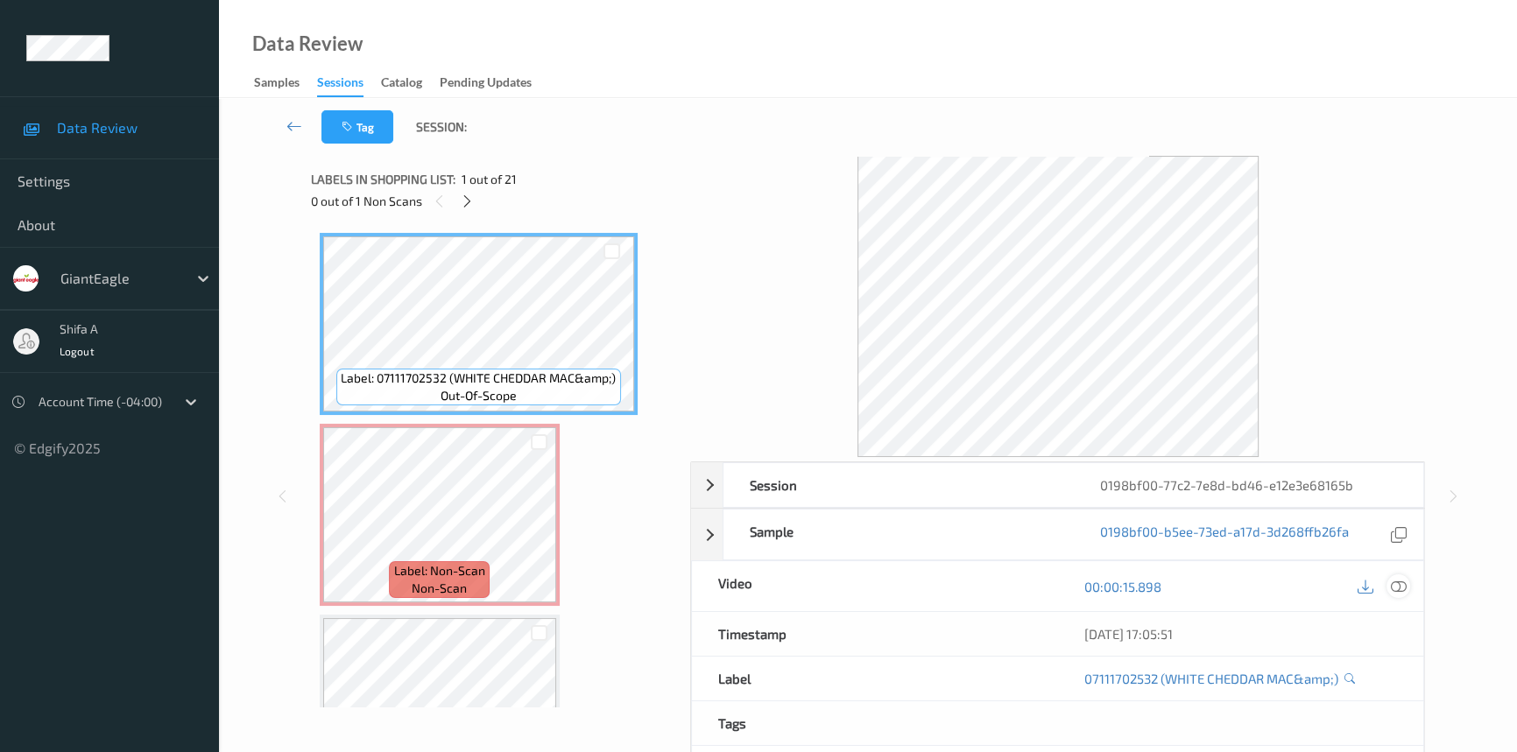
click at [1400, 589] on icon at bounding box center [1399, 587] width 16 height 16
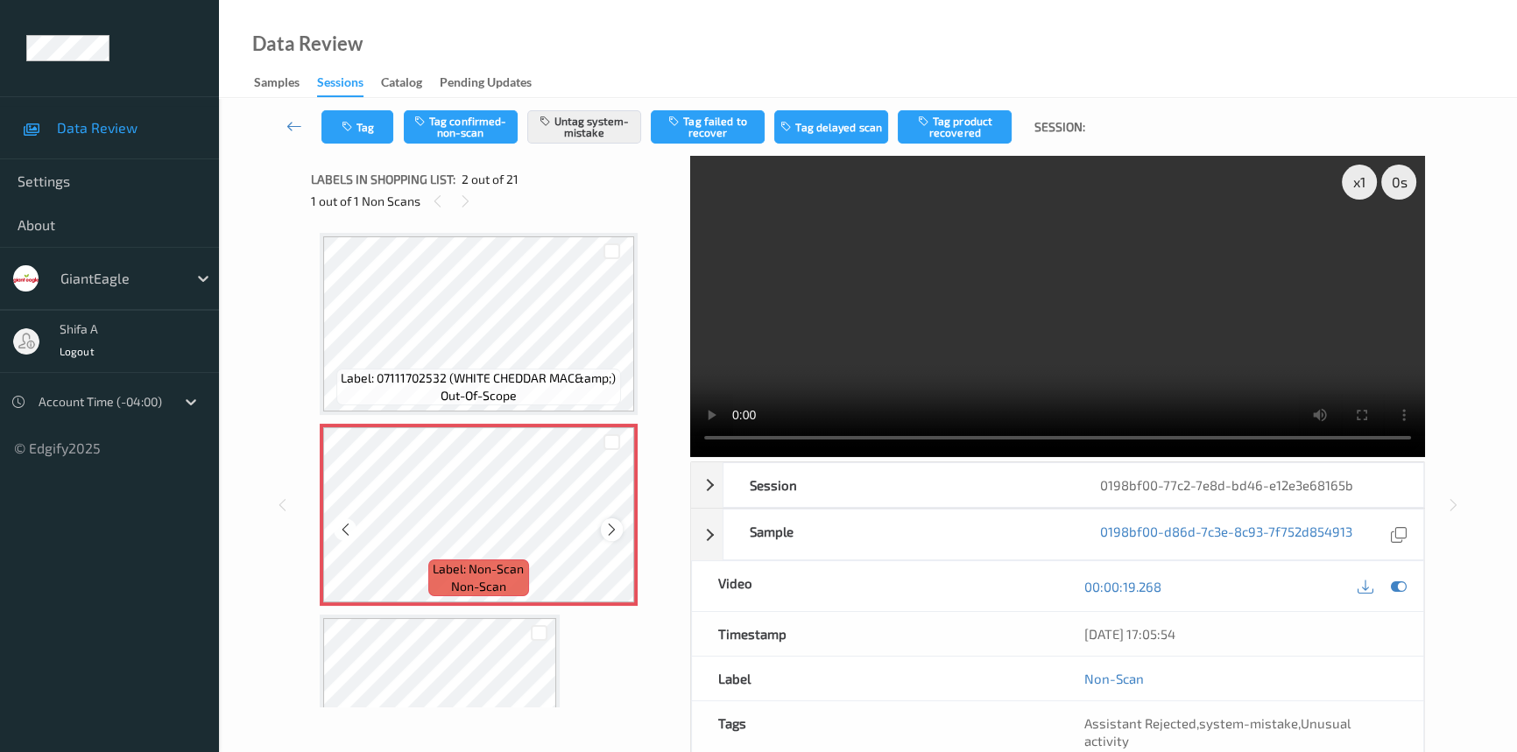
click at [606, 534] on icon at bounding box center [611, 530] width 15 height 16
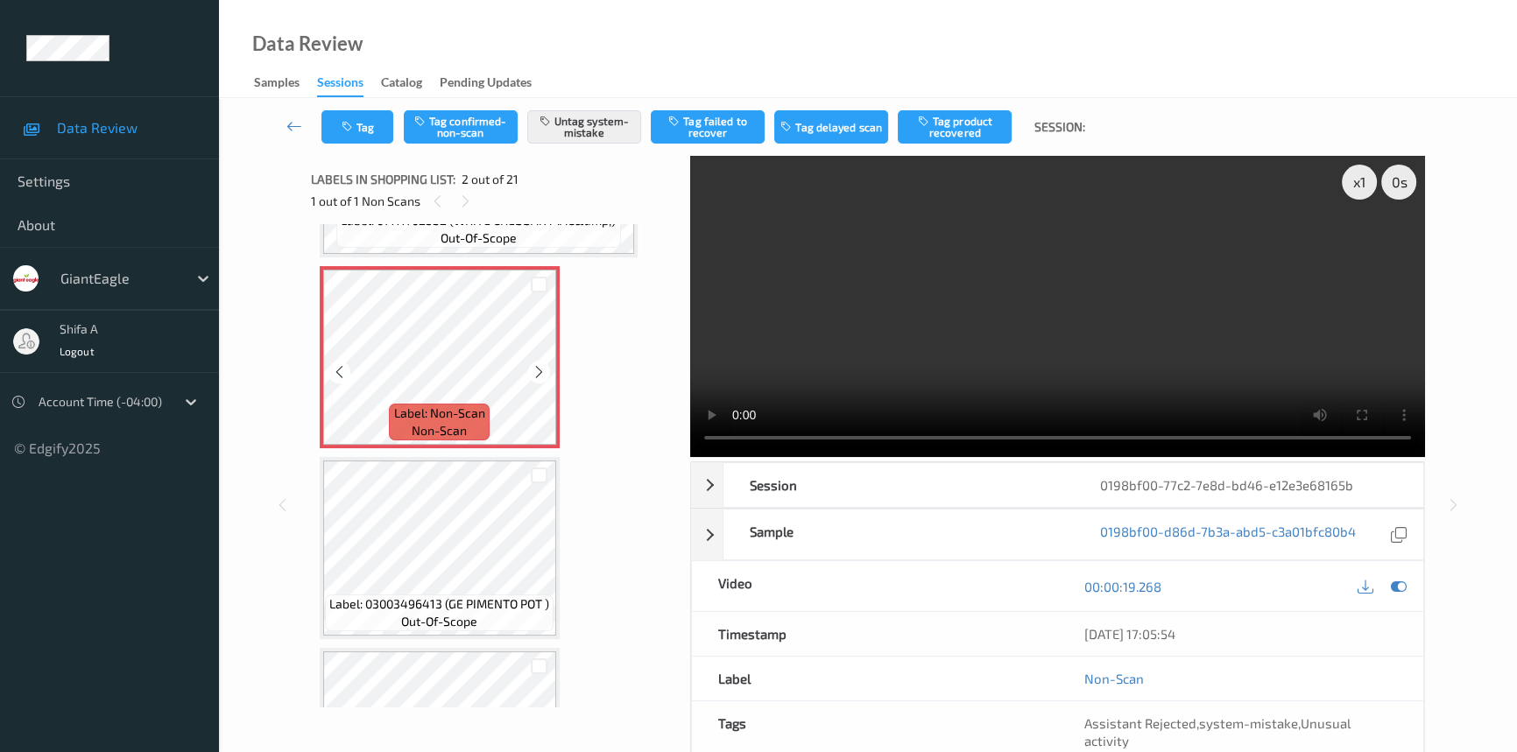
scroll to position [159, 0]
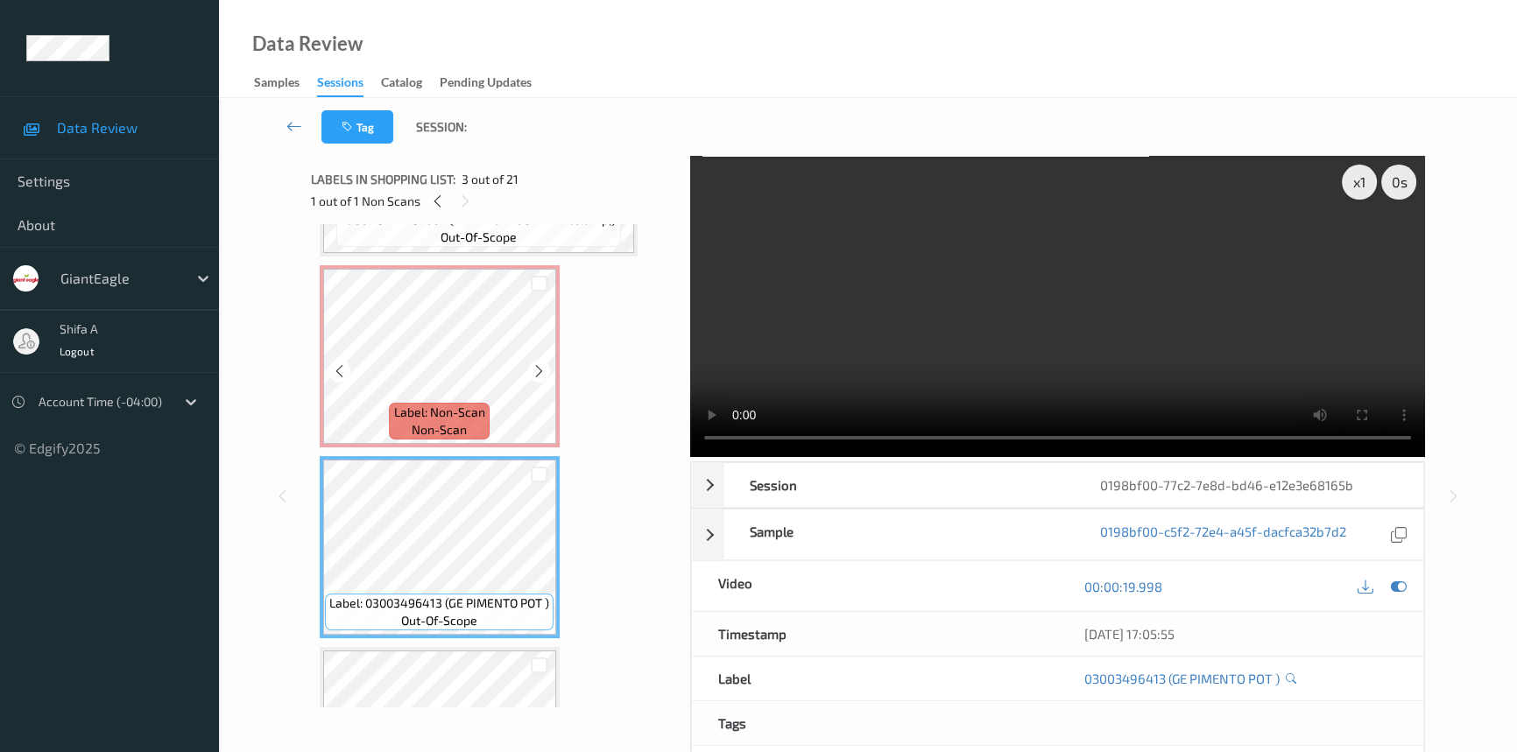
click at [469, 422] on div "Label: Non-Scan non-scan" at bounding box center [439, 421] width 100 height 37
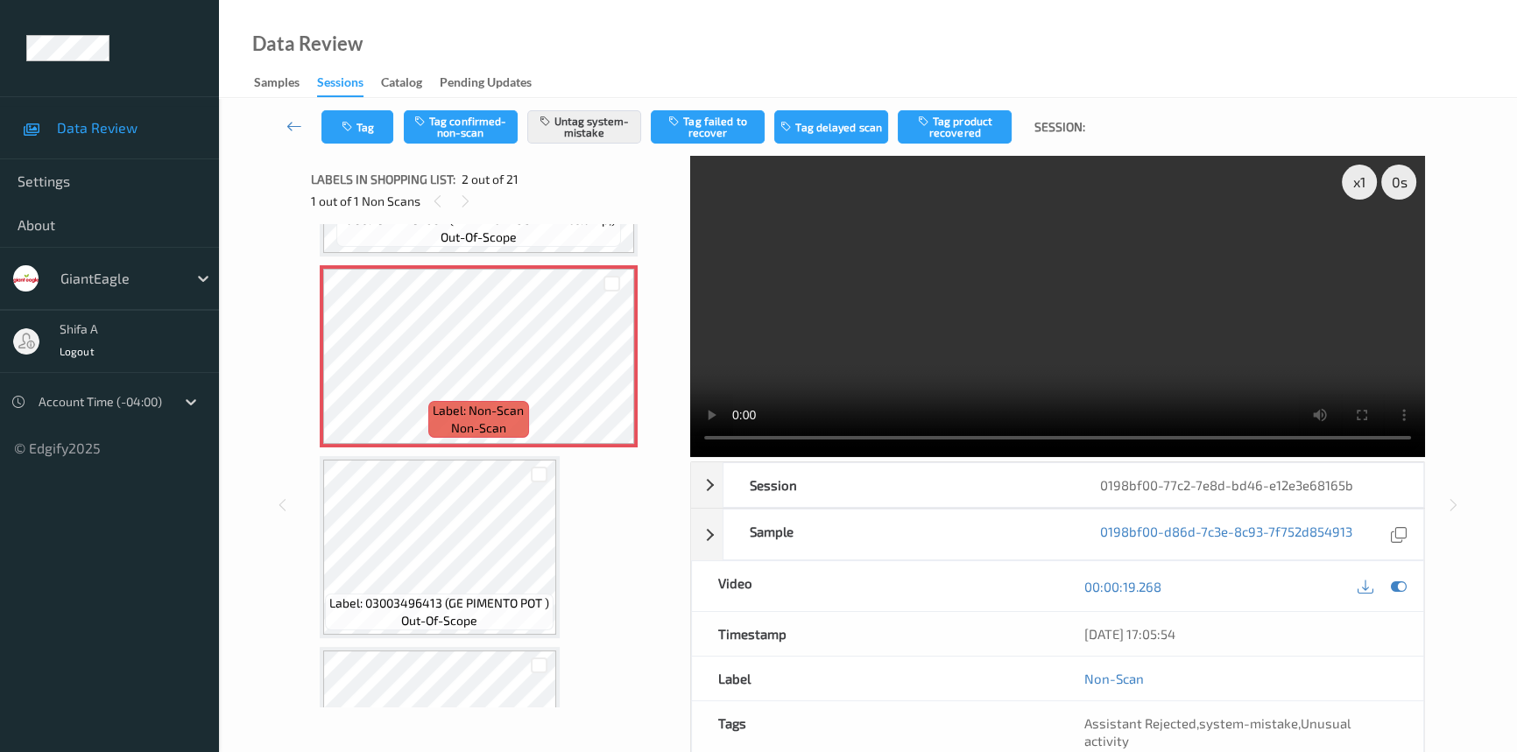
click at [1217, 338] on video at bounding box center [1057, 306] width 735 height 301
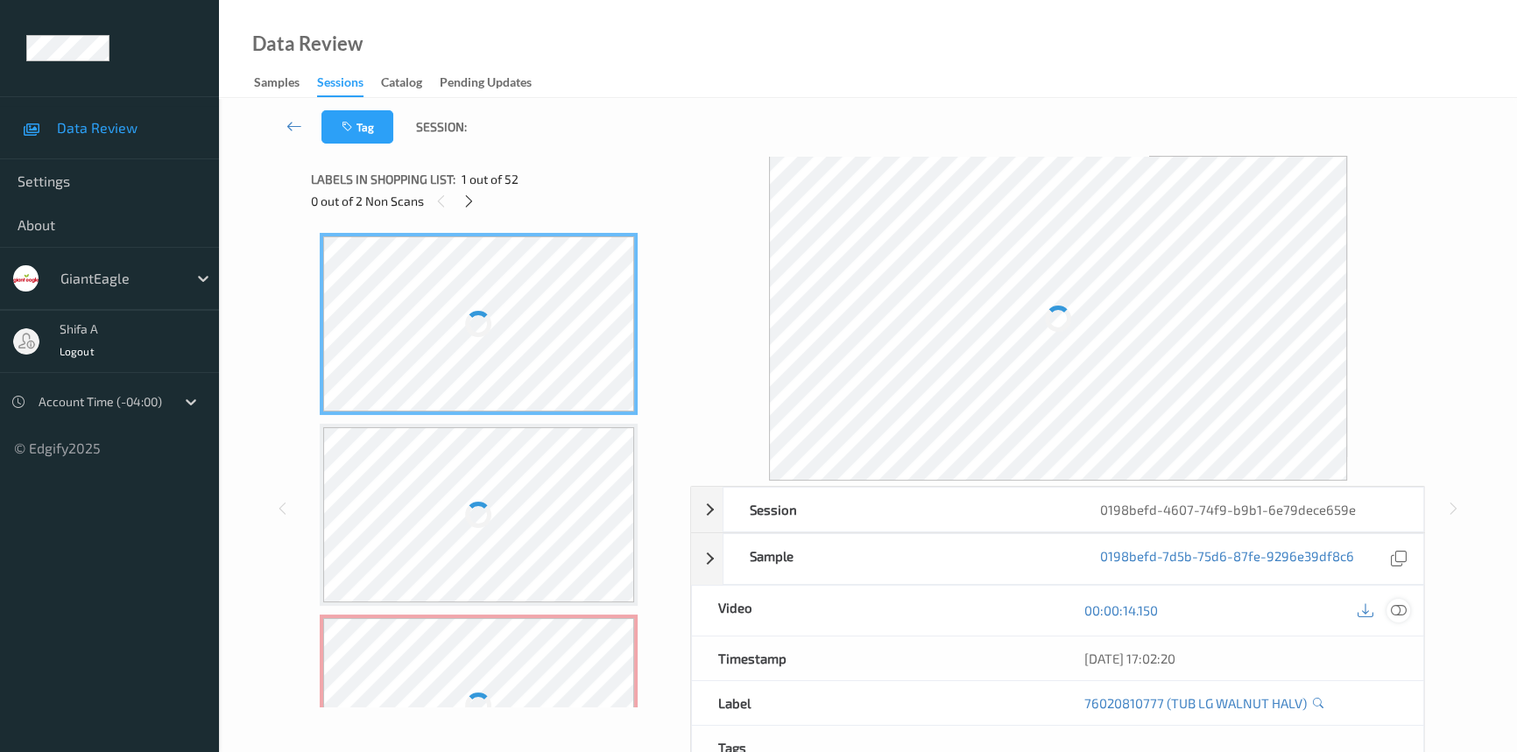
click at [1401, 610] on icon at bounding box center [1399, 611] width 16 height 16
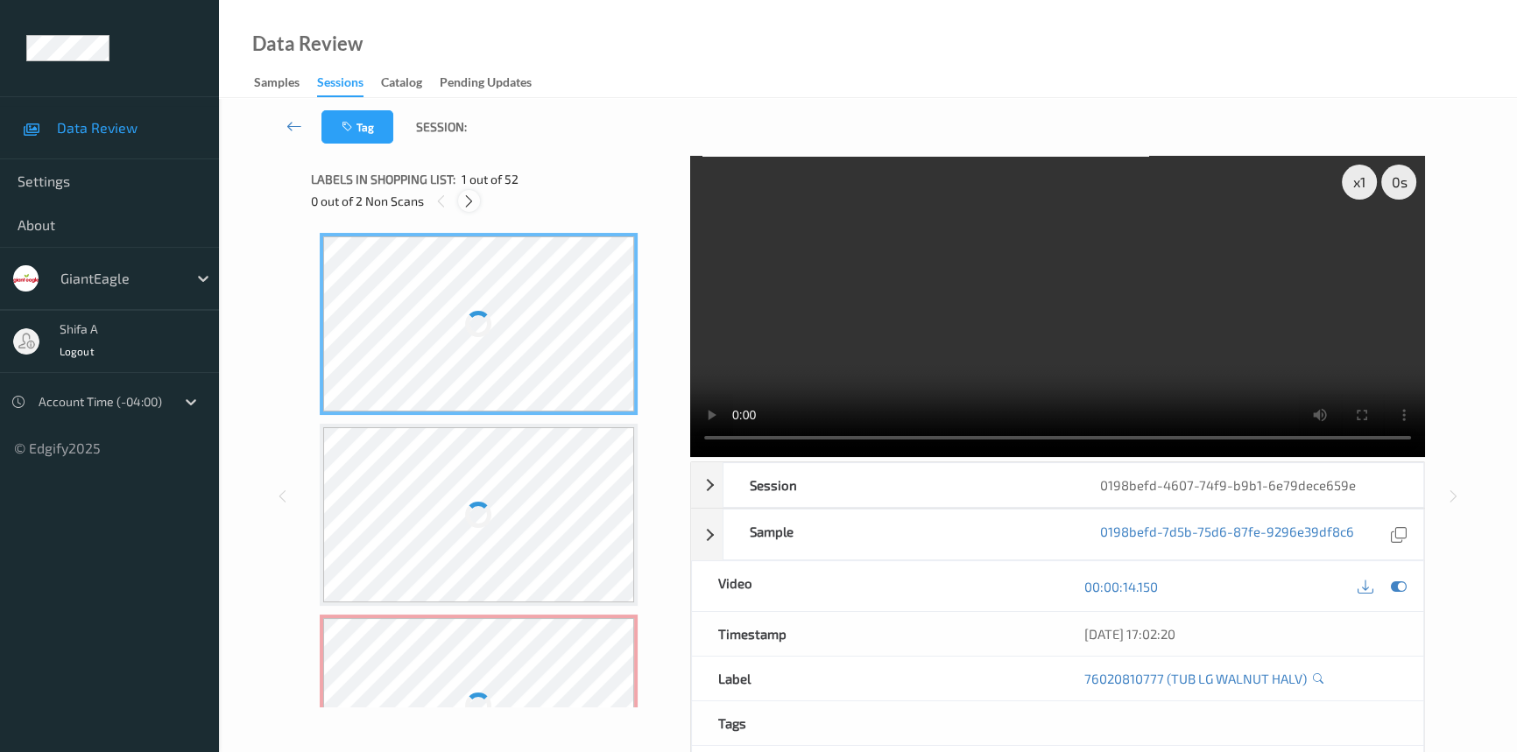
click at [472, 199] on icon at bounding box center [469, 202] width 15 height 16
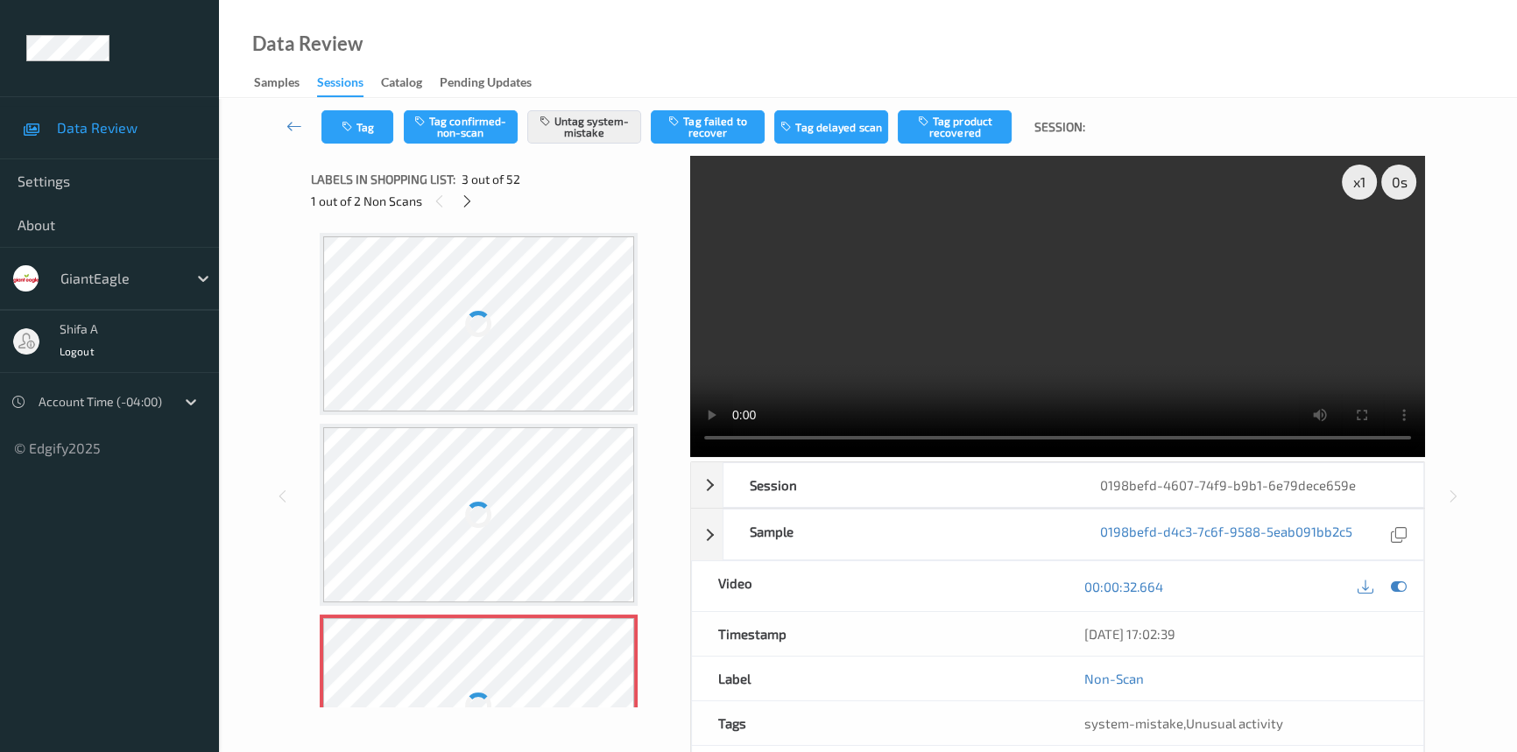
scroll to position [199, 0]
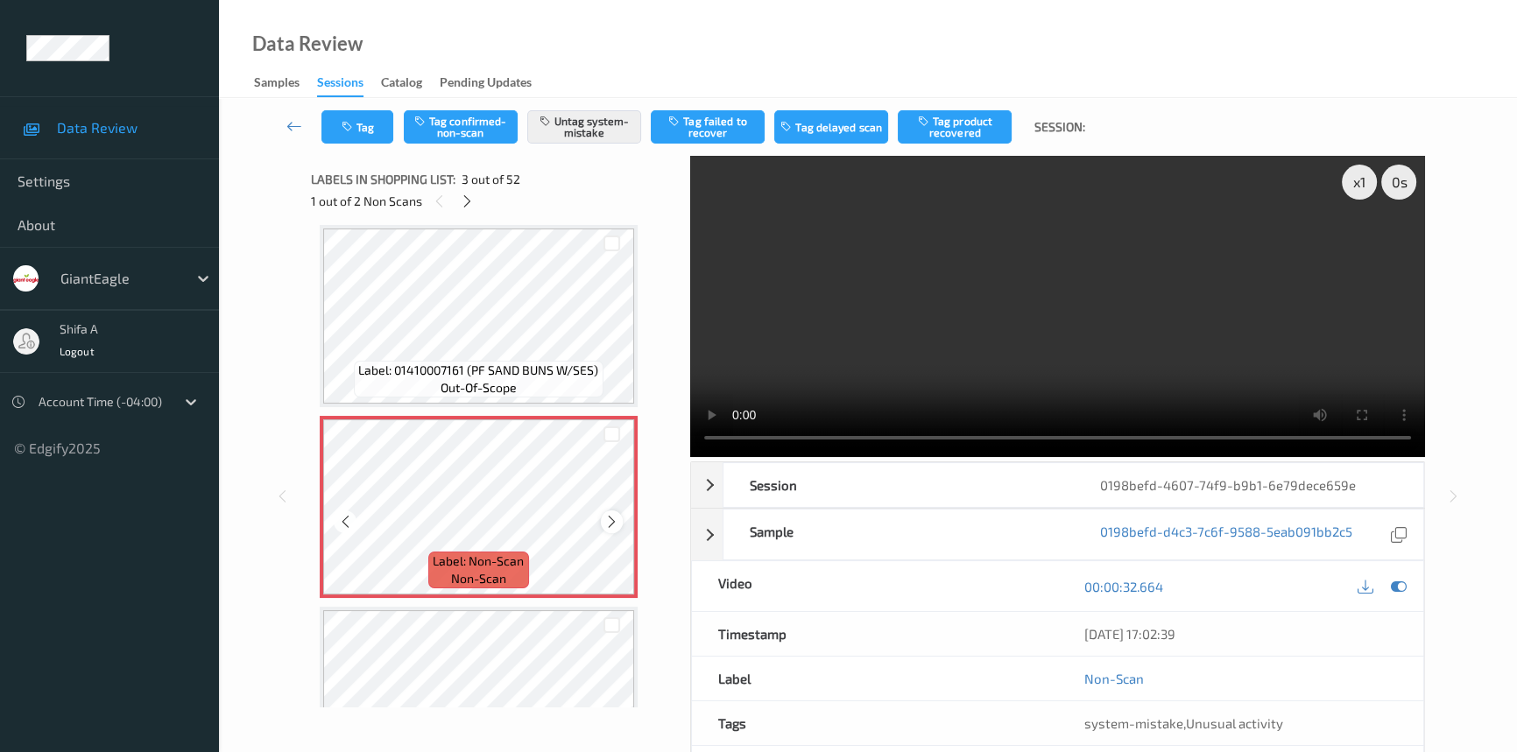
click at [609, 526] on icon at bounding box center [611, 522] width 15 height 16
click at [609, 522] on icon at bounding box center [611, 522] width 15 height 16
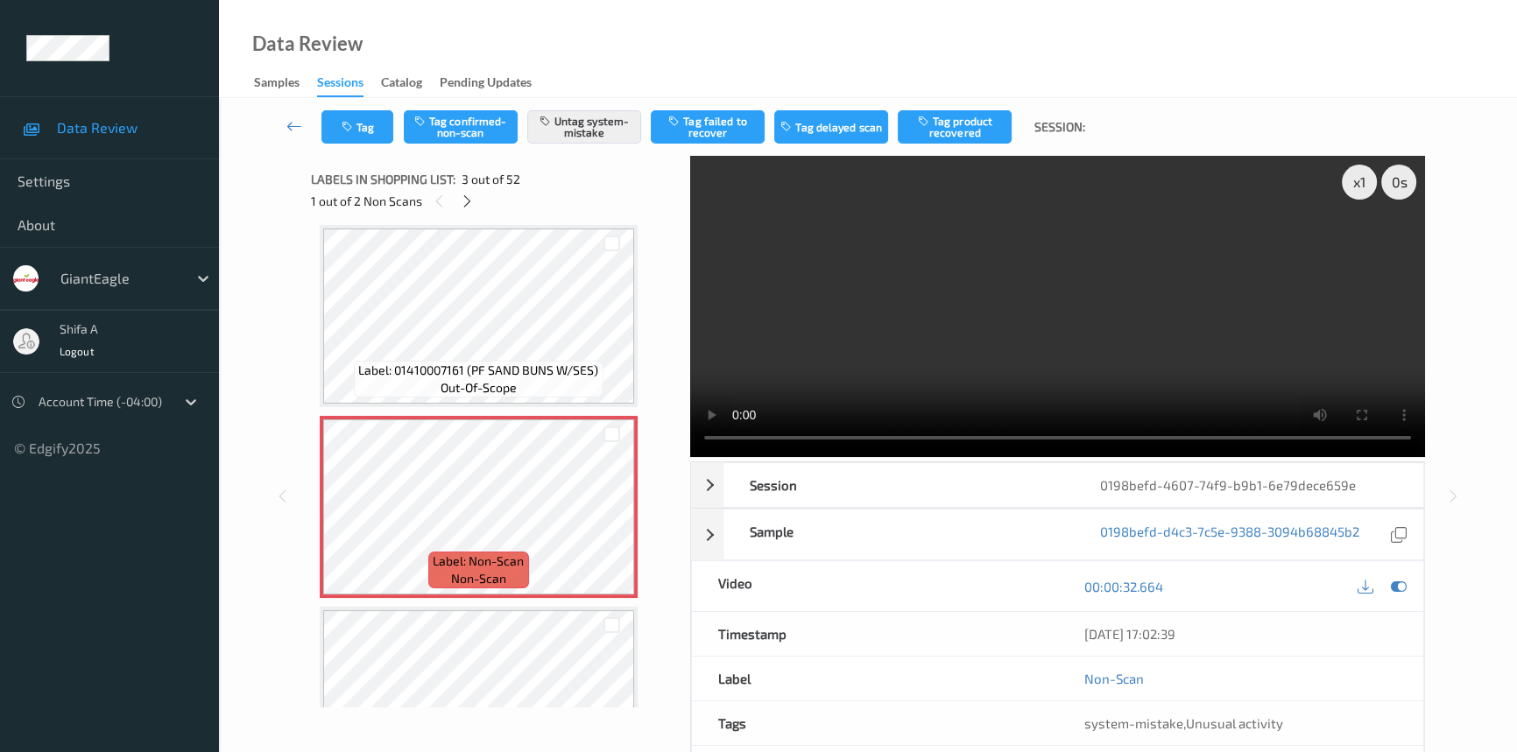
click at [690, 418] on video at bounding box center [1057, 306] width 735 height 301
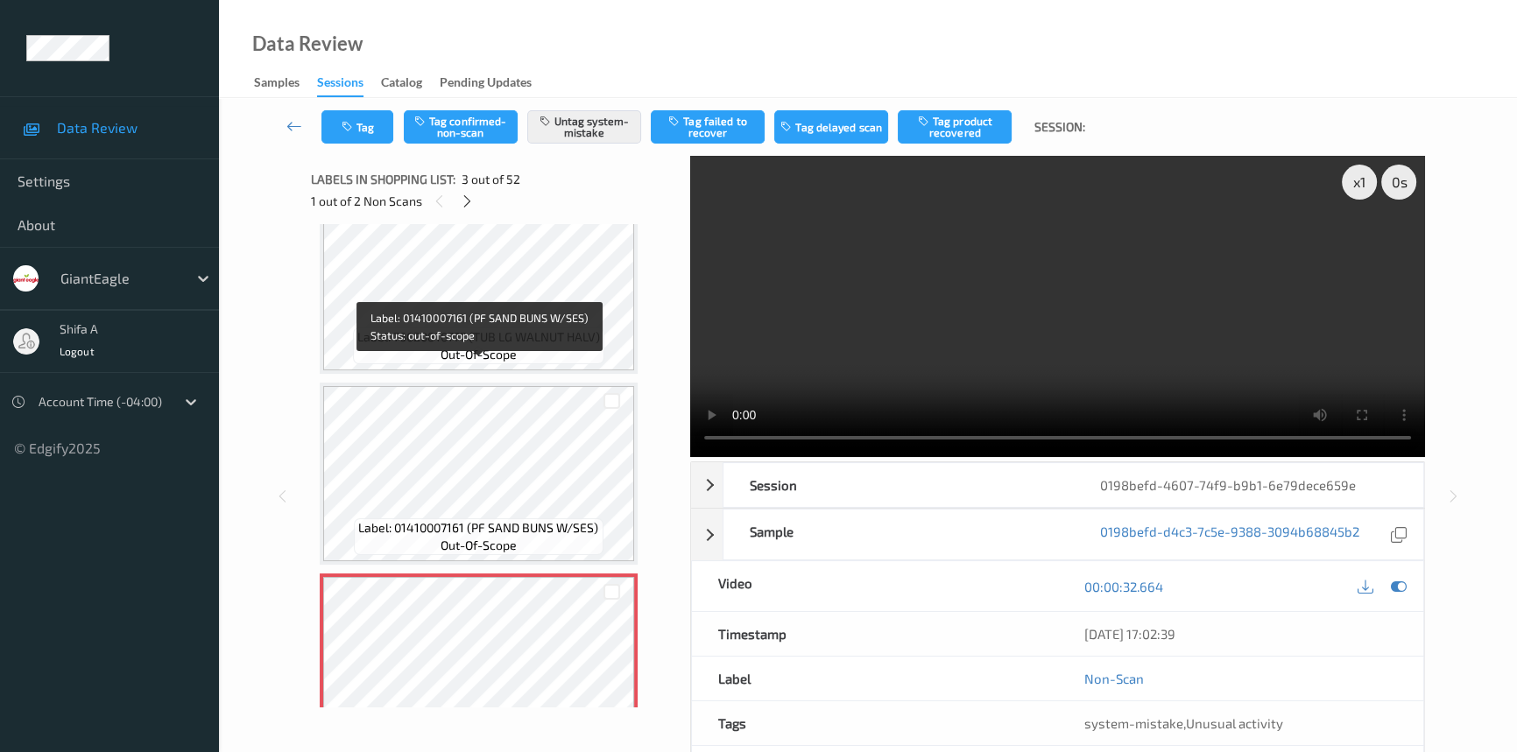
scroll to position [39, 0]
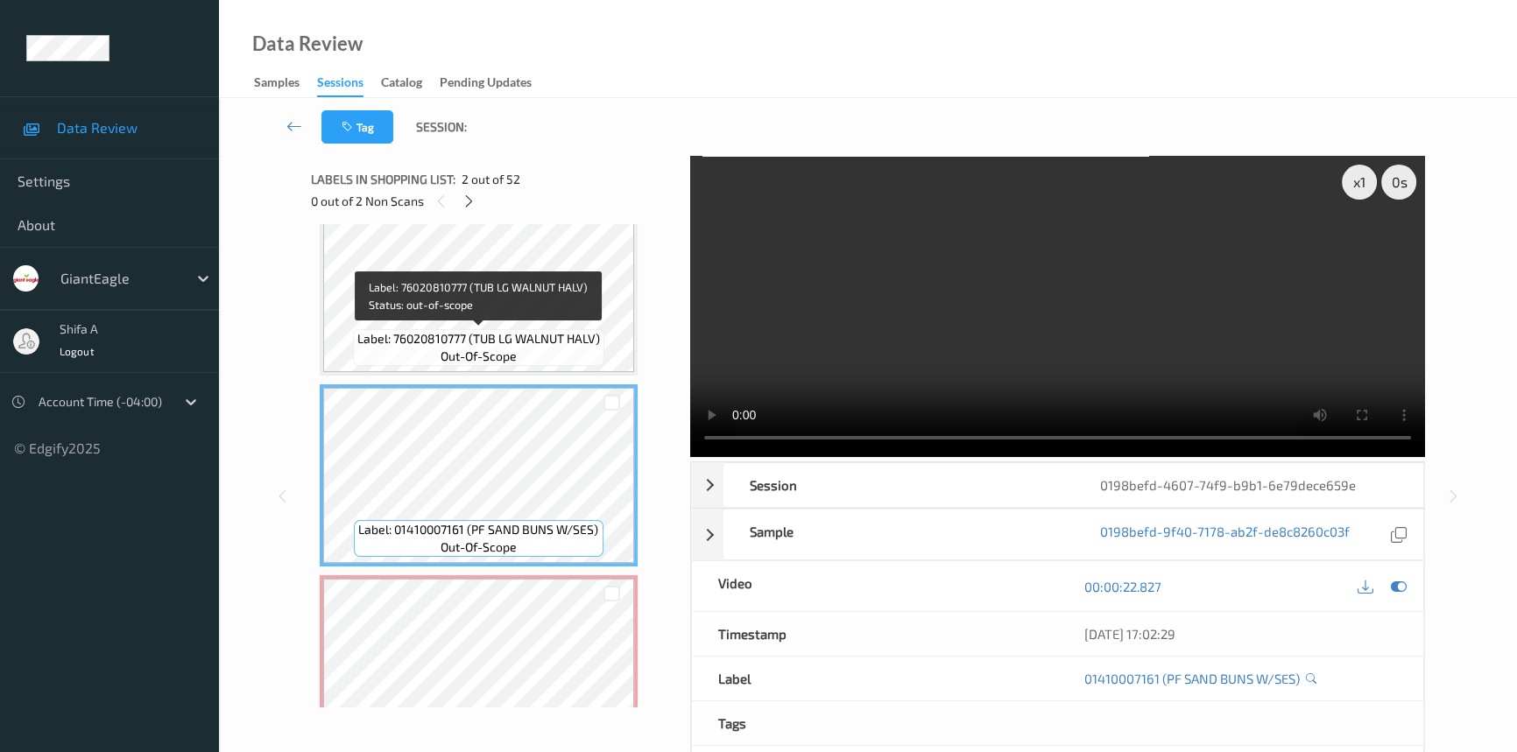
click at [567, 330] on span "Label: 76020810777 (TUB LG WALNUT HALV)" at bounding box center [478, 339] width 243 height 18
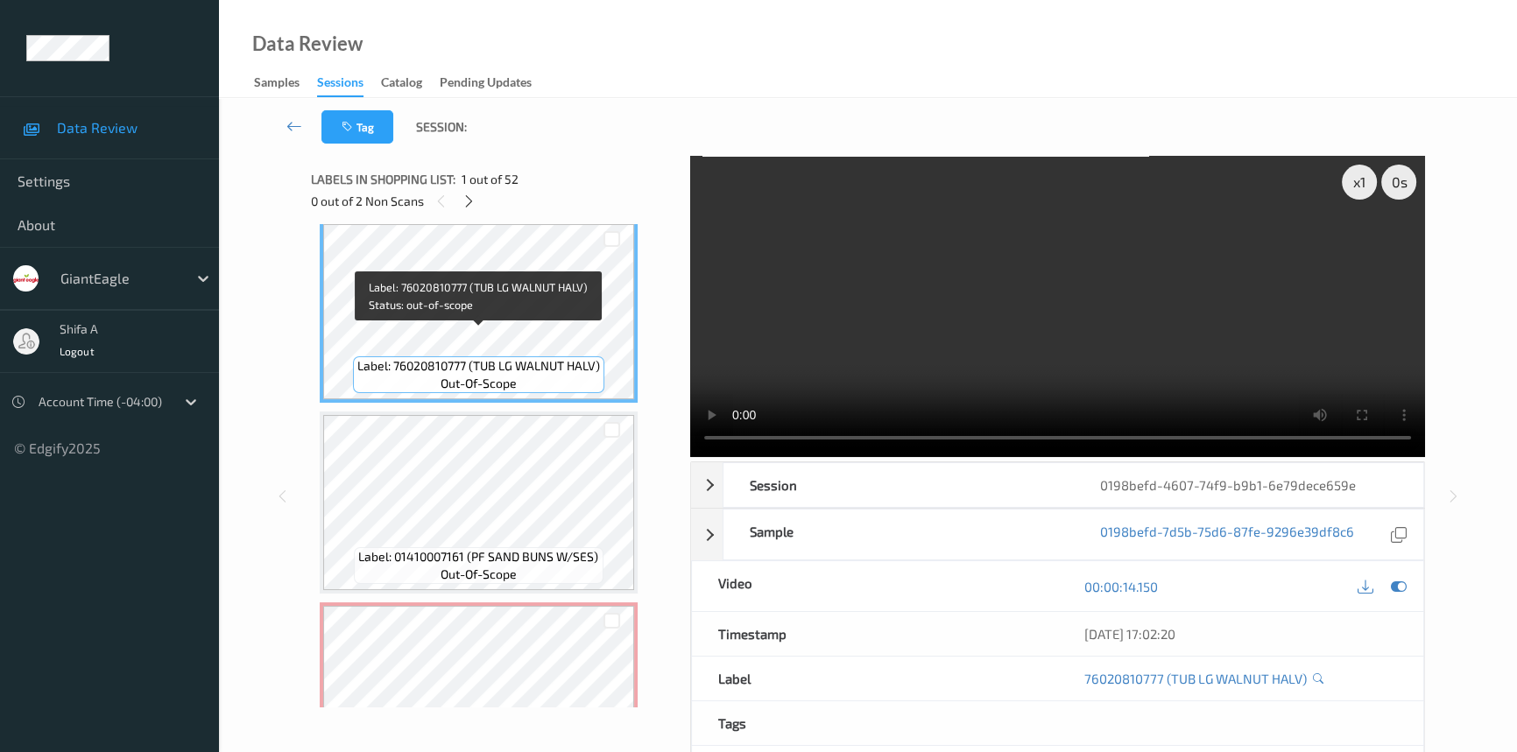
scroll to position [0, 0]
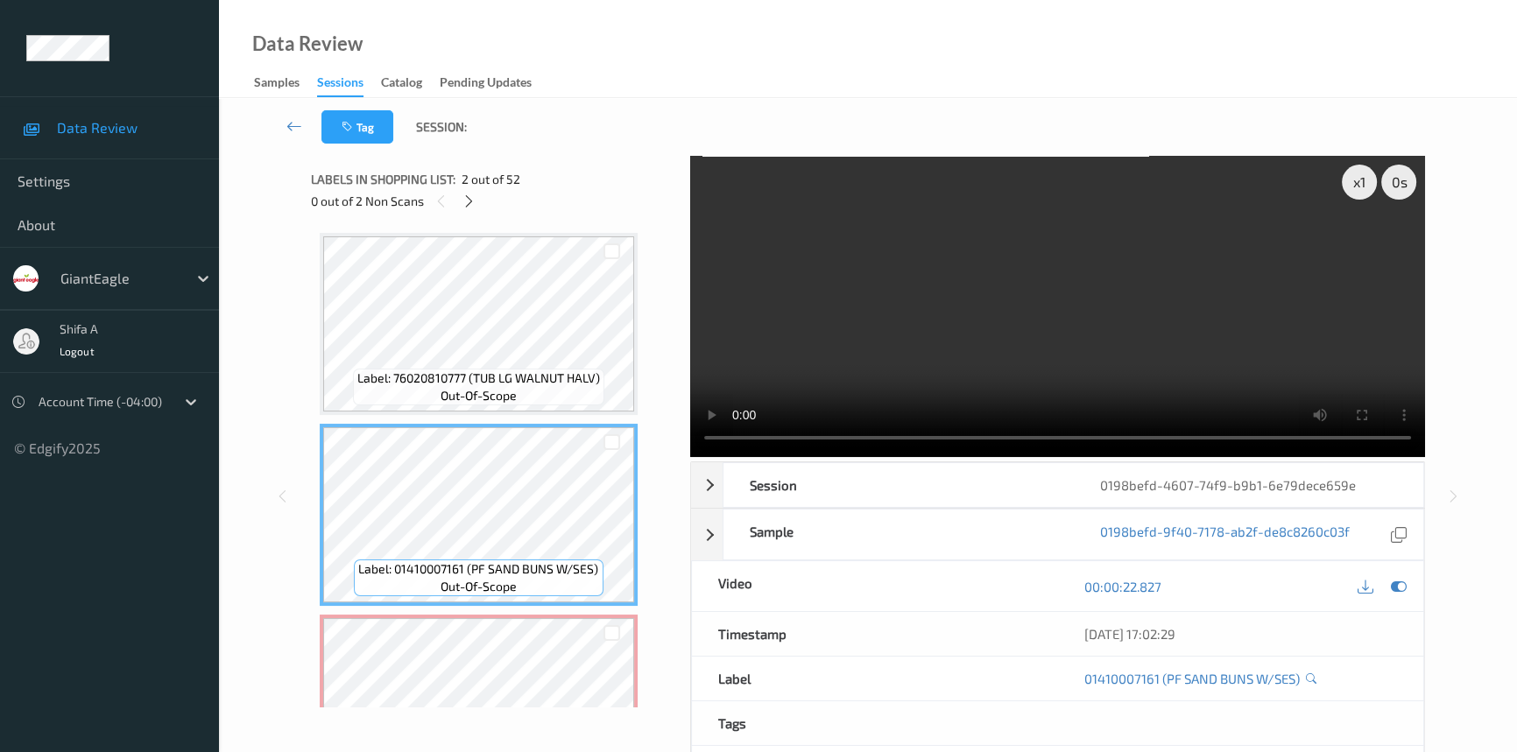
click at [1125, 286] on video at bounding box center [1057, 306] width 735 height 301
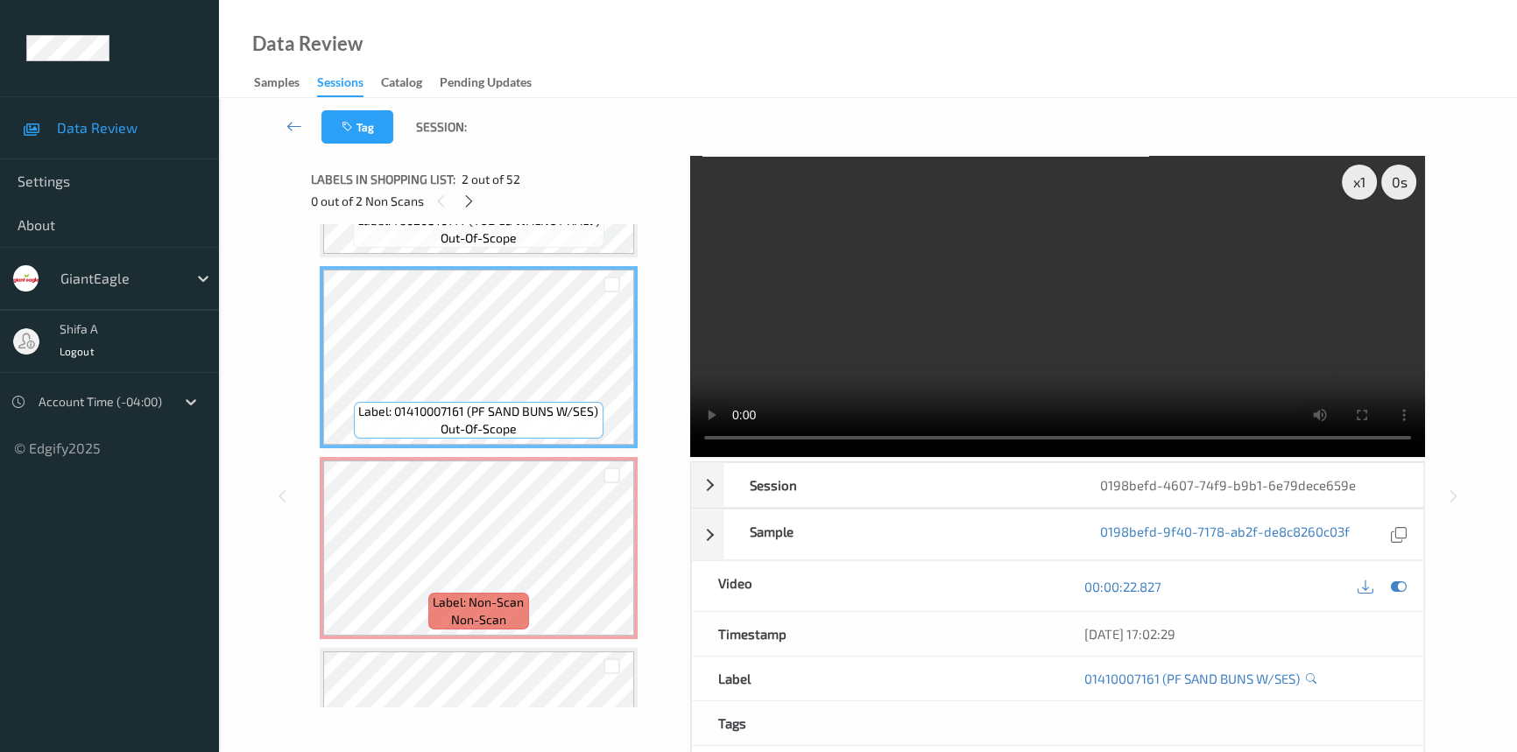
scroll to position [159, 0]
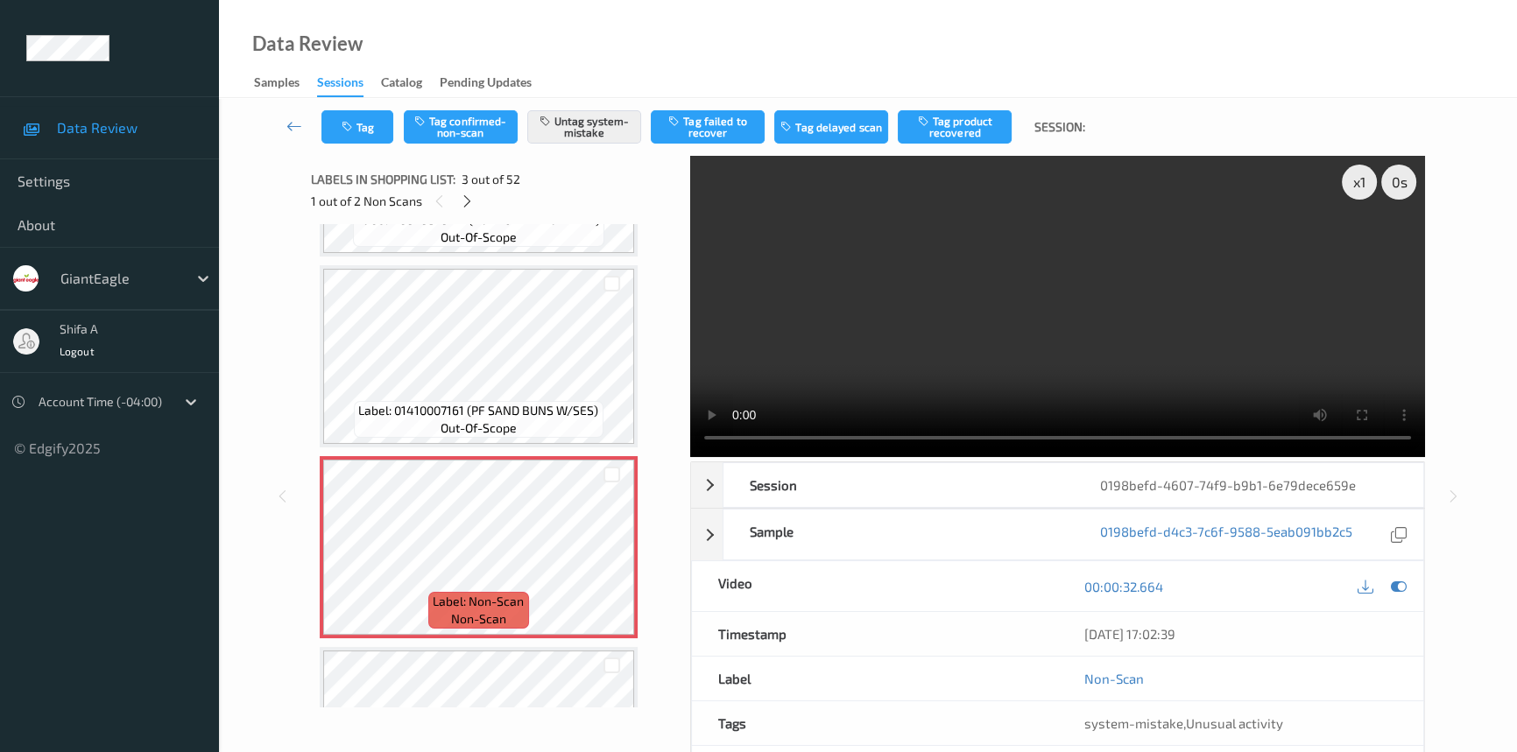
click at [1165, 327] on video at bounding box center [1057, 306] width 735 height 301
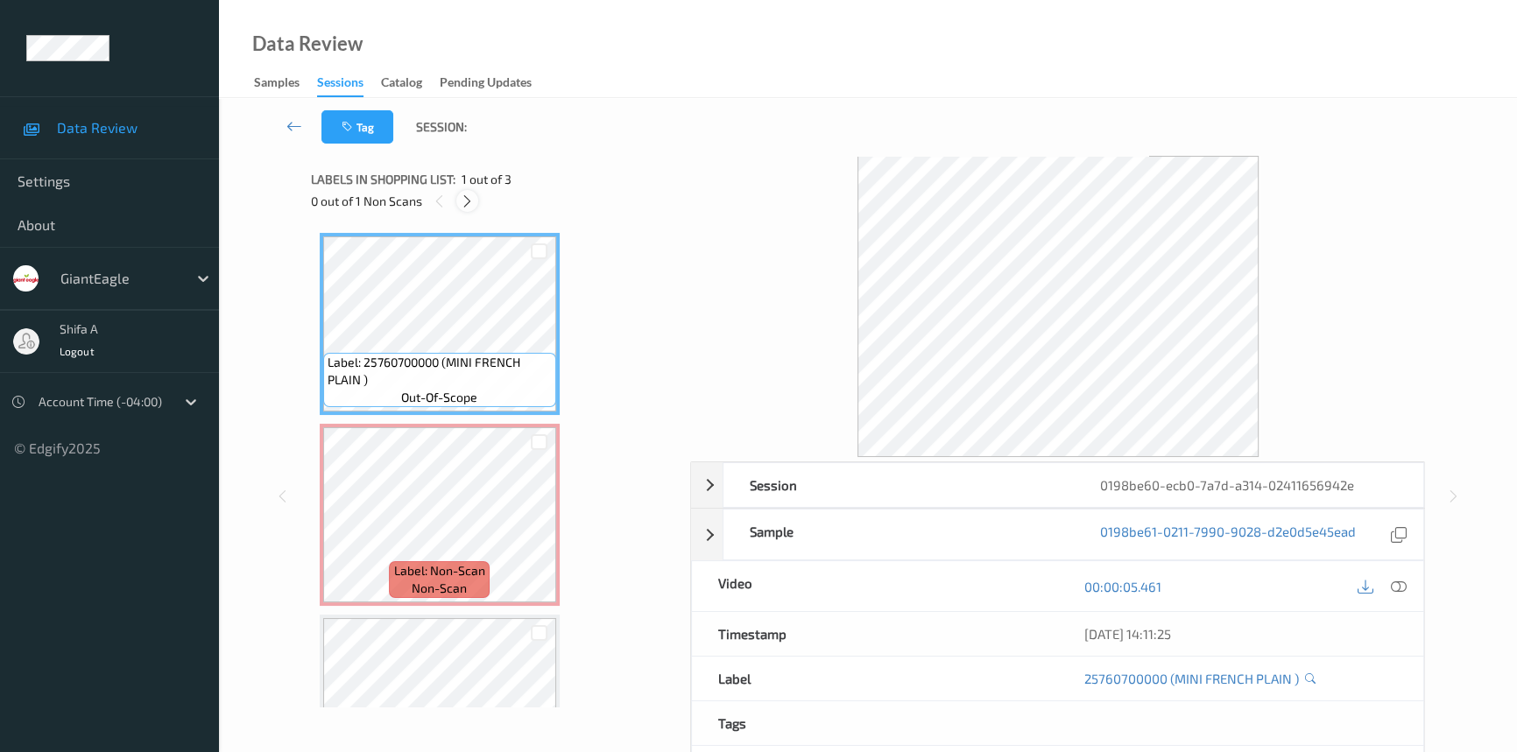
click at [474, 198] on icon at bounding box center [467, 202] width 15 height 16
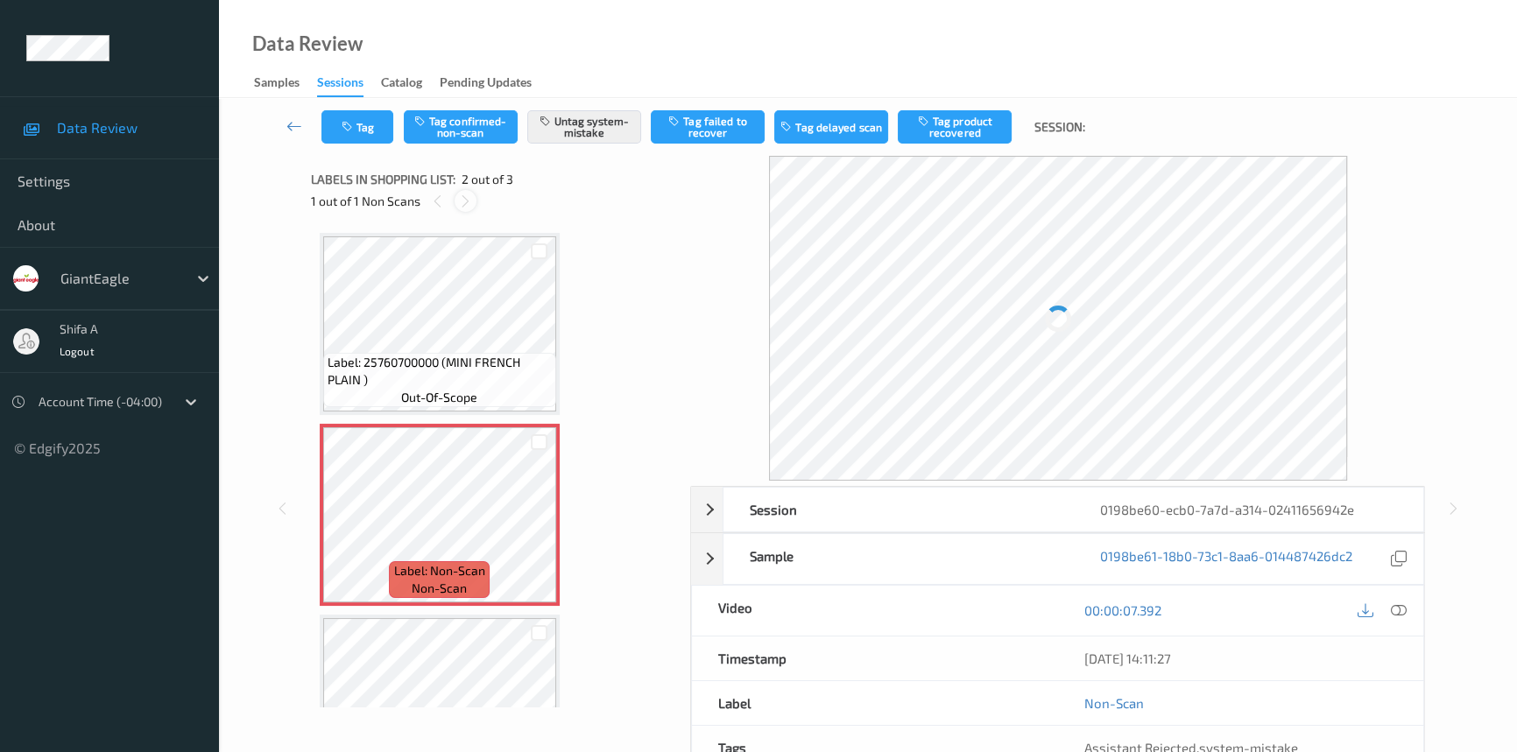
scroll to position [9, 0]
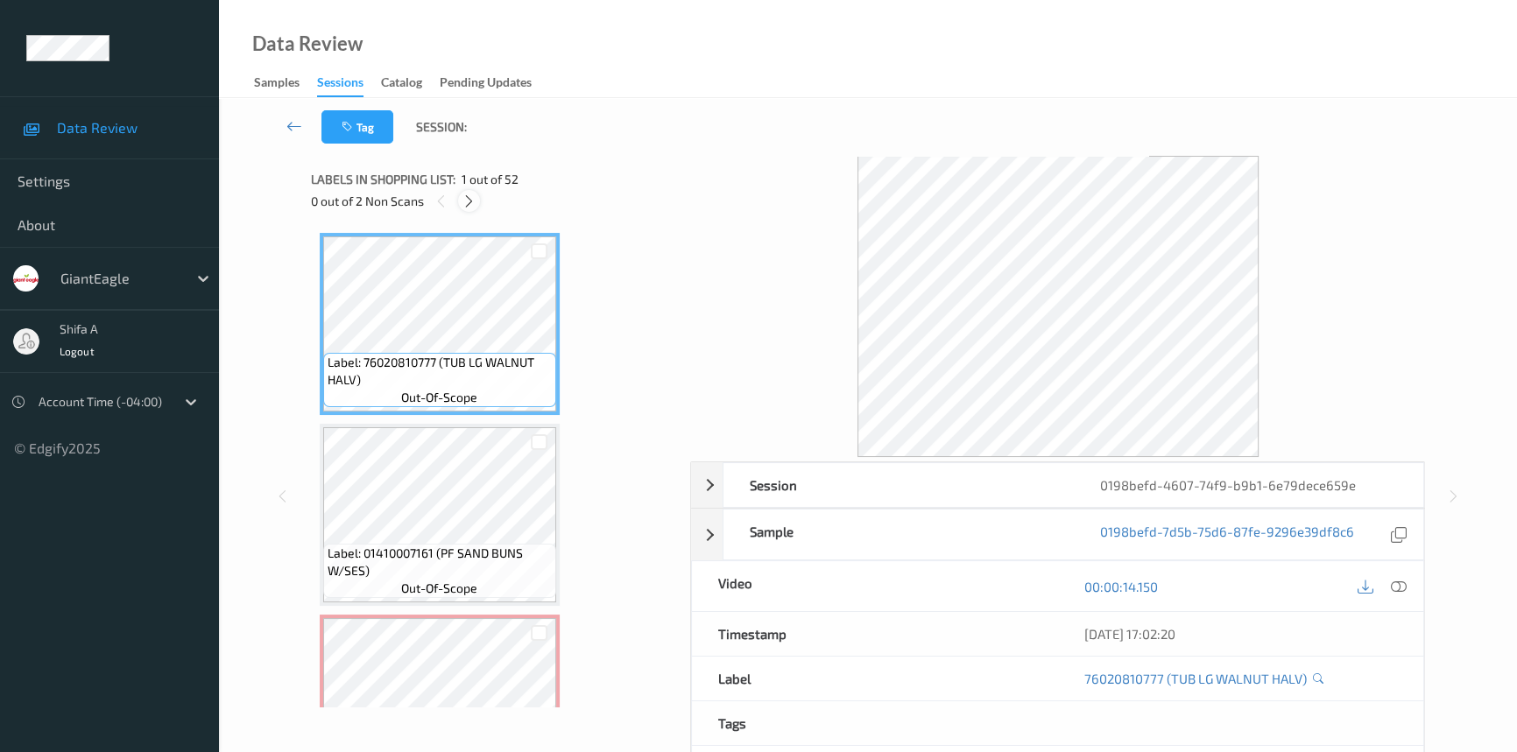
click at [468, 208] on icon at bounding box center [469, 202] width 15 height 16
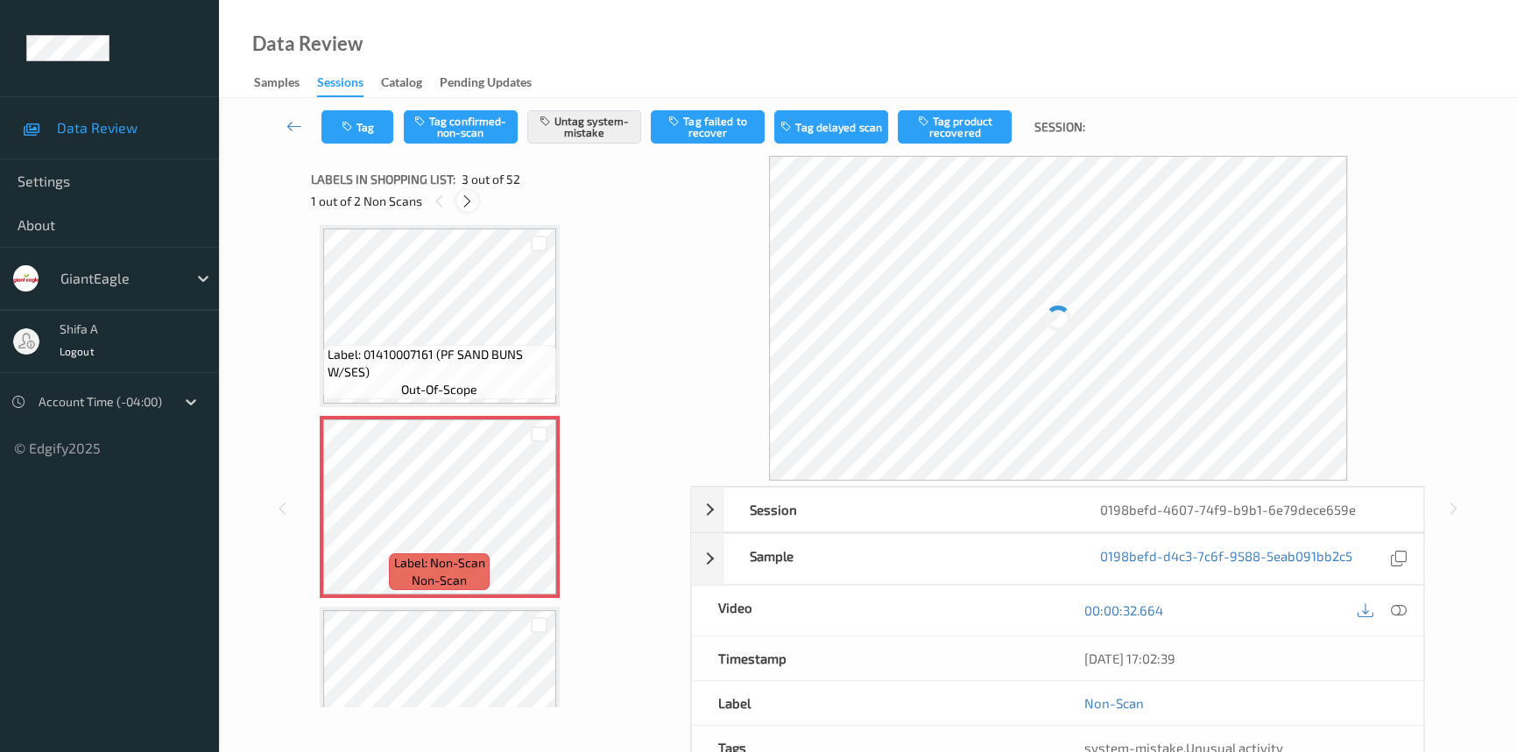
click at [468, 208] on icon at bounding box center [467, 202] width 15 height 16
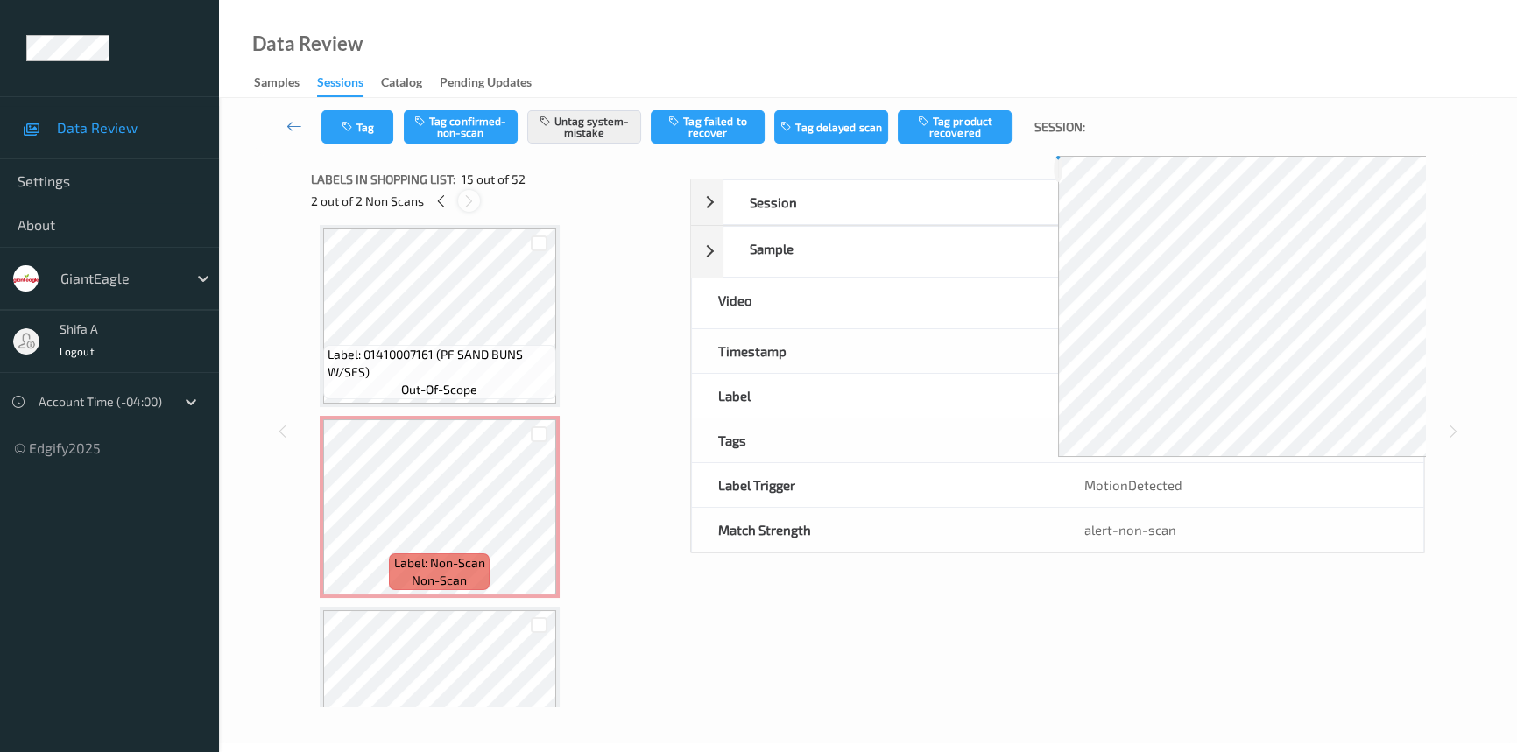
scroll to position [2482, 0]
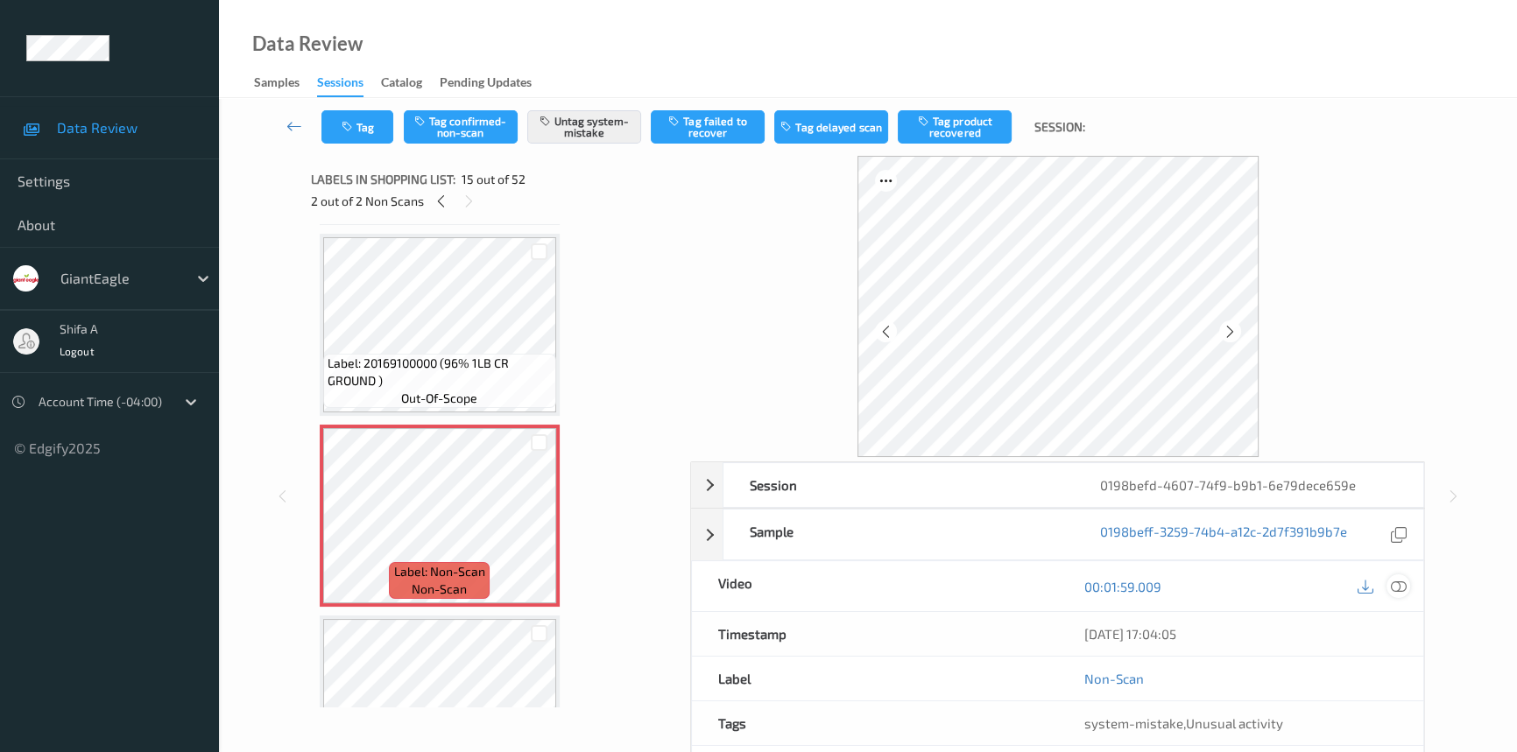
click at [1397, 593] on icon at bounding box center [1399, 587] width 16 height 16
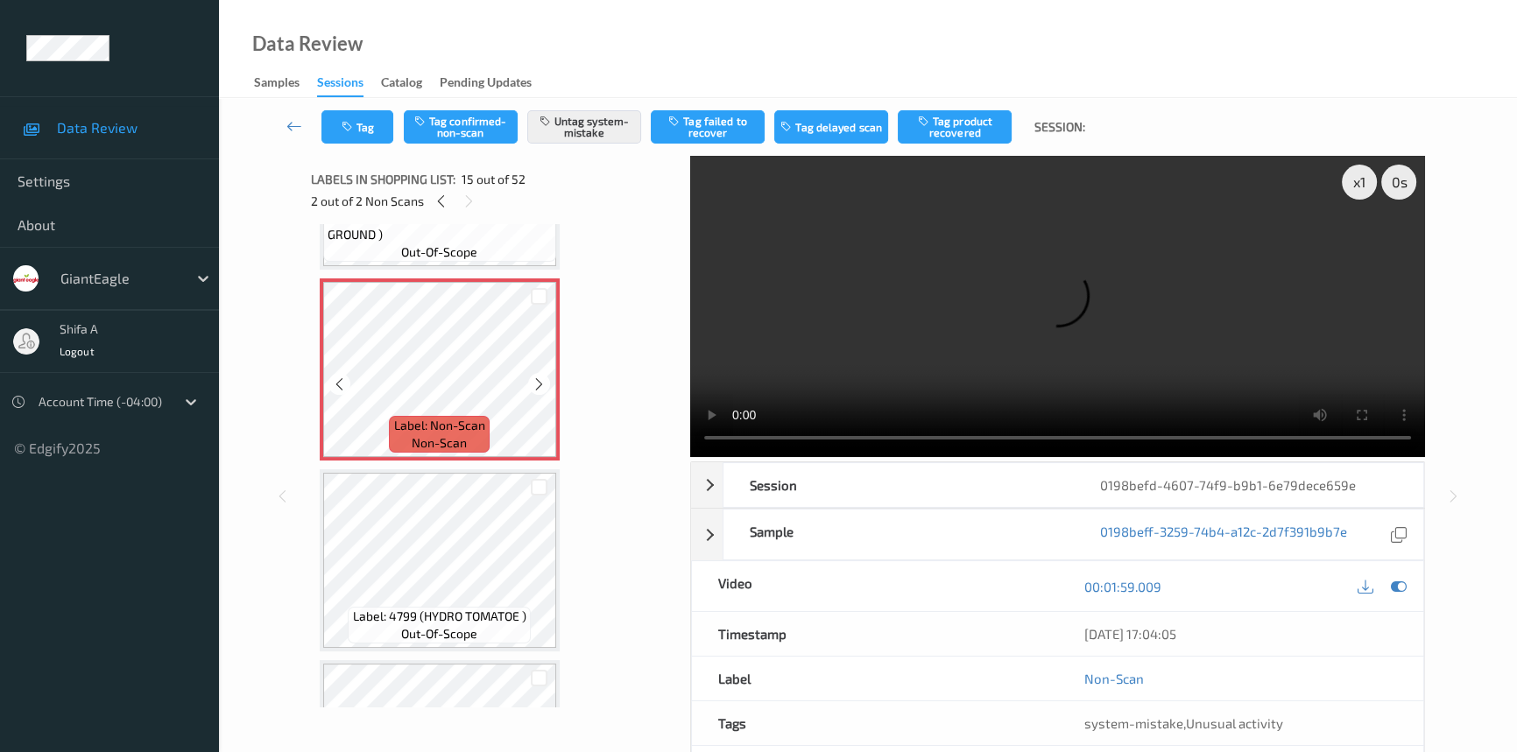
scroll to position [2641, 0]
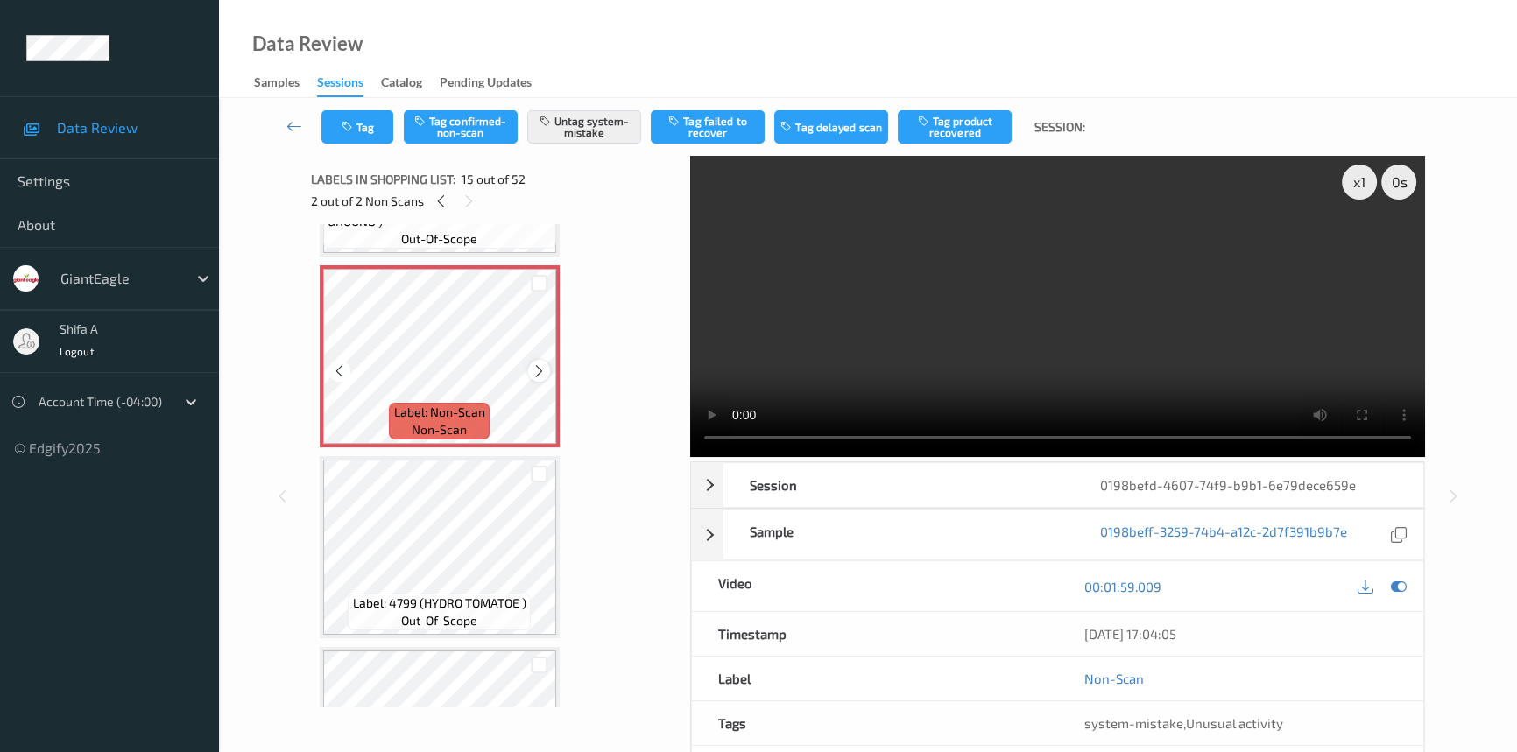
click at [530, 362] on div at bounding box center [539, 371] width 22 height 22
click at [537, 364] on icon at bounding box center [539, 372] width 15 height 16
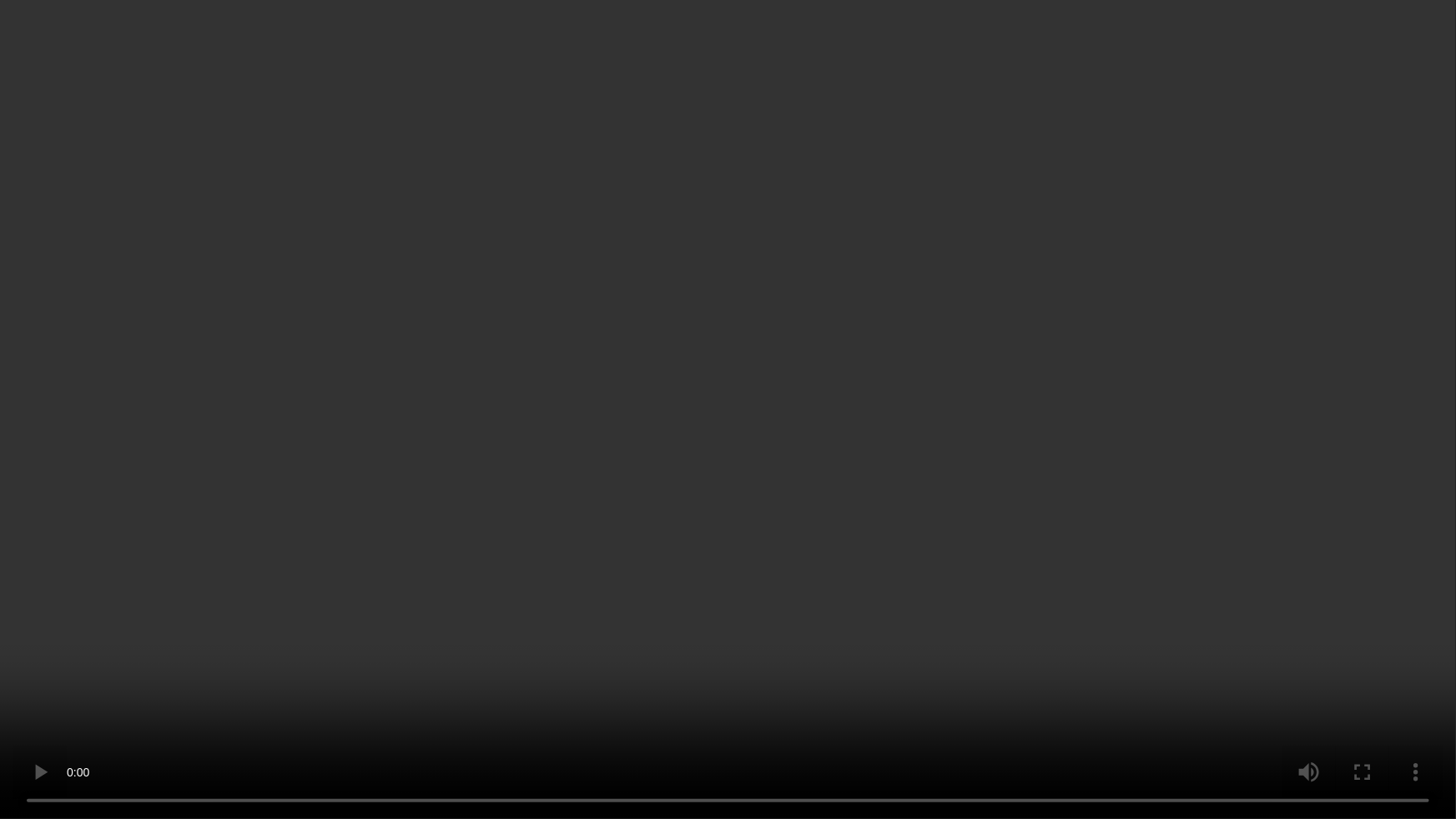
click at [755, 572] on video at bounding box center [728, 410] width 1456 height 819
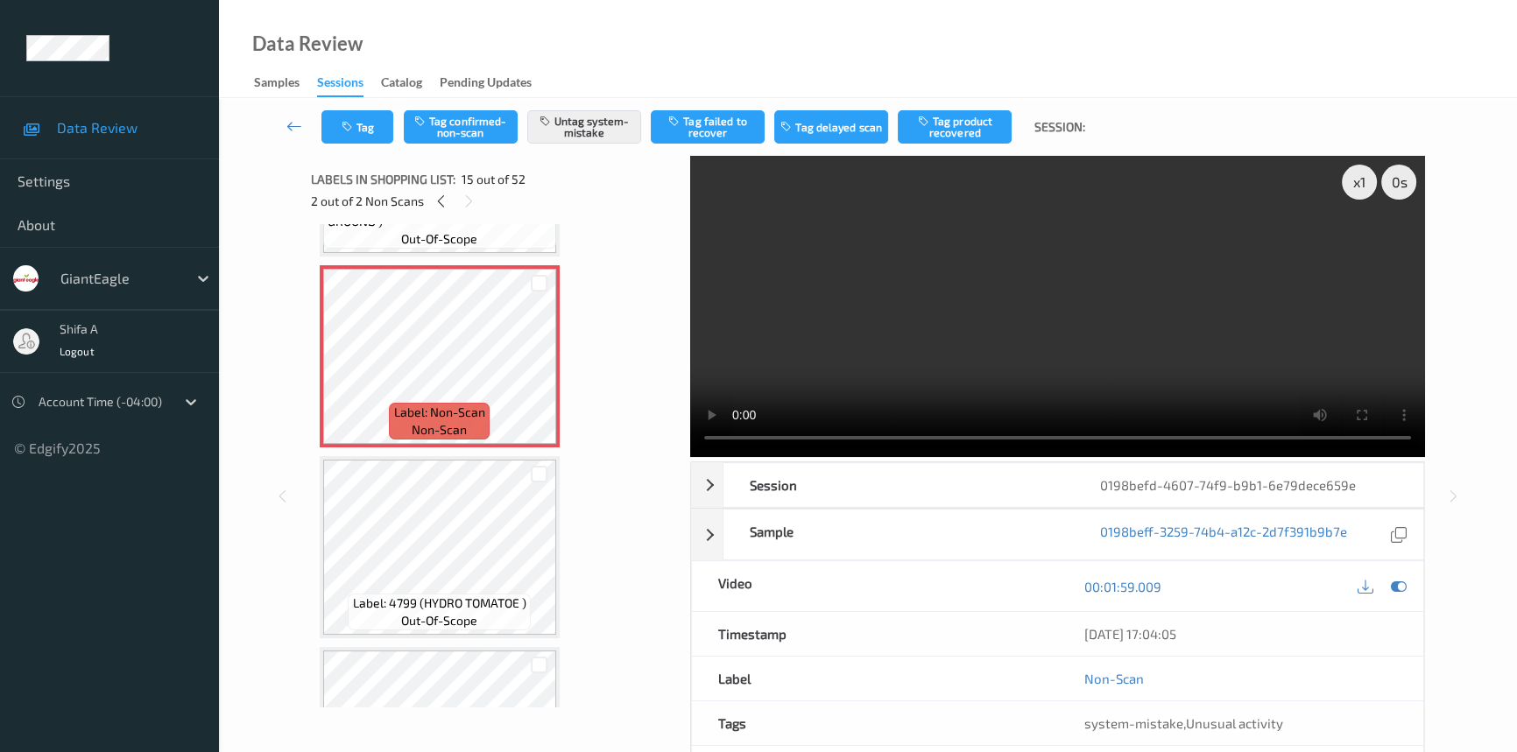
click at [1267, 357] on video at bounding box center [1057, 306] width 735 height 301
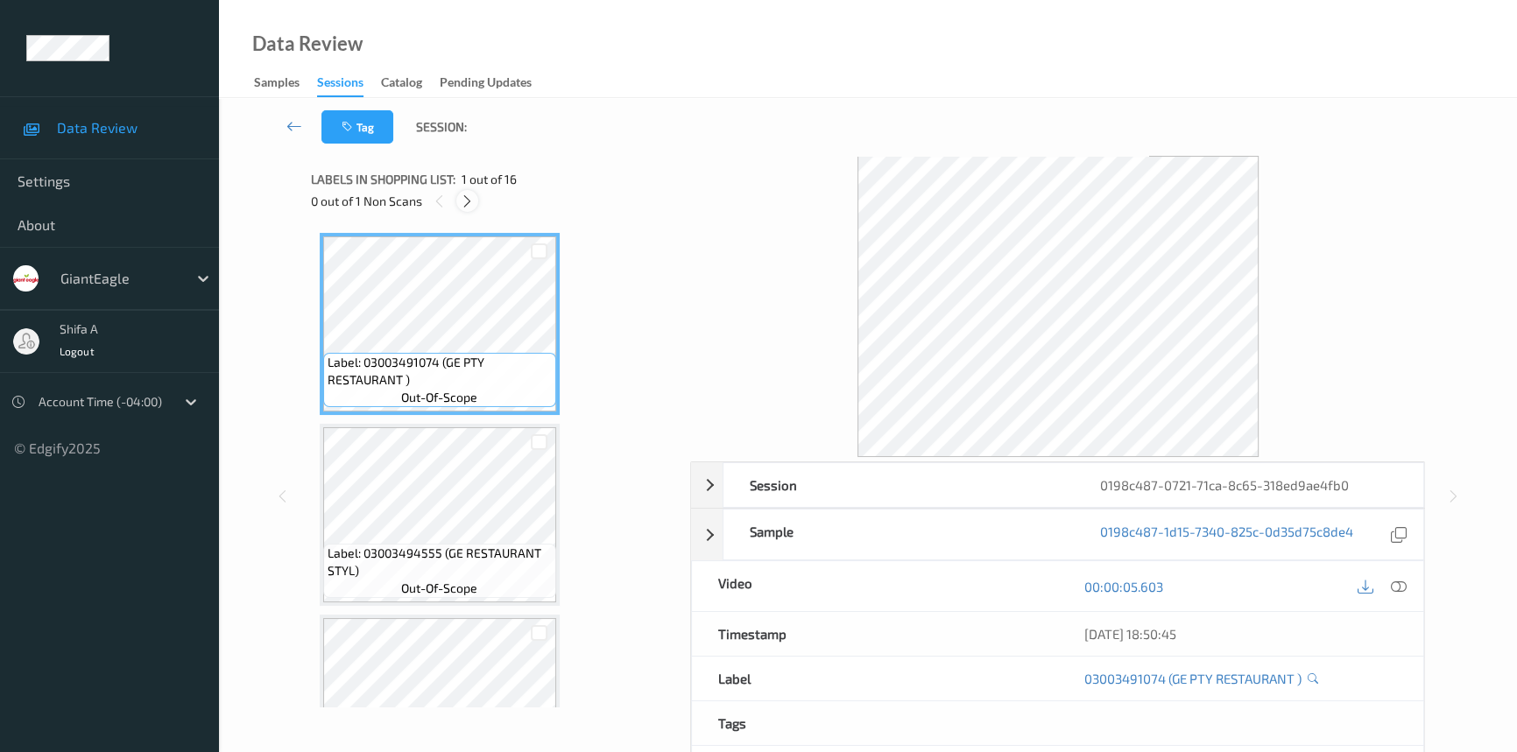
click at [472, 206] on icon at bounding box center [467, 202] width 15 height 16
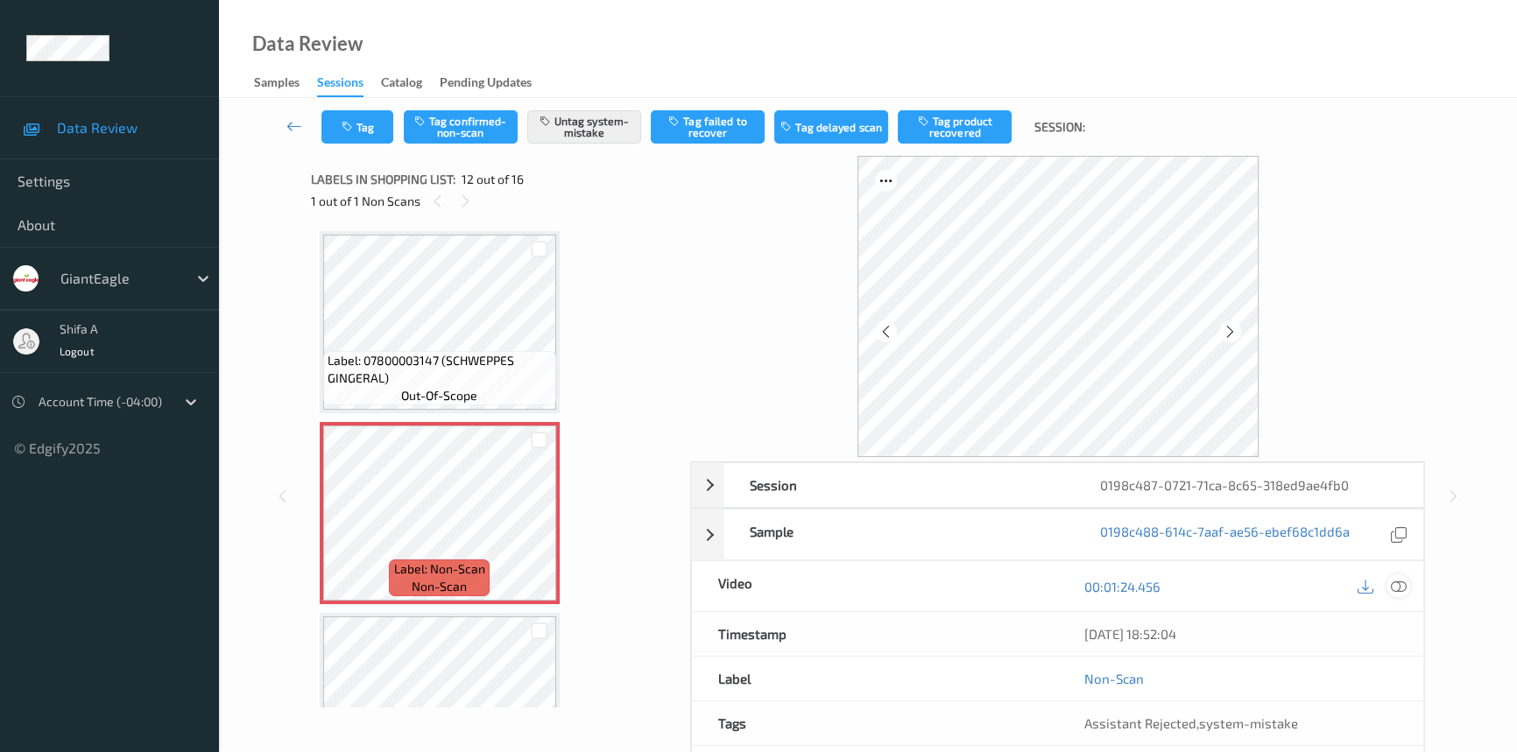
click at [1399, 589] on icon at bounding box center [1399, 587] width 16 height 16
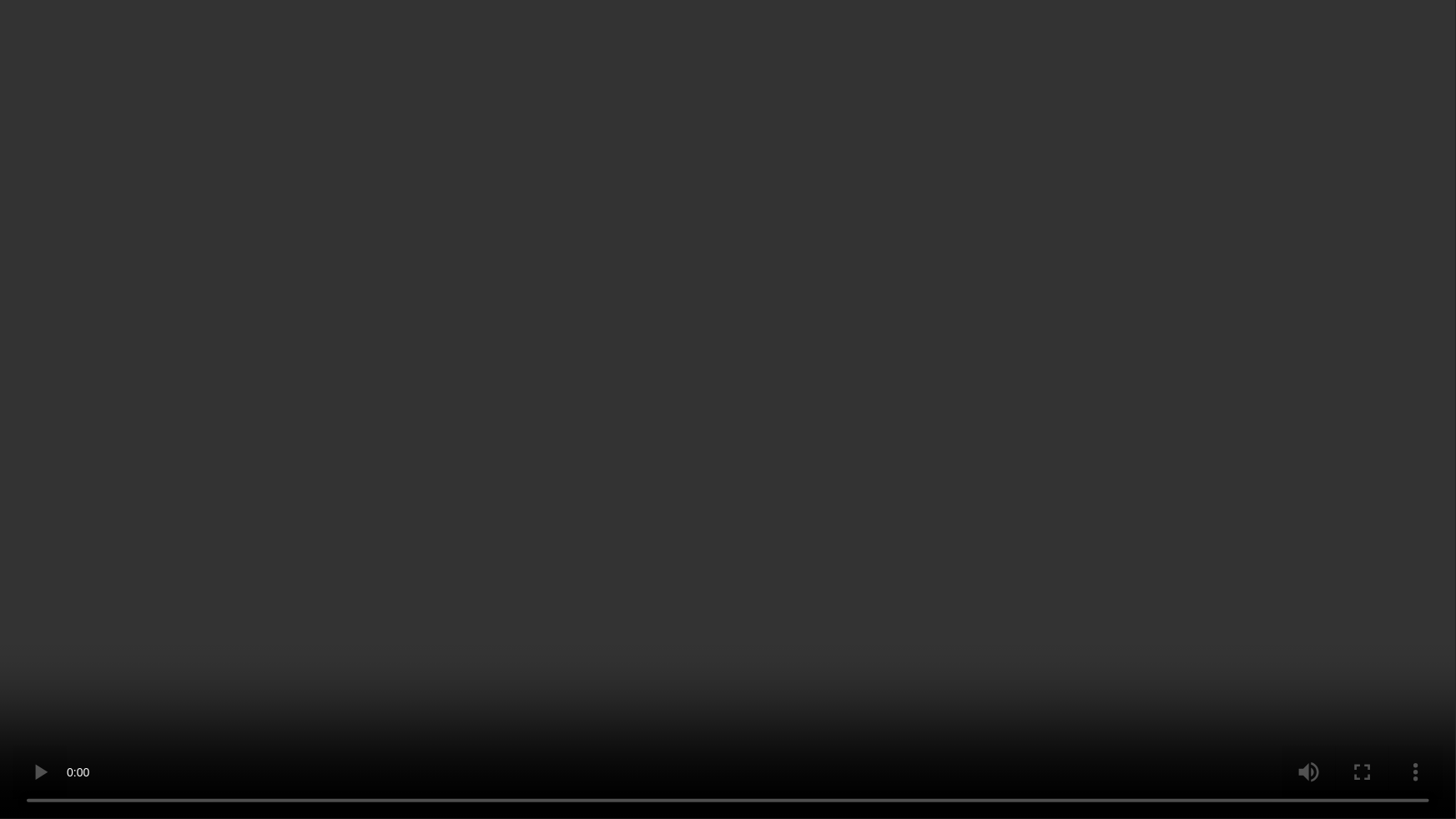
click at [645, 596] on video at bounding box center [728, 410] width 1456 height 819
